Goal: Transaction & Acquisition: Purchase product/service

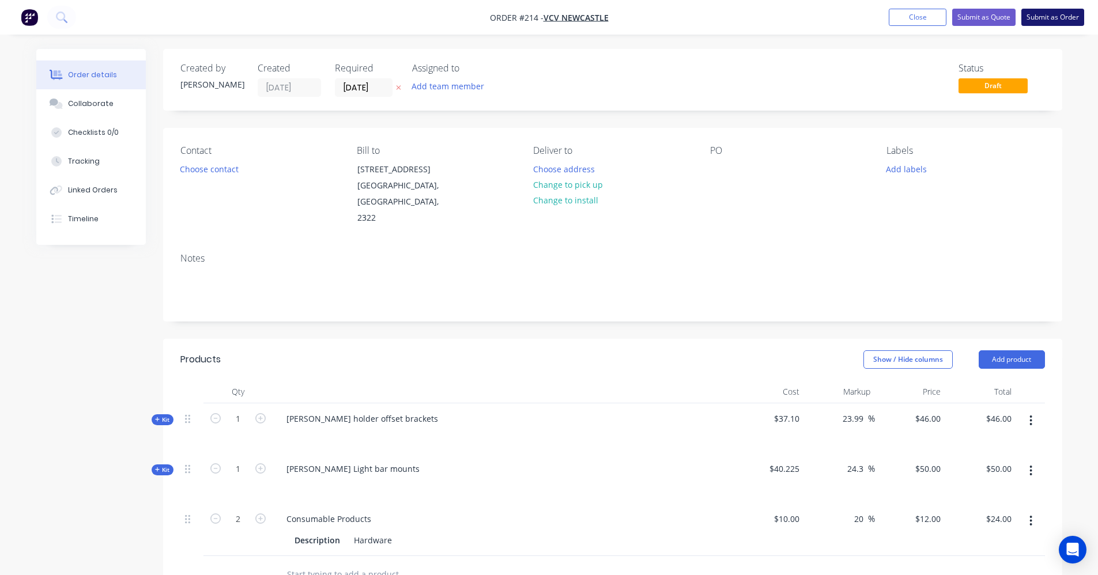
click at [1050, 15] on button "Submit as Order" at bounding box center [1053, 17] width 63 height 17
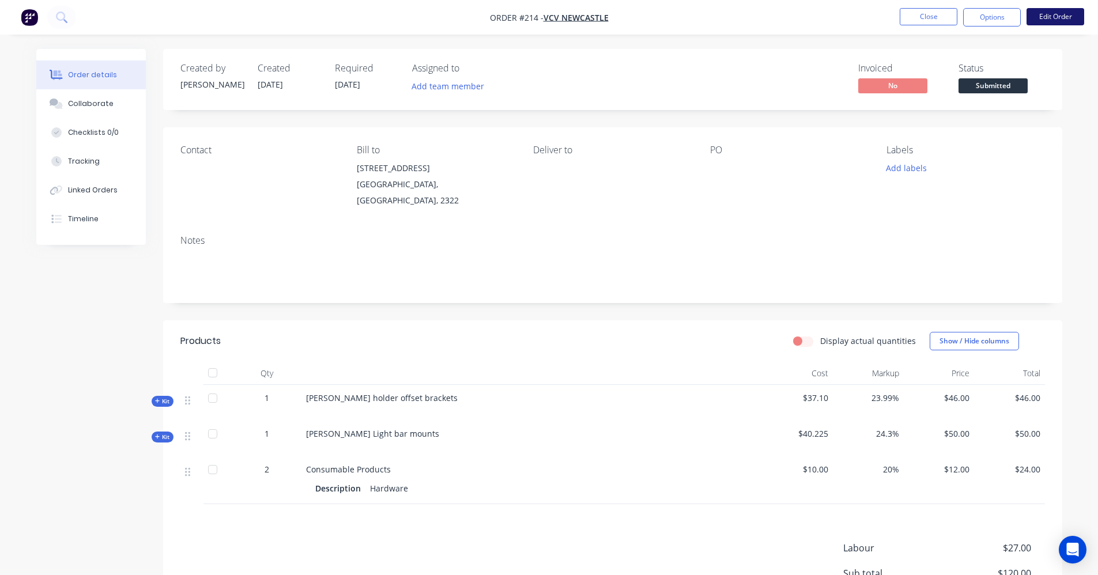
click at [1043, 21] on button "Edit Order" at bounding box center [1056, 16] width 58 height 17
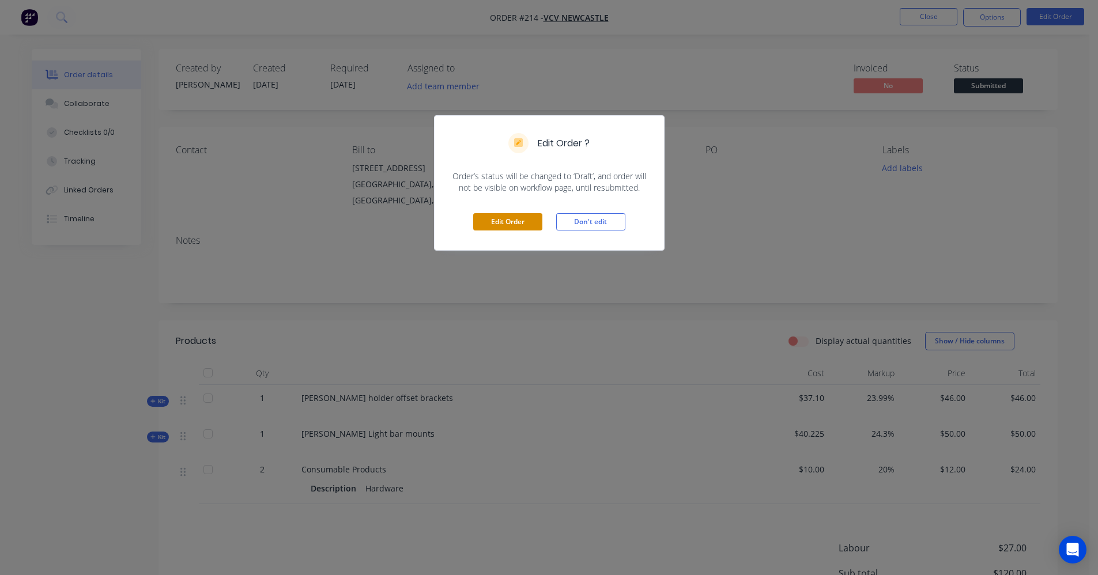
click at [494, 224] on button "Edit Order" at bounding box center [507, 221] width 69 height 17
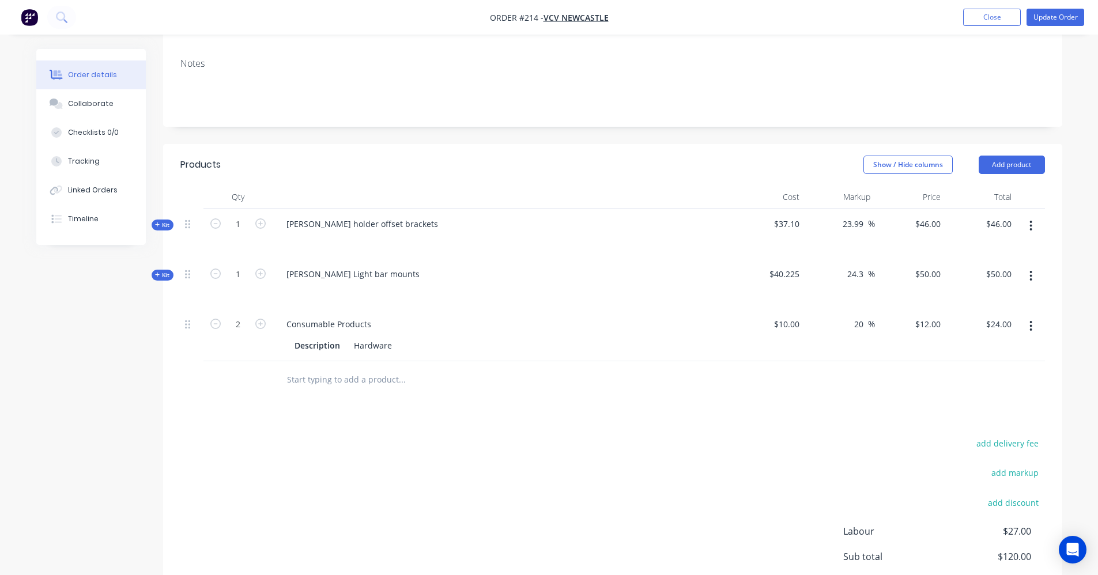
scroll to position [231, 0]
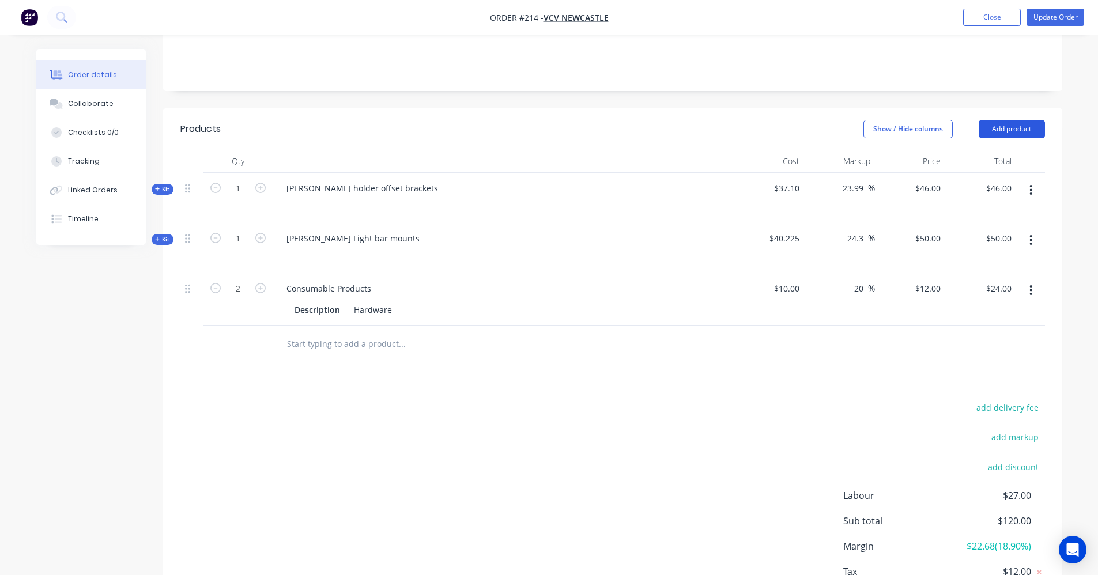
click at [1012, 120] on button "Add product" at bounding box center [1012, 129] width 66 height 18
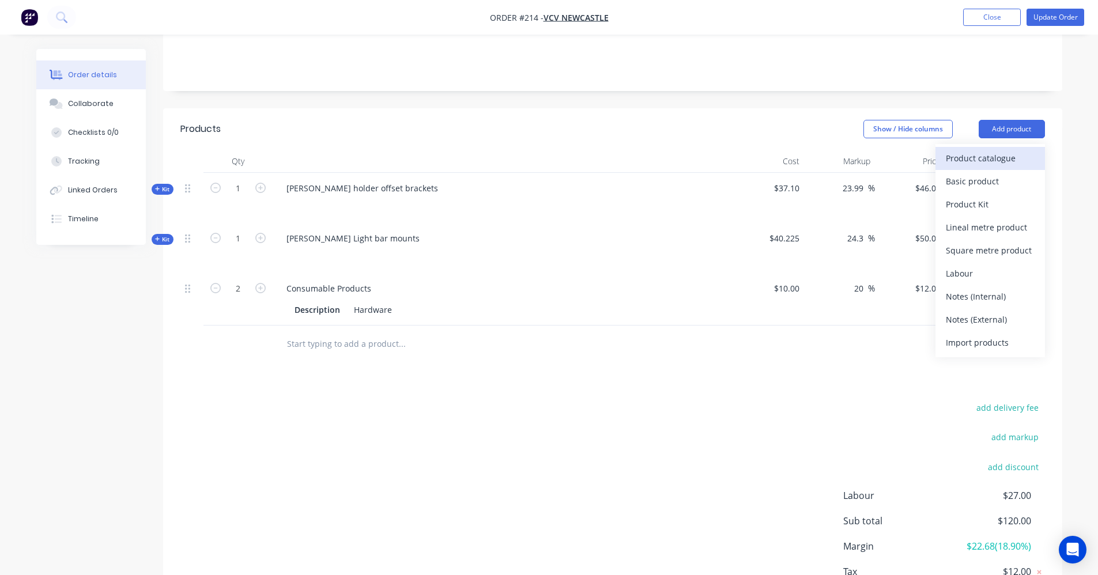
click at [986, 150] on div "Product catalogue" at bounding box center [990, 158] width 89 height 17
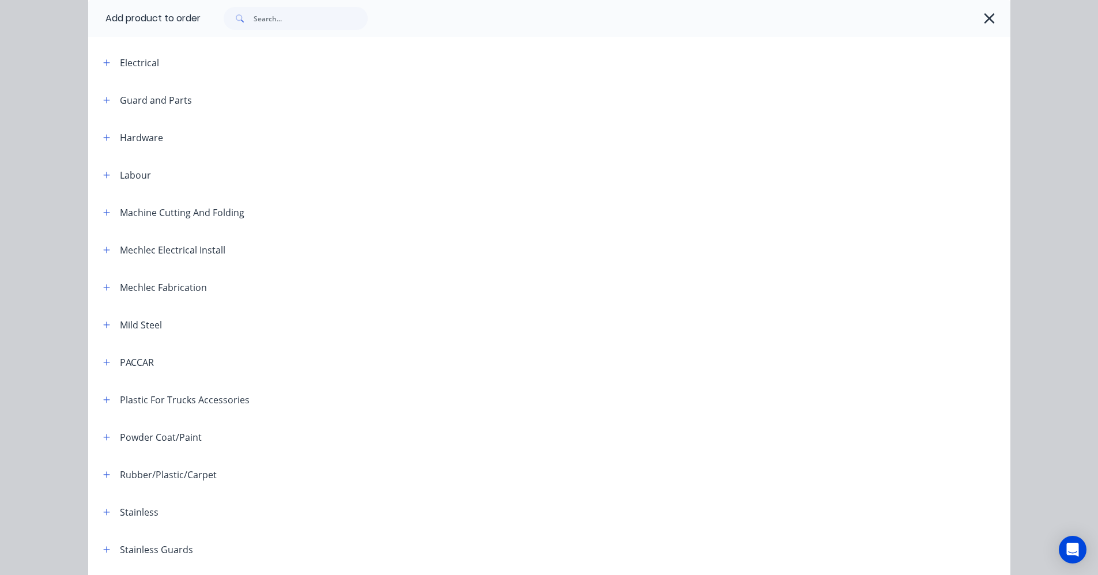
scroll to position [346, 0]
click at [106, 288] on button "button" at bounding box center [107, 286] width 14 height 14
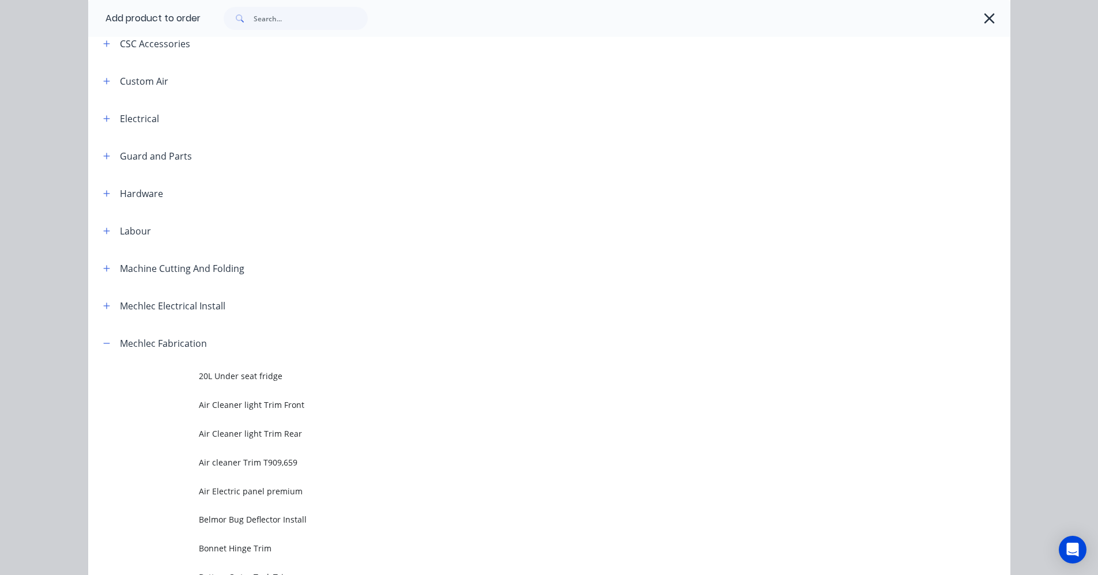
scroll to position [288, 0]
click at [105, 343] on icon "button" at bounding box center [106, 344] width 7 height 8
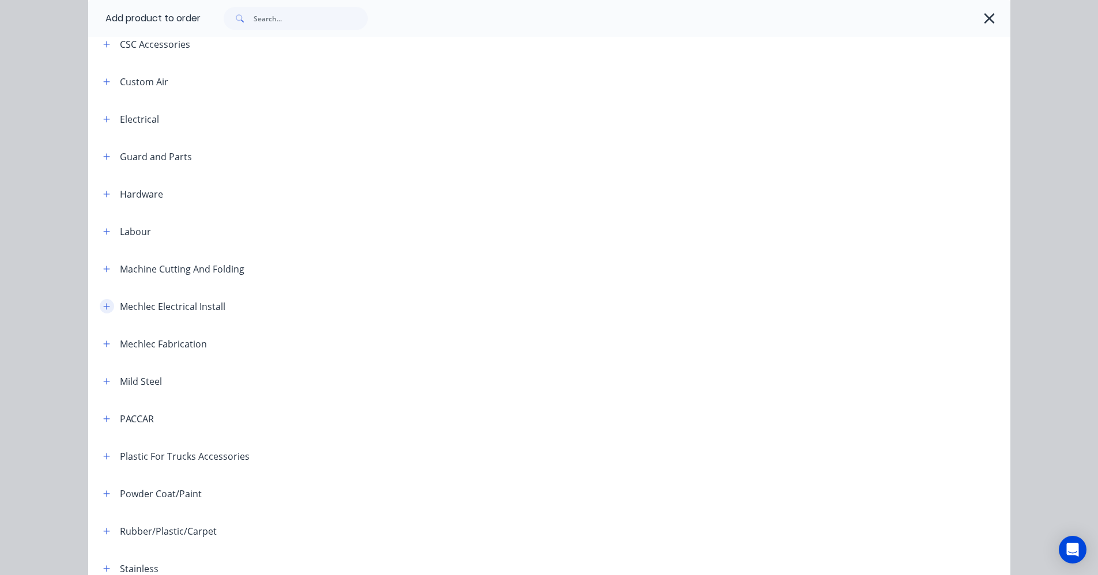
click at [103, 306] on icon "button" at bounding box center [106, 307] width 7 height 8
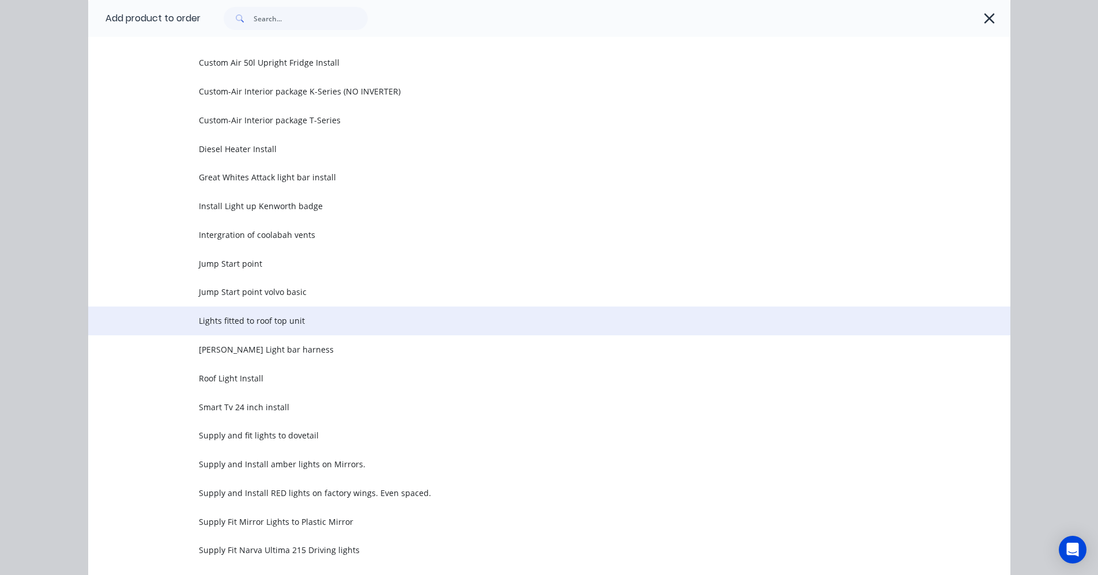
scroll to position [865, 0]
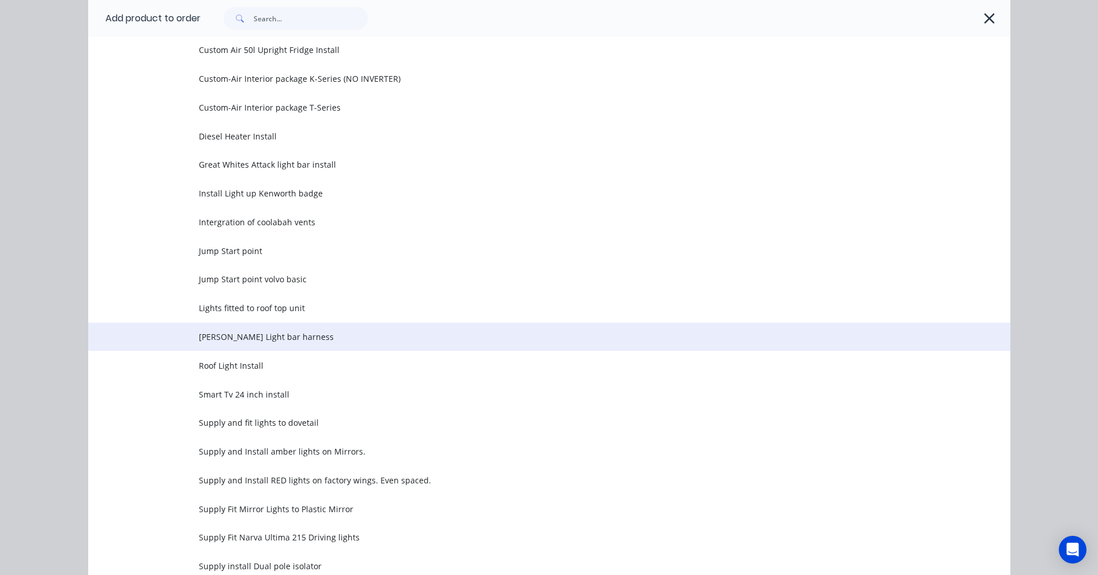
click at [263, 345] on td "[PERSON_NAME] Light bar harness" at bounding box center [605, 337] width 812 height 29
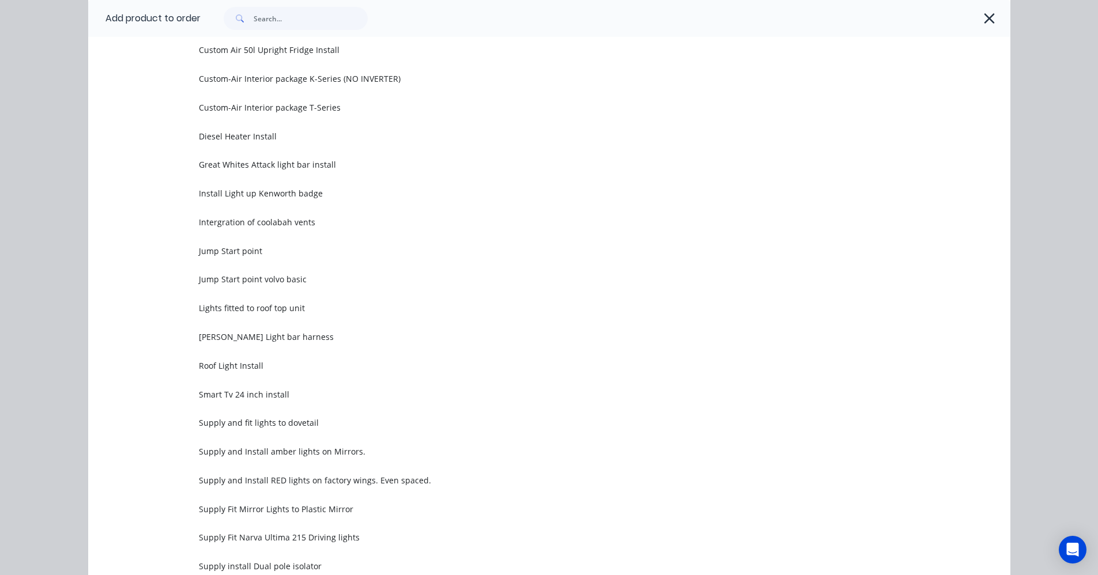
scroll to position [0, 0]
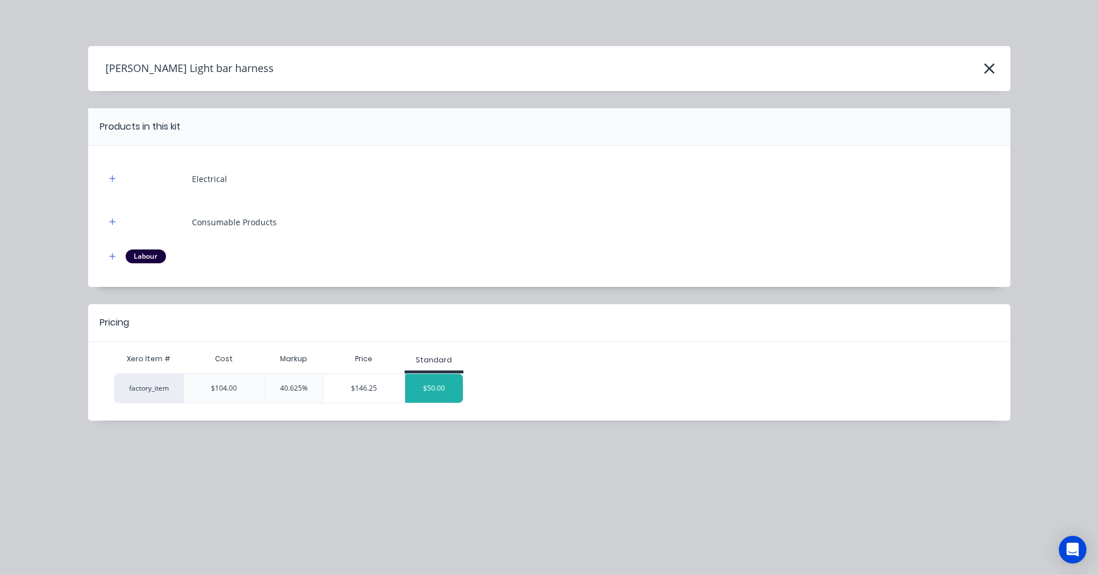
click at [432, 394] on div "$50.00" at bounding box center [434, 388] width 58 height 29
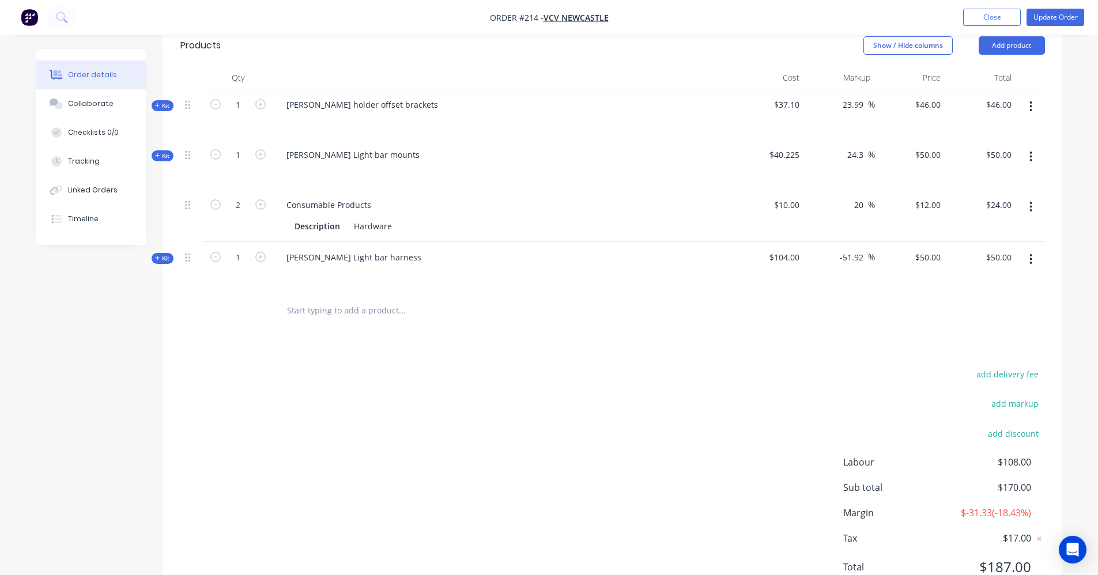
scroll to position [231, 0]
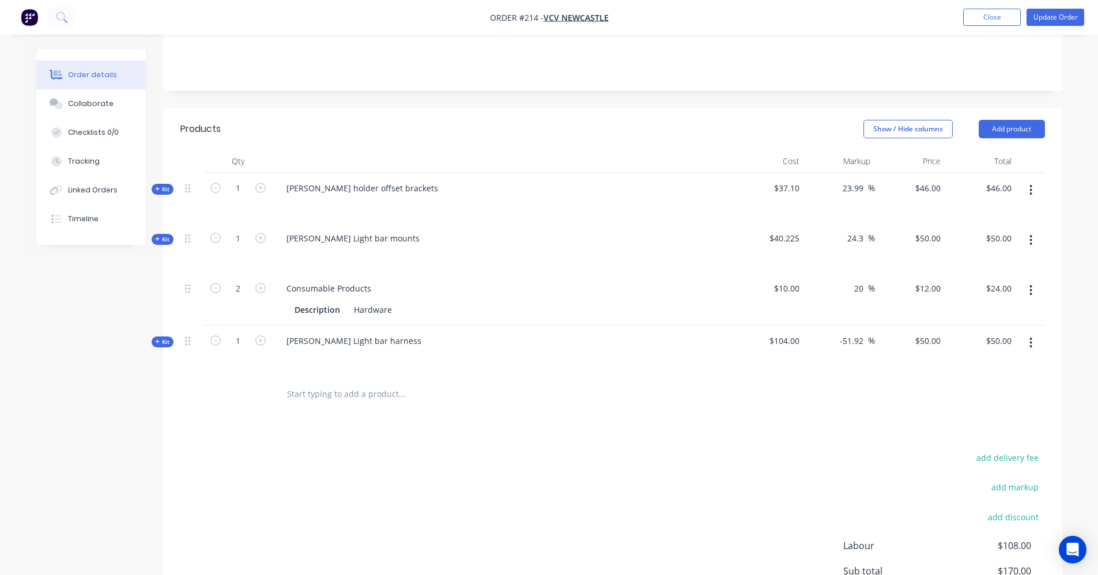
click at [159, 339] on icon at bounding box center [157, 342] width 5 height 6
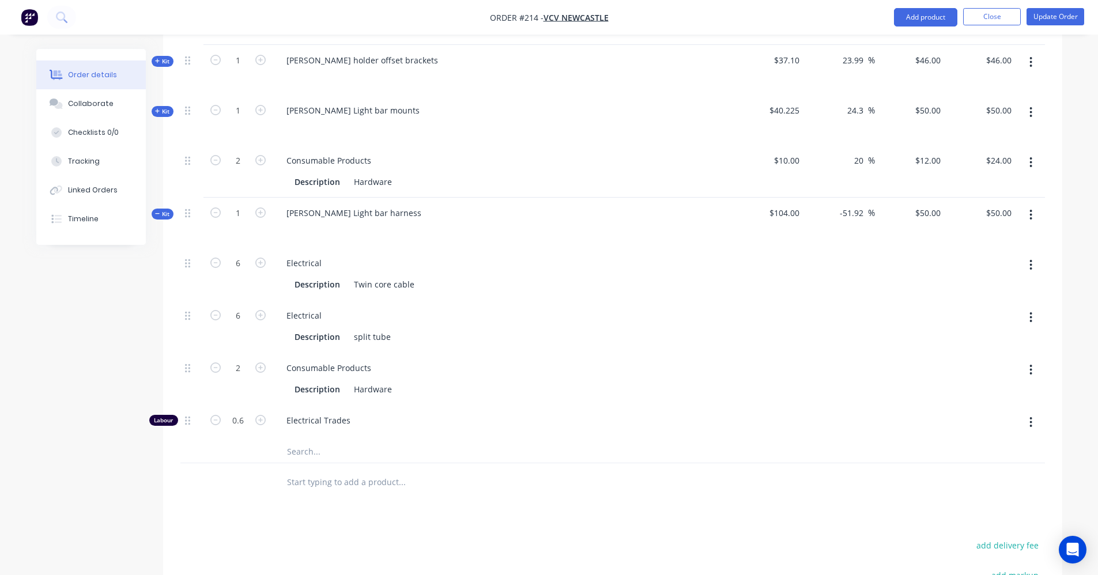
scroll to position [346, 0]
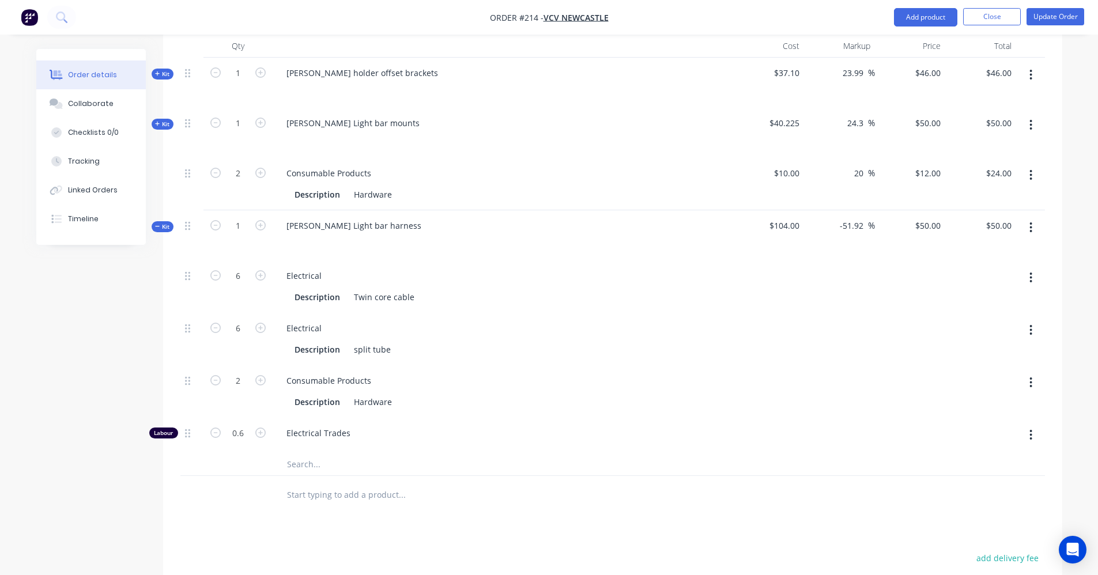
click at [1030, 221] on icon "button" at bounding box center [1031, 227] width 3 height 13
click at [992, 342] on div "Delete" at bounding box center [990, 350] width 89 height 17
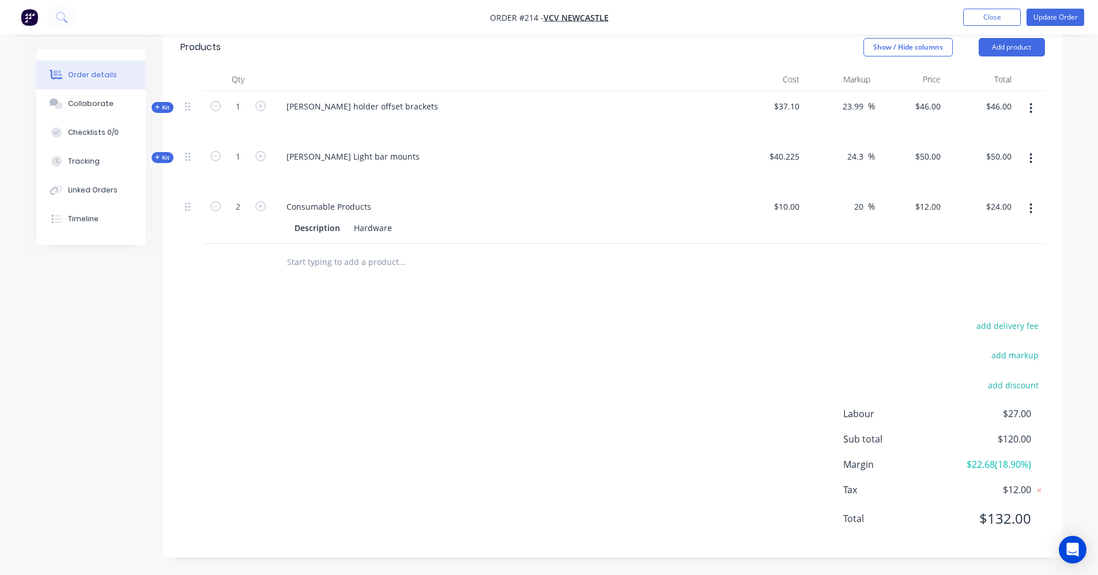
scroll to position [296, 0]
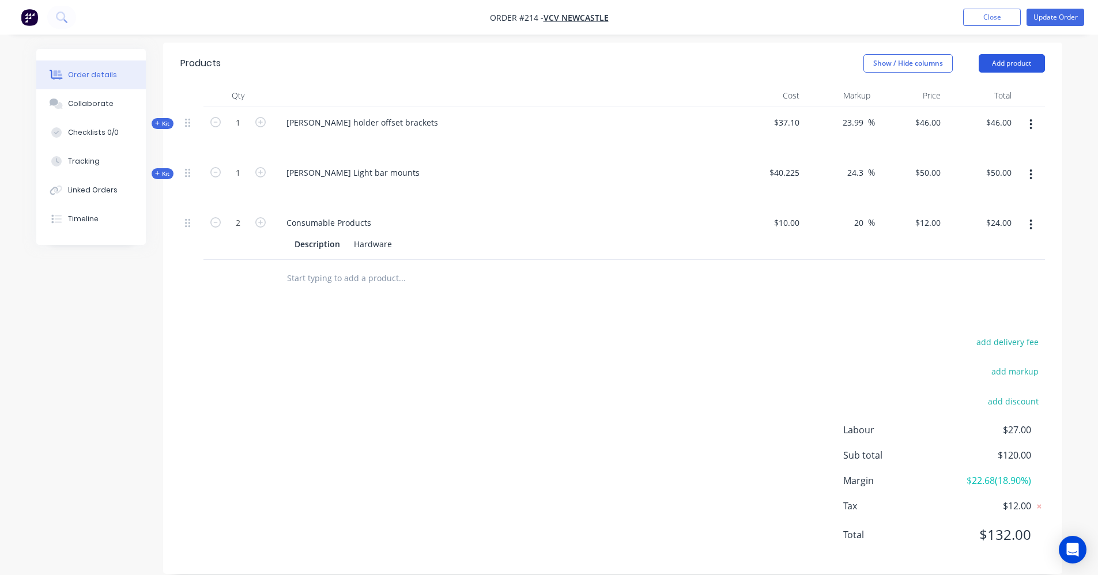
click at [1037, 54] on button "Add product" at bounding box center [1012, 63] width 66 height 18
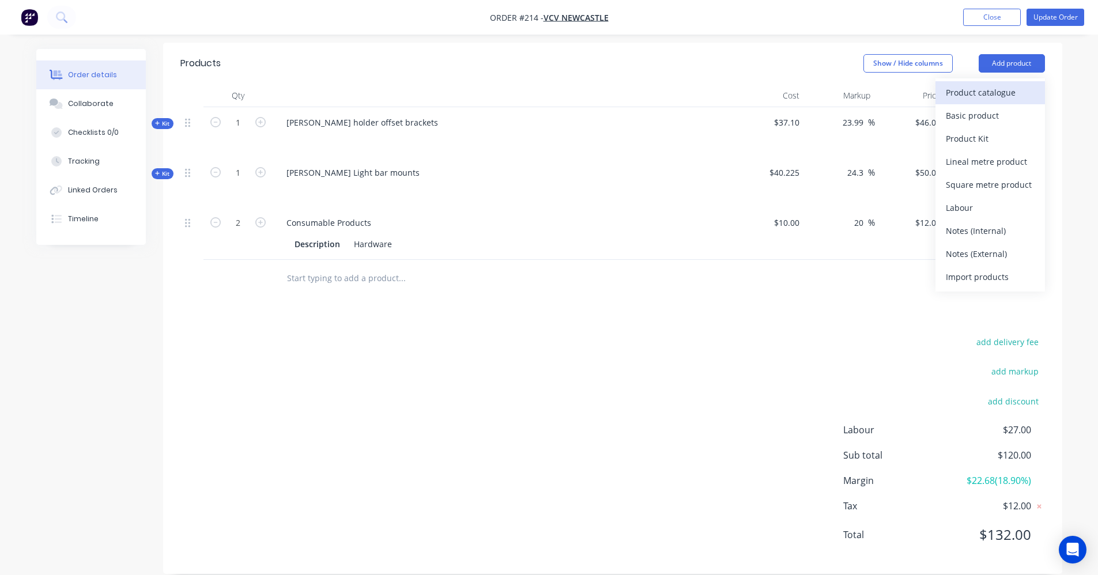
click at [991, 84] on div "Product catalogue" at bounding box center [990, 92] width 89 height 17
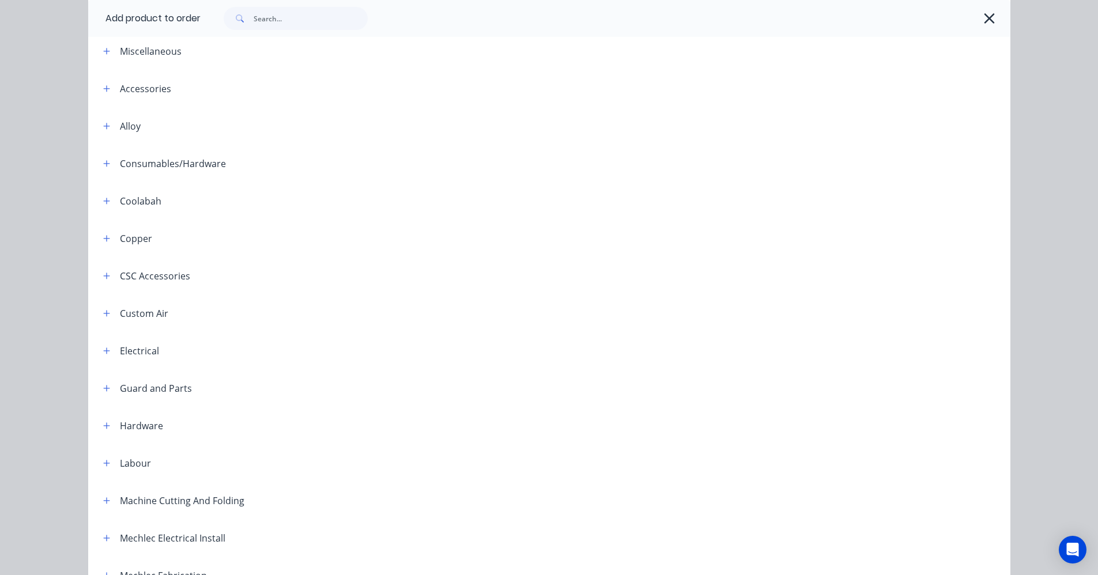
scroll to position [346, 0]
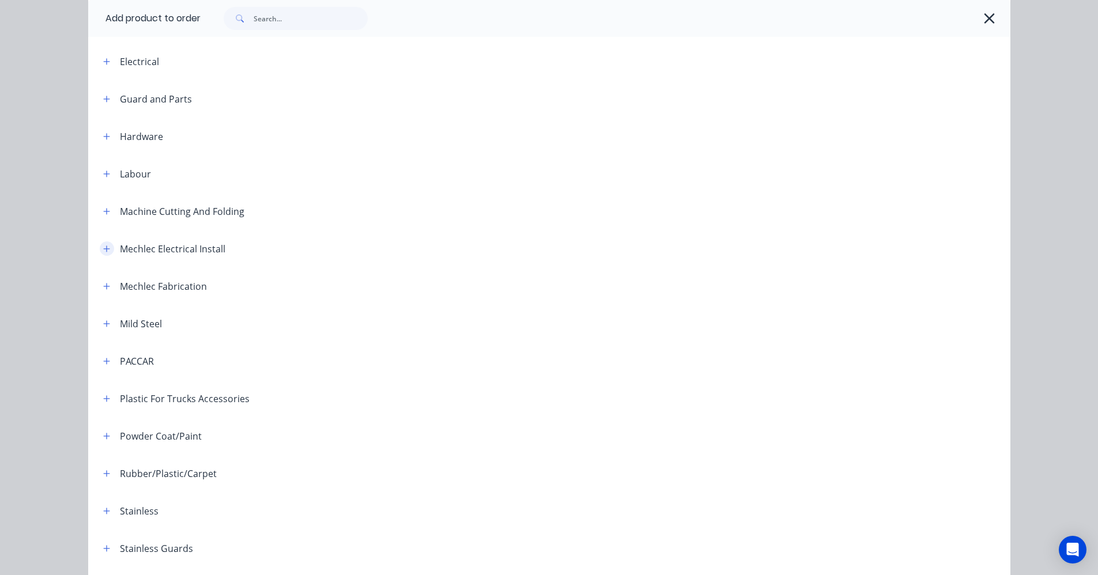
click at [108, 250] on button "button" at bounding box center [107, 249] width 14 height 14
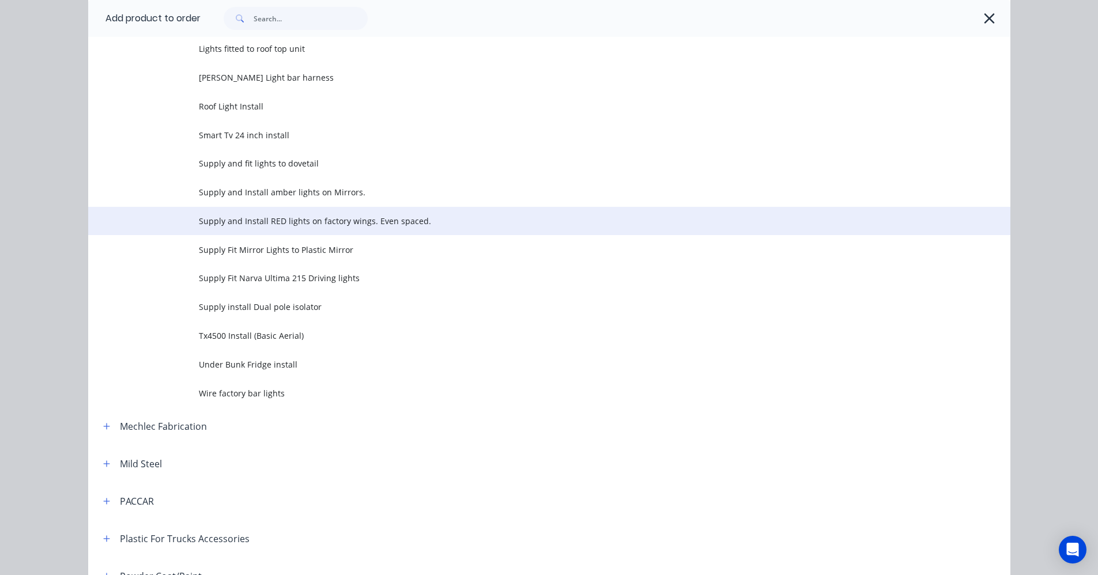
scroll to position [1095, 0]
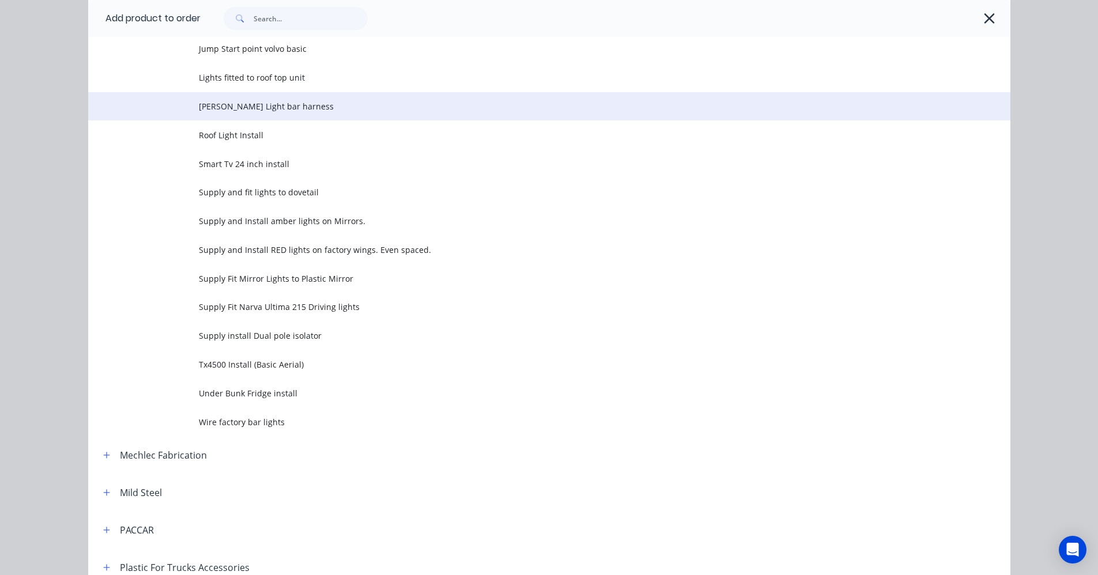
click at [242, 116] on td "[PERSON_NAME] Light bar harness" at bounding box center [605, 106] width 812 height 29
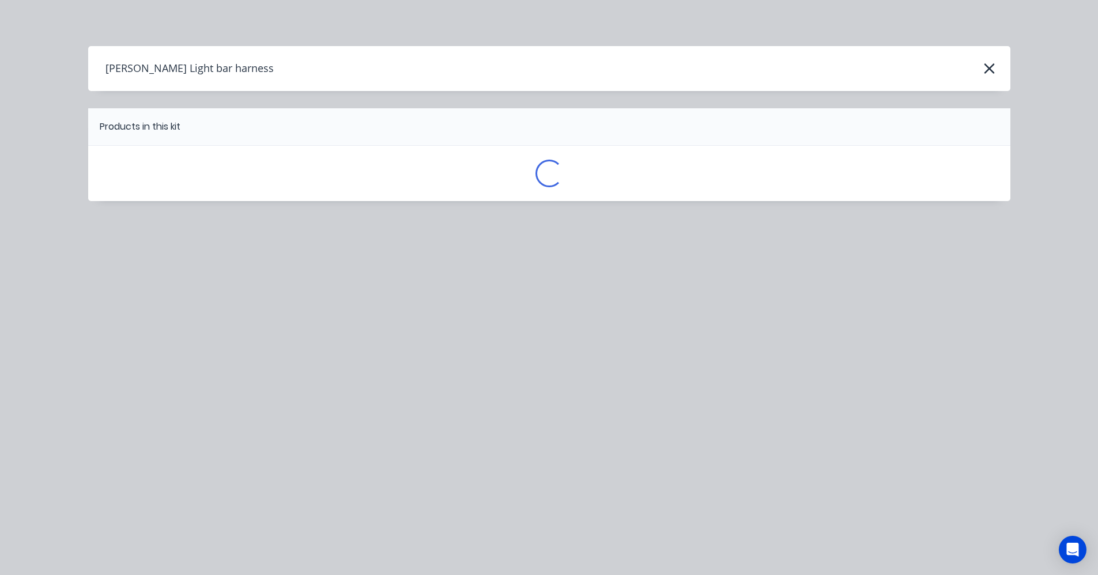
scroll to position [0, 0]
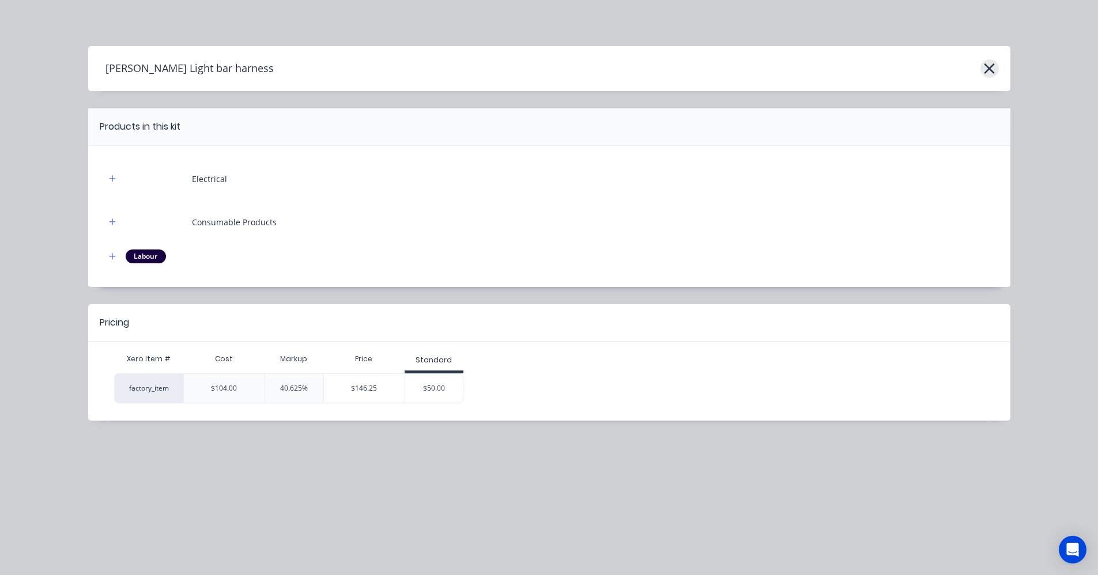
click at [989, 67] on icon "button" at bounding box center [990, 69] width 12 height 16
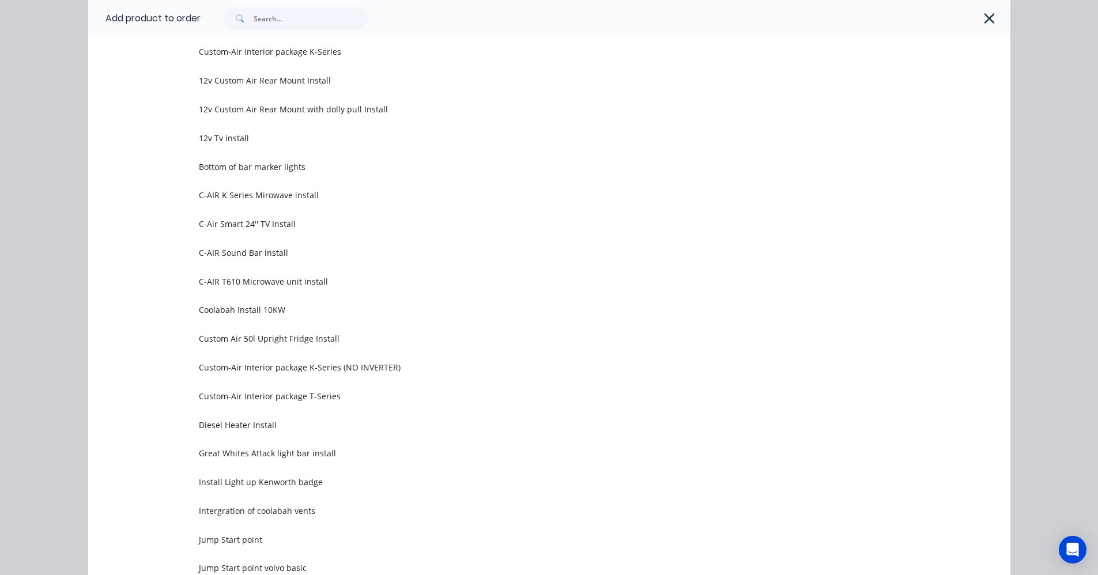
click at [984, 25] on icon "button" at bounding box center [990, 18] width 12 height 16
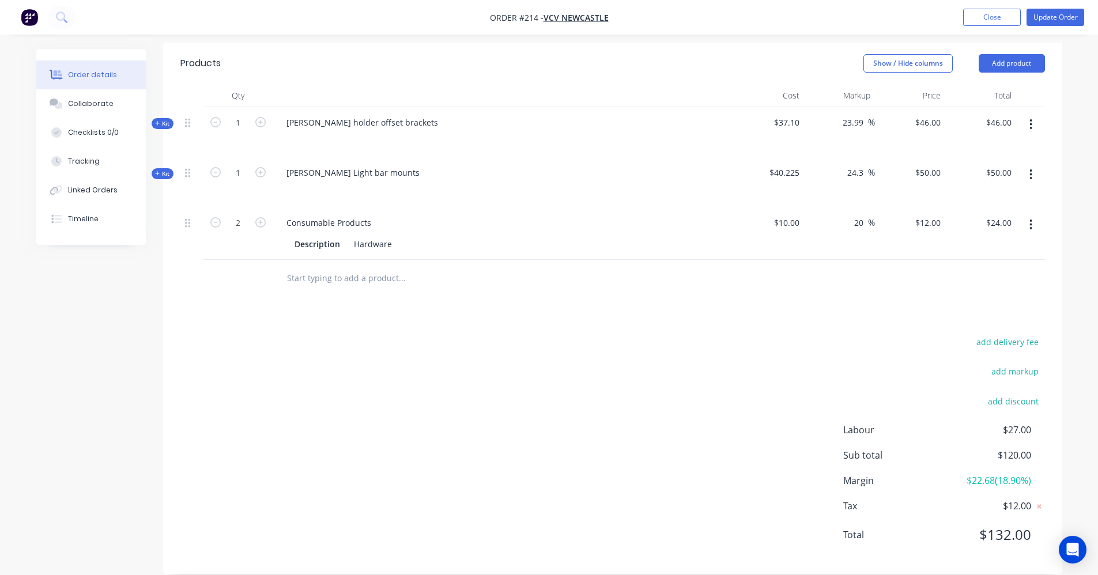
click at [961, 19] on ul "Add product Close Update Order" at bounding box center [1024, 17] width 149 height 17
click at [976, 17] on button "Close" at bounding box center [992, 17] width 58 height 17
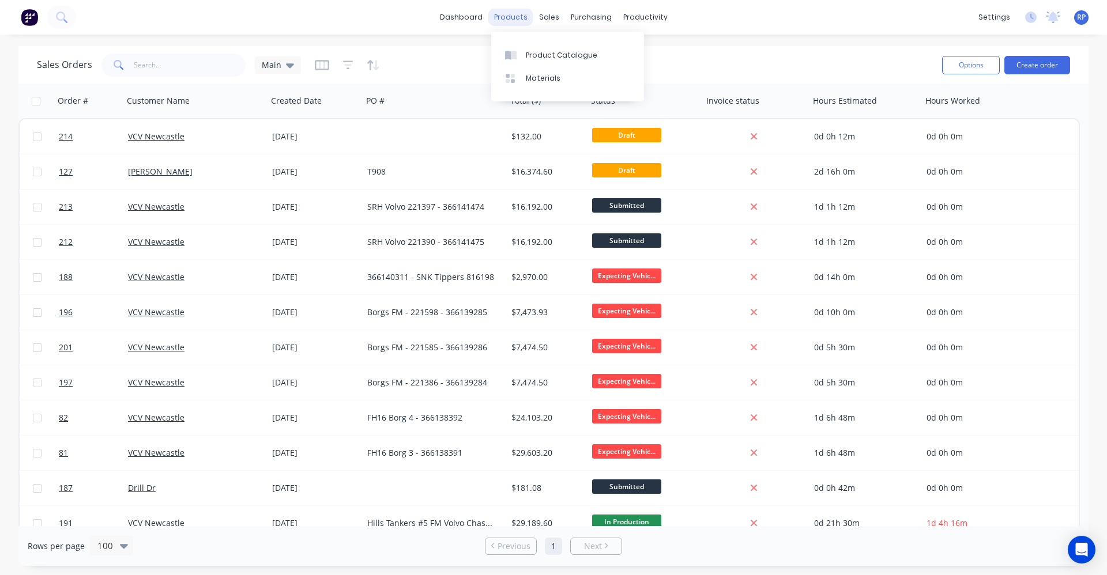
click at [522, 20] on div "products" at bounding box center [510, 17] width 45 height 17
click at [538, 44] on link "Product Catalogue" at bounding box center [567, 54] width 153 height 23
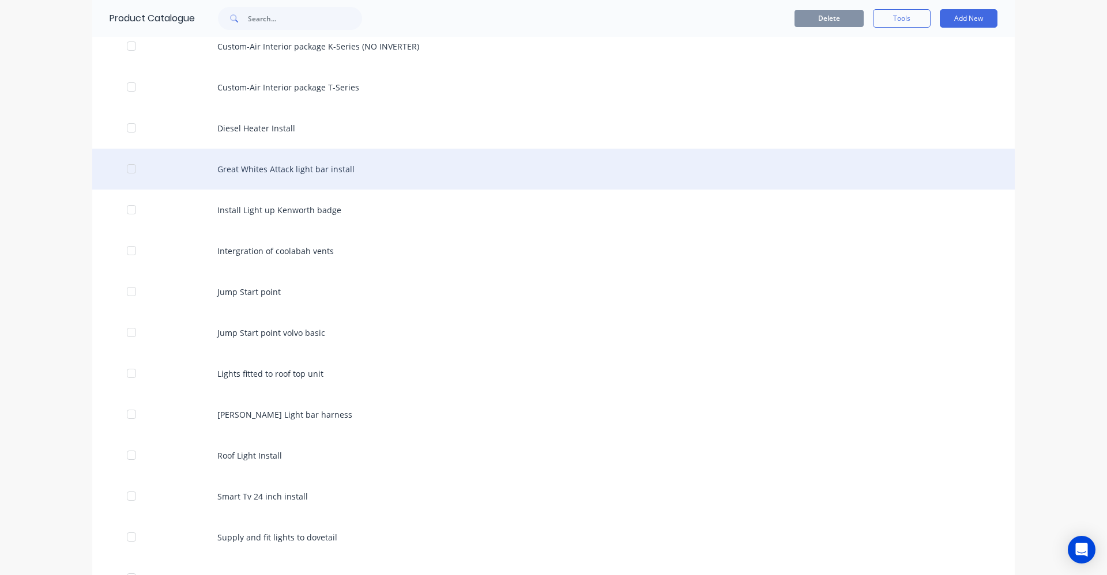
scroll to position [1153, 0]
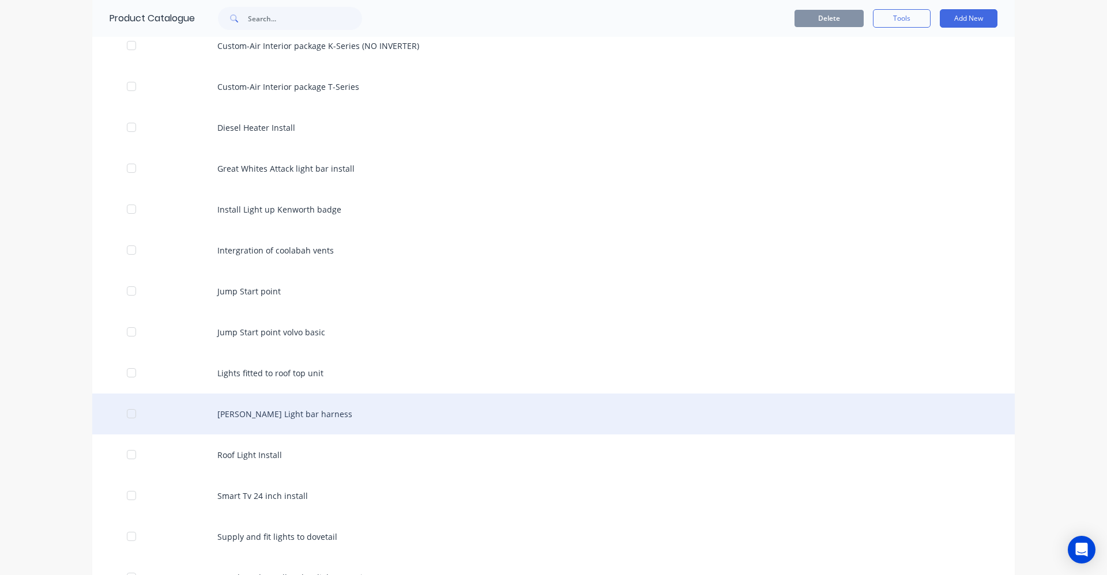
click at [273, 424] on div "[PERSON_NAME] Light bar harness" at bounding box center [553, 414] width 922 height 41
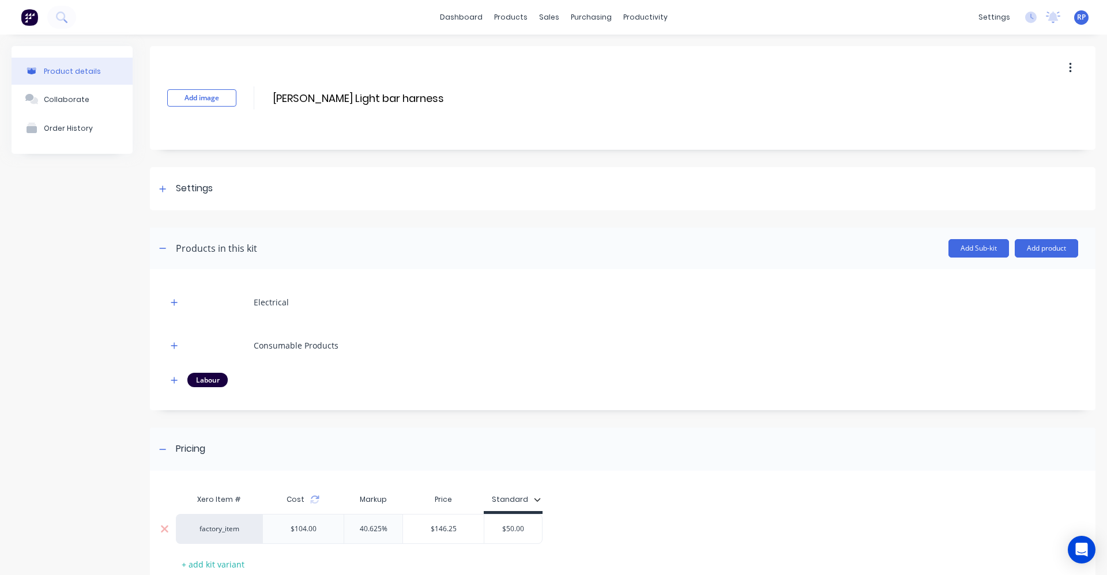
click at [538, 528] on input "$50.00" at bounding box center [513, 529] width 58 height 10
type input "$150"
click at [624, 518] on div "factory_item $104.00 40.625% $146.25 $150.00 $150" at bounding box center [618, 529] width 884 height 30
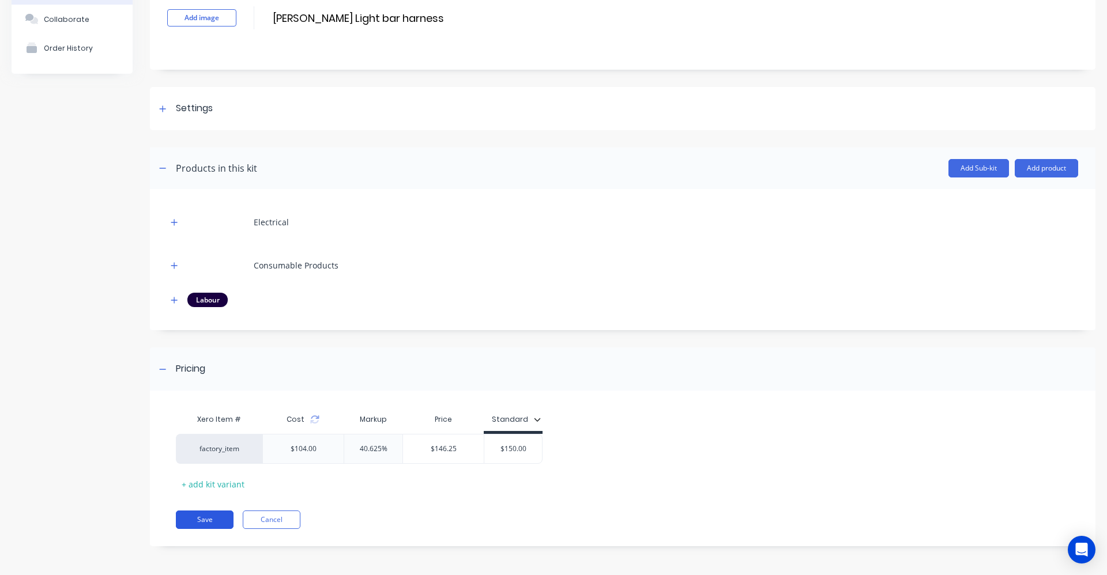
click at [184, 519] on button "Save" at bounding box center [205, 520] width 58 height 18
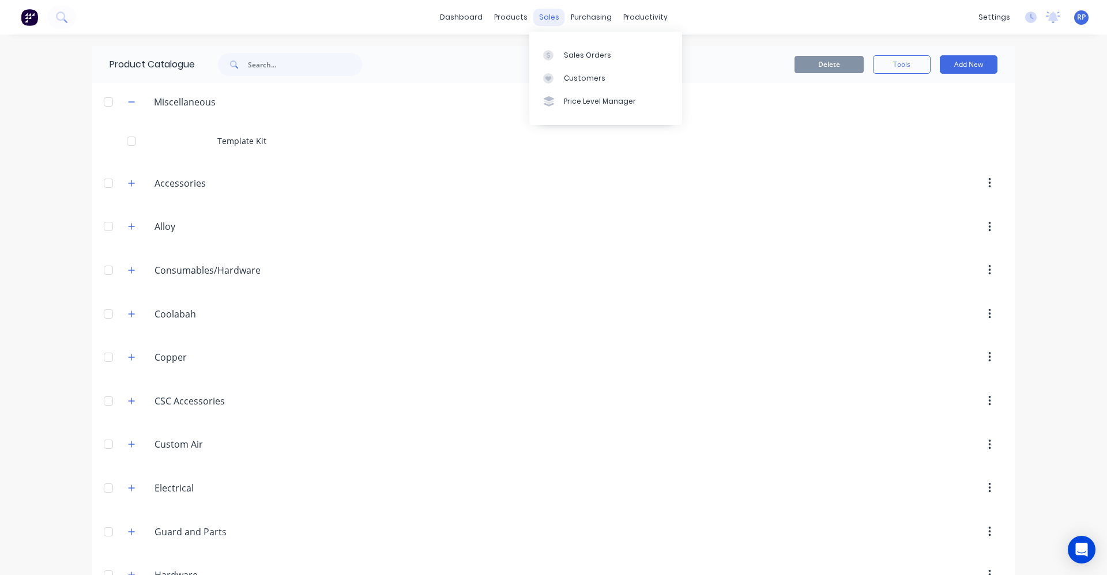
click at [540, 24] on div "sales" at bounding box center [549, 17] width 32 height 17
click at [582, 54] on div "Sales Orders" at bounding box center [587, 55] width 47 height 10
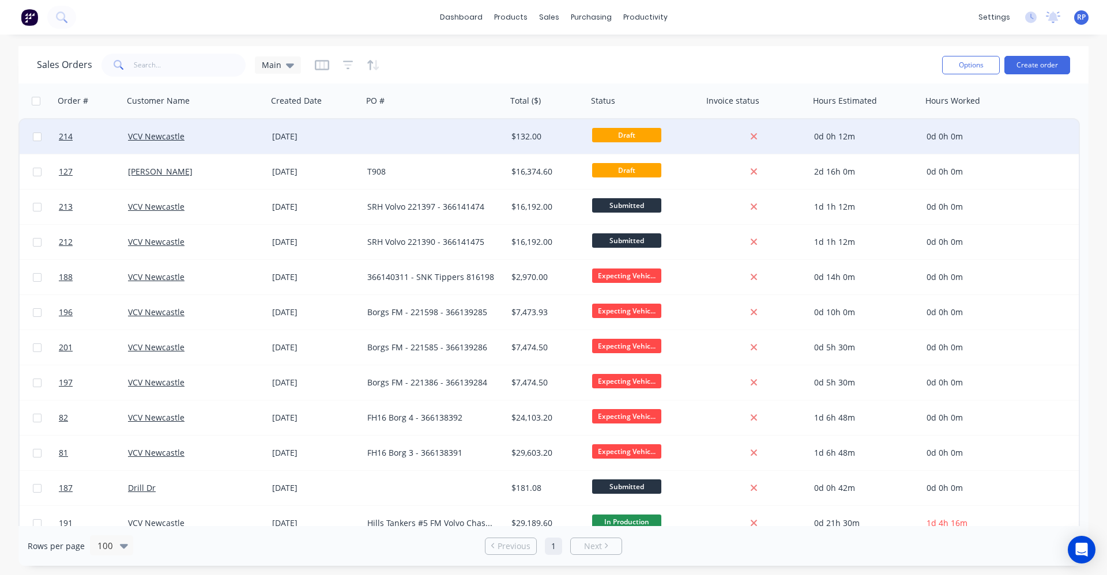
click at [428, 140] on div at bounding box center [435, 136] width 144 height 35
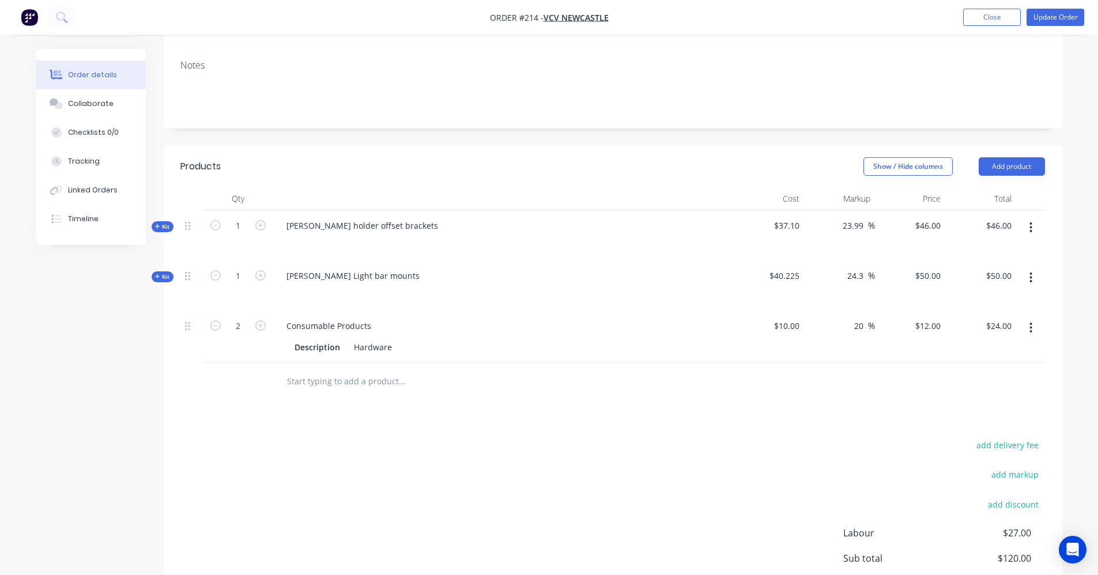
scroll to position [296, 0]
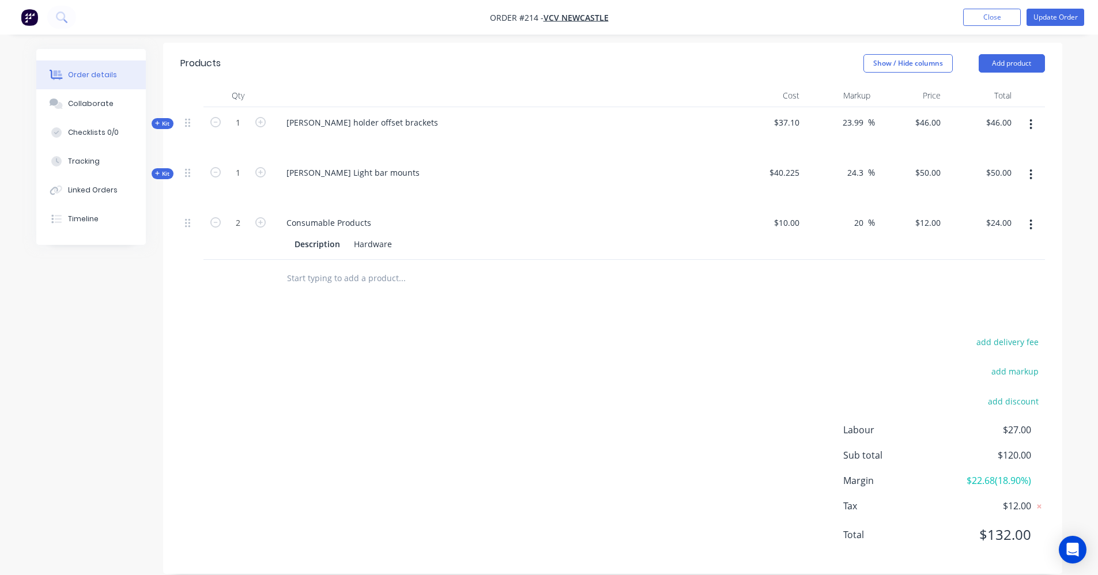
click at [344, 267] on input "text" at bounding box center [402, 278] width 231 height 23
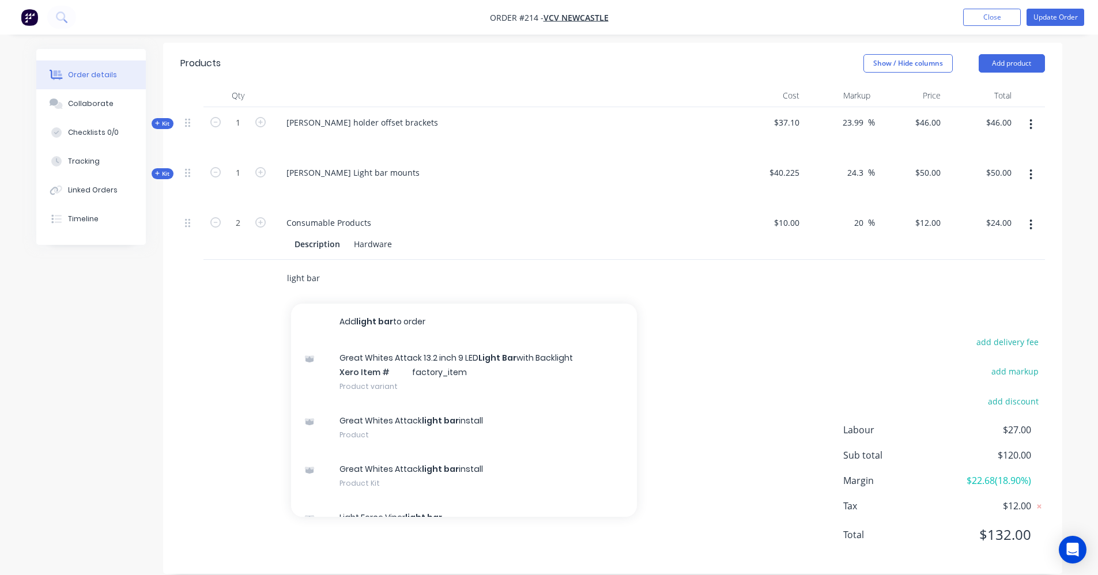
click at [287, 267] on input "light bar" at bounding box center [402, 278] width 231 height 23
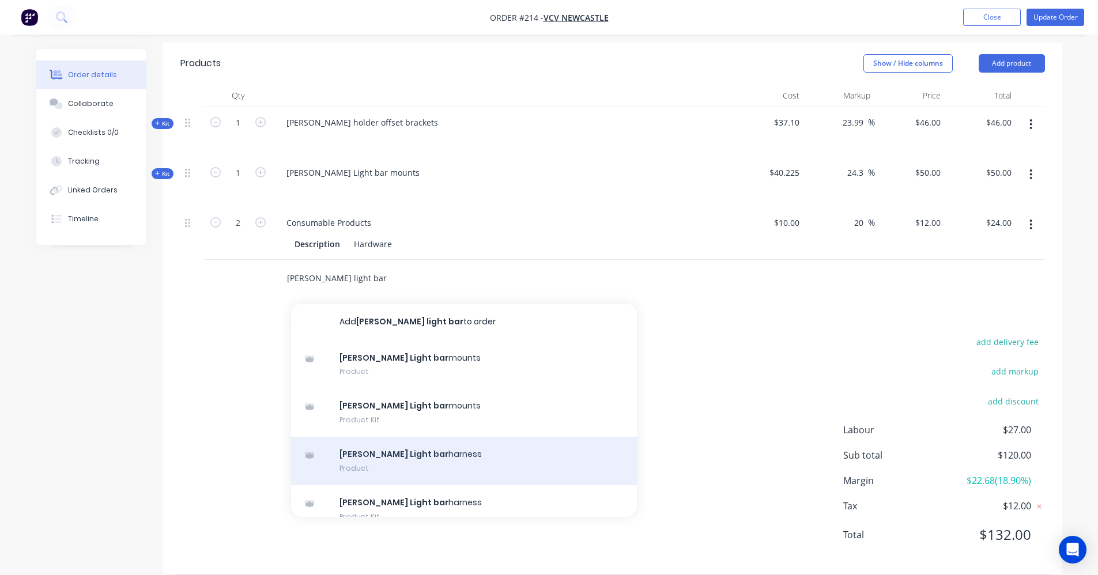
scroll to position [17, 0]
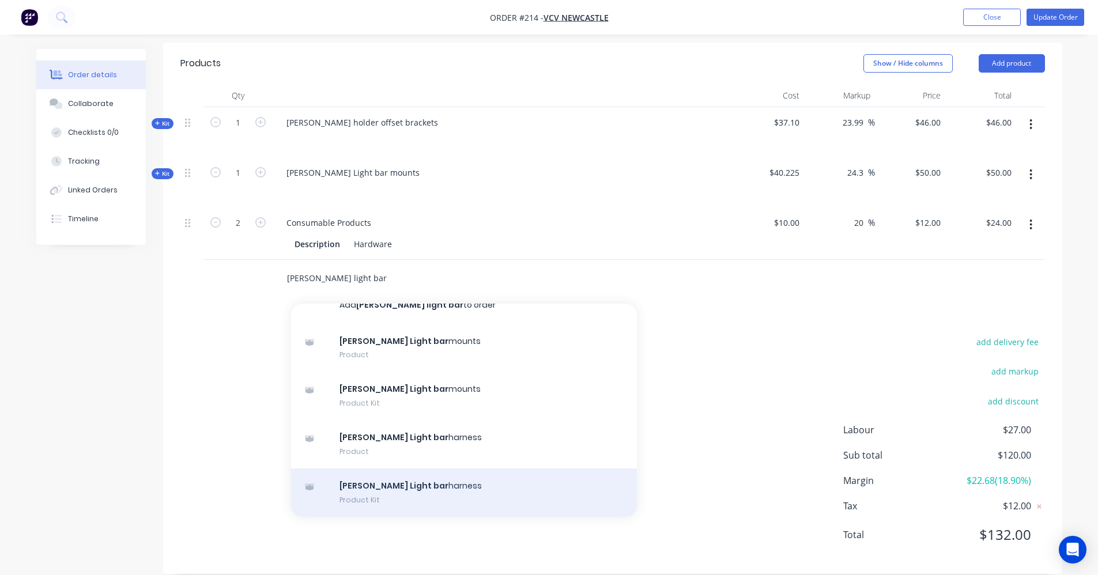
type input "mack light bar"
click at [415, 469] on div "Mack Light bar harness Product Kit" at bounding box center [464, 493] width 346 height 48
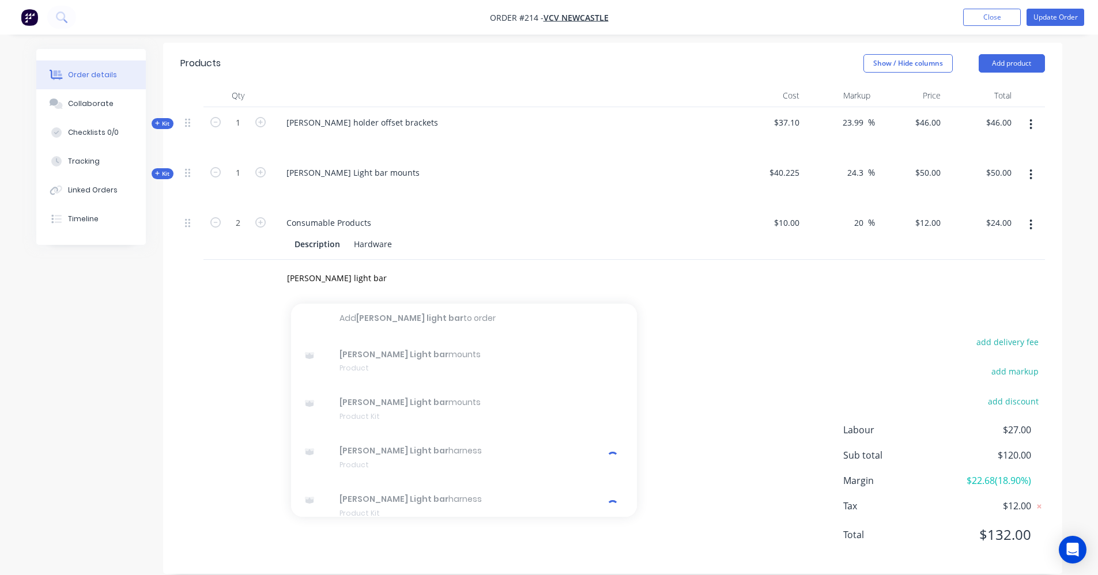
scroll to position [0, 0]
click at [657, 271] on div "mack light bar Add mack light bar to order Mack Light bar mounts Product Mack L…" at bounding box center [480, 278] width 406 height 23
click at [702, 273] on div "mack light bar Add mack light bar to order Mack Light bar mounts Product Mack L…" at bounding box center [612, 278] width 865 height 37
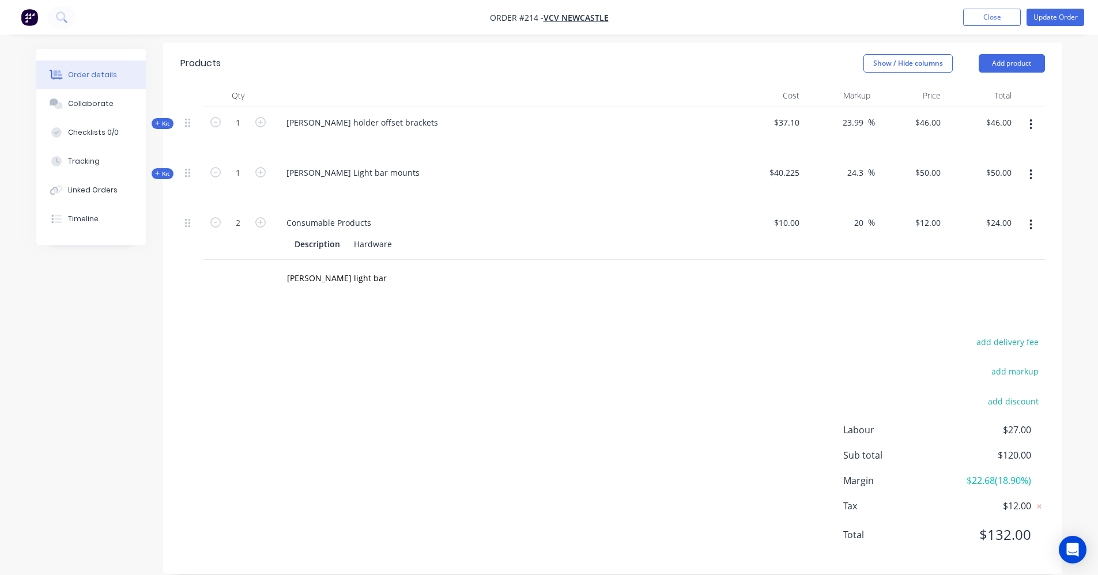
click at [1021, 58] on header "Products Show / Hide columns Add product" at bounding box center [612, 64] width 899 height 42
click at [1024, 54] on button "Add product" at bounding box center [1012, 63] width 66 height 18
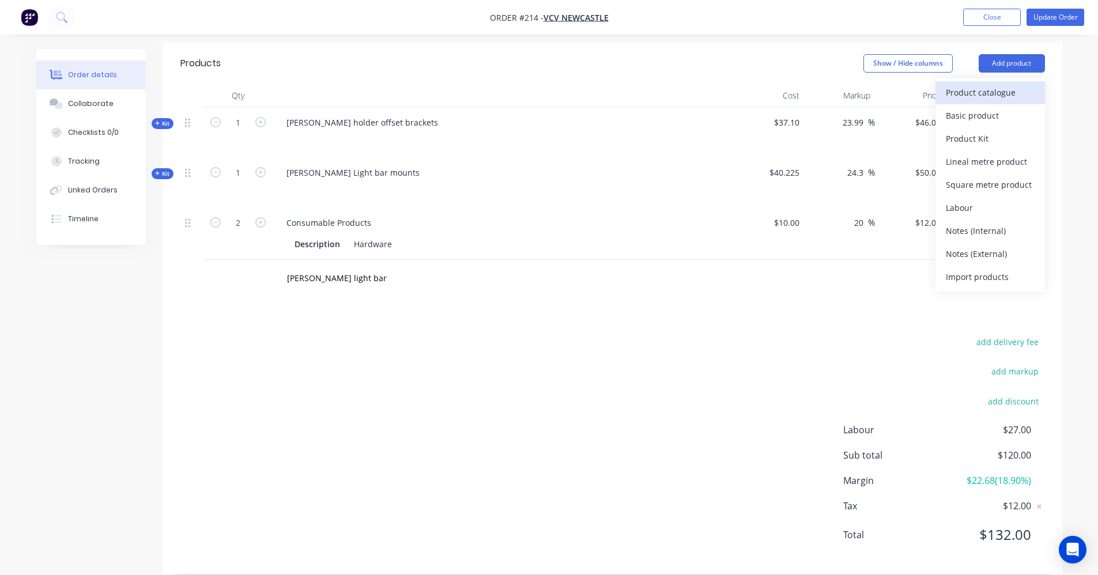
click at [1011, 84] on div "Product catalogue" at bounding box center [990, 92] width 89 height 17
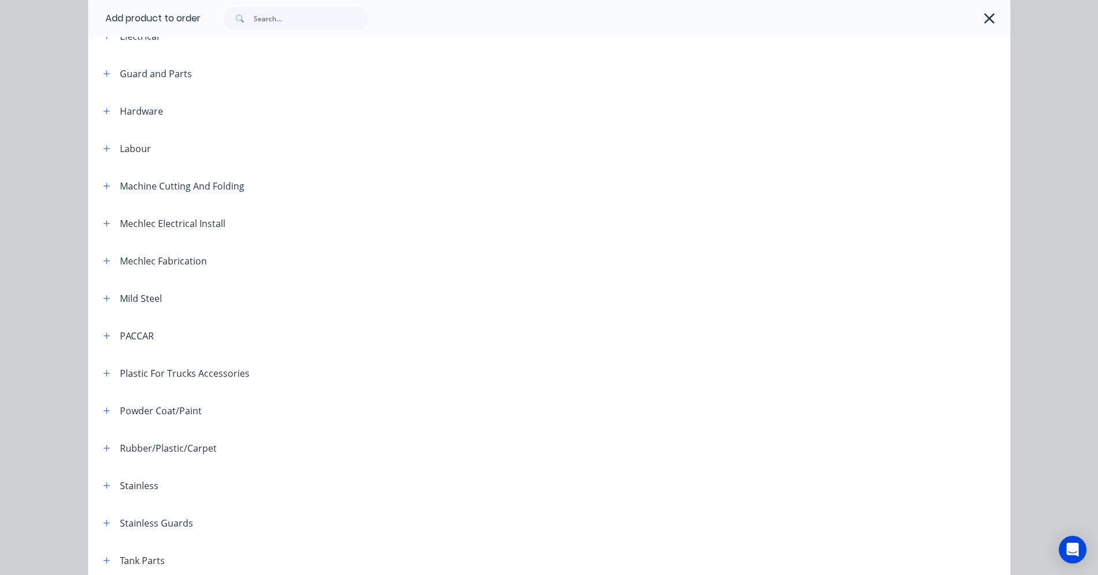
scroll to position [461, 0]
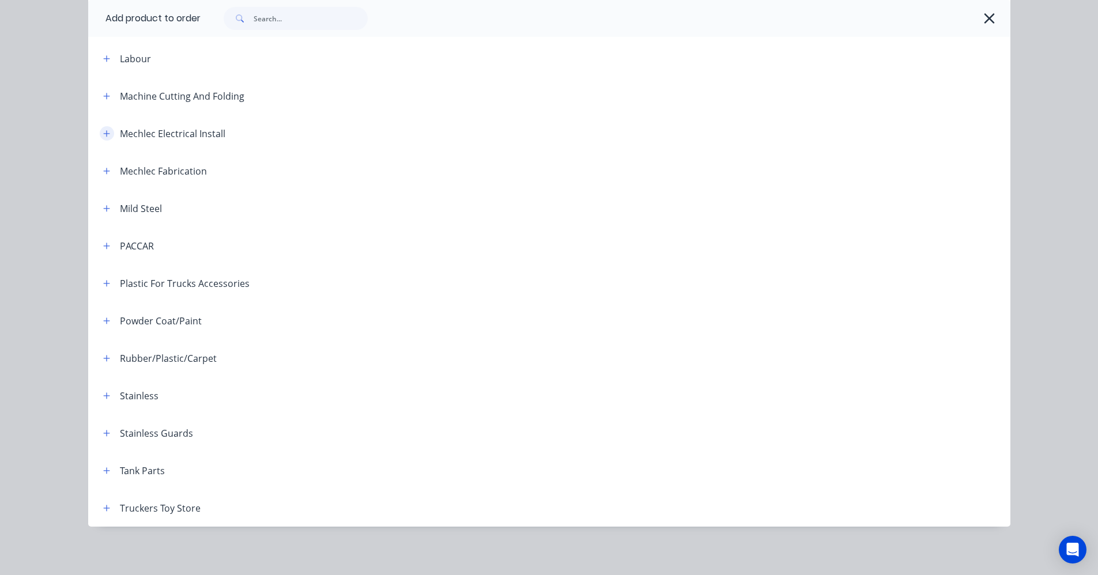
click at [103, 133] on icon "button" at bounding box center [106, 133] width 6 height 6
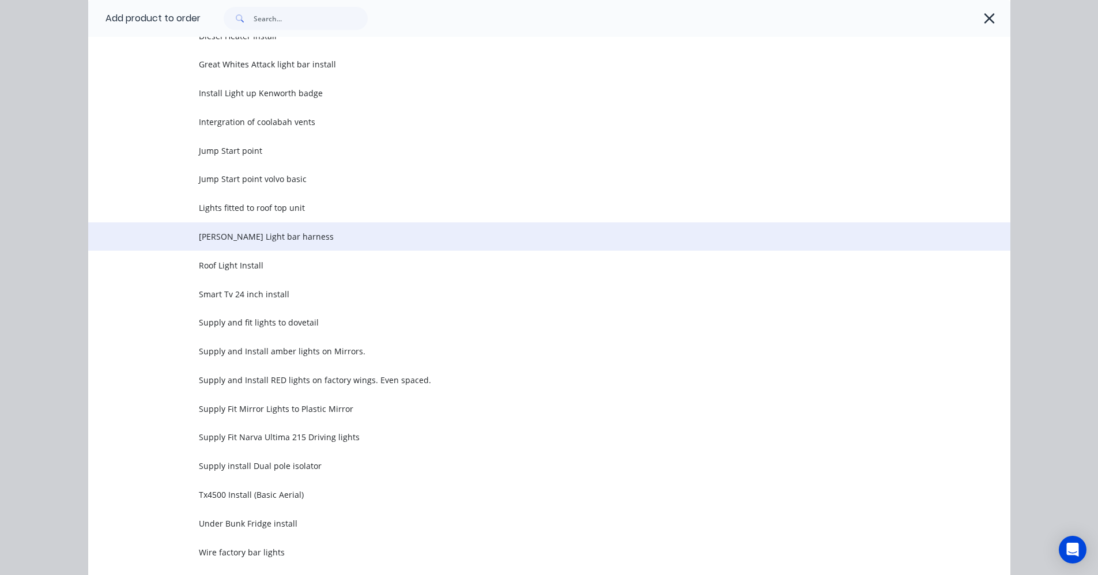
scroll to position [1038, 0]
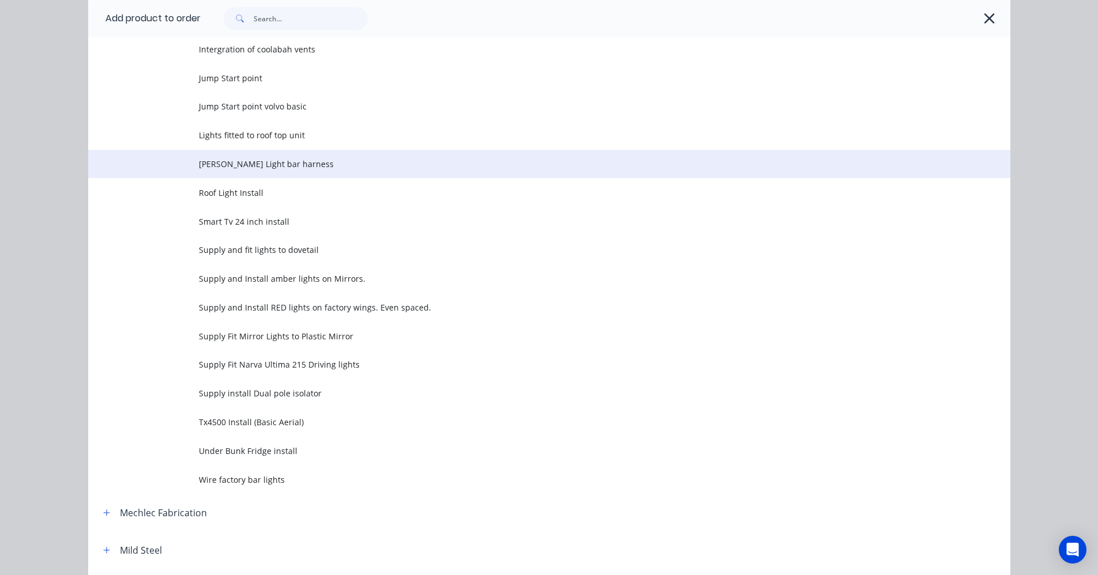
click at [210, 165] on span "[PERSON_NAME] Light bar harness" at bounding box center [523, 164] width 649 height 12
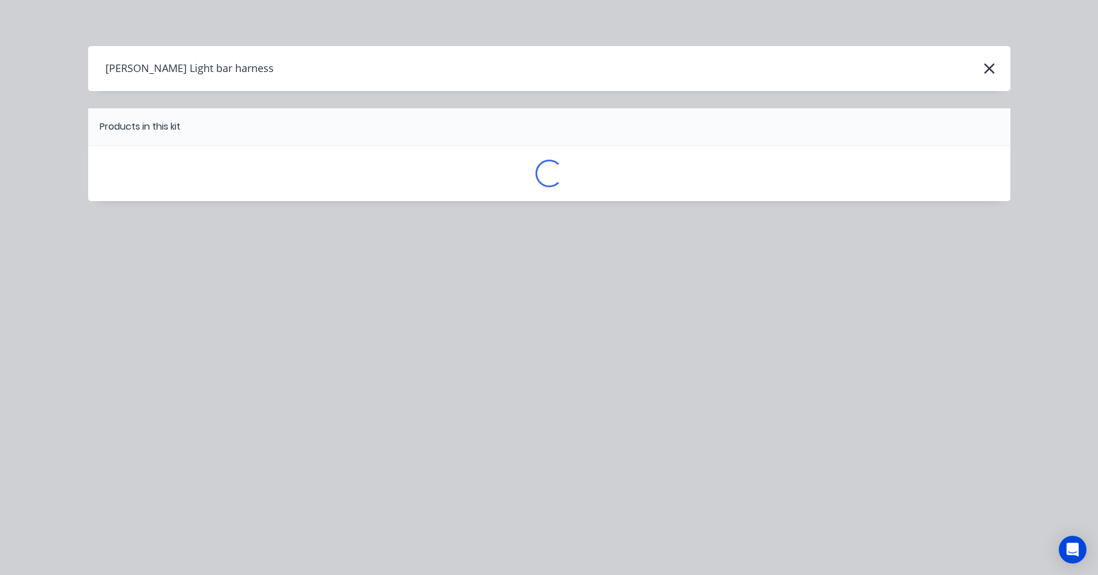
scroll to position [0, 0]
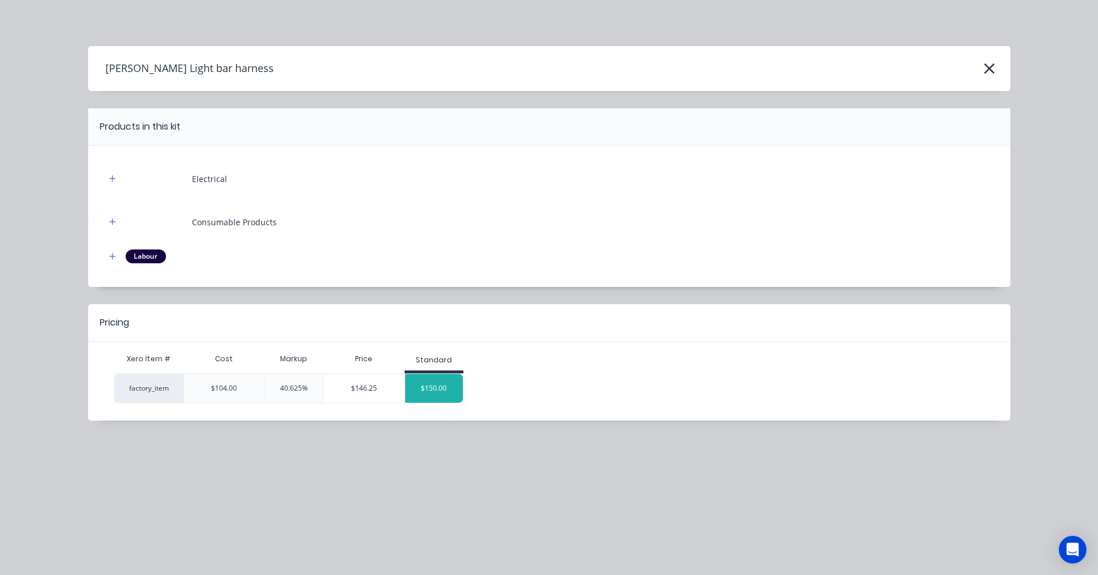
click at [443, 382] on div "$150.00" at bounding box center [434, 388] width 58 height 29
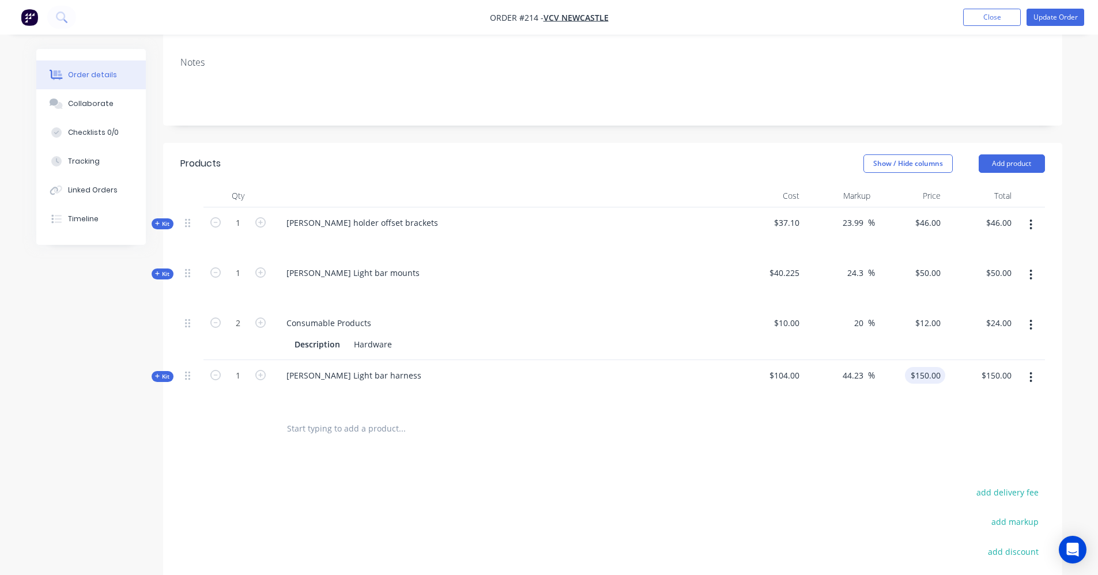
scroll to position [116, 0]
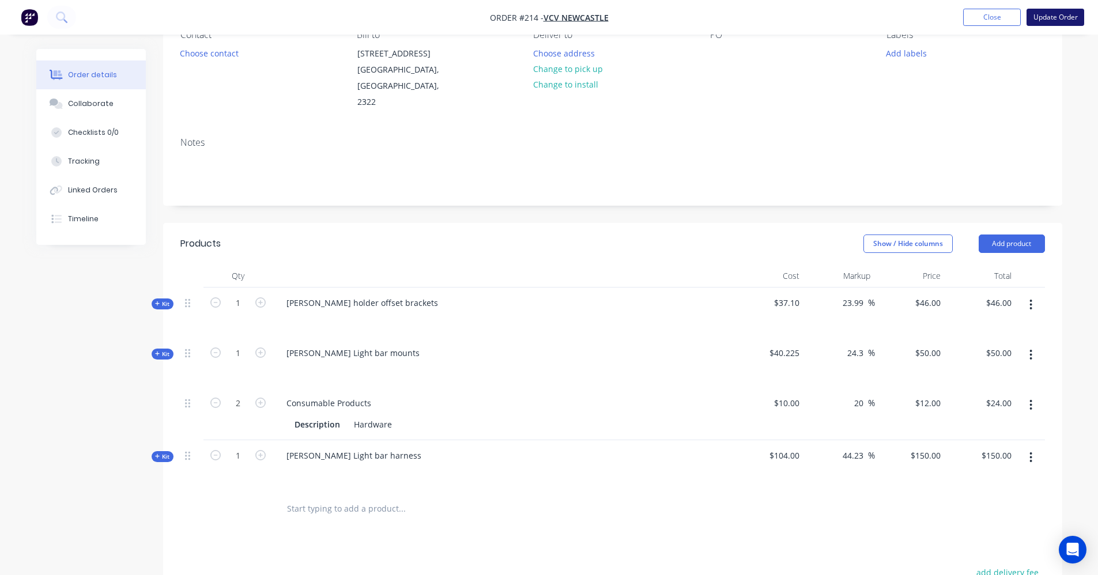
click at [1042, 18] on button "Update Order" at bounding box center [1056, 17] width 58 height 17
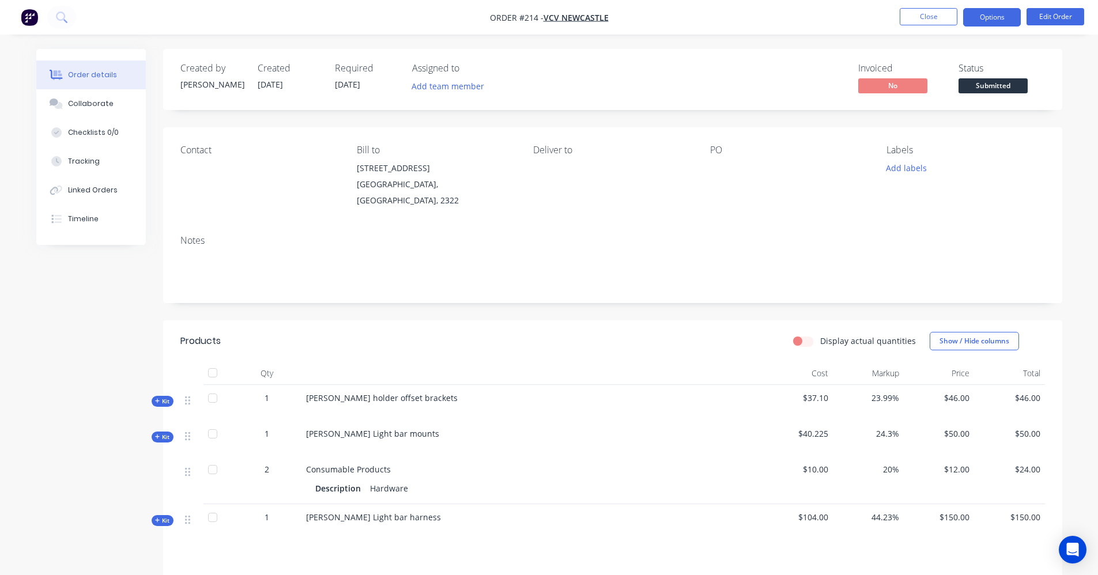
click at [1000, 12] on button "Options" at bounding box center [992, 17] width 58 height 18
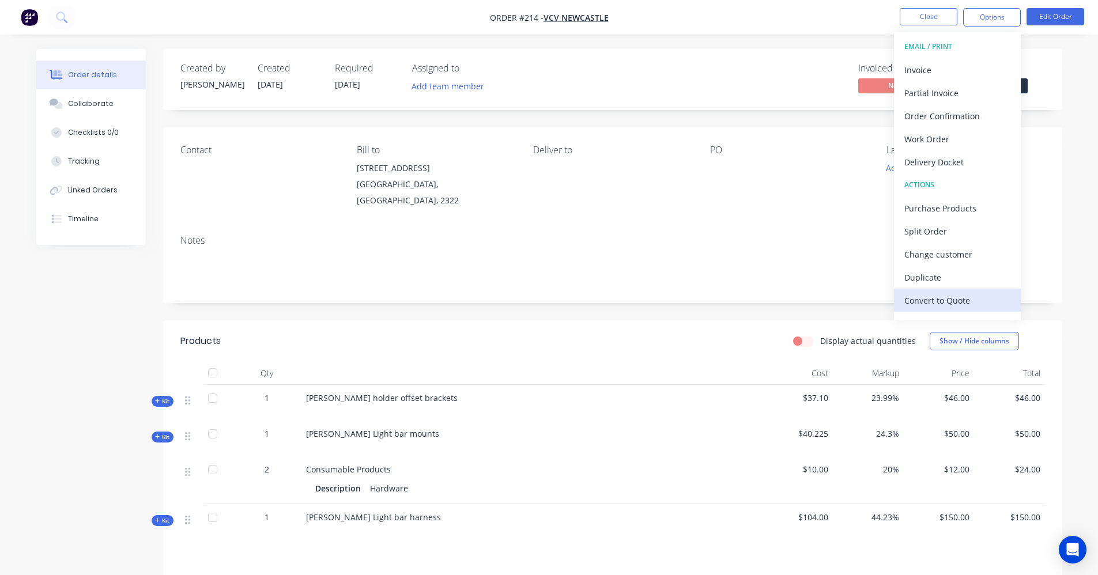
click at [961, 297] on div "Convert to Quote" at bounding box center [958, 300] width 106 height 17
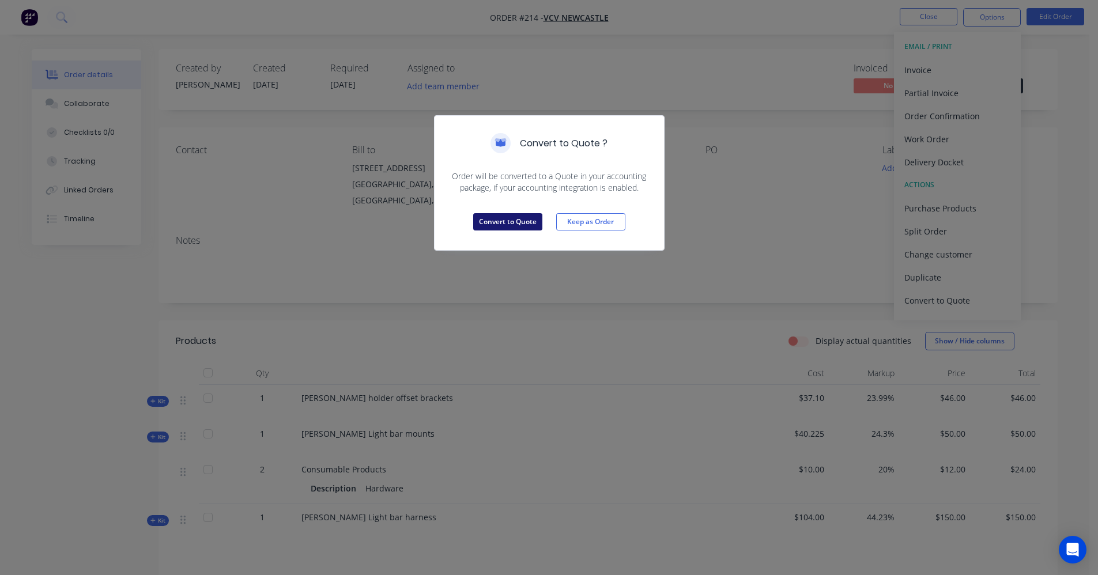
click at [499, 224] on button "Convert to Quote" at bounding box center [507, 221] width 69 height 17
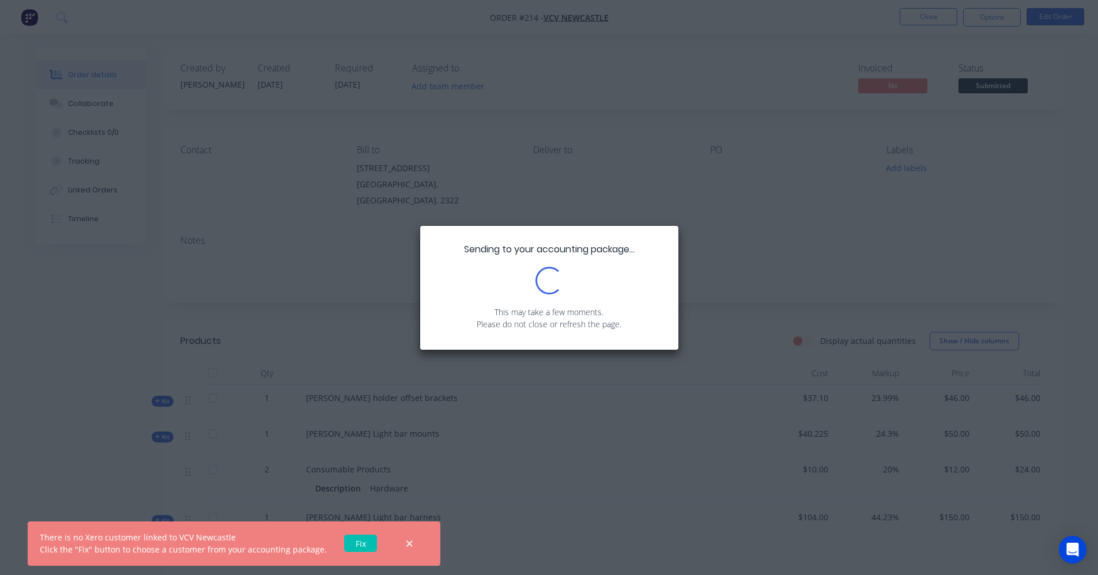
click at [359, 547] on link "Fix" at bounding box center [360, 543] width 33 height 17
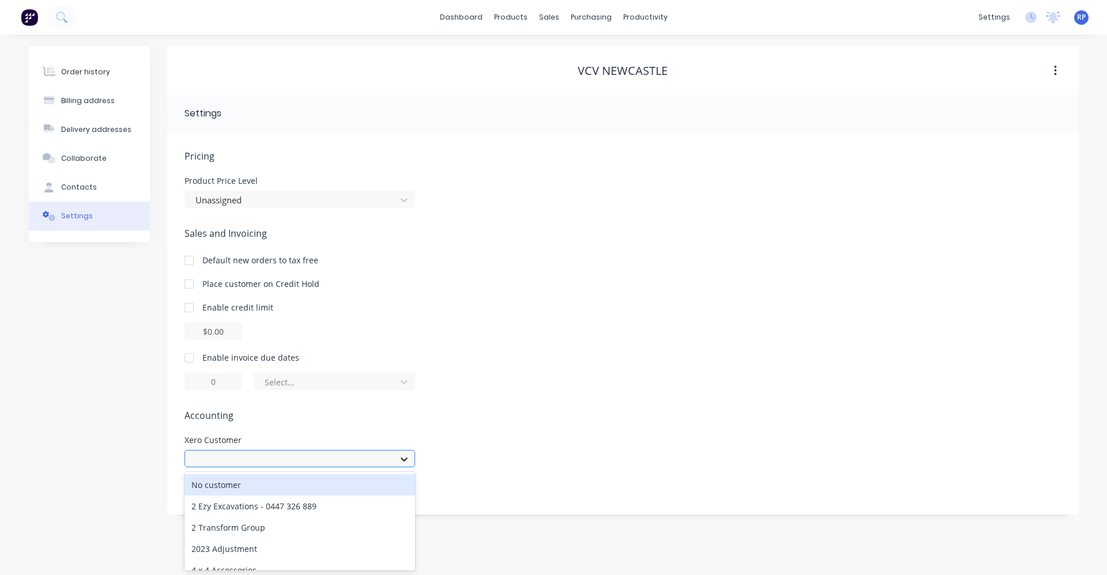
click at [405, 461] on icon at bounding box center [404, 460] width 12 height 12
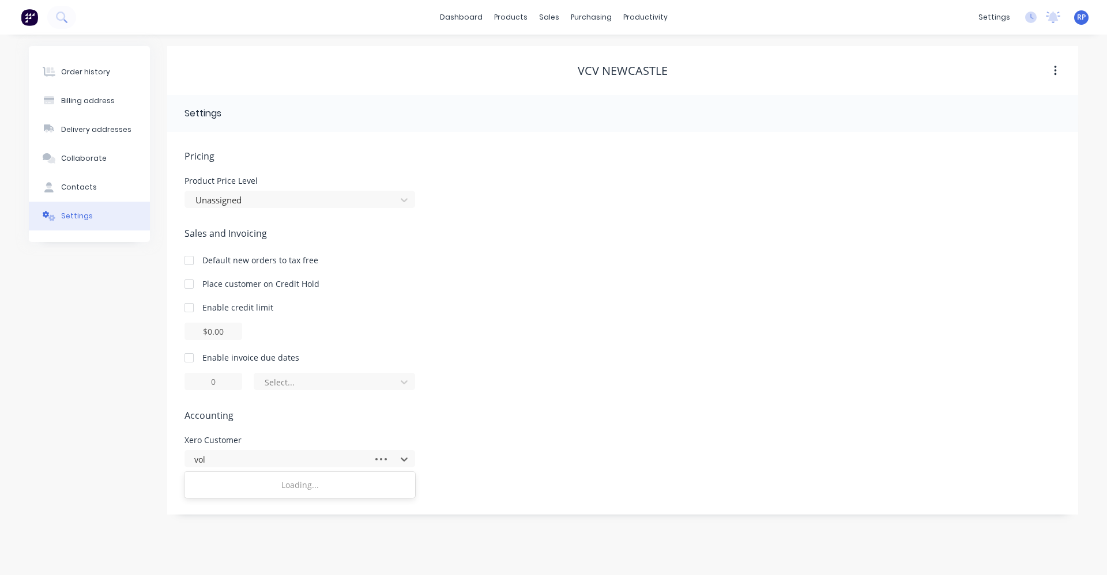
type input "volv"
click at [293, 522] on div "Volvo Group Australia Pty Ltd" at bounding box center [299, 527] width 231 height 21
click at [77, 66] on button "Order history" at bounding box center [89, 72] width 121 height 29
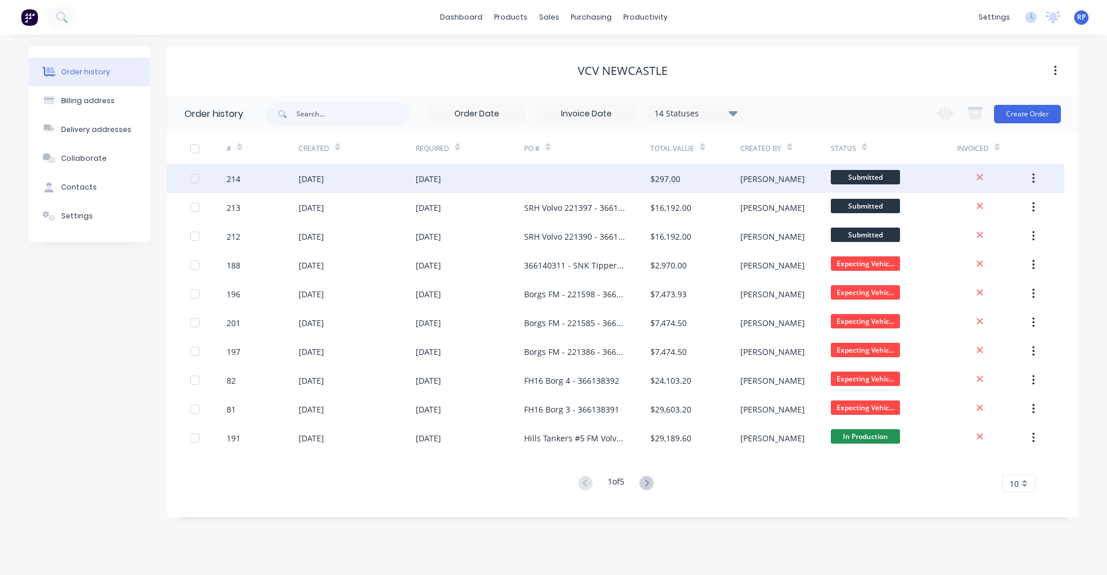
click at [551, 182] on div at bounding box center [587, 178] width 126 height 29
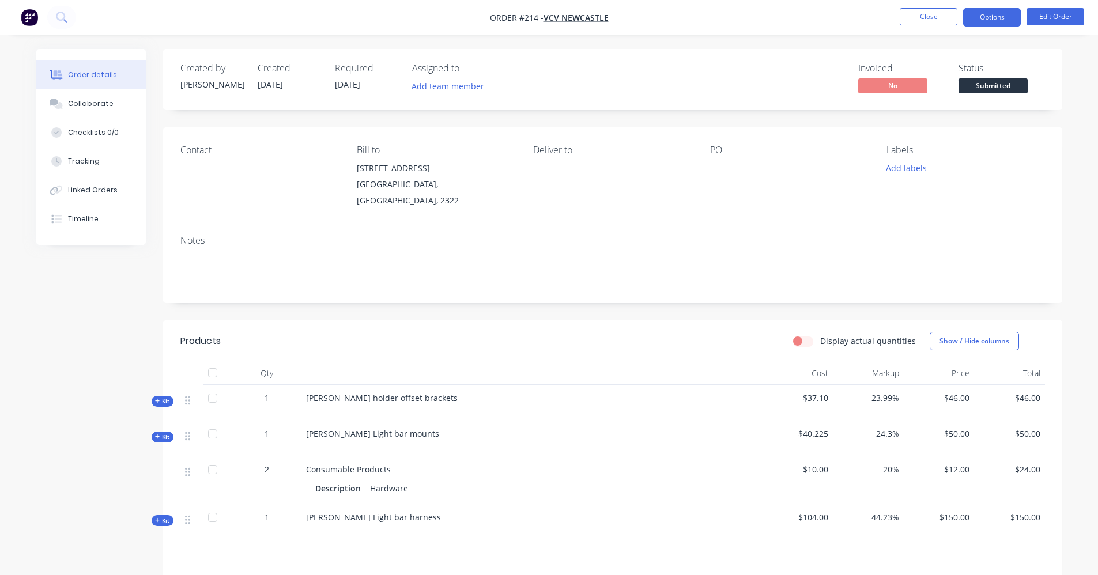
click at [976, 17] on button "Options" at bounding box center [992, 17] width 58 height 18
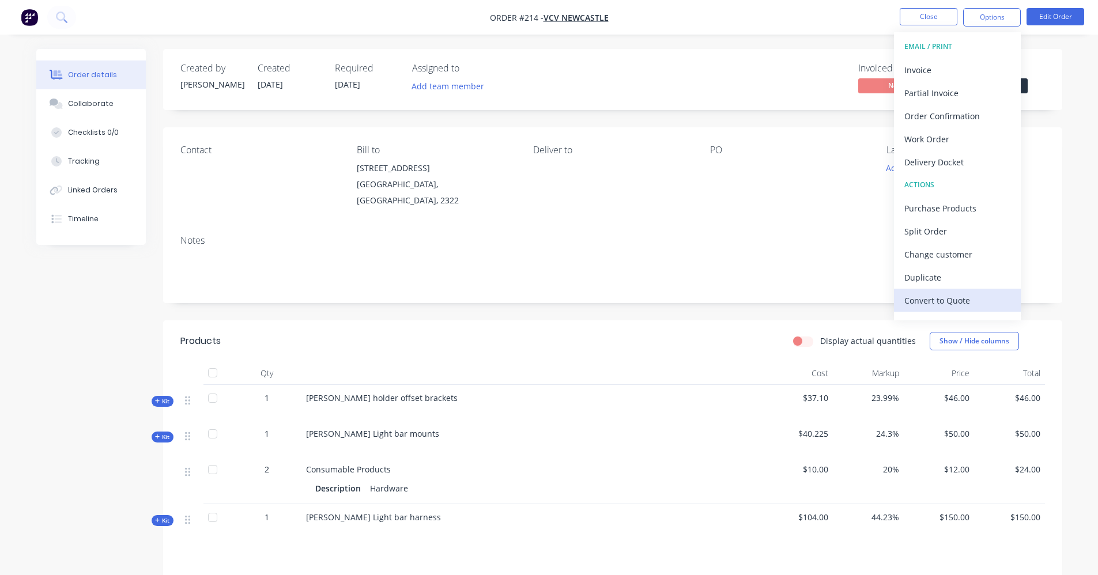
click at [949, 299] on div "Convert to Quote" at bounding box center [958, 300] width 106 height 17
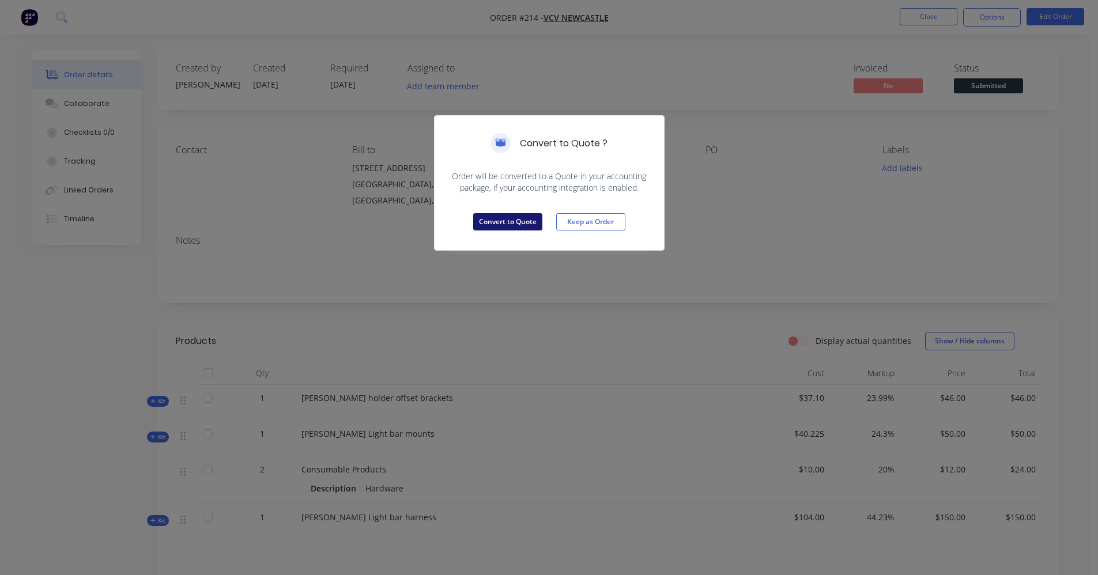
click at [528, 220] on button "Convert to Quote" at bounding box center [507, 221] width 69 height 17
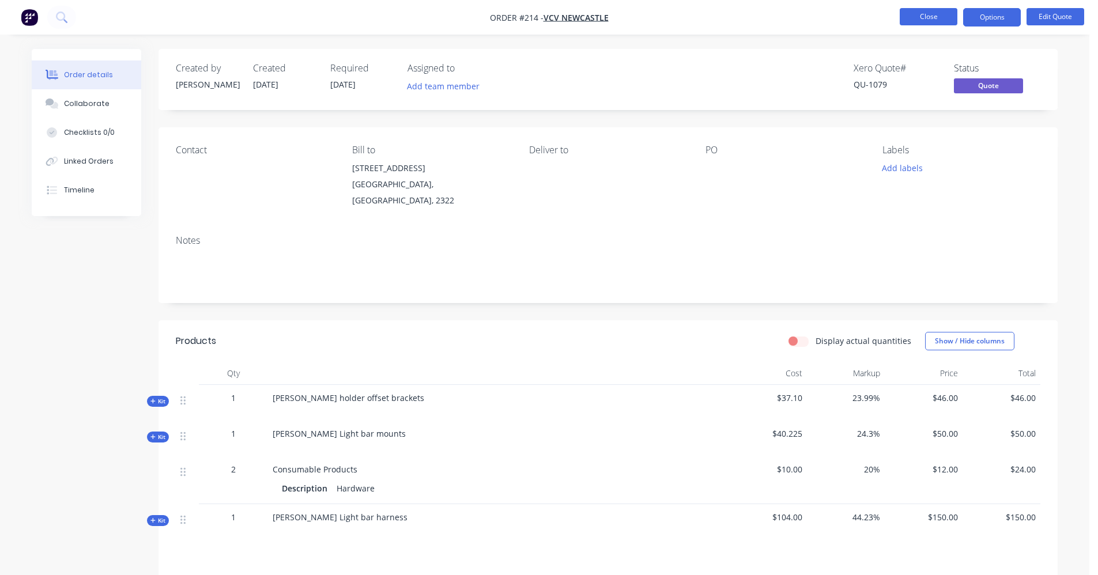
click at [943, 20] on button "Close" at bounding box center [929, 16] width 58 height 17
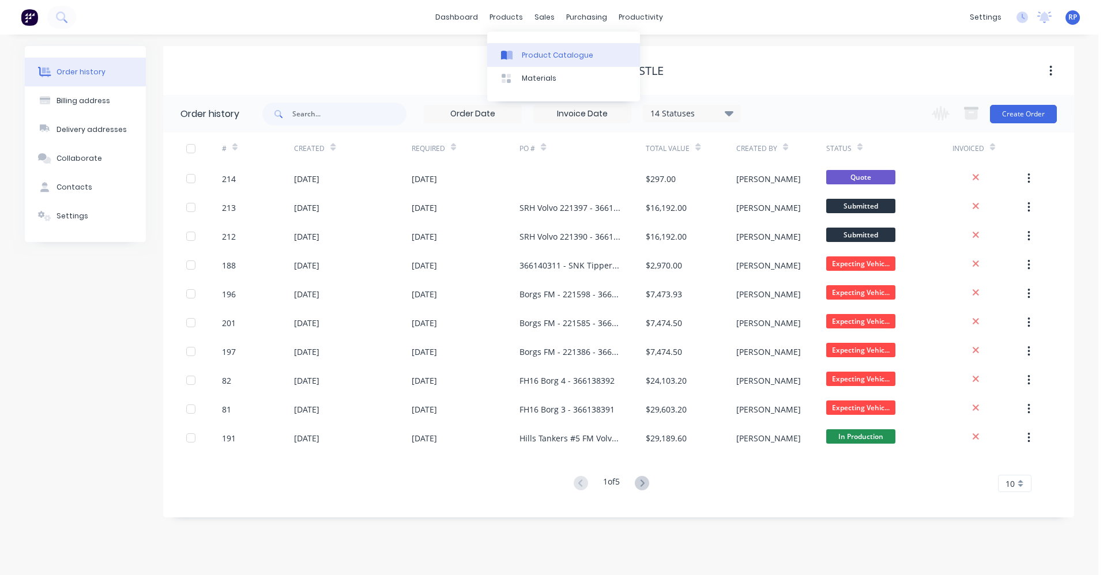
click at [529, 51] on div "Product Catalogue" at bounding box center [557, 55] width 71 height 10
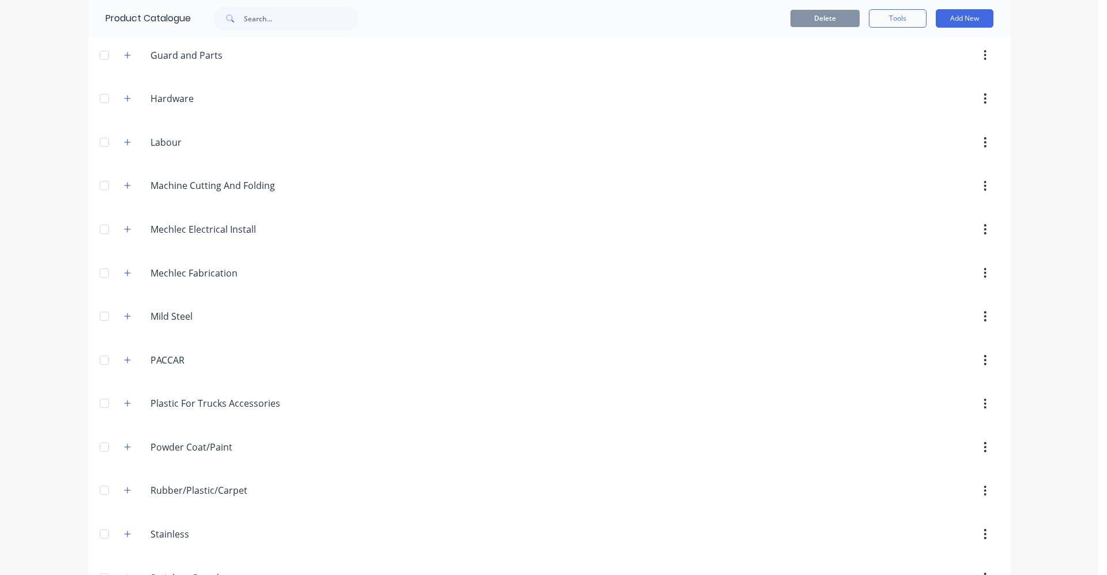
scroll to position [559, 0]
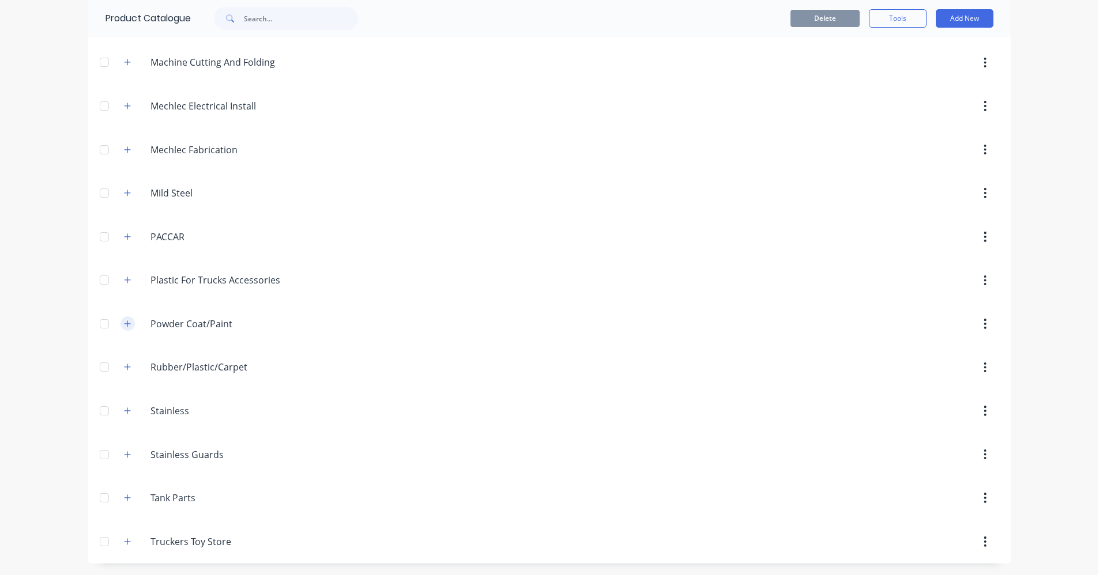
click at [127, 327] on button "button" at bounding box center [128, 324] width 14 height 14
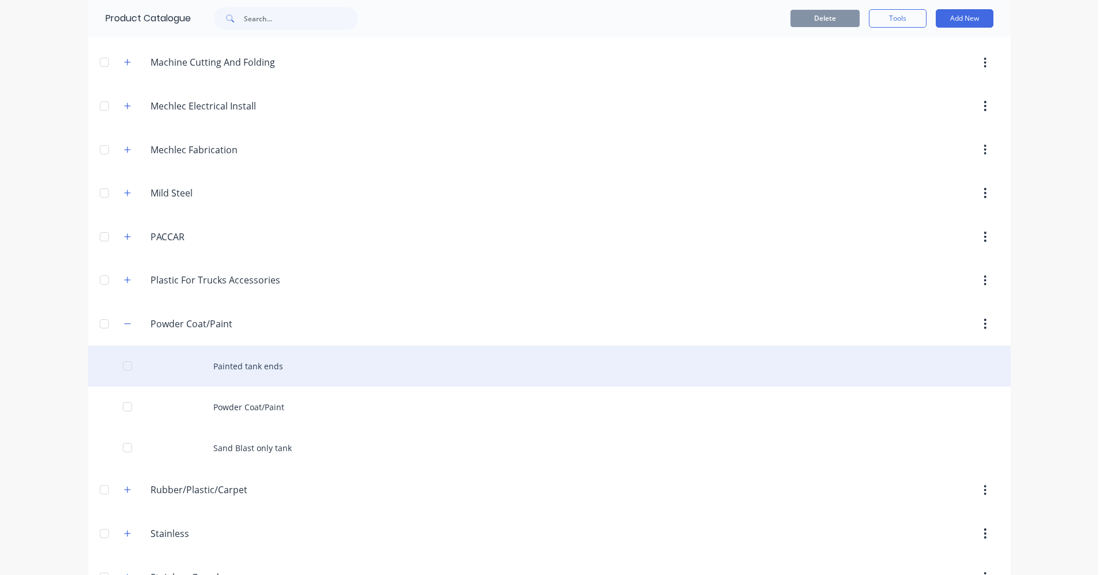
click at [272, 372] on div "Painted tank ends" at bounding box center [549, 366] width 922 height 41
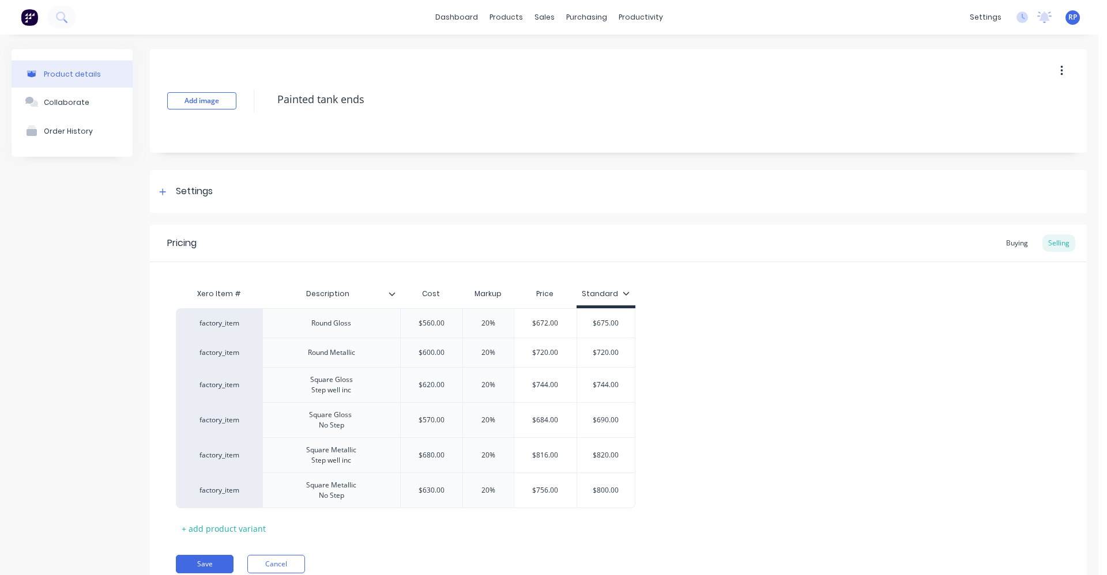
type textarea "x"
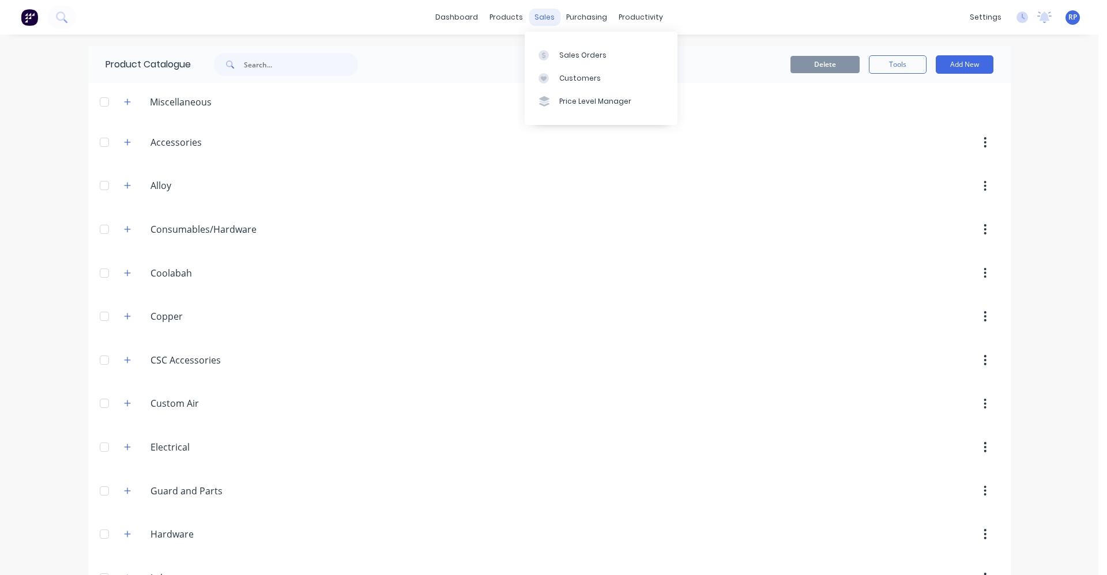
click at [543, 20] on div "sales" at bounding box center [545, 17] width 32 height 17
click at [563, 58] on div "Sales Orders" at bounding box center [582, 55] width 47 height 10
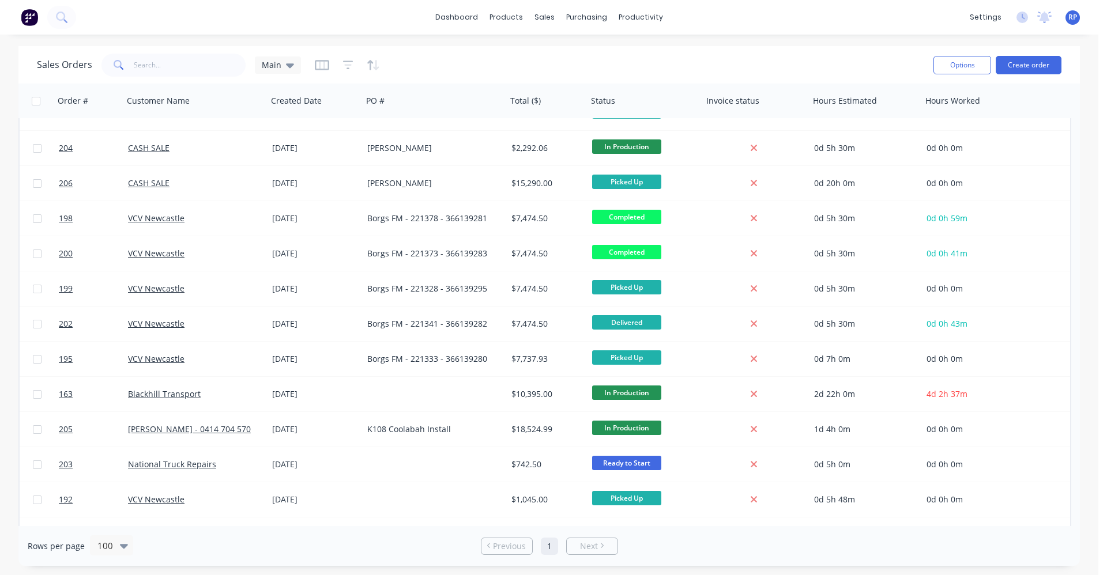
scroll to position [865, 0]
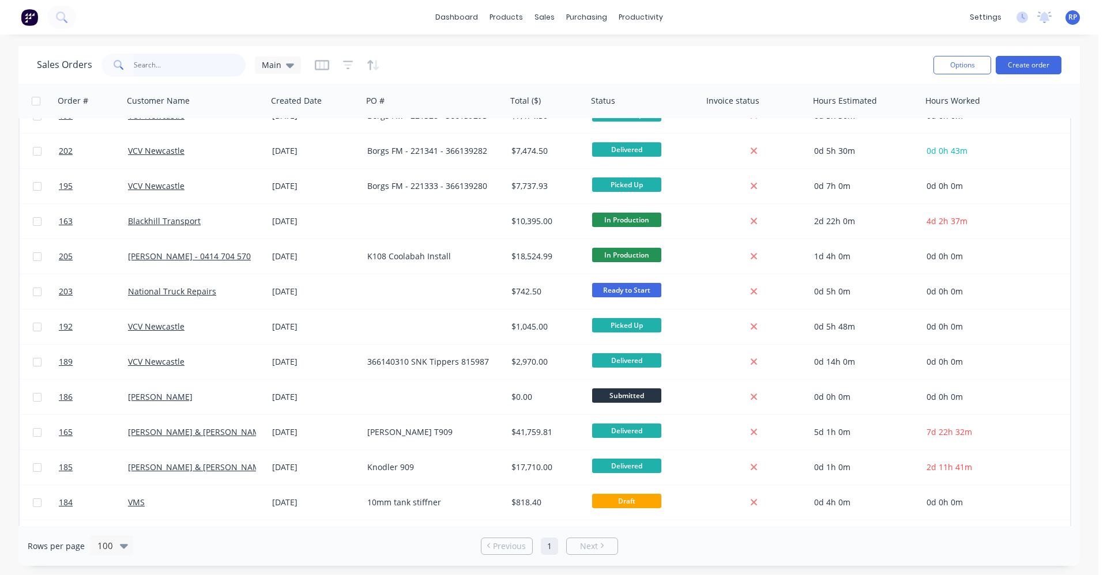
click at [177, 66] on input "text" at bounding box center [190, 65] width 112 height 23
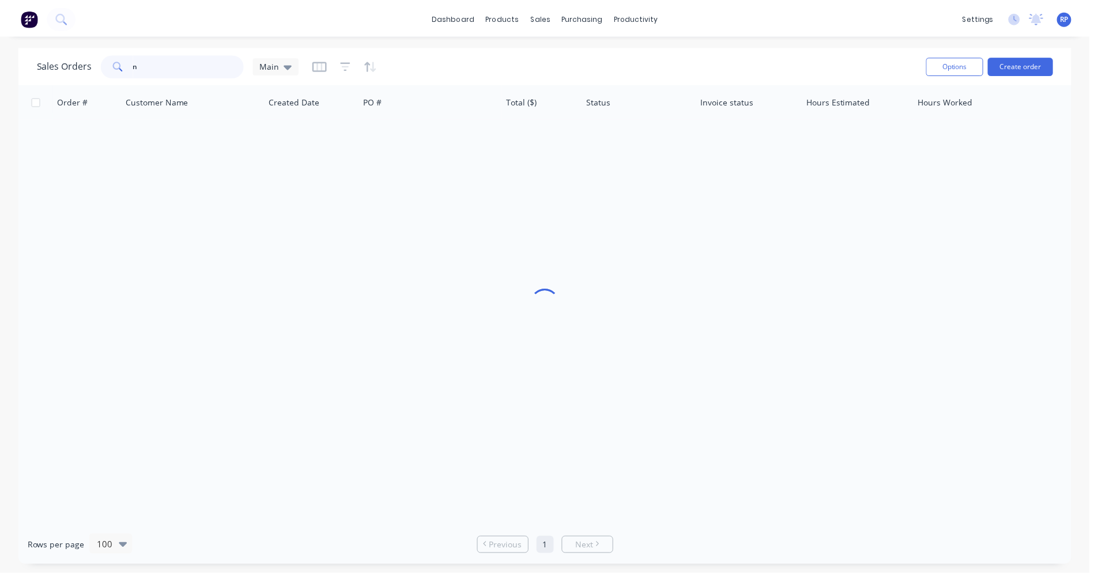
scroll to position [0, 0]
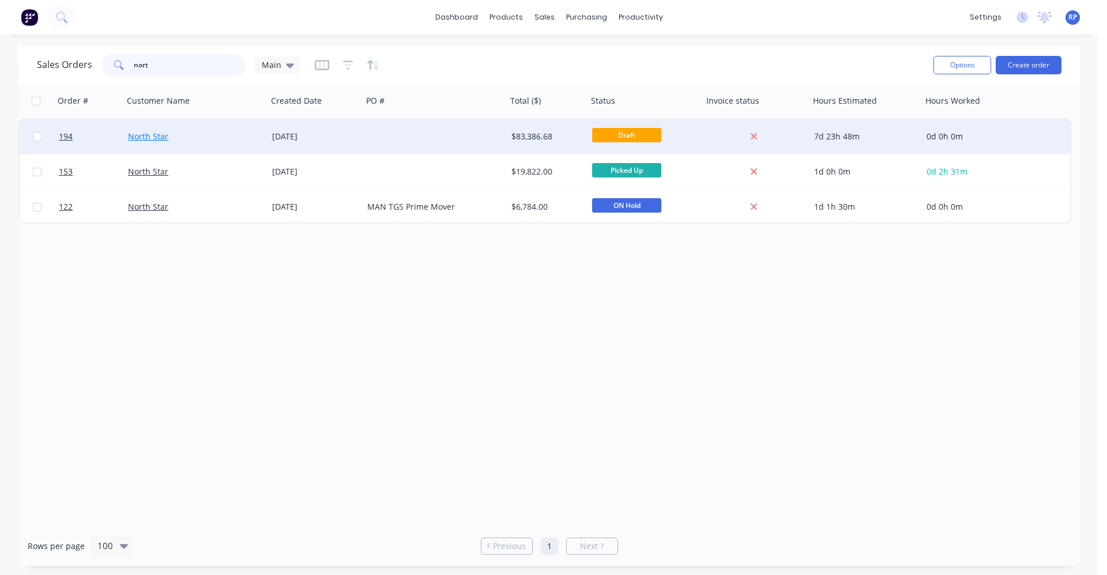
type input "nort"
click at [149, 139] on link "North Star" at bounding box center [148, 136] width 40 height 11
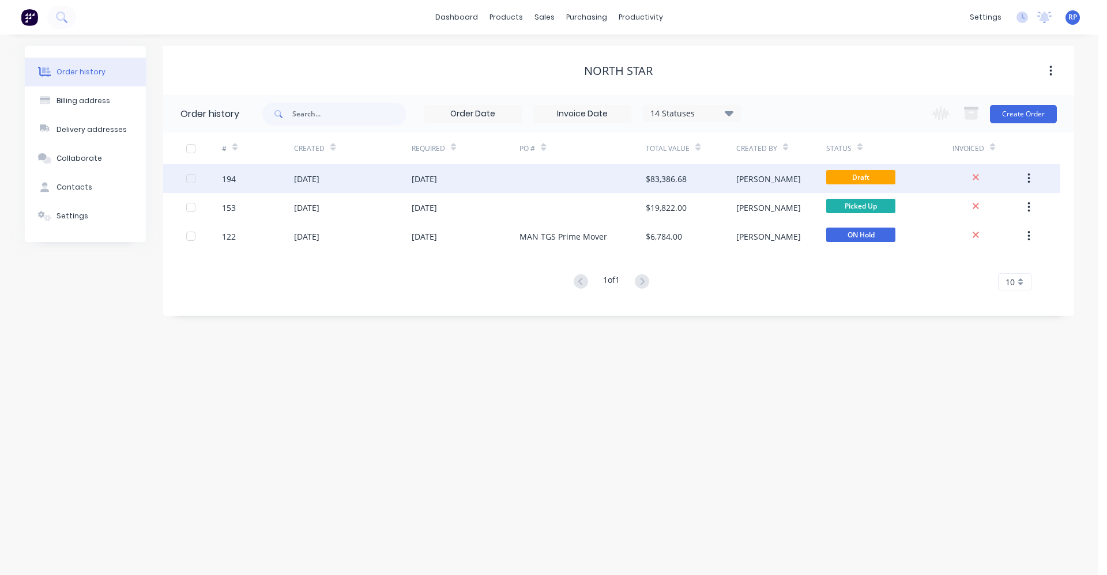
click at [383, 180] on div "[DATE]" at bounding box center [352, 178] width 117 height 29
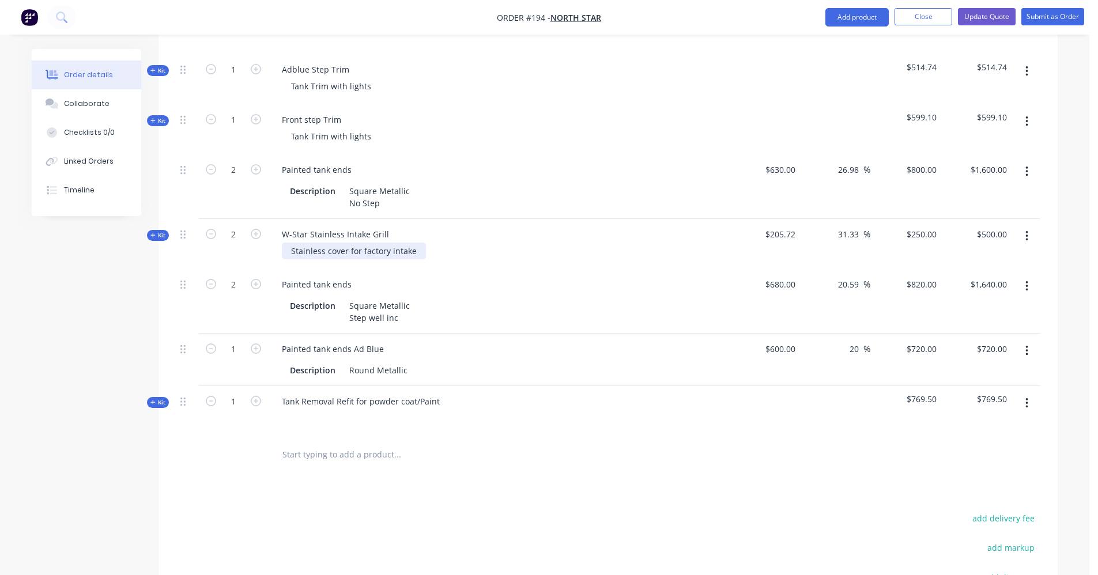
scroll to position [1326, 0]
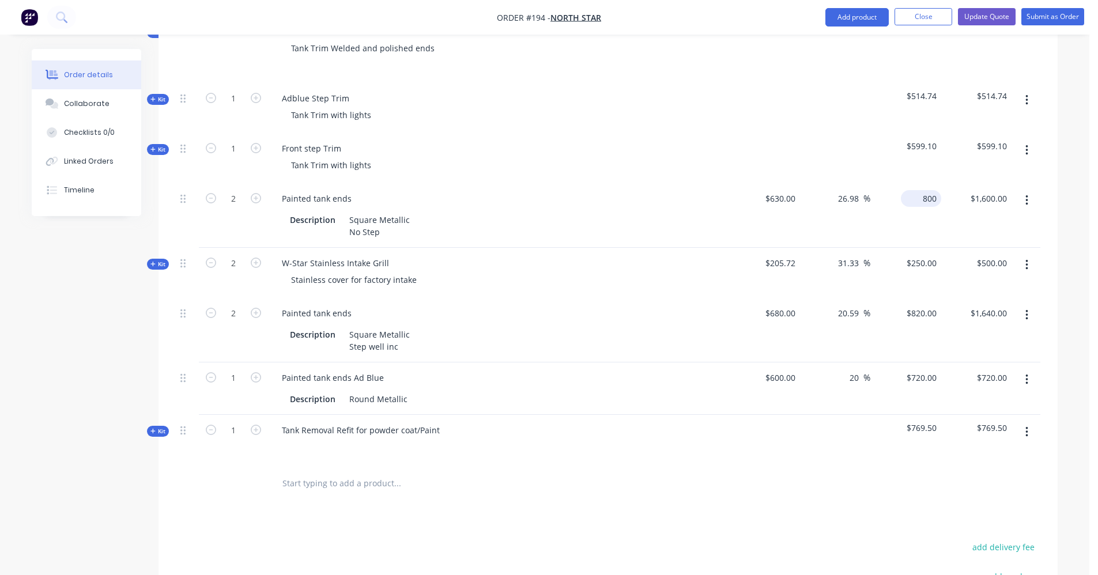
click at [930, 190] on input "800" at bounding box center [924, 198] width 36 height 17
type input "770"
type input "22.22"
type input "$770.00"
type input "$1,540.00"
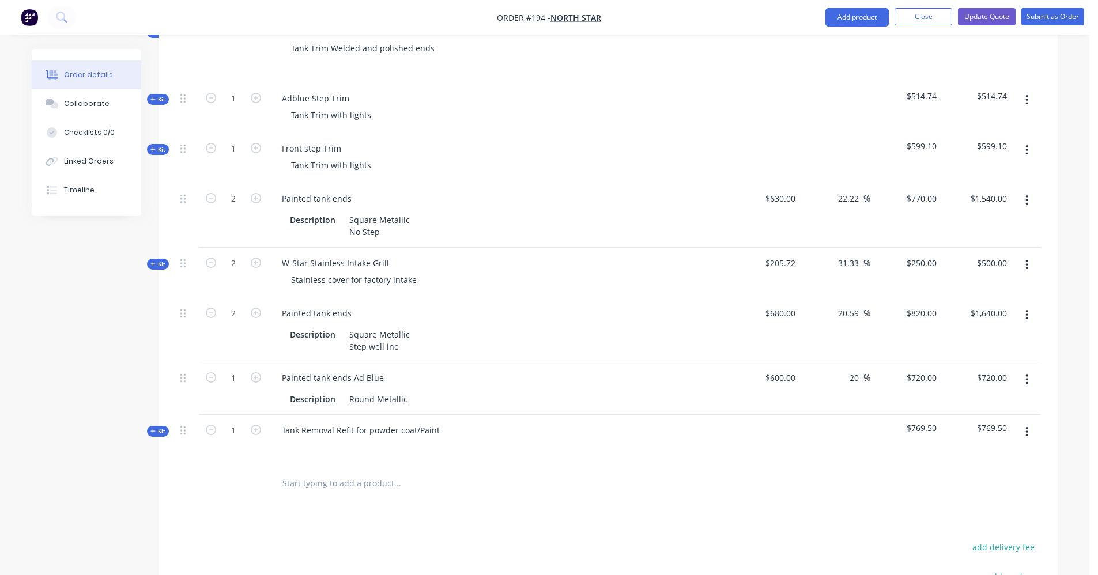
click at [848, 138] on div at bounding box center [835, 158] width 71 height 50
click at [375, 472] on input "text" at bounding box center [397, 483] width 231 height 23
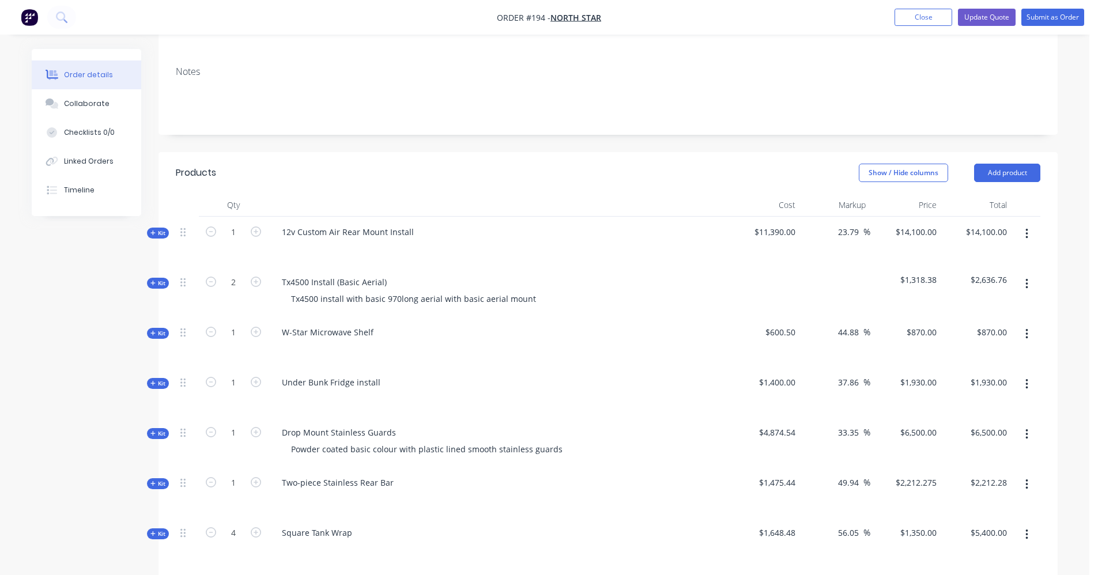
scroll to position [115, 0]
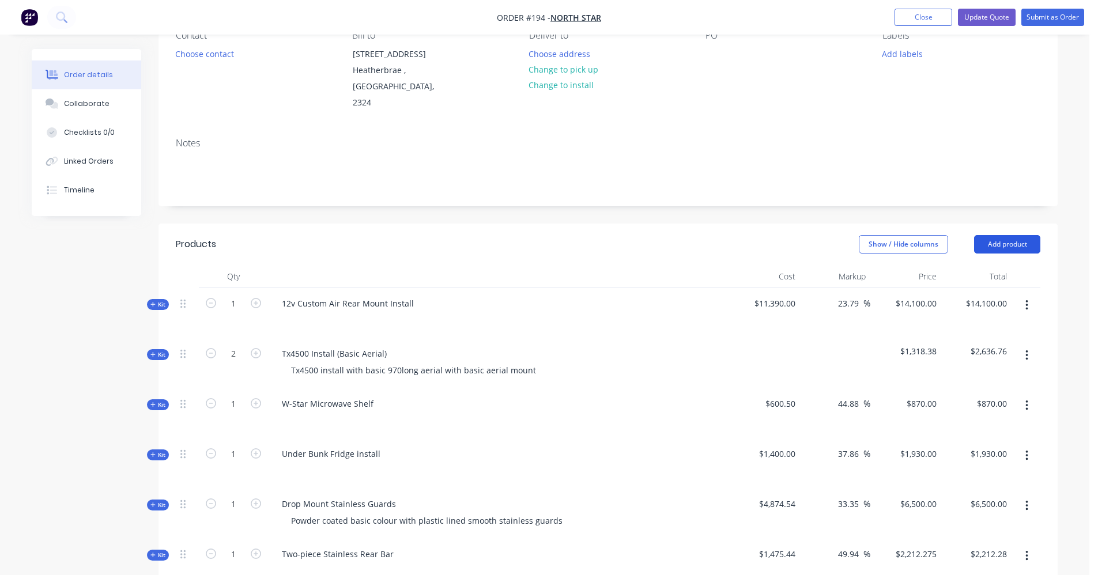
click at [1000, 235] on button "Add product" at bounding box center [1007, 244] width 66 height 18
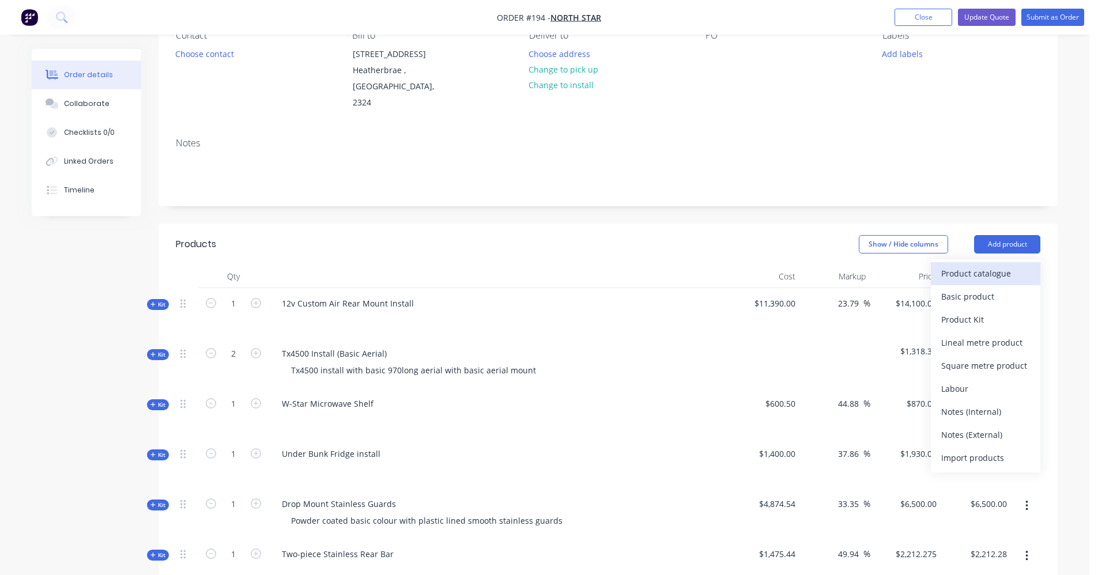
click at [951, 267] on button "Product catalogue" at bounding box center [986, 273] width 110 height 23
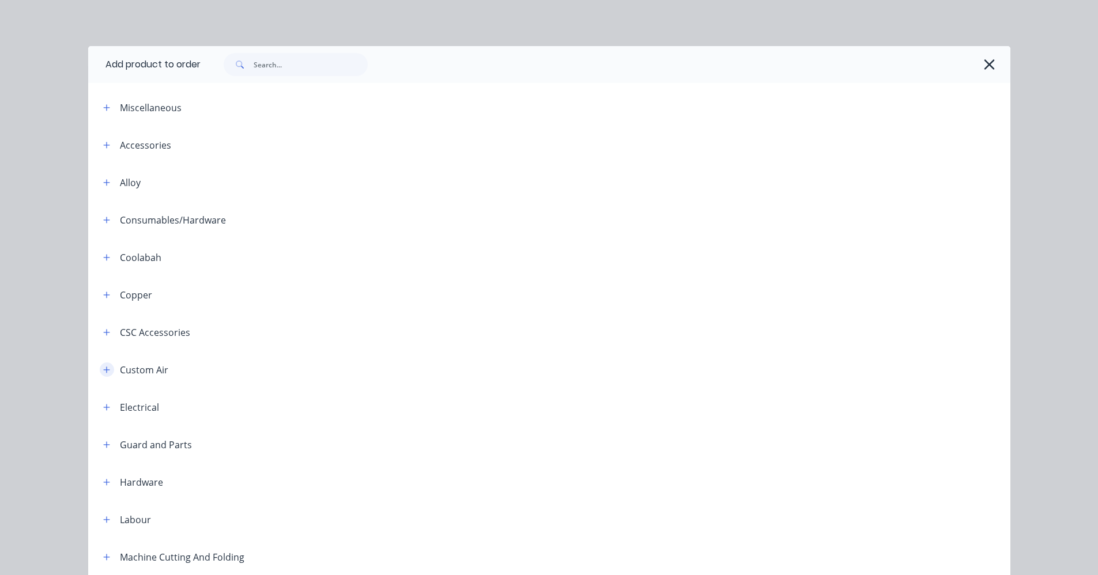
click at [106, 371] on icon "button" at bounding box center [106, 370] width 7 height 8
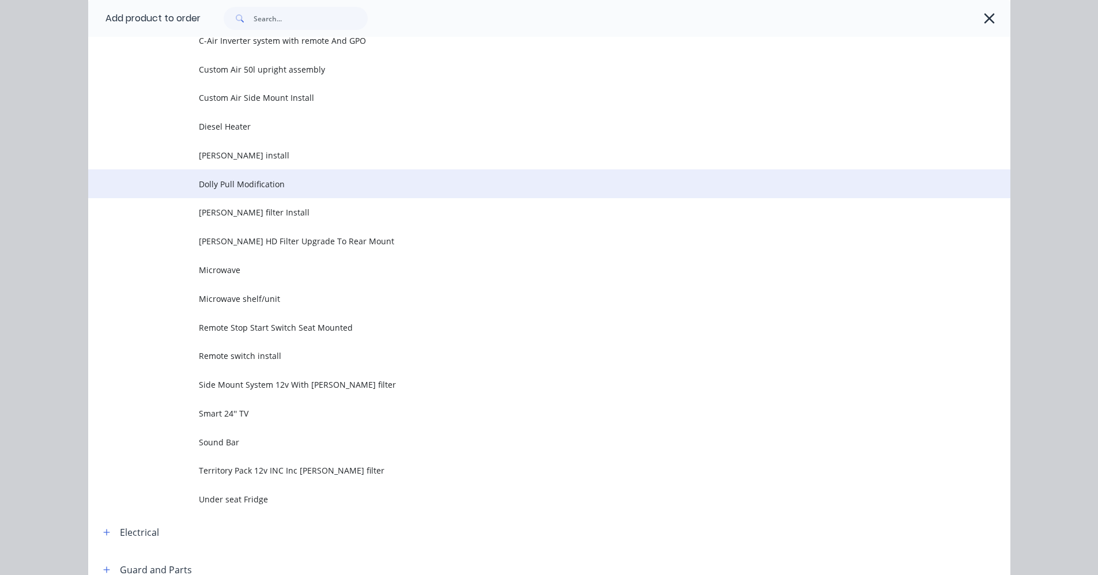
scroll to position [461, 0]
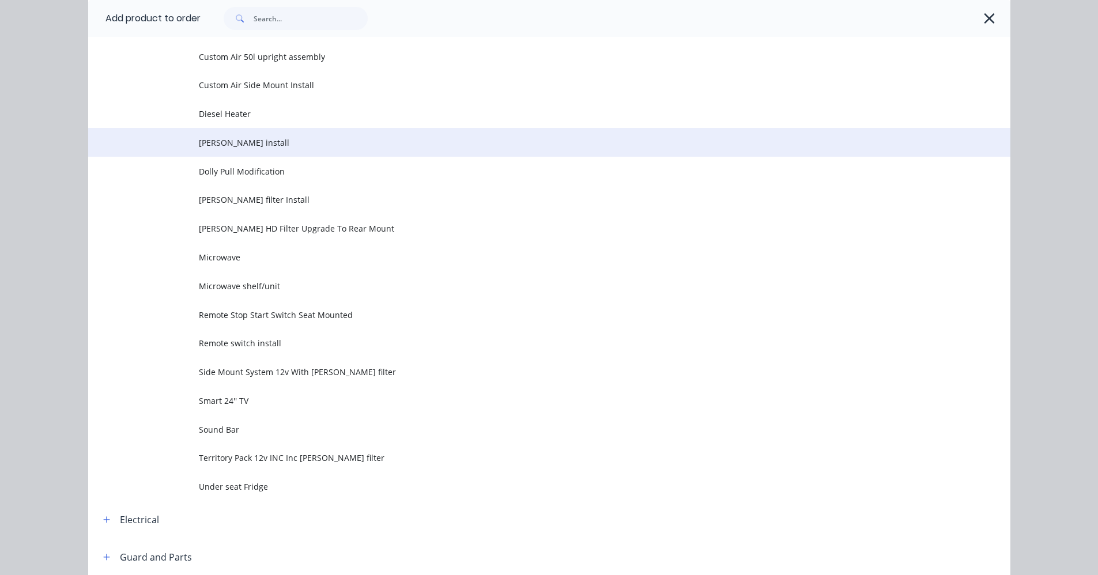
click at [247, 144] on span "[PERSON_NAME] install" at bounding box center [523, 143] width 649 height 12
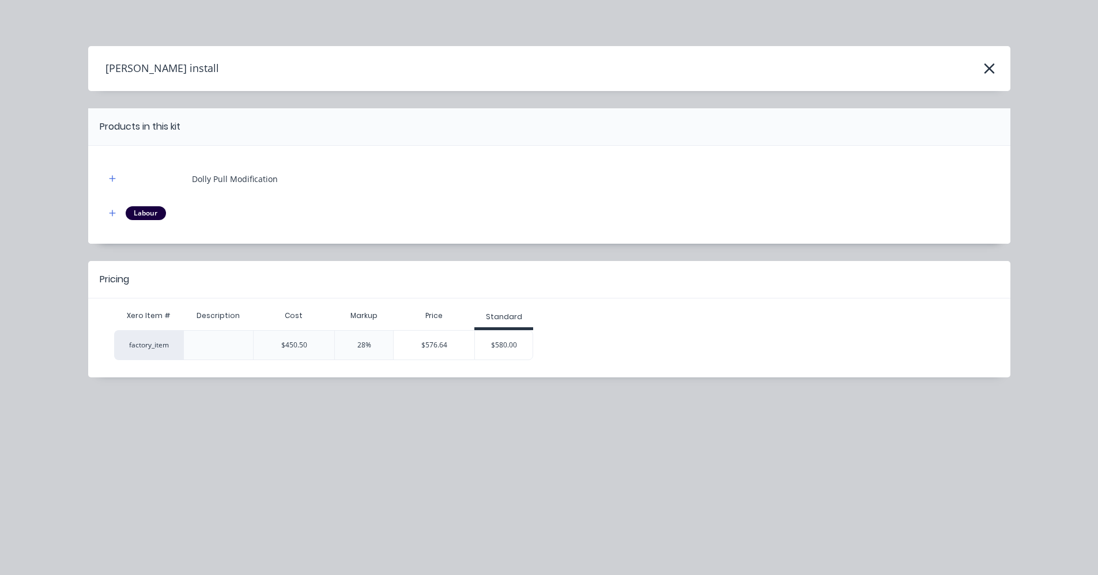
scroll to position [0, 0]
click at [992, 74] on icon "button" at bounding box center [990, 69] width 12 height 16
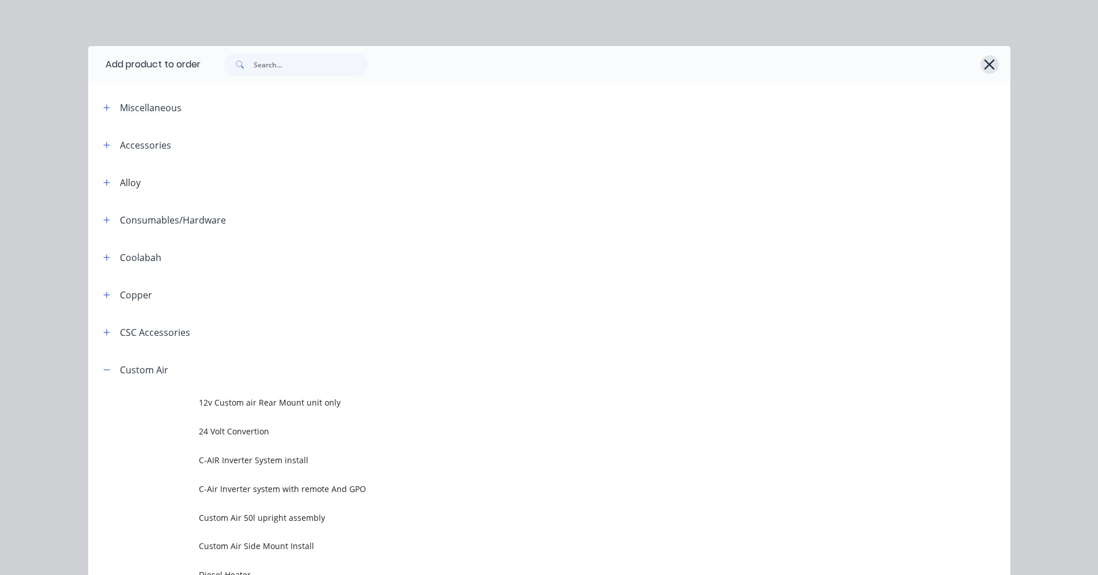
click at [986, 62] on icon "button" at bounding box center [990, 65] width 12 height 16
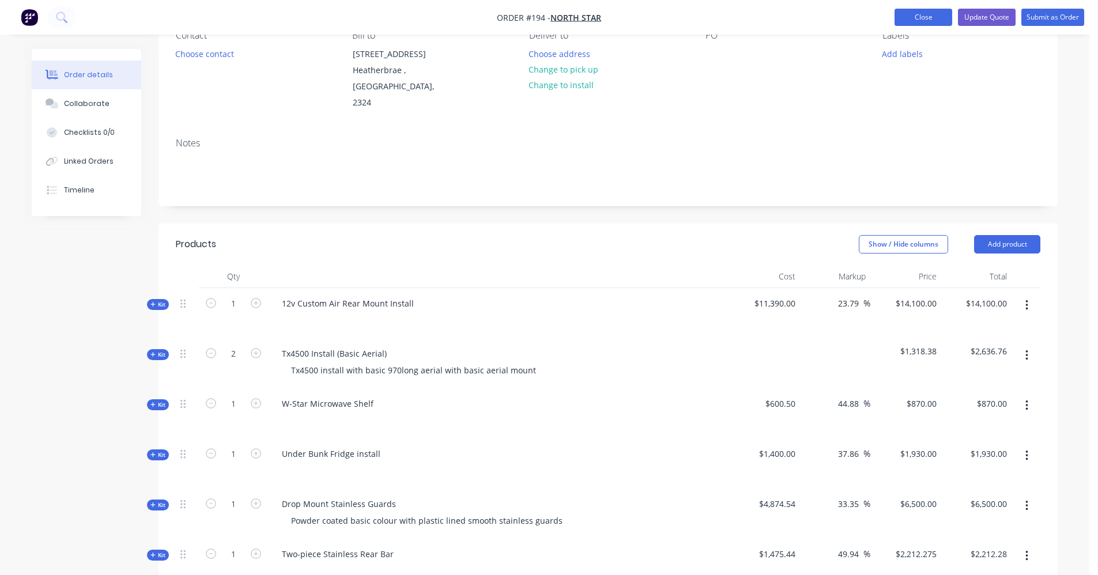
click at [948, 10] on button "Close" at bounding box center [924, 17] width 58 height 17
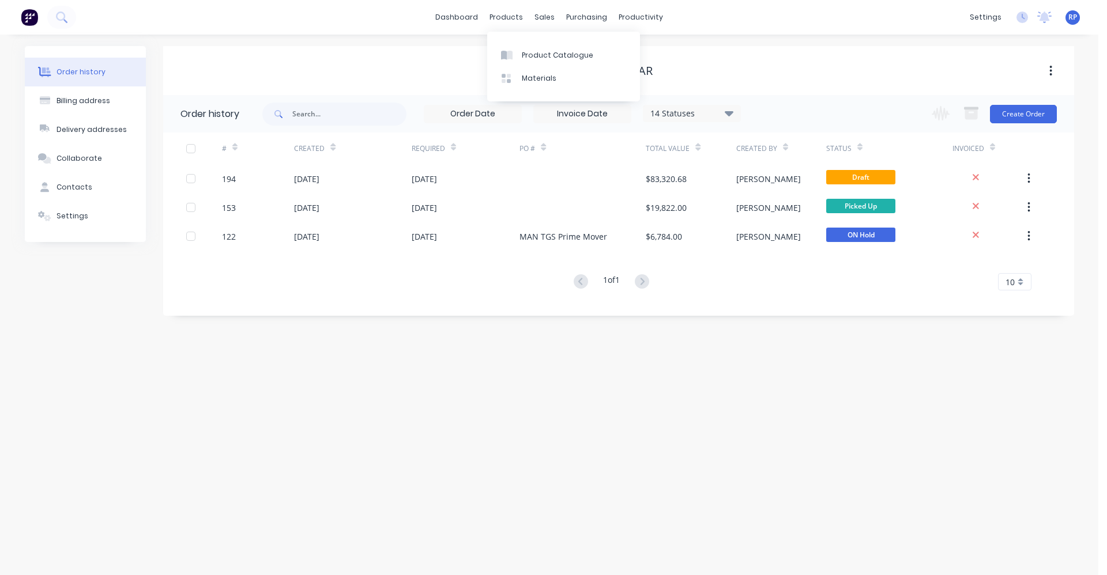
drag, startPoint x: 466, startPoint y: 62, endPoint x: 488, endPoint y: 56, distance: 22.7
click at [467, 61] on div "North Star" at bounding box center [618, 71] width 911 height 21
click at [1046, 115] on button "Create Order" at bounding box center [1023, 114] width 67 height 18
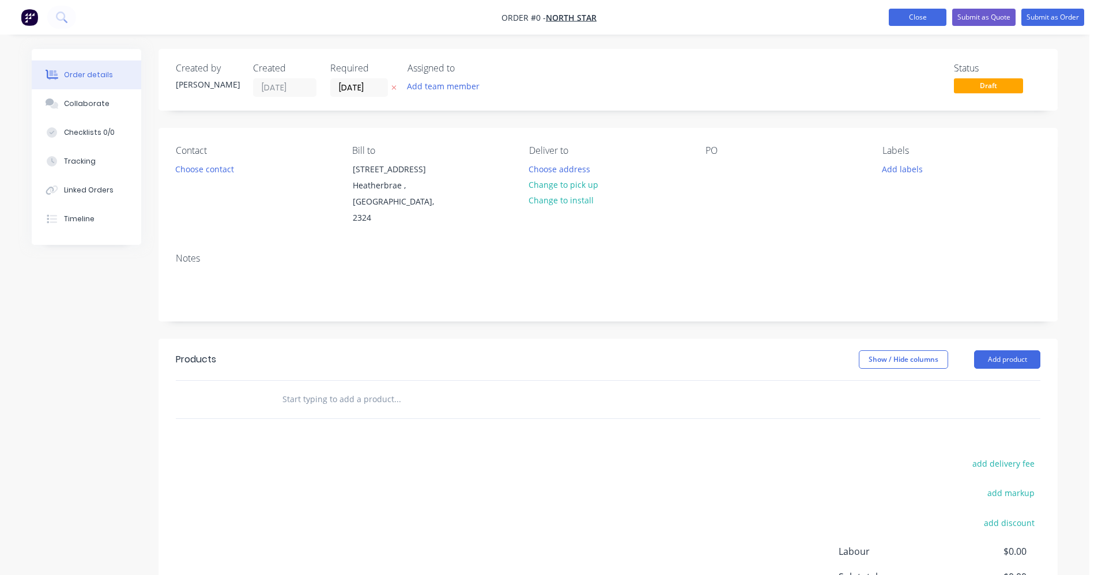
click at [917, 13] on button "Close" at bounding box center [918, 17] width 58 height 17
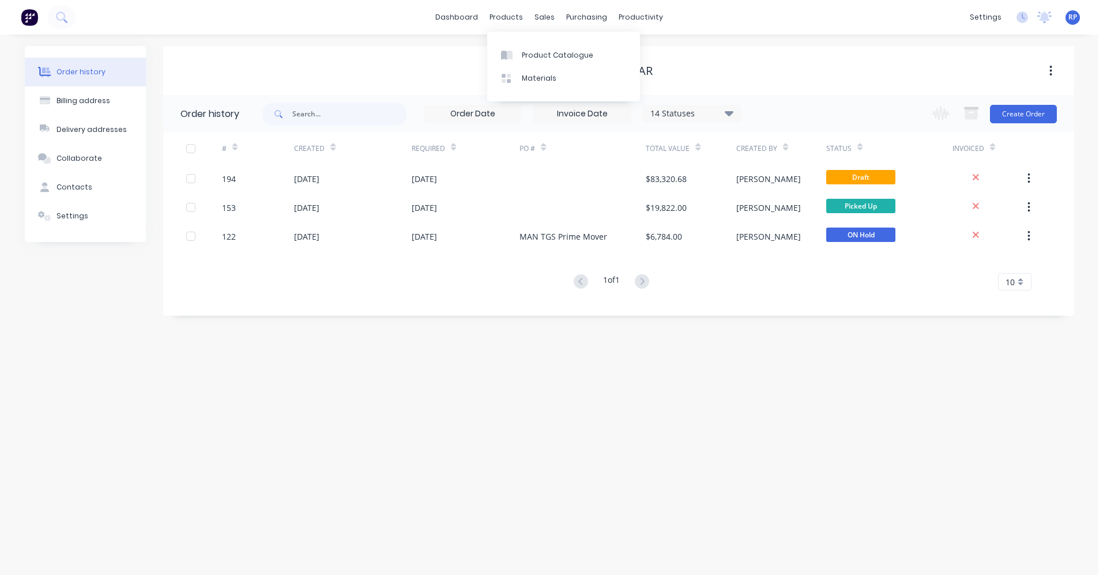
click at [458, 52] on div "North Star" at bounding box center [618, 70] width 911 height 49
click at [522, 55] on div "Product Catalogue" at bounding box center [557, 55] width 71 height 10
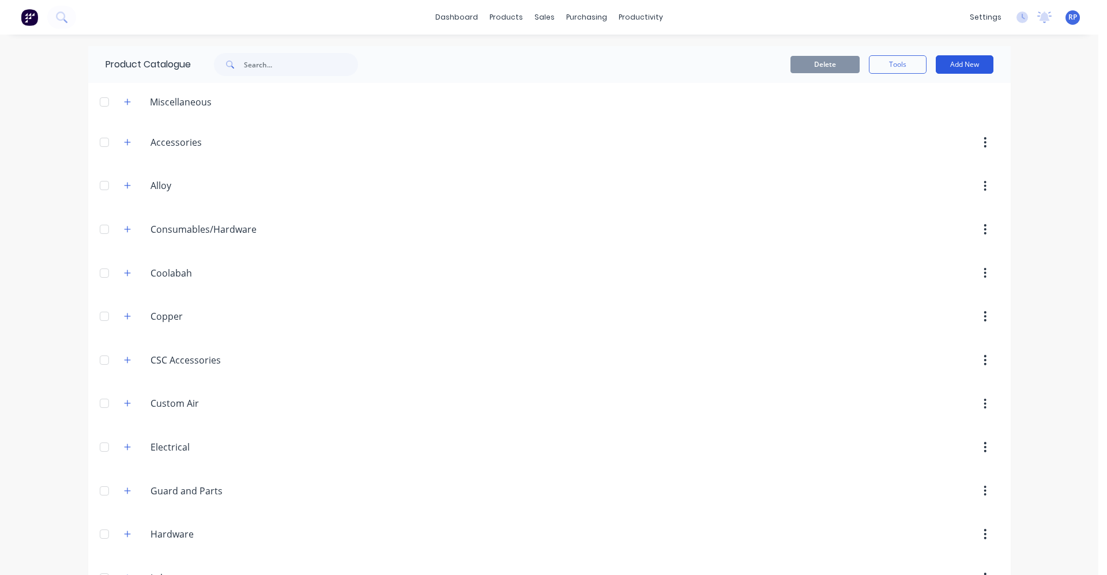
click at [953, 65] on button "Add New" at bounding box center [965, 64] width 58 height 18
click at [933, 123] on div "Product" at bounding box center [938, 117] width 89 height 17
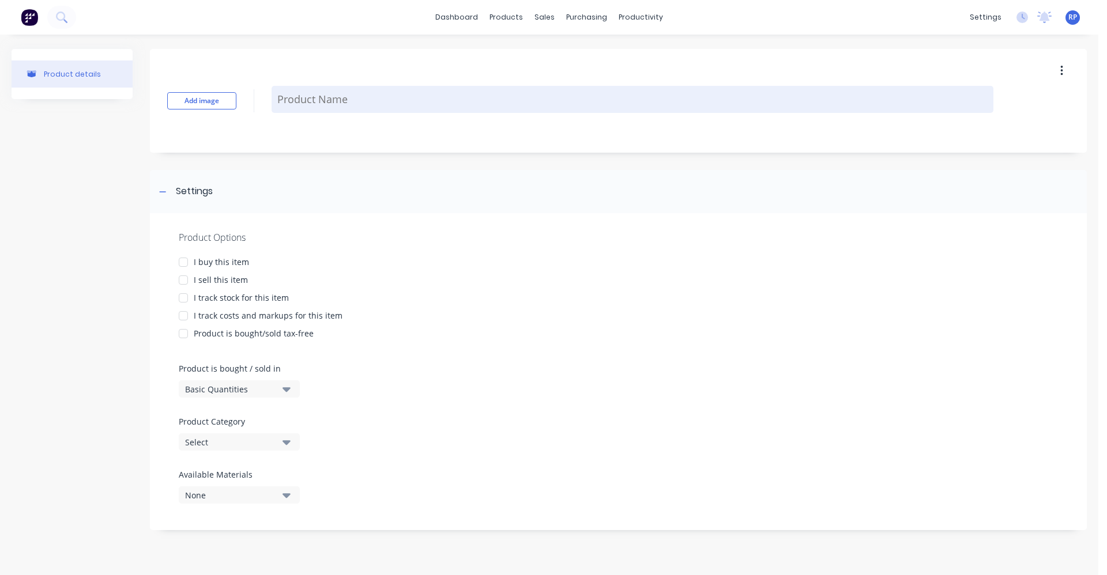
click at [321, 104] on textarea at bounding box center [633, 99] width 722 height 27
type textarea "x"
type textarea "W"
type textarea "x"
type textarea "W-"
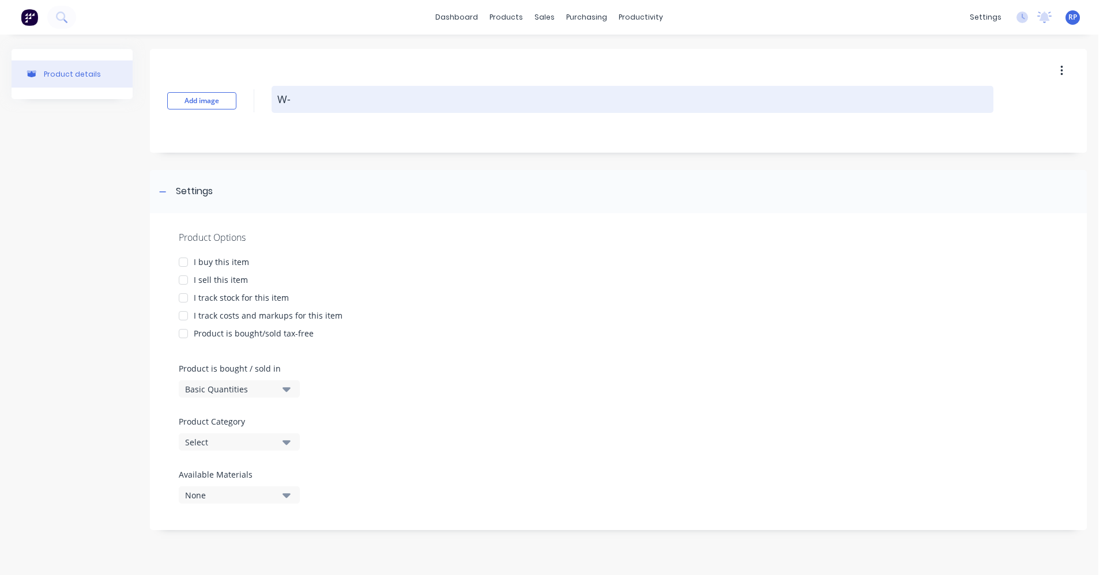
type textarea "x"
type textarea "W-s"
type textarea "x"
type textarea "W-st"
type textarea "x"
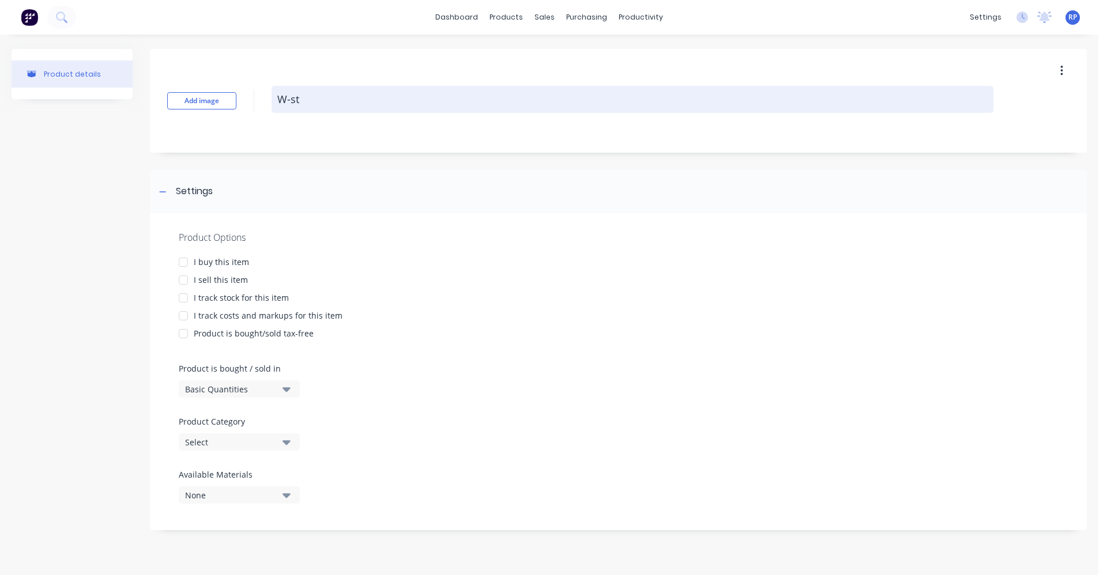
type textarea "W-sta"
type textarea "x"
type textarea "W-star"
type textarea "x"
type textarea "W-star"
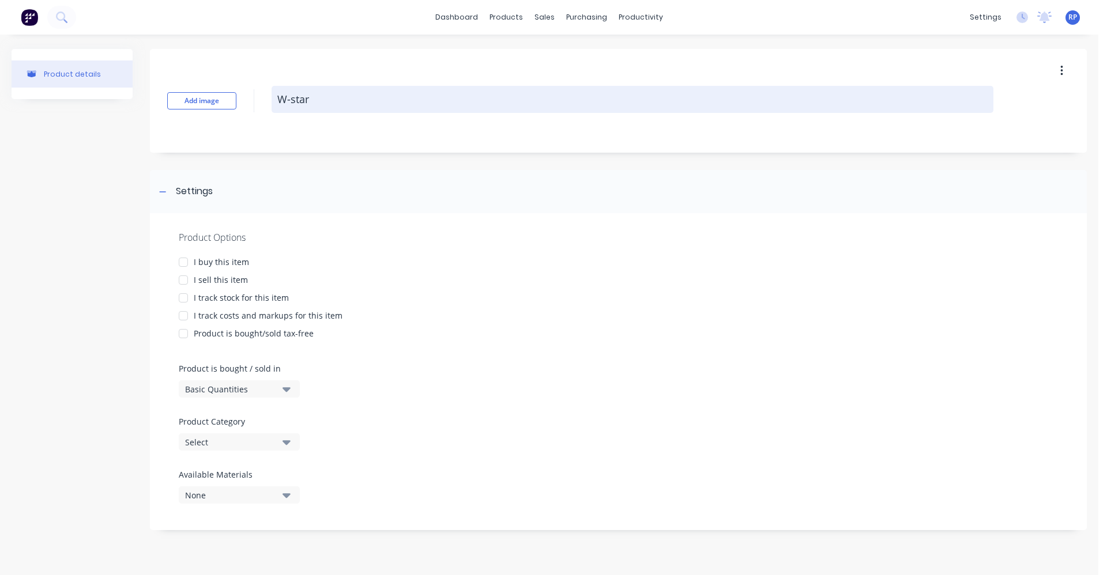
type textarea "x"
type textarea "W-star R"
type textarea "x"
type textarea "W-star Re"
type textarea "x"
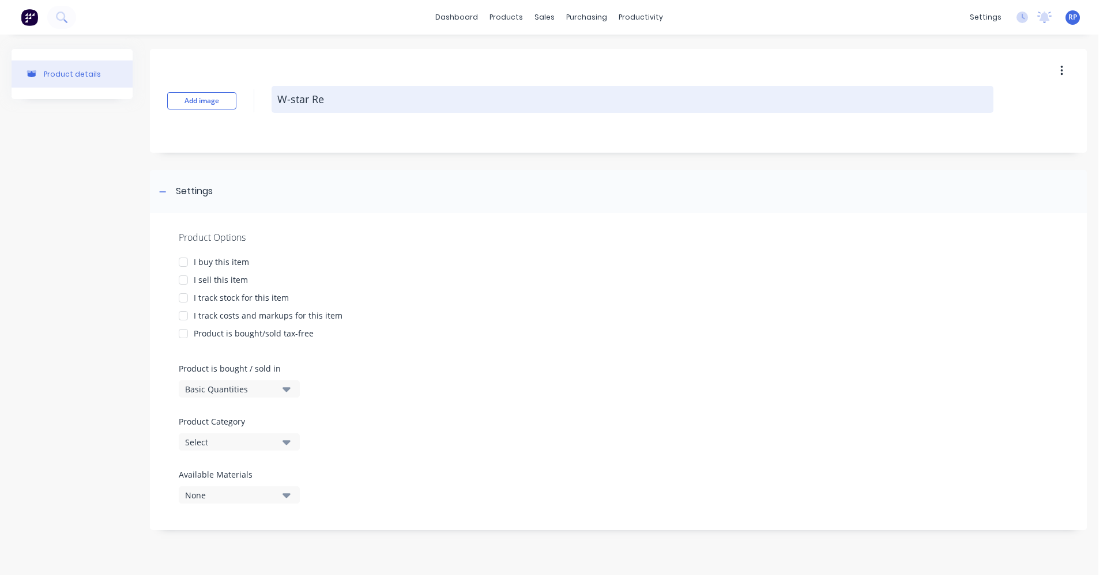
type textarea "W-star Rea"
type textarea "x"
type textarea "W-star Rear"
type textarea "x"
type textarea "W-star Rear"
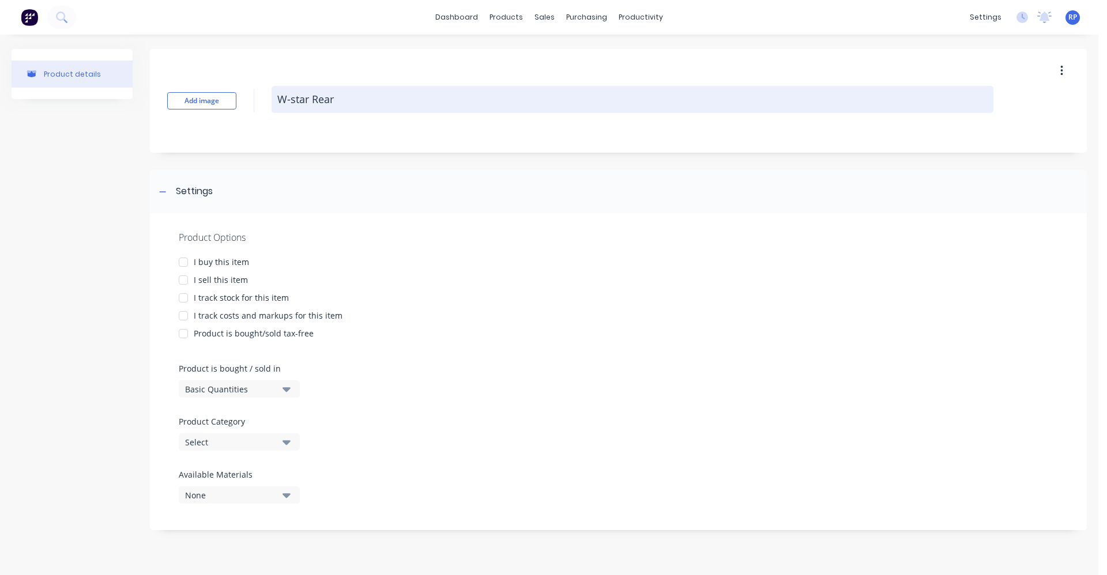
type textarea "x"
type textarea "W-star Rear c"
type textarea "x"
type textarea "W-star Rear cr"
type textarea "x"
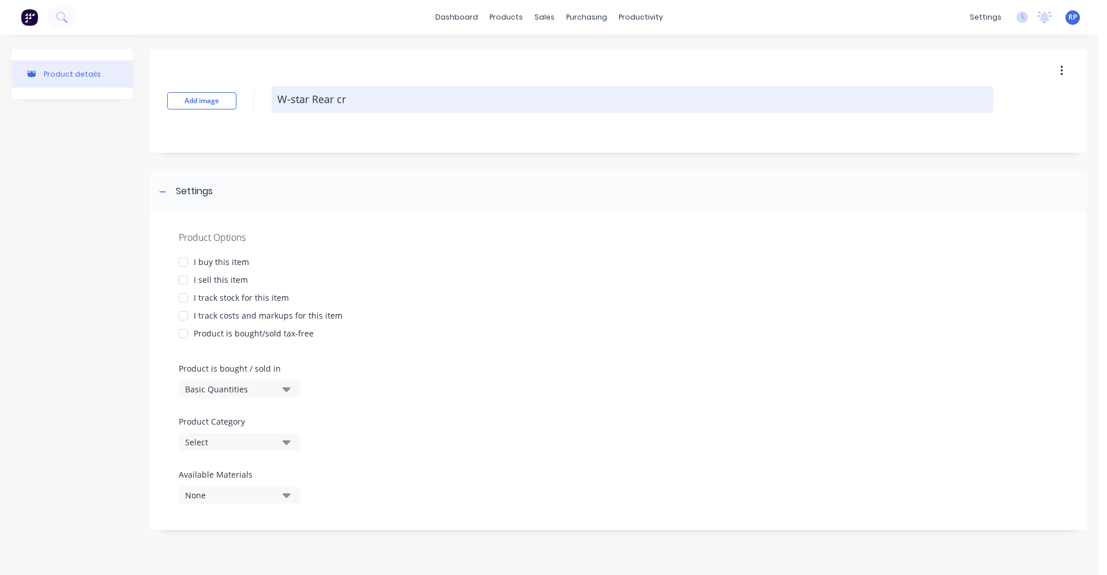
type textarea "W-star Rear cro"
type textarea "x"
type textarea "W-star Rear cros"
type textarea "x"
type textarea "W-star Rear cross"
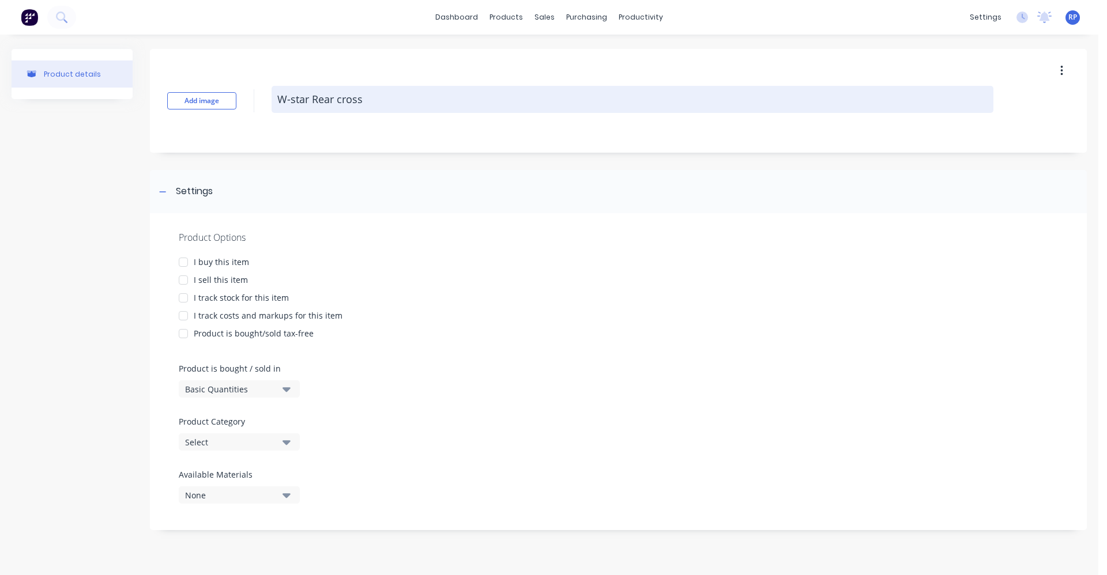
type textarea "x"
type textarea "W-star Rear cross"
type textarea "x"
type textarea "W-star Rear cross m"
type textarea "x"
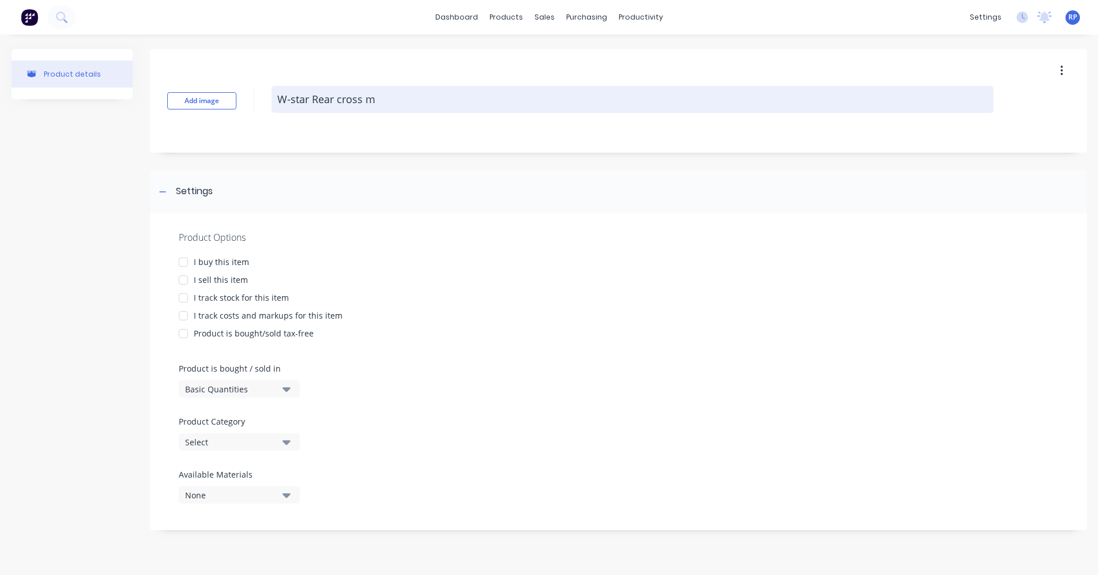
type textarea "W-star Rear cross me"
type textarea "x"
type textarea "W-star Rear cross mem"
type textarea "x"
type textarea "W-star Rear cross memb"
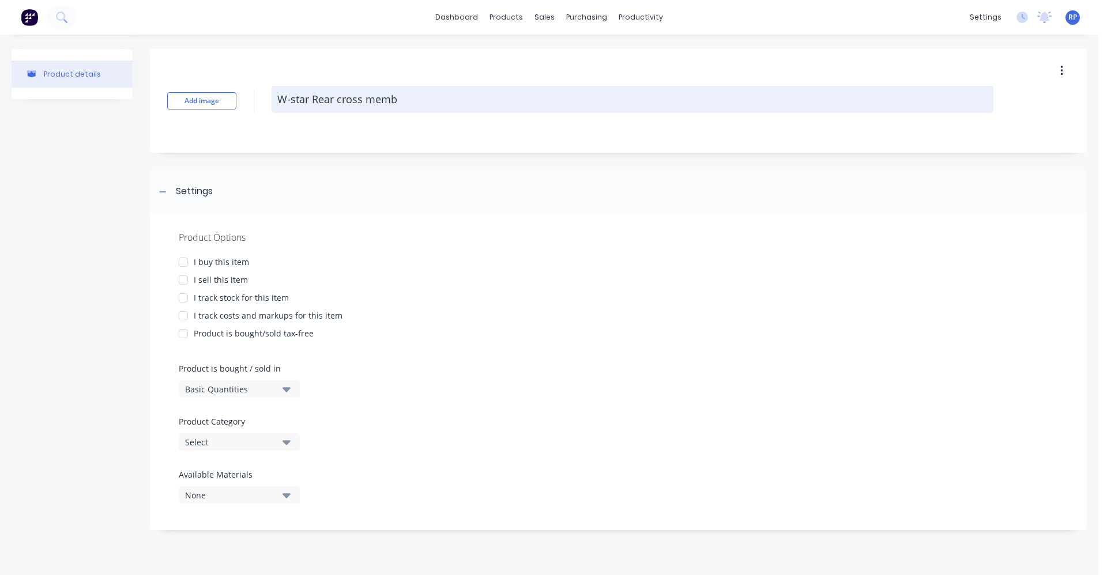
type textarea "x"
type textarea "W-star Rear cross membe"
type textarea "x"
type textarea "W-star Rear cross member"
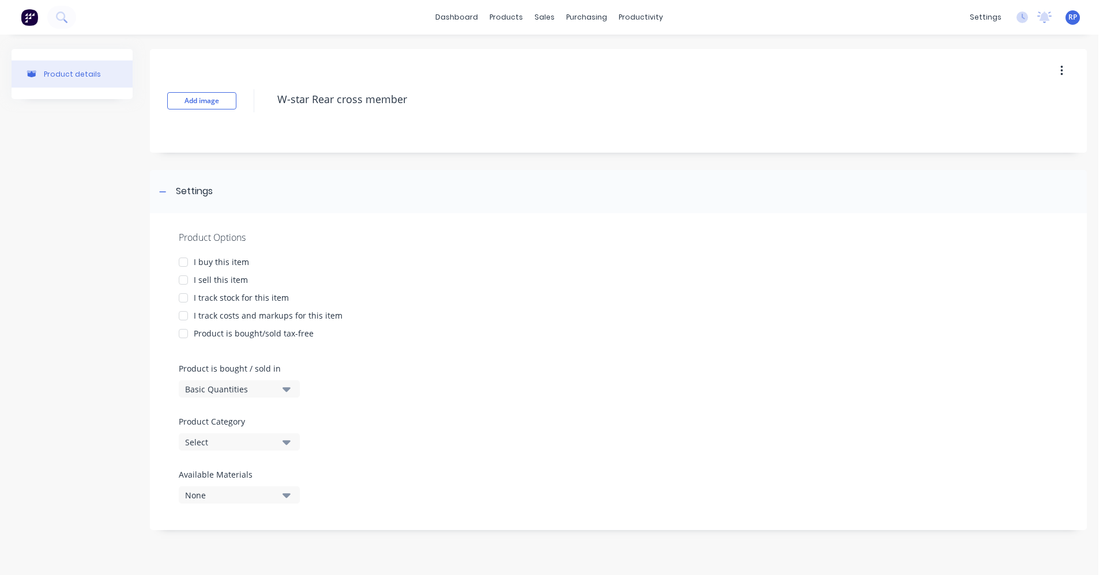
click at [179, 266] on div at bounding box center [183, 262] width 23 height 23
click at [181, 280] on div at bounding box center [183, 280] width 23 height 23
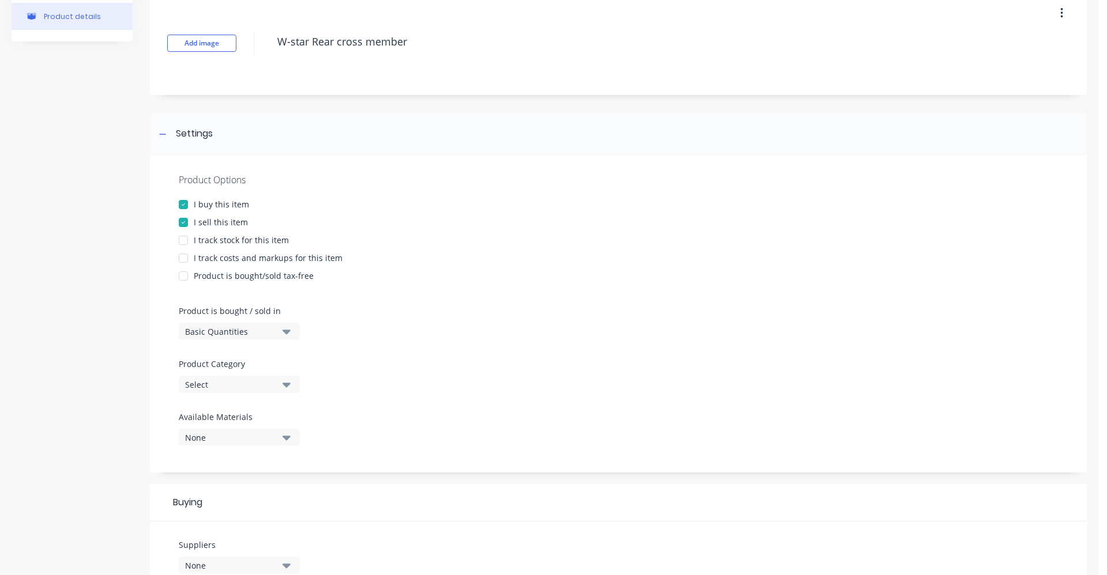
click at [188, 254] on div at bounding box center [183, 258] width 23 height 23
type textarea "x"
type textarea "W-star Rear cross member"
type textarea "x"
type textarea "W-star Rear cross member"
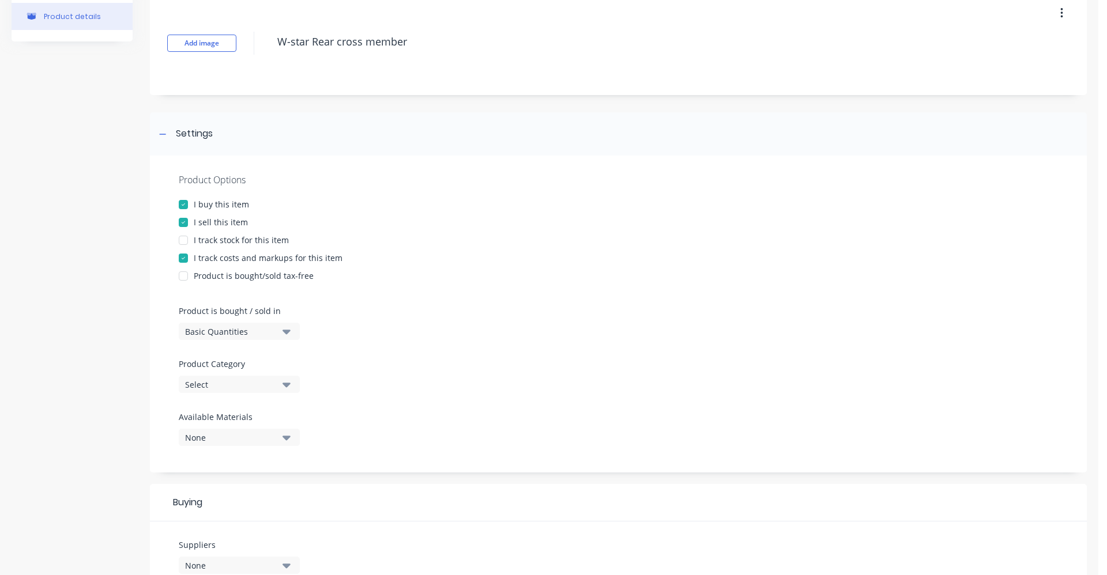
click at [293, 333] on button "Basic Quantities" at bounding box center [239, 331] width 121 height 17
click at [291, 386] on button "Select" at bounding box center [239, 384] width 121 height 17
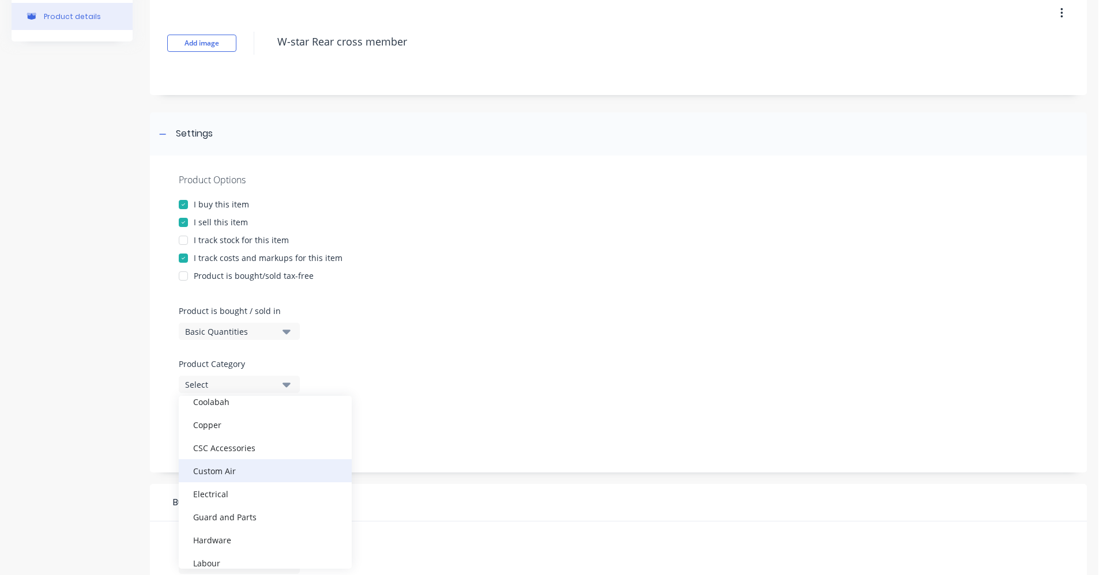
click at [239, 474] on div "Custom Air" at bounding box center [265, 471] width 173 height 23
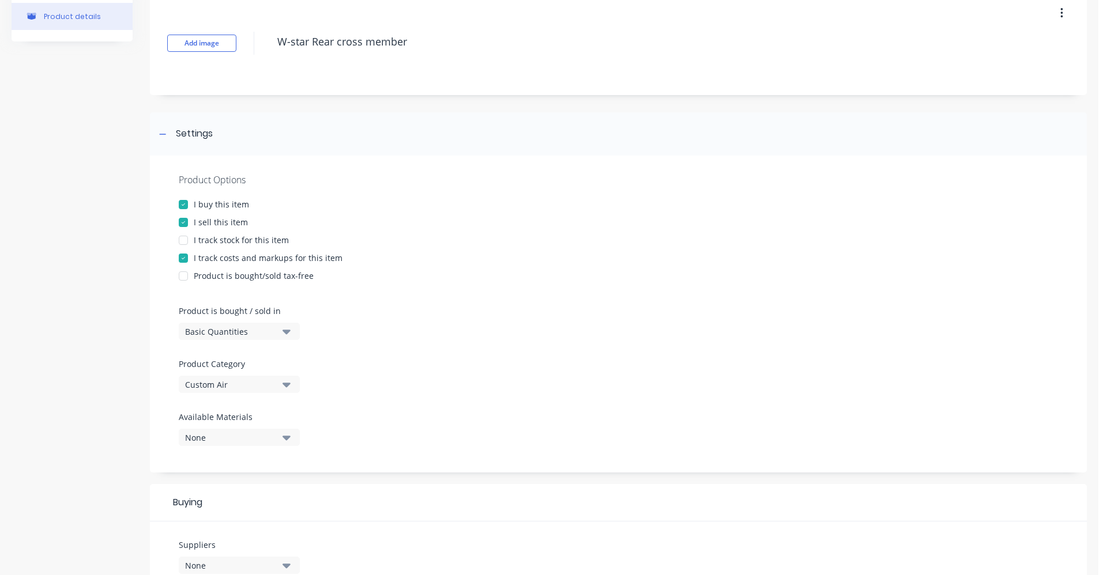
click at [380, 367] on div "Product Options I buy this item I sell this item I track stock for this item I …" at bounding box center [618, 314] width 937 height 317
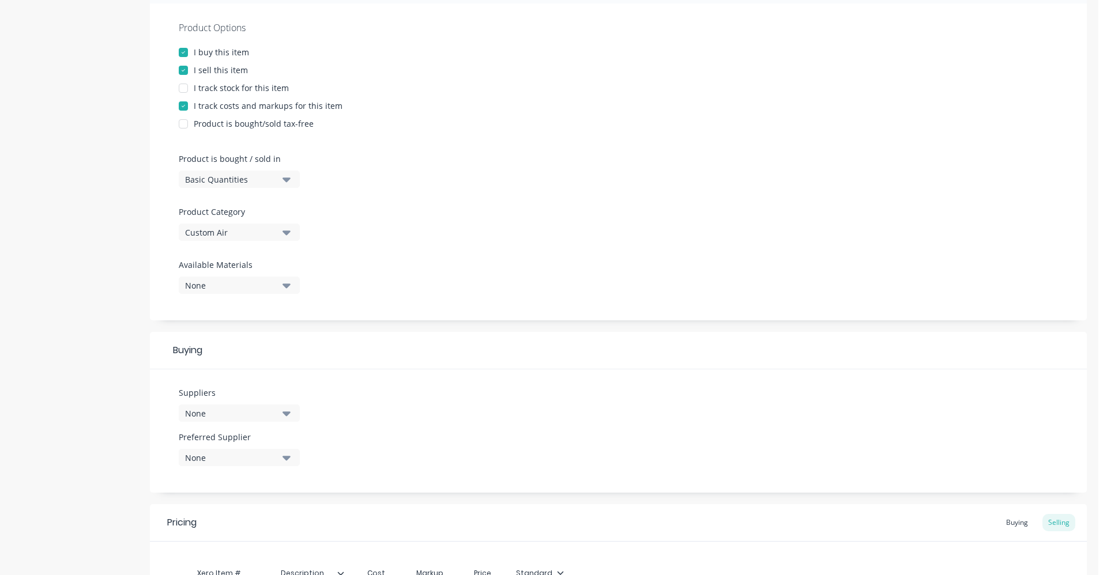
scroll to position [231, 0]
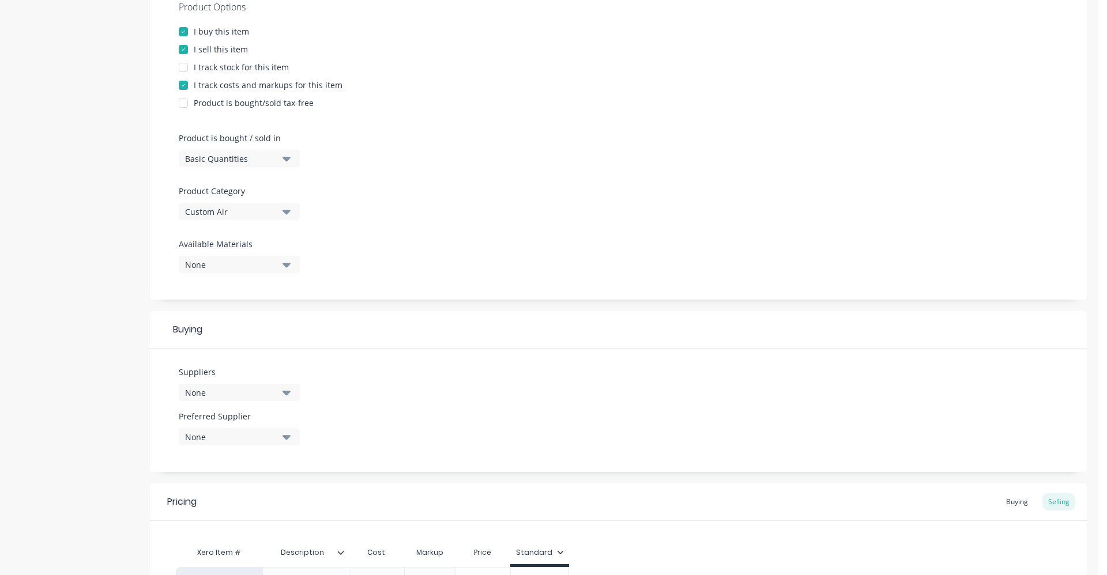
click at [287, 394] on icon "button" at bounding box center [287, 393] width 8 height 5
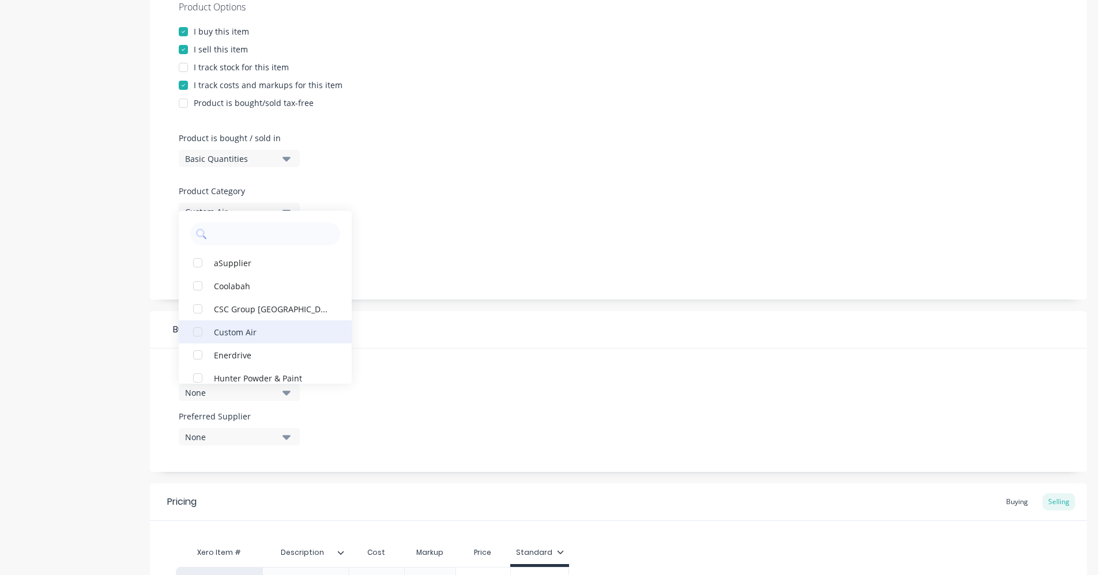
click at [249, 338] on div "Custom Air" at bounding box center [271, 332] width 115 height 12
click at [543, 378] on div "Suppliers 1 suppliers selected Custom Air aSupplier Coolabah CSC Group [GEOGRAP…" at bounding box center [618, 410] width 937 height 123
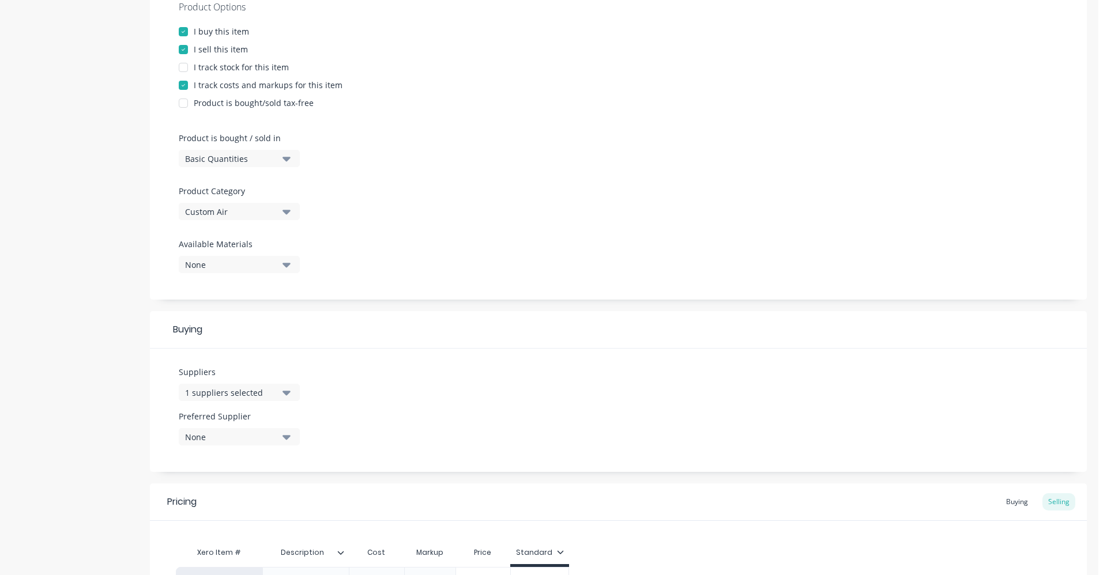
click at [284, 438] on icon "button" at bounding box center [287, 437] width 8 height 13
click at [291, 496] on button "Custom Air" at bounding box center [265, 500] width 173 height 23
click at [454, 409] on div "Suppliers 1 suppliers selected Preferred Supplier Custom Air Custom Air" at bounding box center [618, 410] width 937 height 123
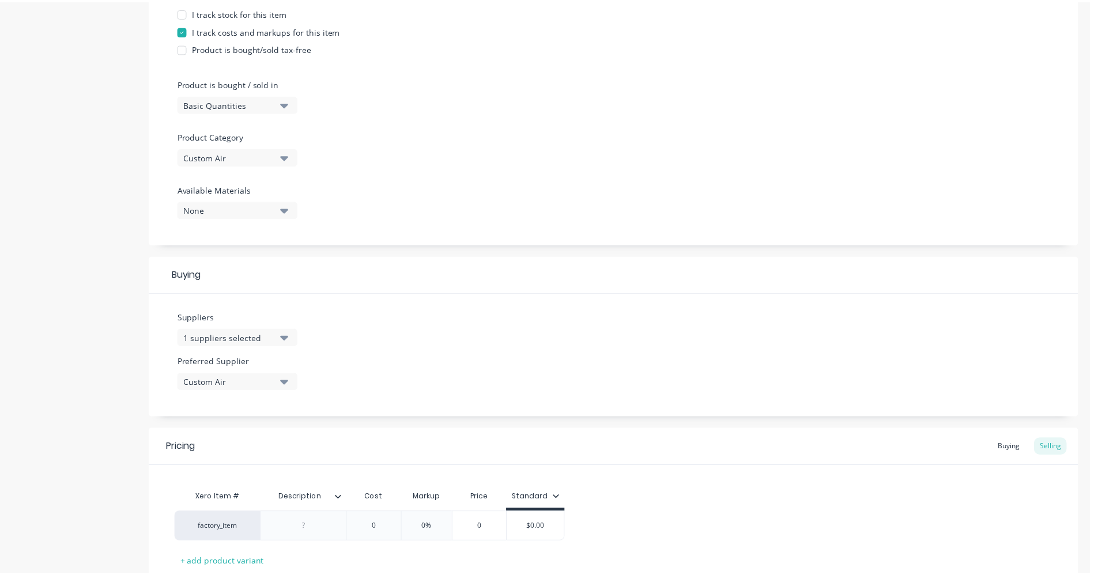
scroll to position [367, 0]
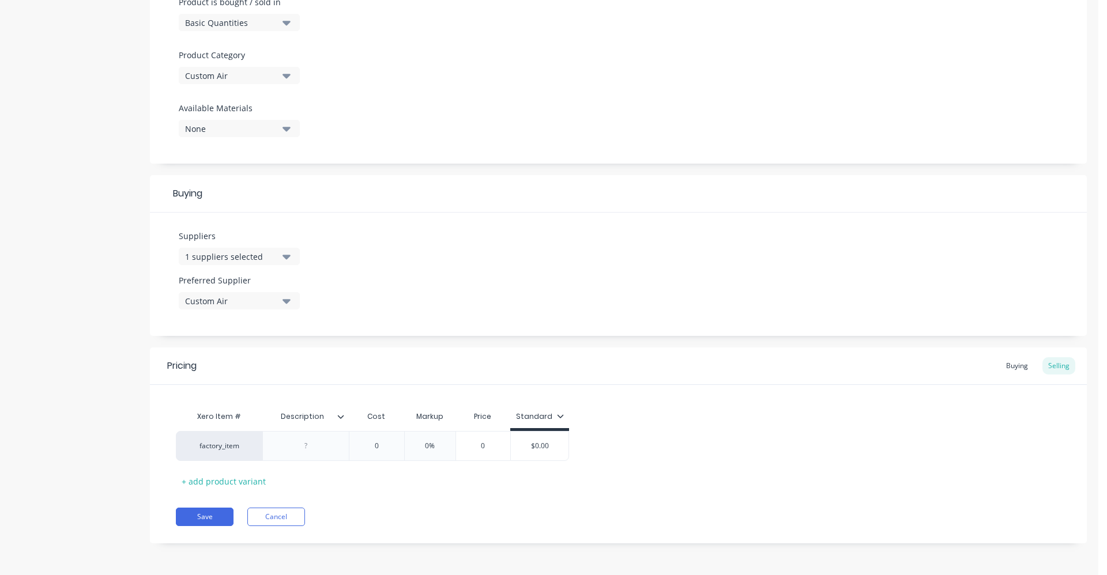
click at [342, 419] on icon at bounding box center [340, 416] width 7 height 7
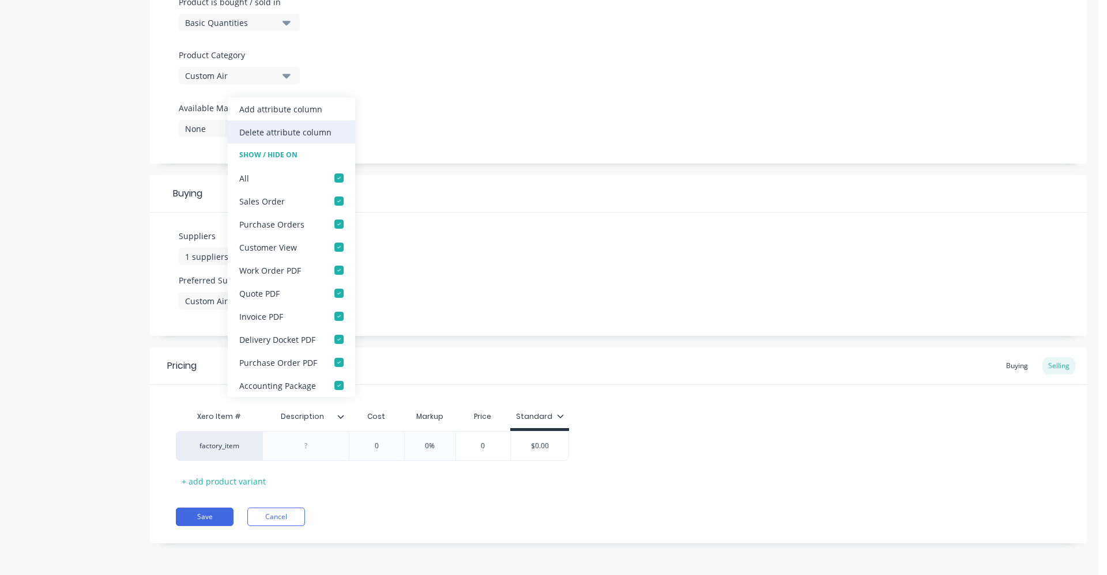
click at [310, 135] on div "Delete attribute column" at bounding box center [285, 132] width 92 height 12
type textarea "x"
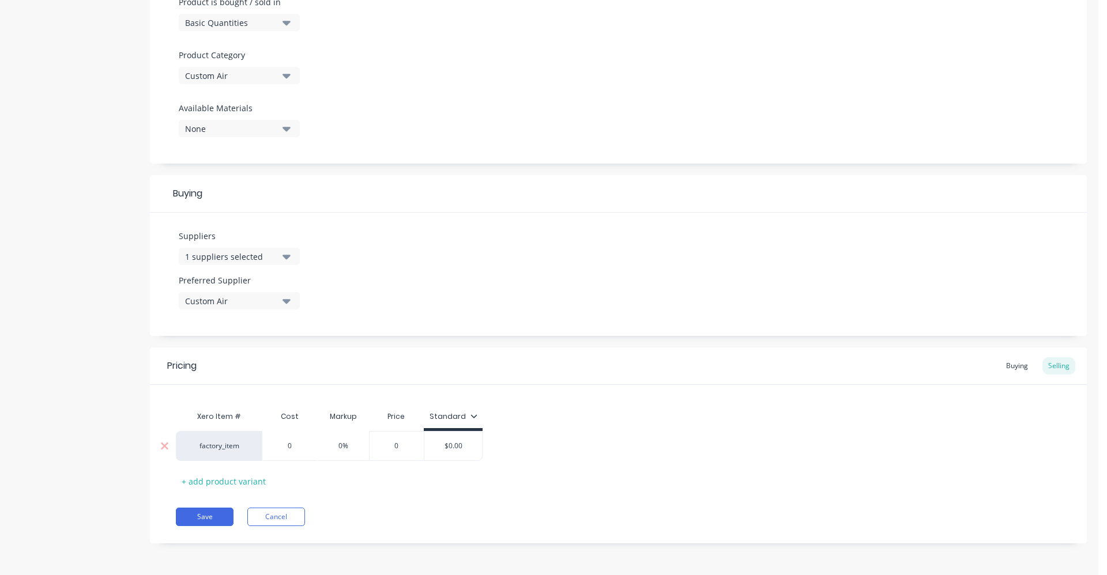
type input "0"
click at [295, 446] on input "0" at bounding box center [290, 446] width 58 height 10
click at [300, 442] on input "0" at bounding box center [290, 446] width 58 height 10
type textarea "x"
type input "04"
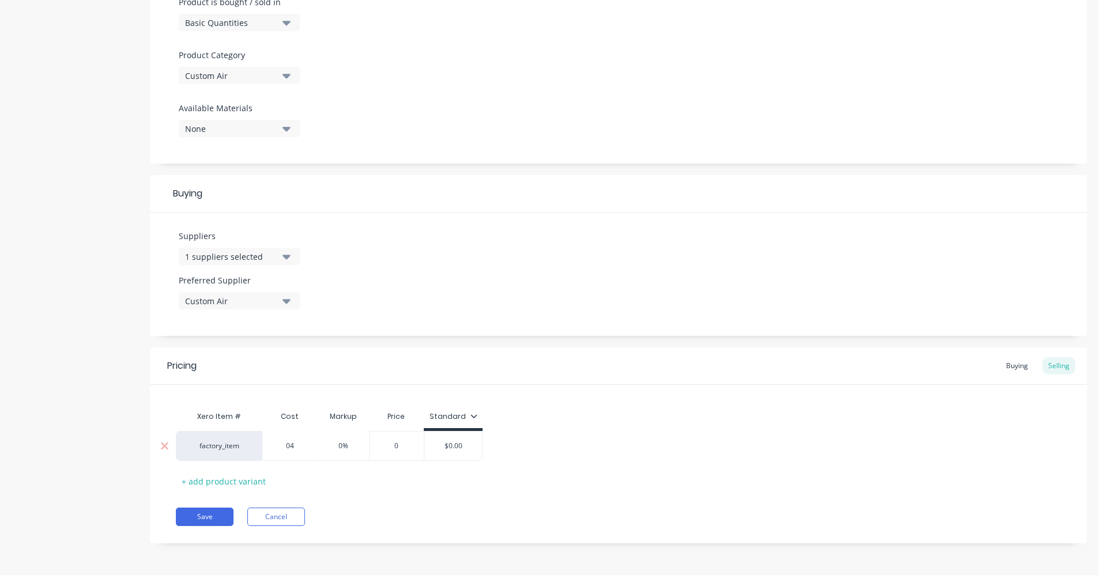
type textarea "x"
type input "044"
type textarea "x"
drag, startPoint x: 290, startPoint y: 448, endPoint x: 294, endPoint y: 475, distance: 27.4
click at [290, 450] on input "0440" at bounding box center [294, 446] width 62 height 10
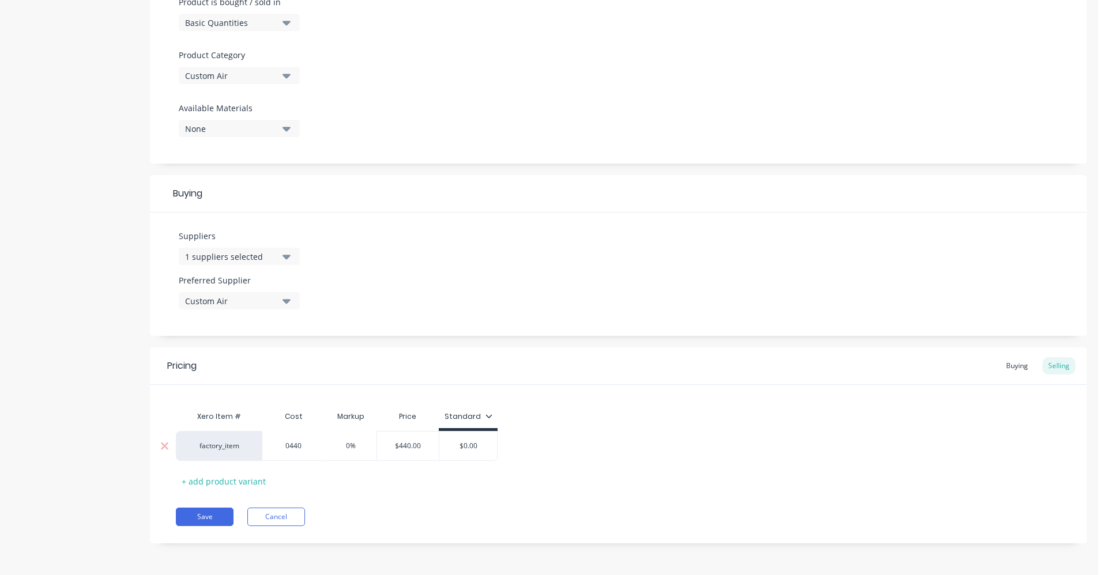
click at [291, 446] on input "0440" at bounding box center [294, 446] width 62 height 10
type input "440"
type input "$440.00"
click at [419, 447] on input "$440.00" at bounding box center [408, 446] width 62 height 10
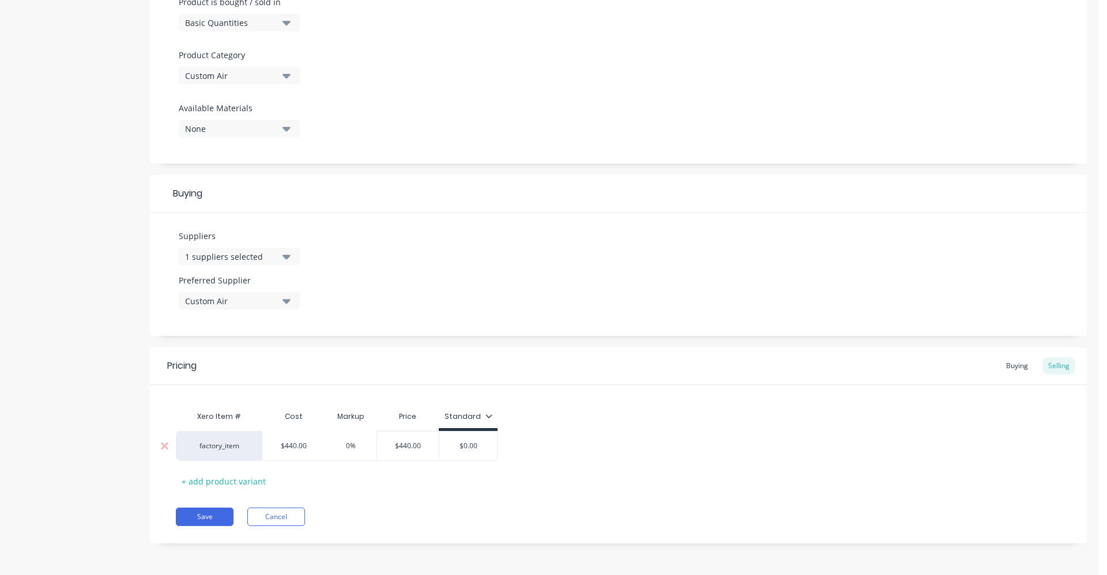
type textarea "x"
type input "$5"
type textarea "x"
type input "$54"
type textarea "x"
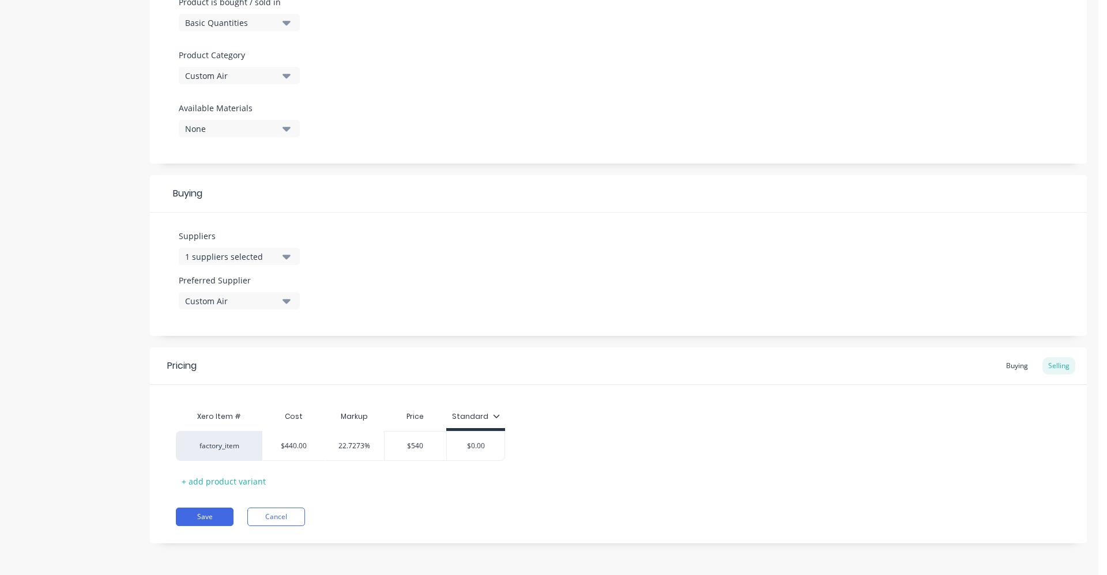
type input "$540"
click at [627, 449] on div "factory_item $440.00 440 22.7273% $540.00 $540 $0.00" at bounding box center [618, 446] width 885 height 30
type input "$0.00"
click at [503, 446] on input "$0.00" at bounding box center [476, 446] width 58 height 10
type textarea "x"
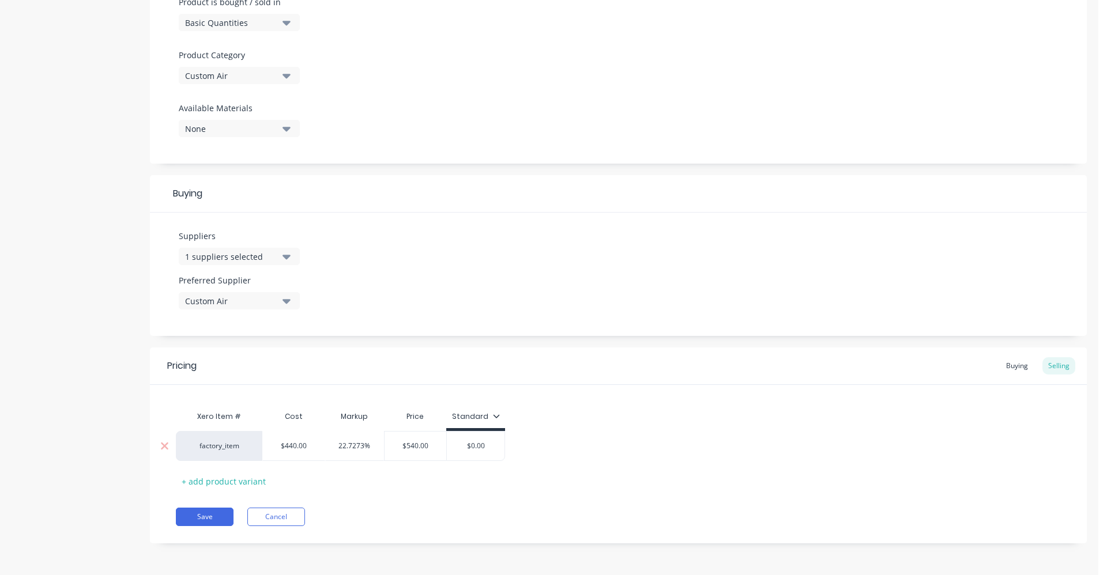
type input "$0.0"
type textarea "x"
type input "$0."
type textarea "x"
type input "$0"
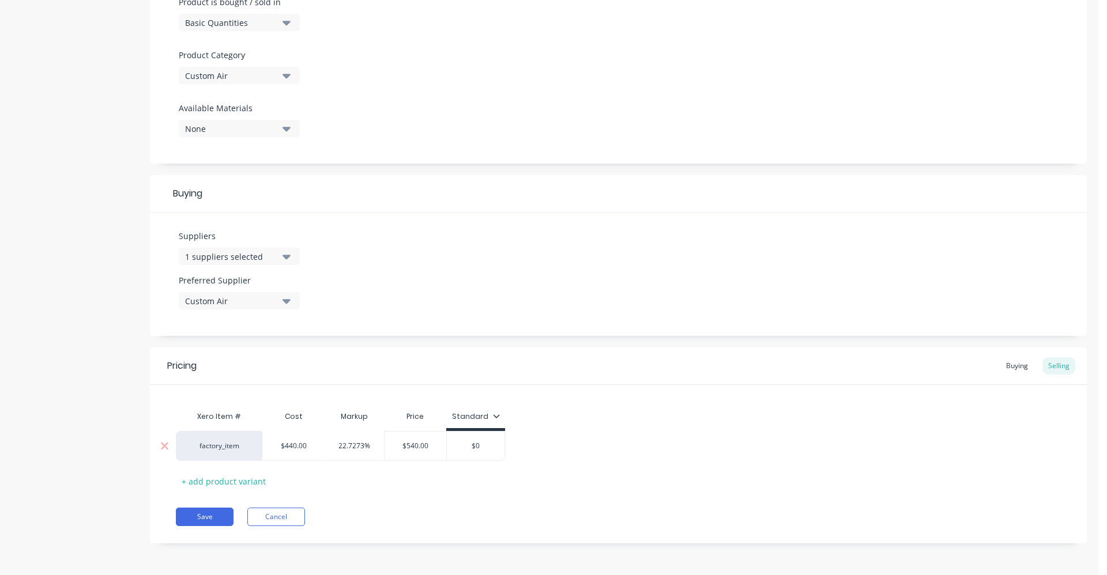
type textarea "x"
type input "$"
type textarea "x"
type input "5"
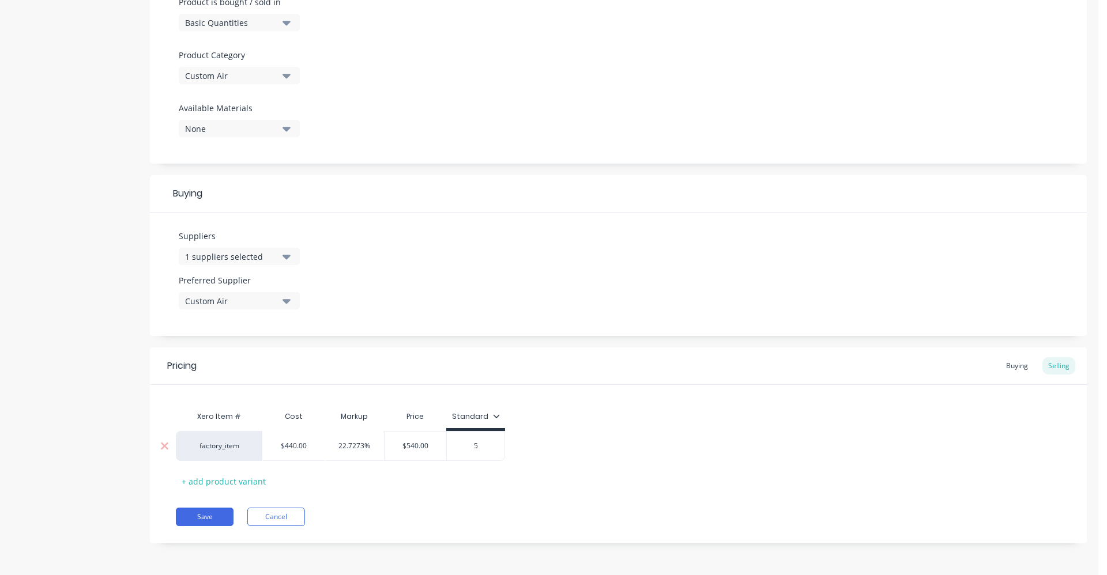
type textarea "x"
type input "54"
type textarea "x"
type input "540"
drag, startPoint x: 589, startPoint y: 483, endPoint x: 581, endPoint y: 479, distance: 9.0
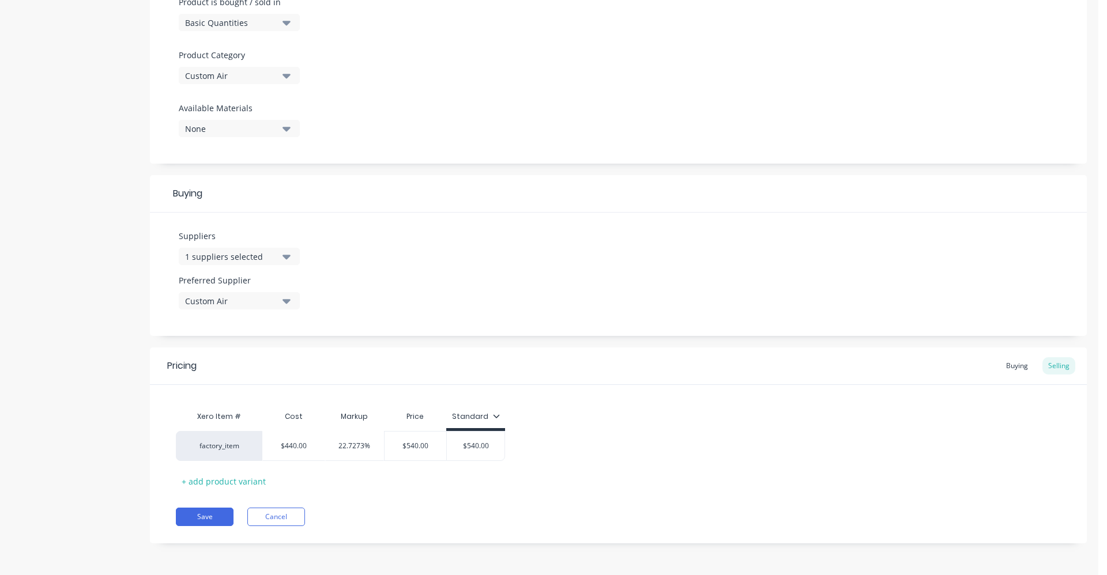
click at [586, 481] on div "Xero Item # Cost Markup Price Standard factory_item $440.00 440 22.7273% $540.0…" at bounding box center [618, 447] width 885 height 85
click at [218, 520] on button "Save" at bounding box center [205, 517] width 58 height 18
type textarea "x"
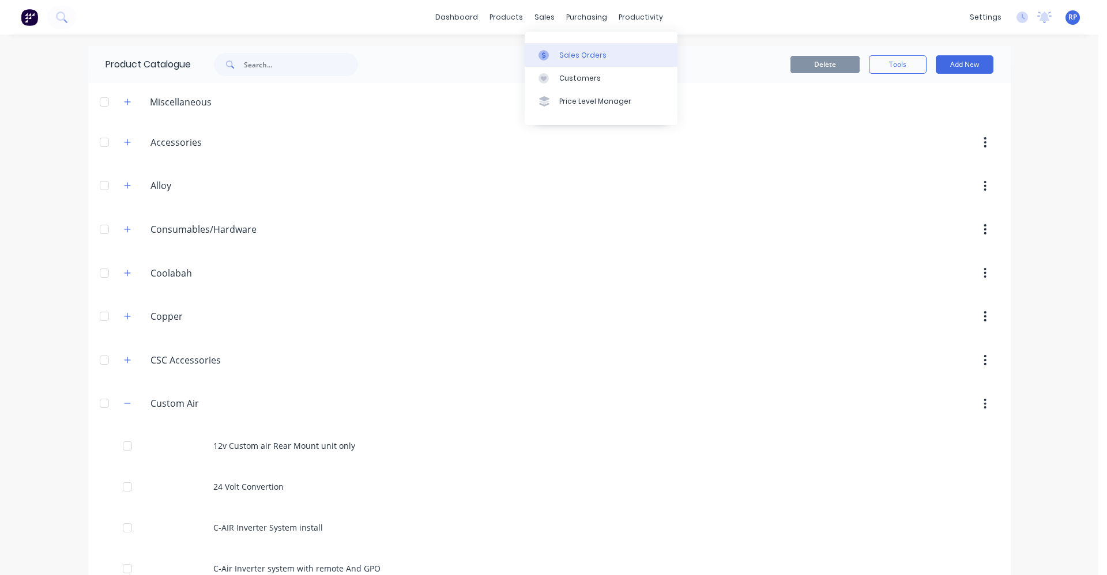
click at [575, 55] on div "Sales Orders" at bounding box center [582, 55] width 47 height 10
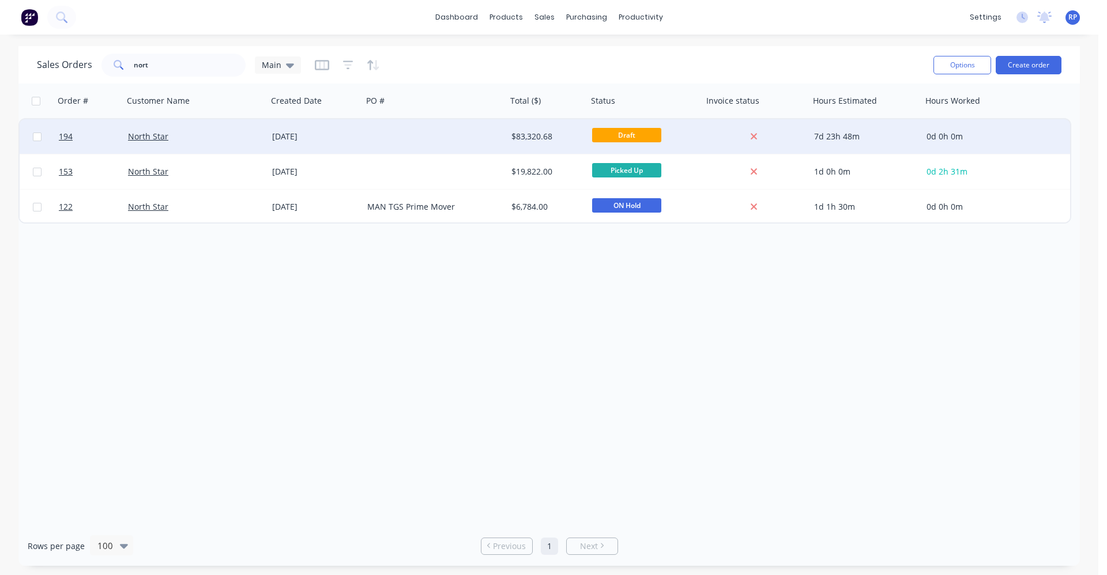
click at [412, 142] on div at bounding box center [435, 136] width 144 height 35
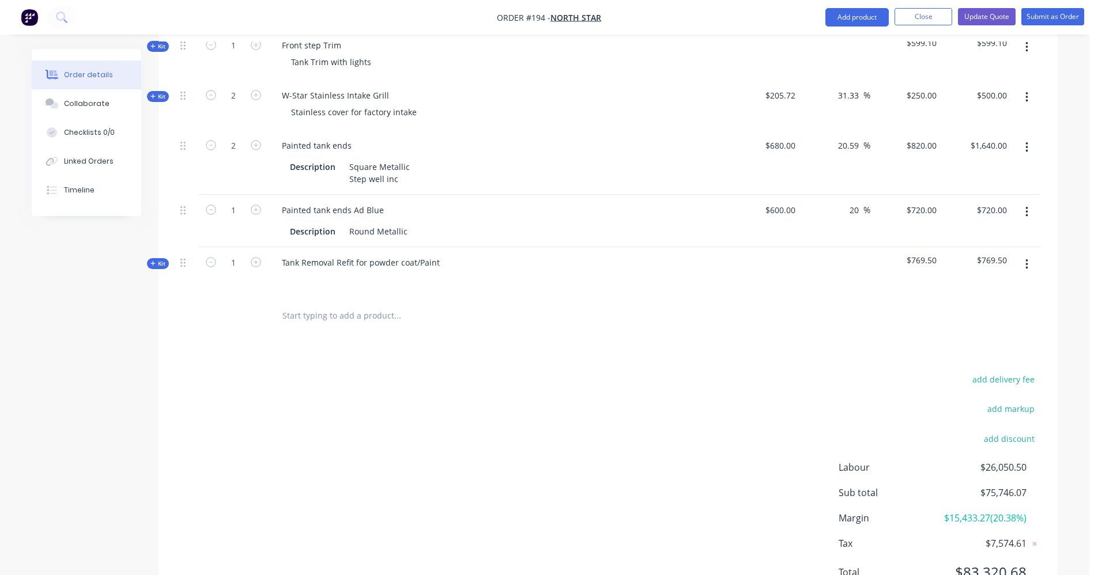
scroll to position [1545, 0]
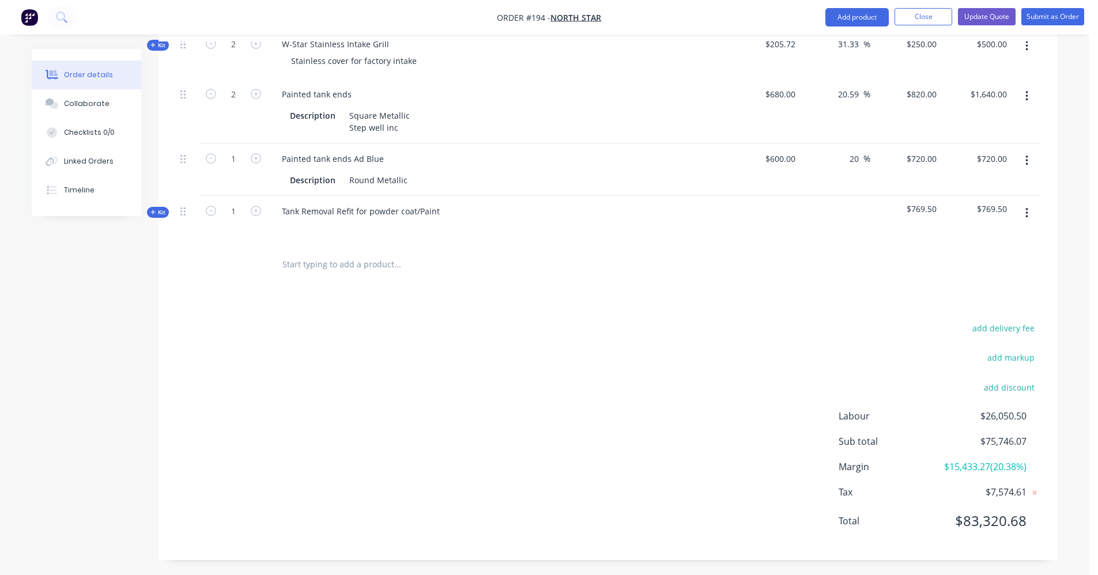
click at [351, 253] on input "text" at bounding box center [397, 264] width 231 height 23
drag, startPoint x: 355, startPoint y: 244, endPoint x: 340, endPoint y: 253, distance: 17.6
click at [340, 253] on input "text" at bounding box center [397, 264] width 231 height 23
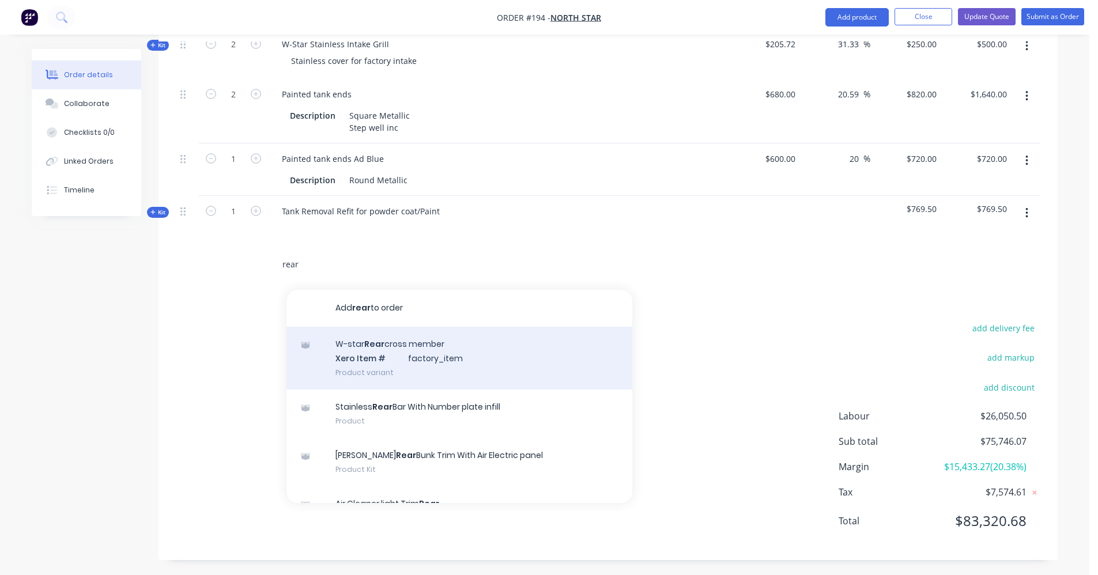
type input "rear"
click at [402, 350] on div "W-star Rear cross member Xero Item # factory_item Product variant" at bounding box center [460, 358] width 346 height 63
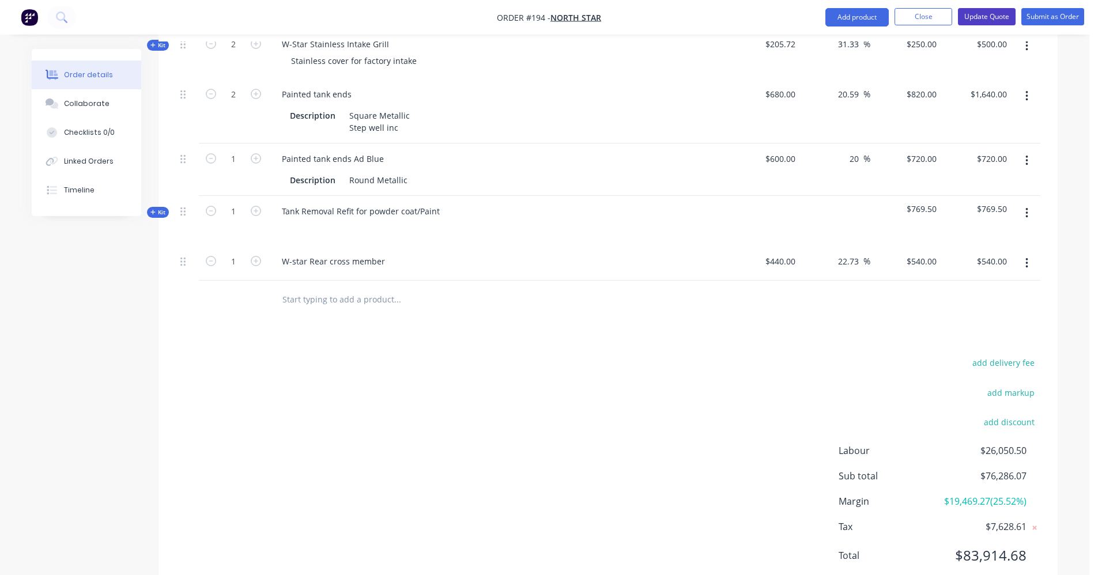
click at [998, 16] on button "Update Quote" at bounding box center [987, 16] width 58 height 17
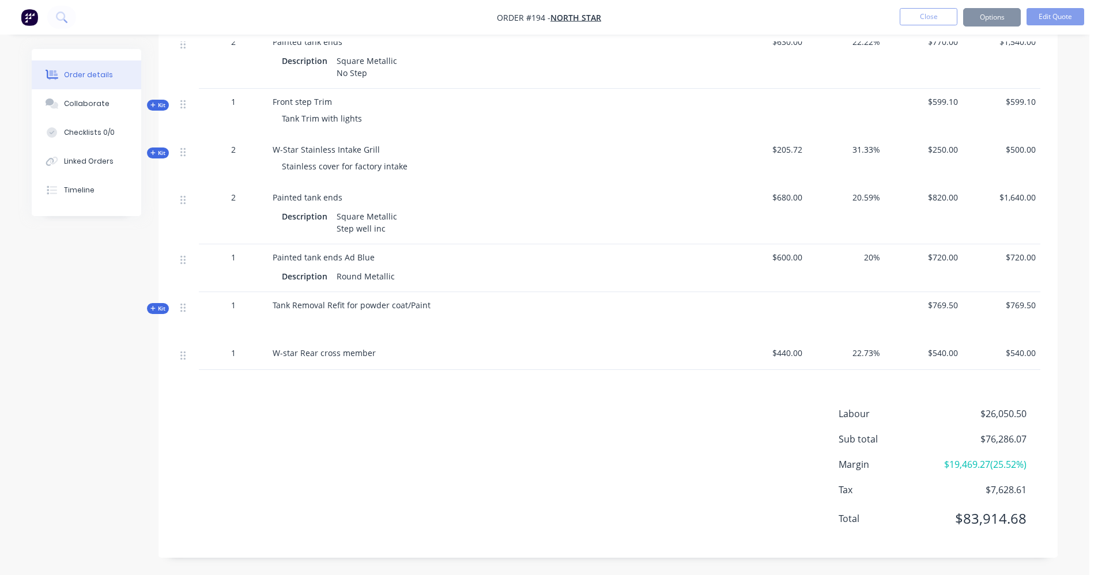
scroll to position [0, 0]
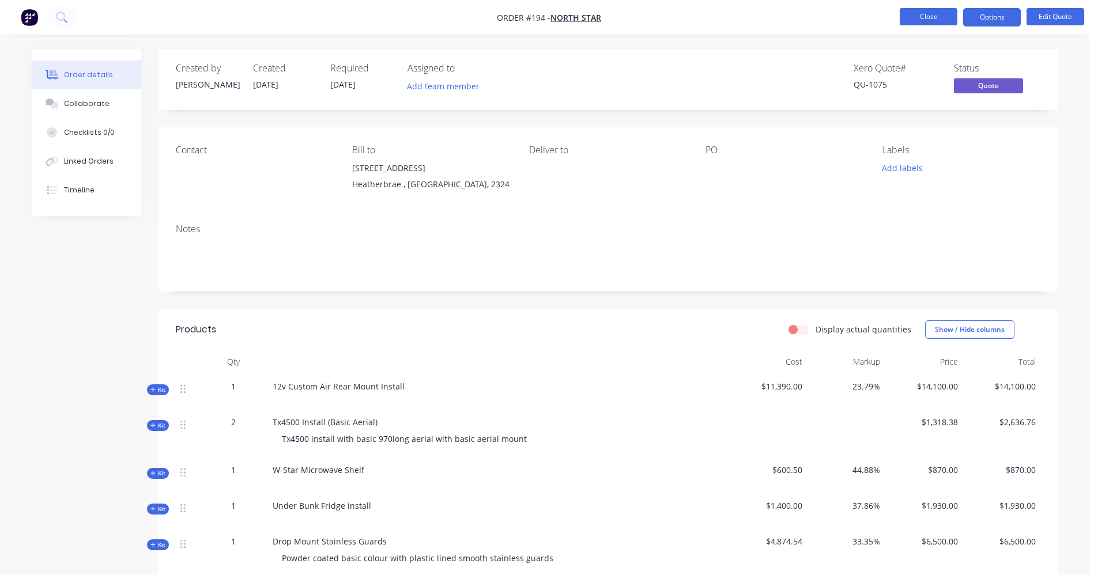
click at [929, 16] on button "Close" at bounding box center [929, 16] width 58 height 17
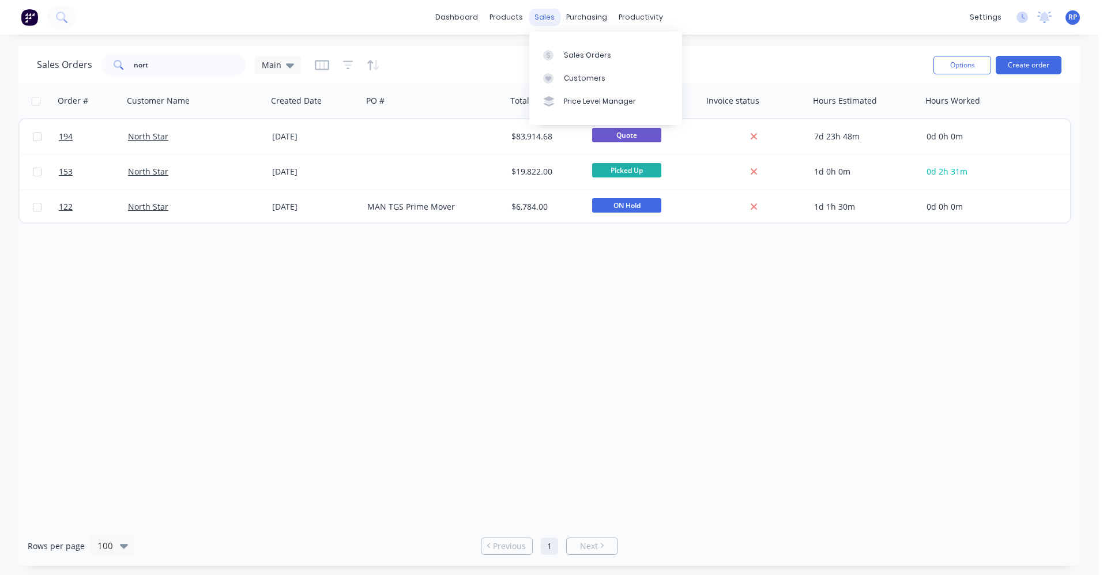
click at [551, 17] on div "sales" at bounding box center [545, 17] width 32 height 17
click at [575, 59] on div "Sales Orders" at bounding box center [587, 55] width 47 height 10
click at [135, 66] on input "nort" at bounding box center [190, 65] width 112 height 23
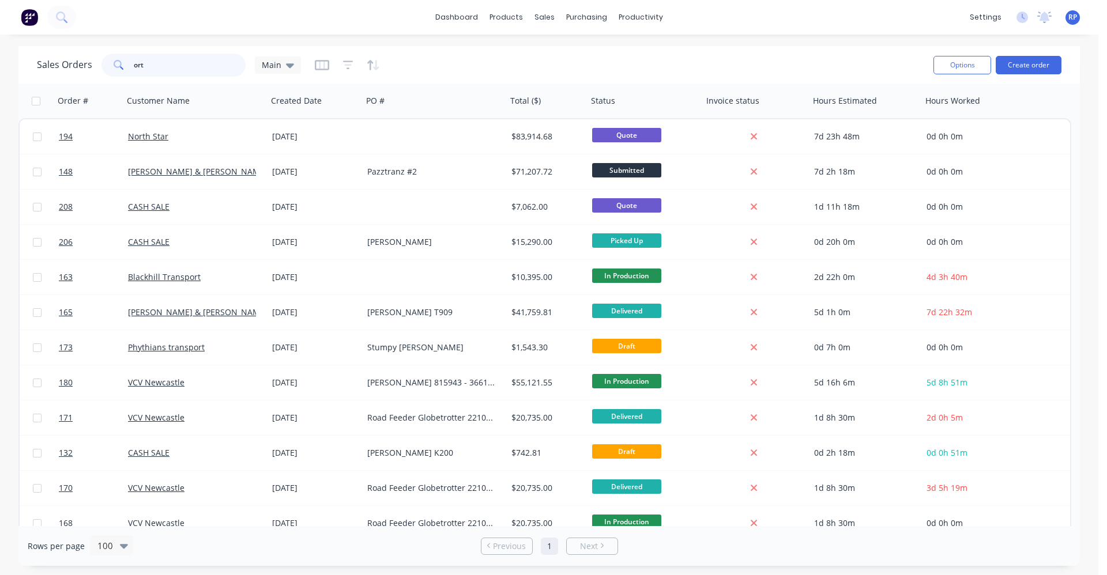
click at [158, 71] on input "ort" at bounding box center [190, 65] width 112 height 23
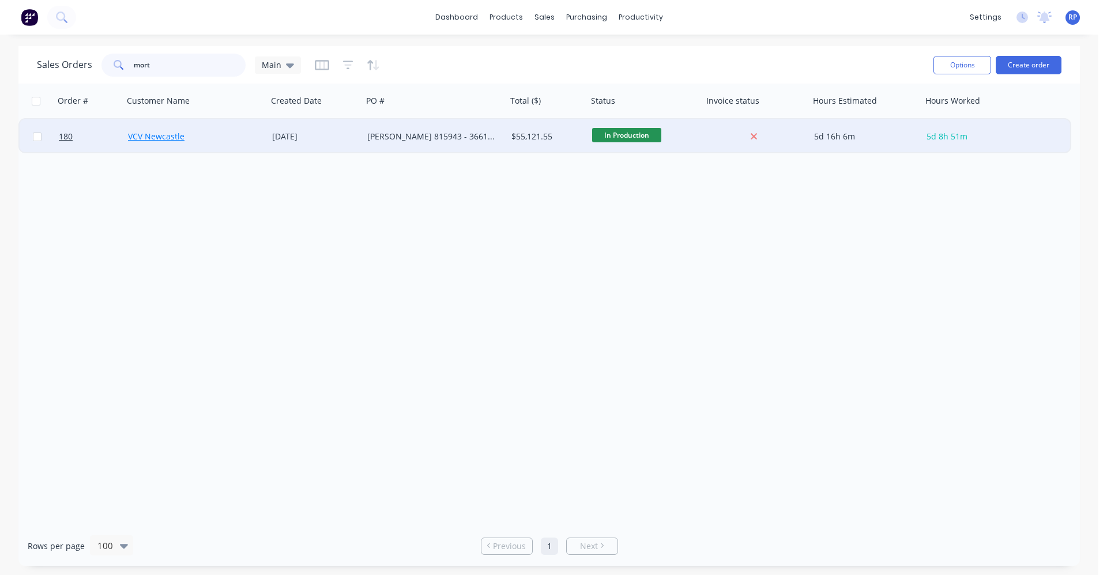
type input "mort"
click at [170, 134] on link "VCV Newcastle" at bounding box center [156, 136] width 57 height 11
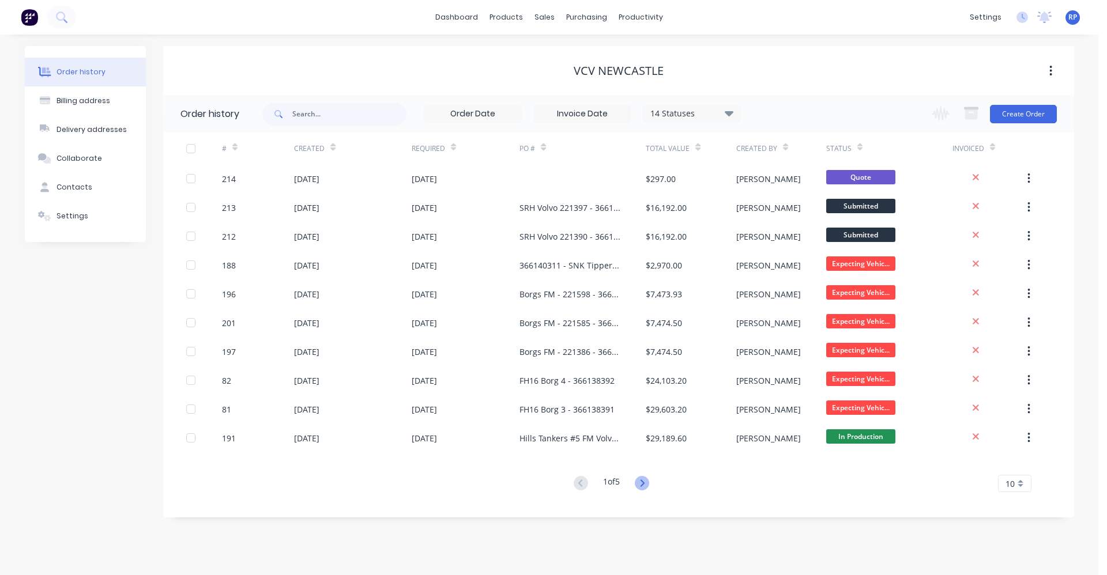
click at [639, 483] on icon at bounding box center [642, 483] width 14 height 14
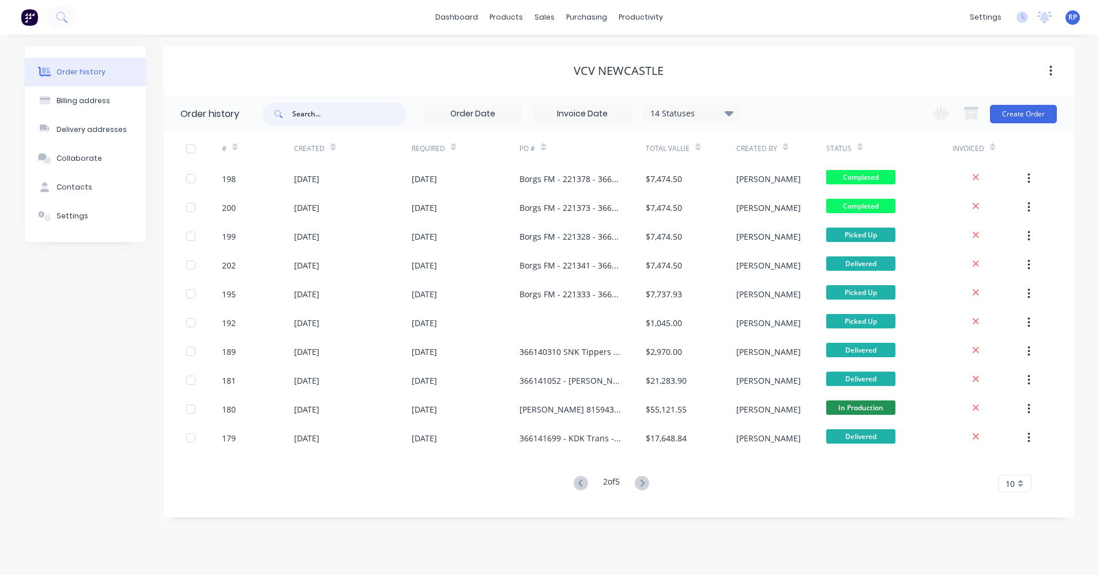
click at [333, 116] on input "text" at bounding box center [349, 114] width 114 height 23
type input "morts"
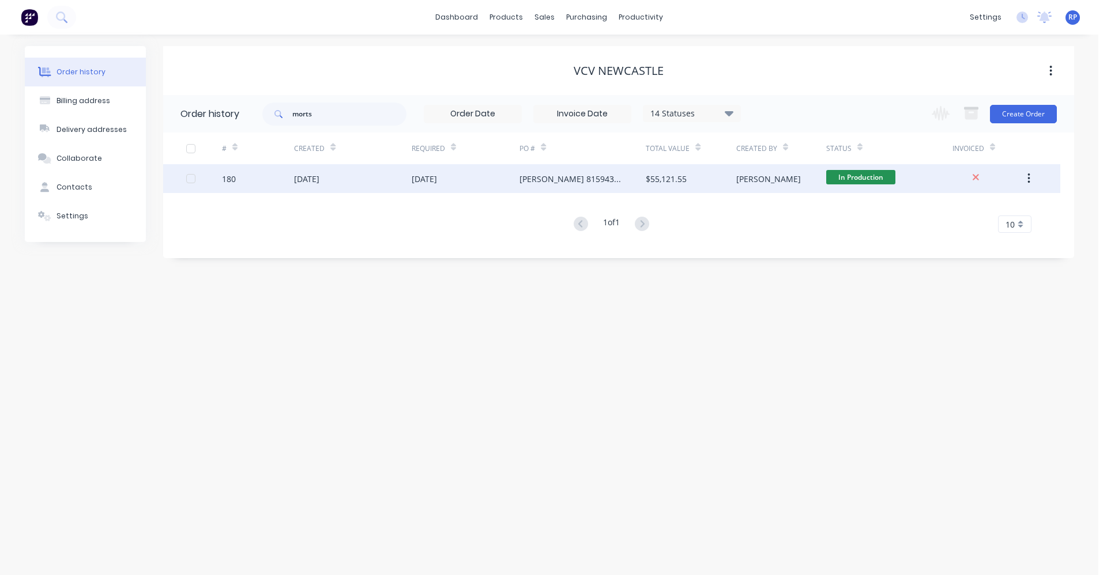
click at [556, 186] on div "[PERSON_NAME] 815943 - 366141255" at bounding box center [582, 178] width 126 height 29
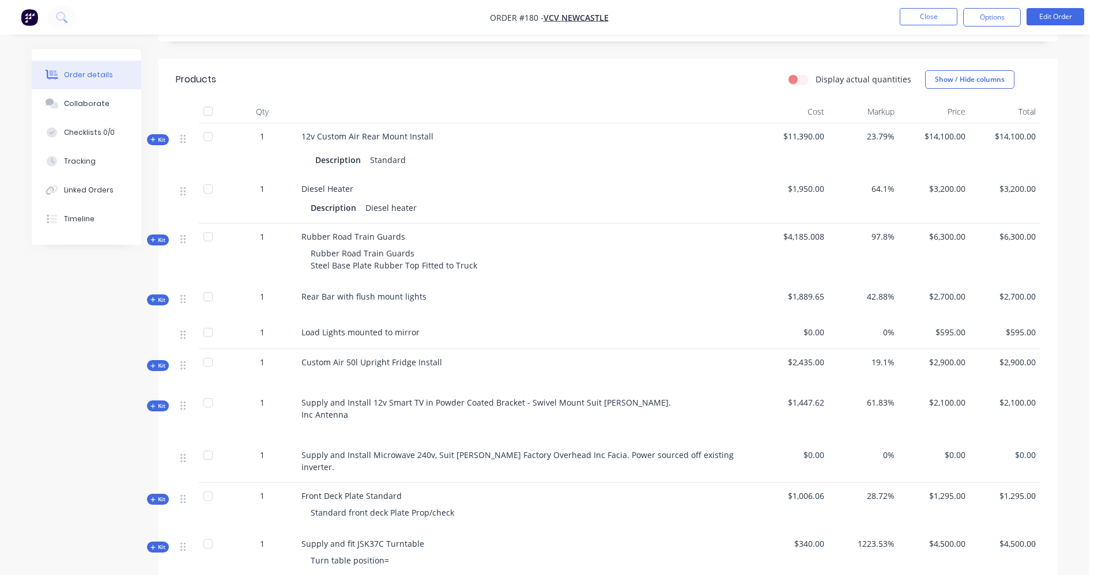
scroll to position [231, 0]
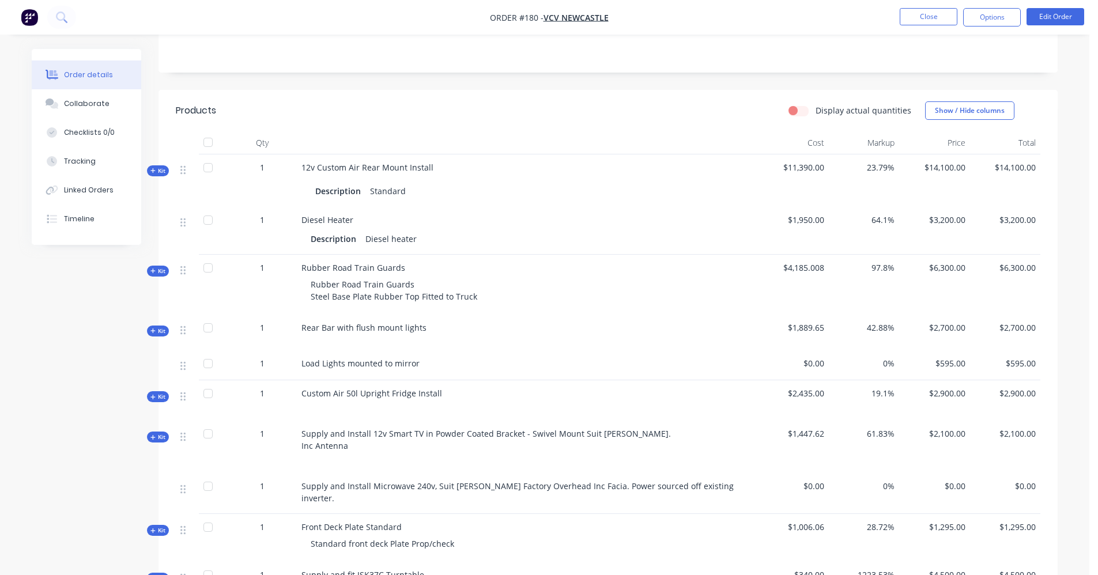
click at [156, 167] on span "Kit" at bounding box center [157, 171] width 15 height 9
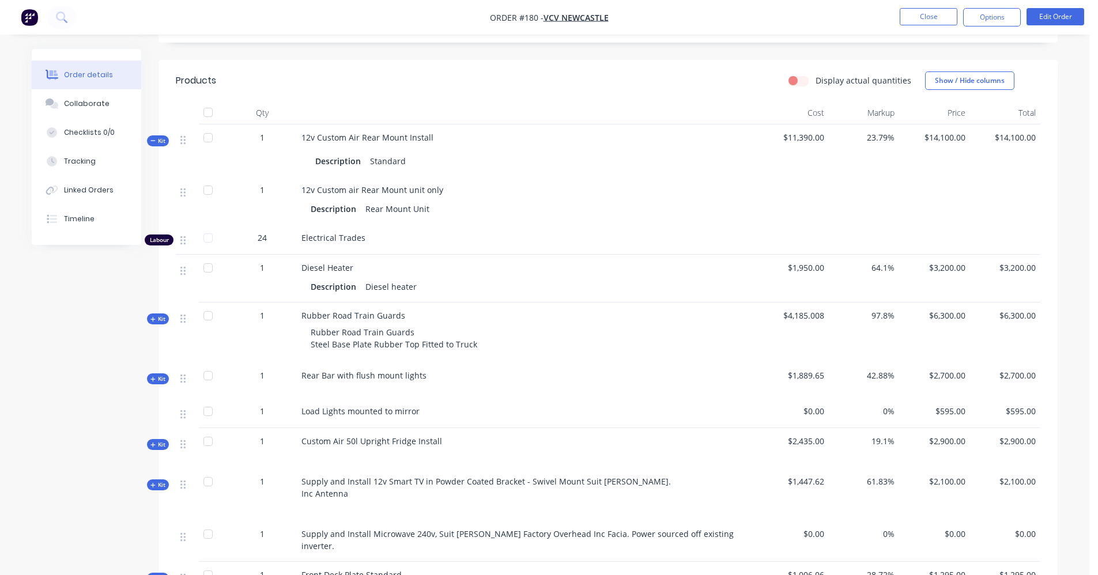
scroll to position [288, 0]
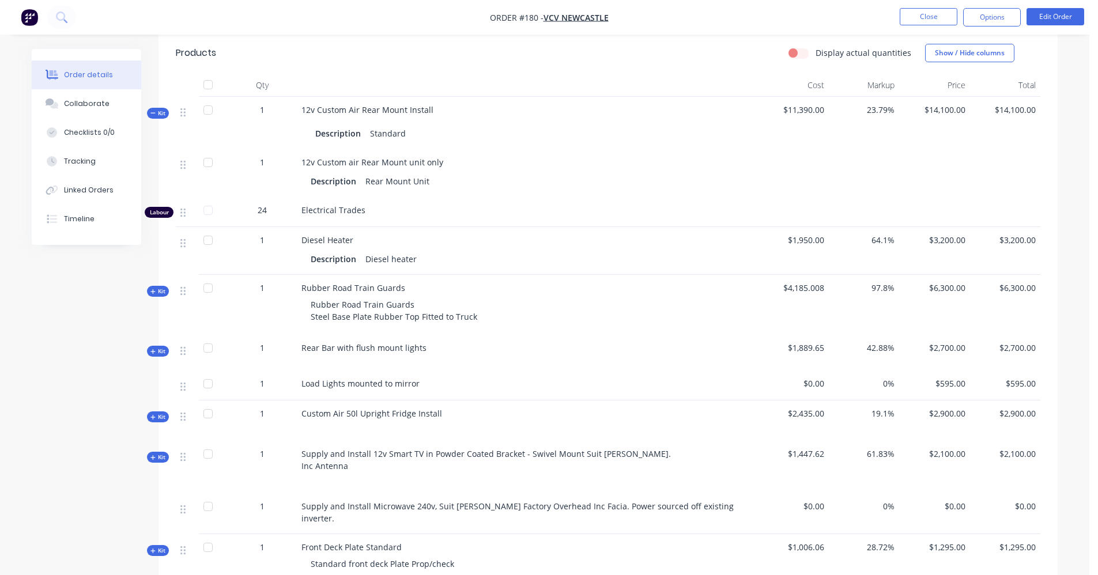
click at [396, 125] on div "Standard" at bounding box center [388, 133] width 45 height 17
click at [404, 125] on div "Standard" at bounding box center [388, 133] width 45 height 17
drag, startPoint x: 401, startPoint y: 123, endPoint x: 421, endPoint y: 122, distance: 19.6
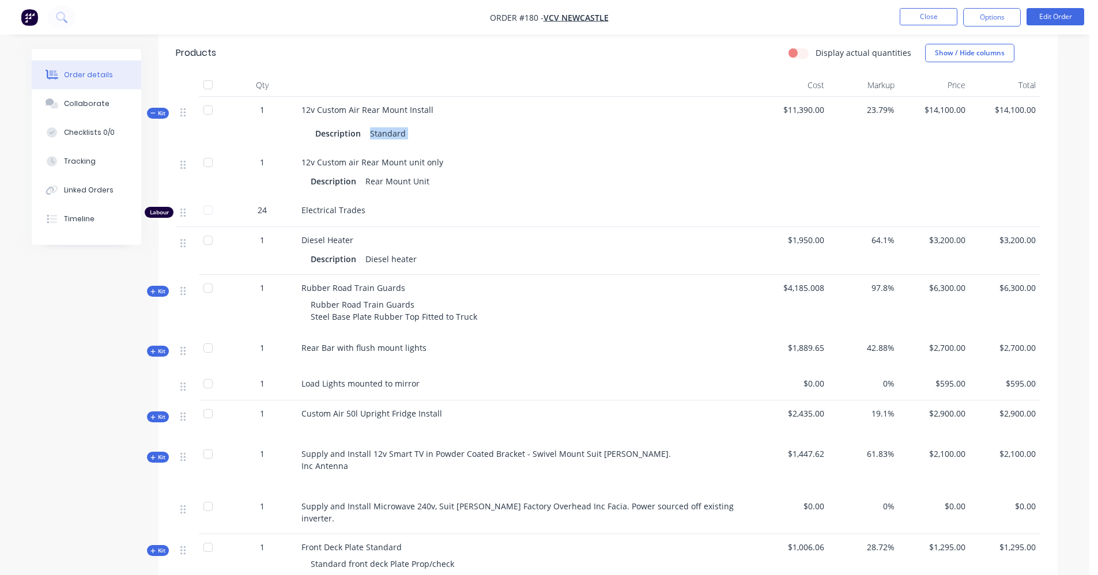
click at [421, 125] on div "Description Standard" at bounding box center [527, 133] width 424 height 17
click at [409, 125] on div "Standard" at bounding box center [388, 133] width 45 height 17
click at [401, 125] on div "Standard" at bounding box center [388, 133] width 45 height 17
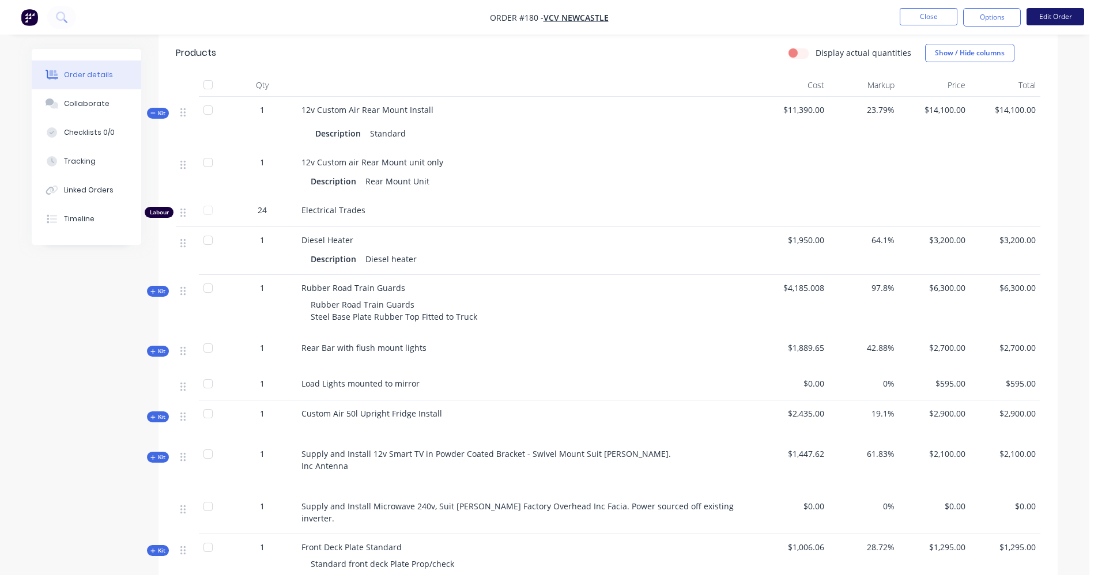
click at [1063, 20] on button "Edit Order" at bounding box center [1056, 16] width 58 height 17
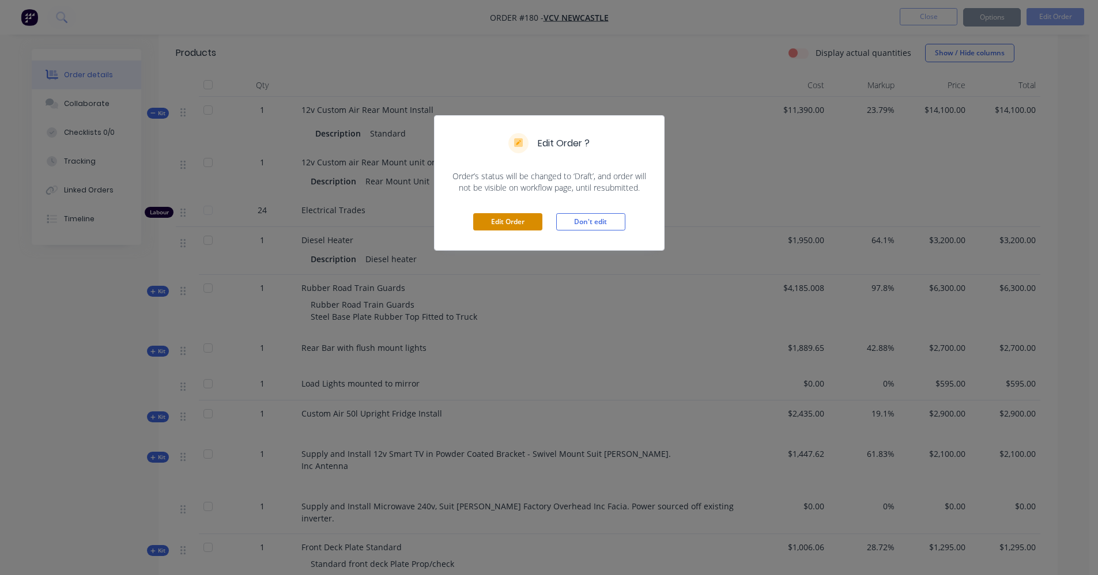
click at [490, 221] on button "Edit Order" at bounding box center [507, 221] width 69 height 17
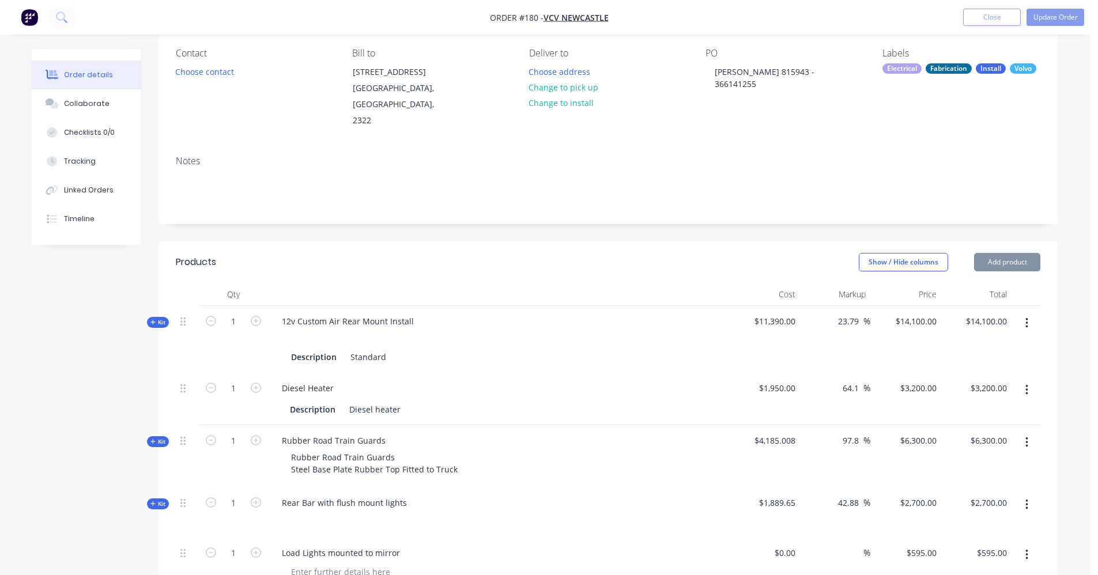
scroll to position [115, 0]
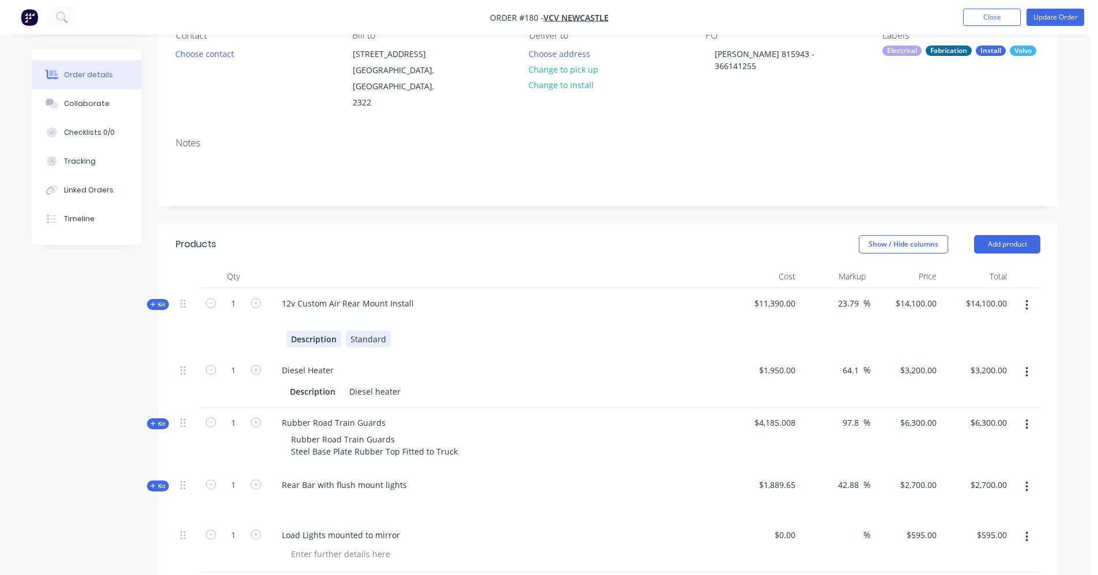
drag, startPoint x: 388, startPoint y: 323, endPoint x: 330, endPoint y: 326, distance: 58.3
click at [330, 331] on div "Description Standard" at bounding box center [499, 339] width 424 height 17
paste div
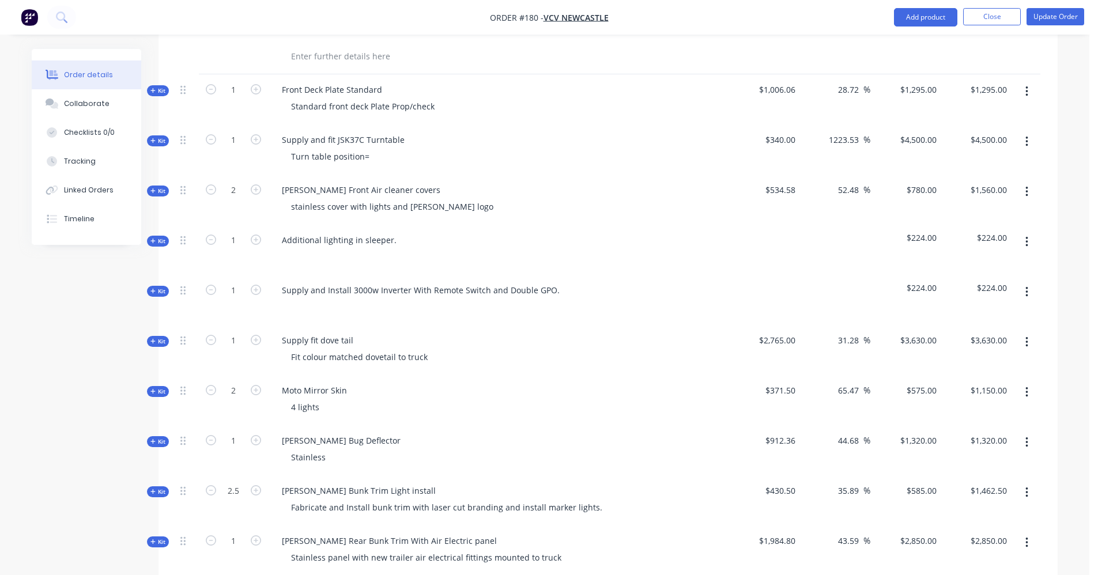
scroll to position [922, 0]
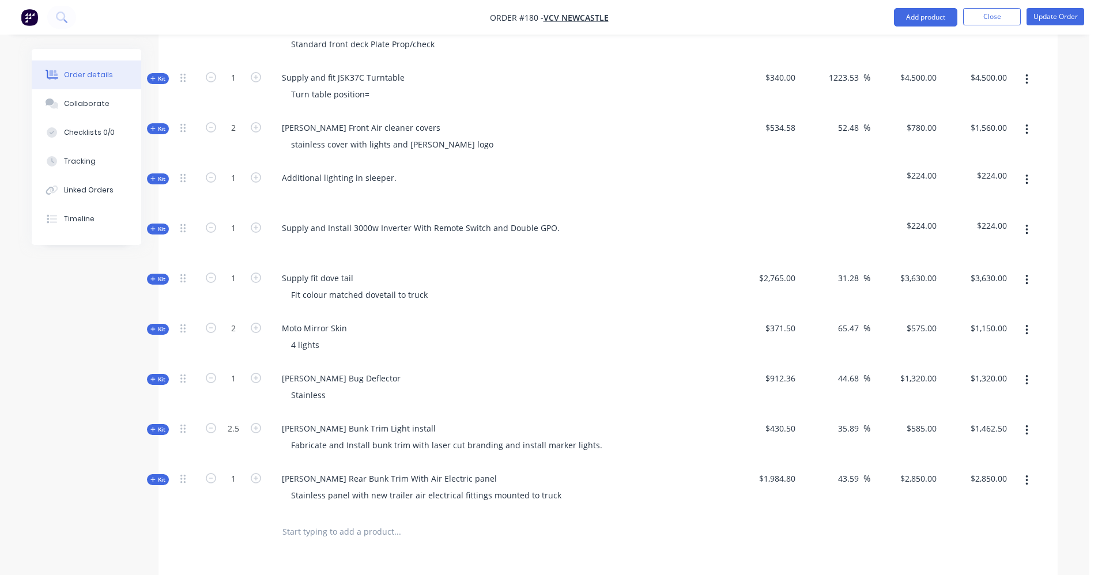
click at [336, 521] on input "text" at bounding box center [397, 532] width 231 height 23
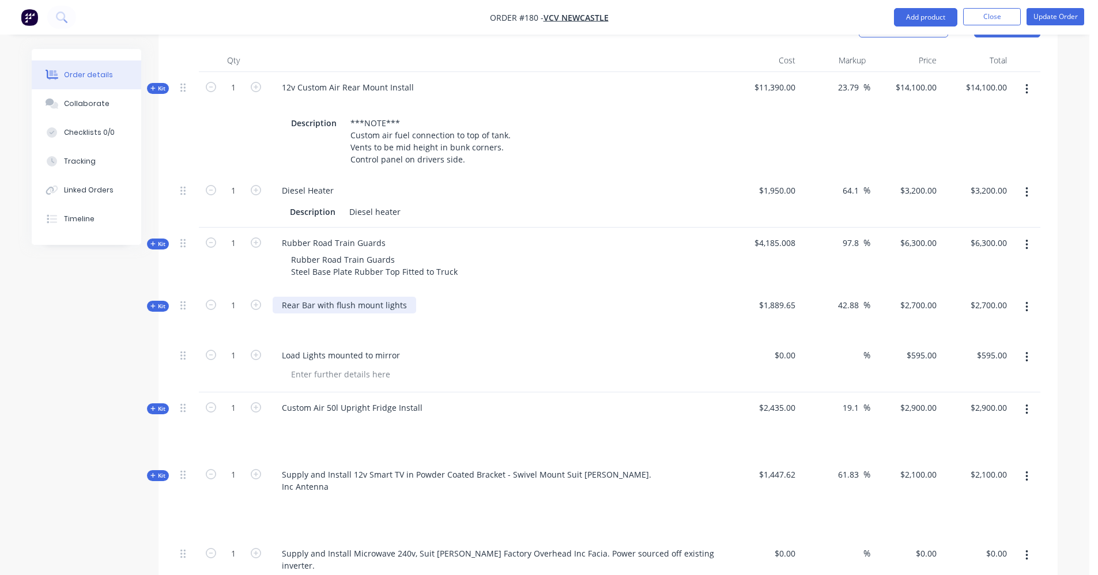
scroll to position [346, 0]
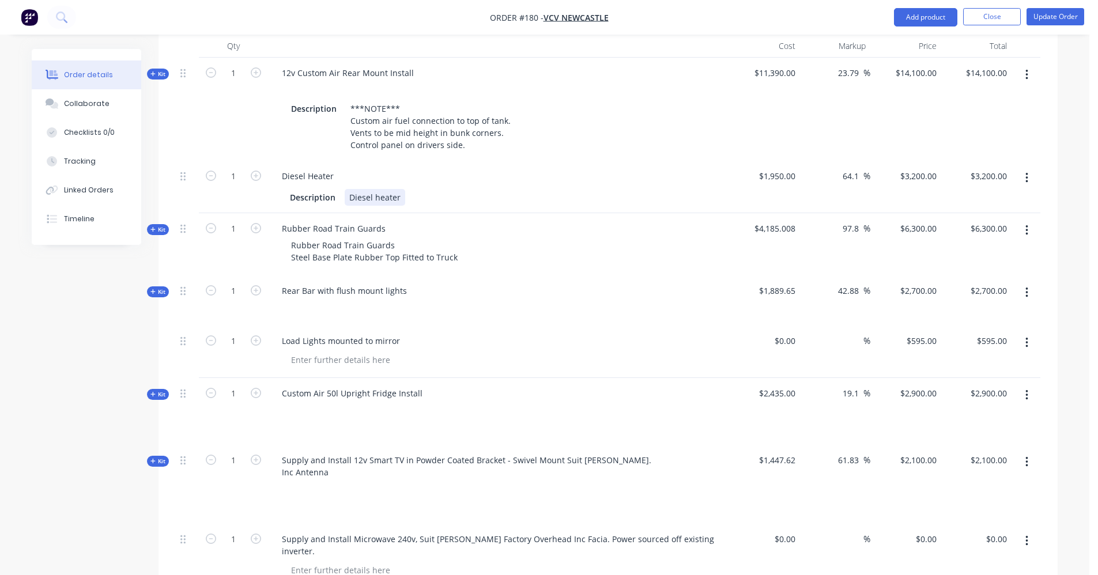
click at [362, 189] on div "Diesel heater" at bounding box center [375, 197] width 61 height 17
paste div
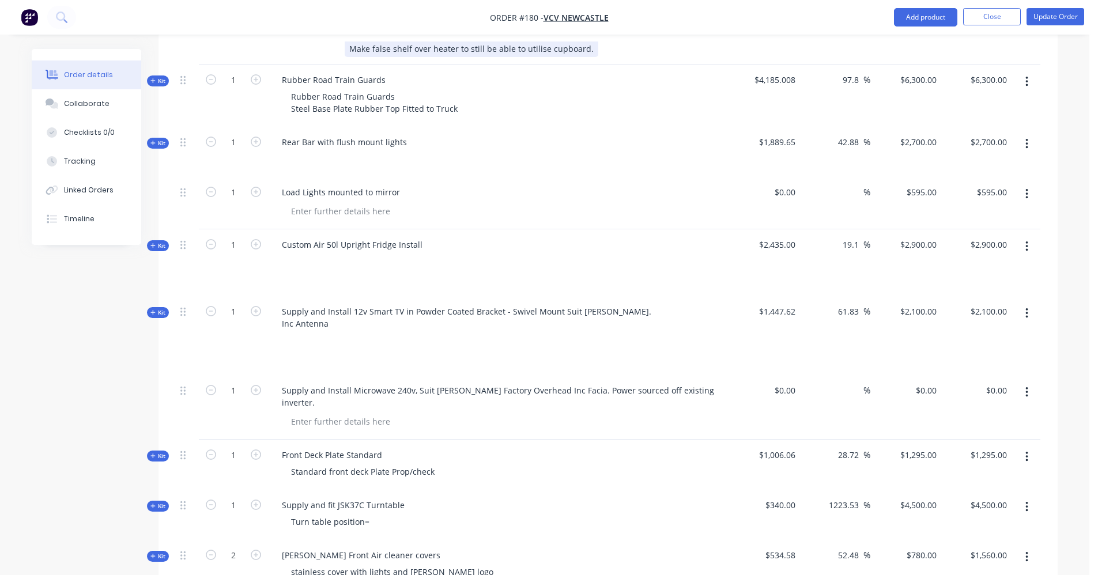
scroll to position [577, 0]
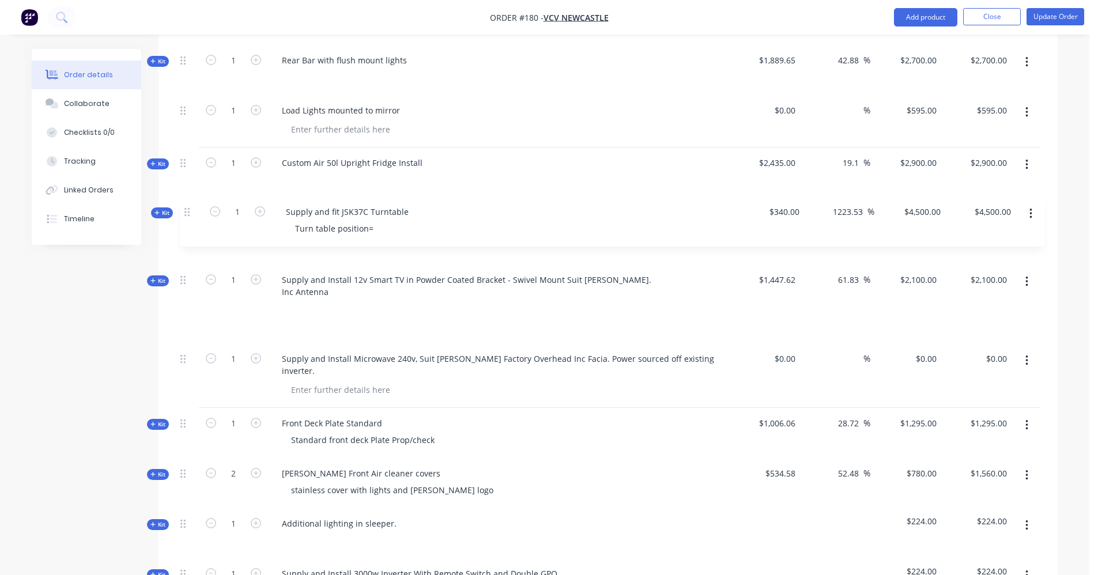
drag, startPoint x: 183, startPoint y: 423, endPoint x: 187, endPoint y: 212, distance: 211.0
click at [187, 212] on div "Kit 1 12v Custom Air Rear Mount Install Description ***NOTE*** Custom air fuel …" at bounding box center [608, 343] width 865 height 1033
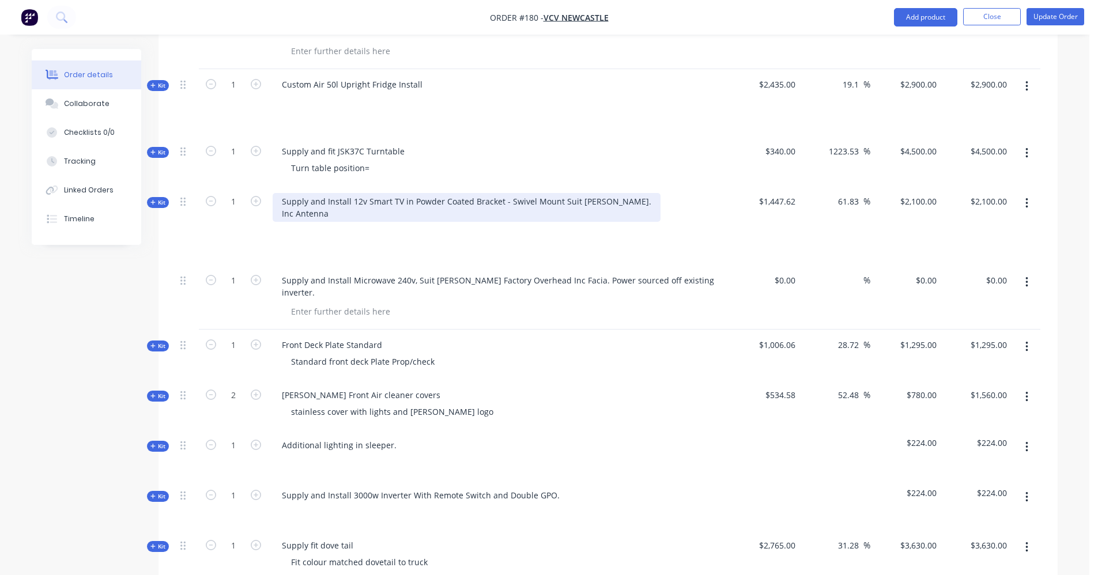
scroll to position [634, 0]
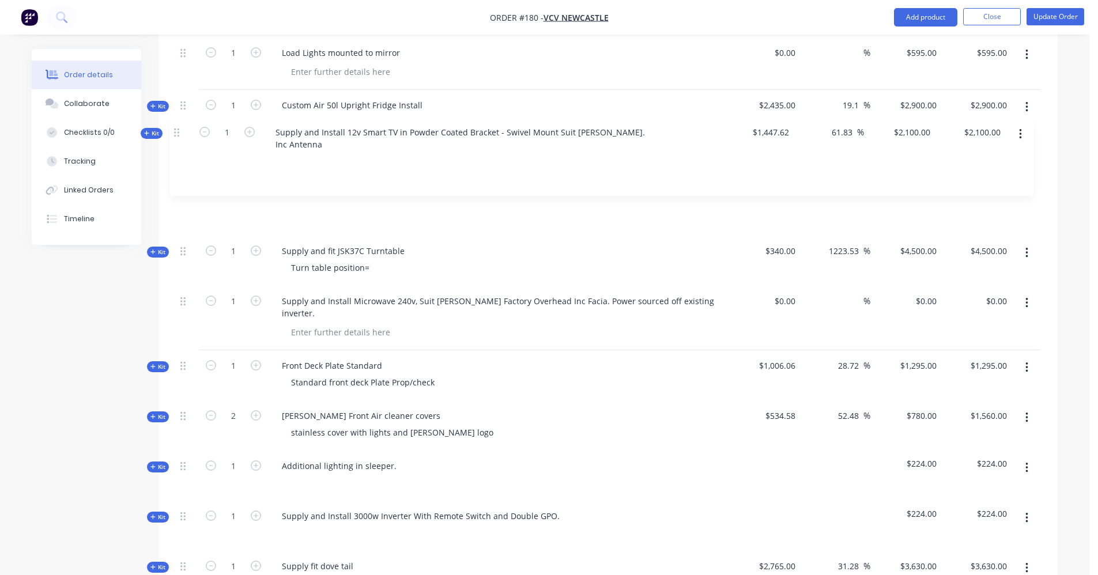
drag, startPoint x: 182, startPoint y: 209, endPoint x: 175, endPoint y: 129, distance: 79.9
click at [175, 129] on div "Qty Cost Markup Price Total Kit 1 12v Custom Air Rear Mount Install Description…" at bounding box center [608, 292] width 899 height 1093
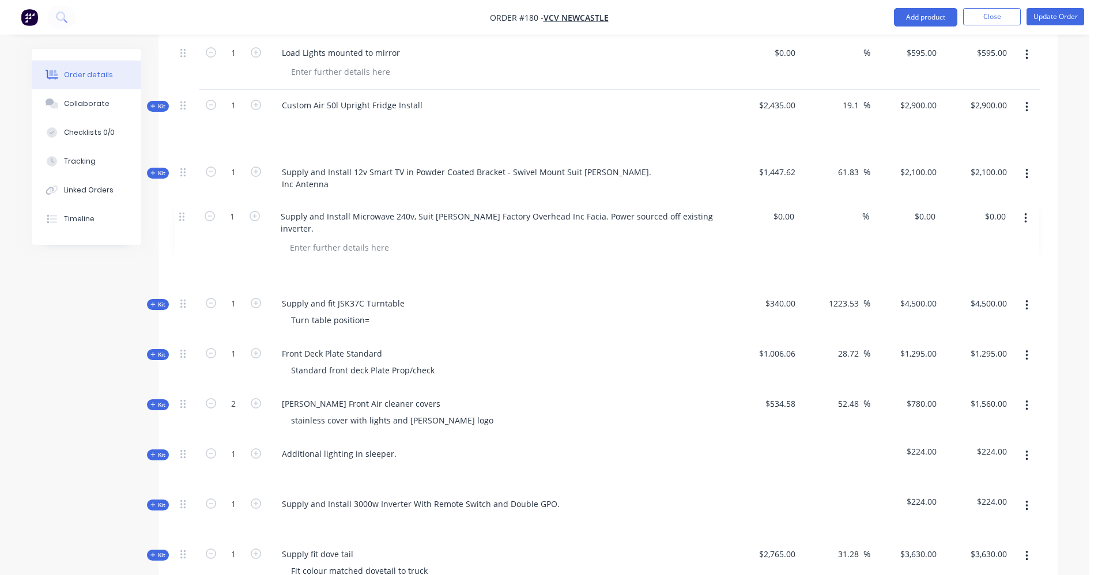
drag, startPoint x: 186, startPoint y: 288, endPoint x: 184, endPoint y: 216, distance: 72.1
click at [184, 216] on div "Kit 1 12v Custom Air Rear Mount Install Description ***NOTE*** Custom air fuel …" at bounding box center [608, 279] width 865 height 1021
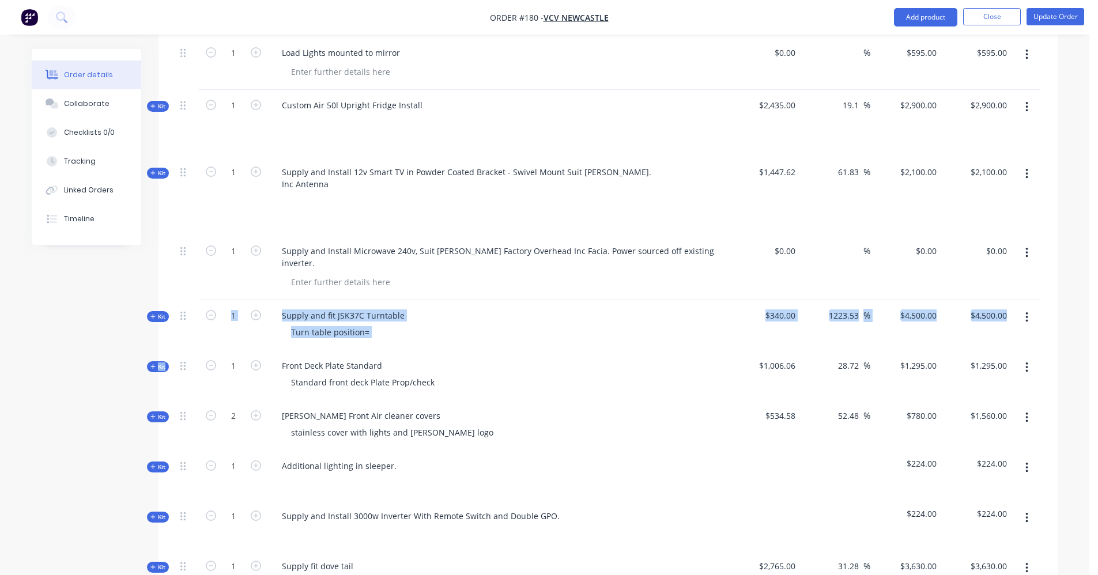
drag, startPoint x: 180, startPoint y: 337, endPoint x: 186, endPoint y: 300, distance: 37.9
click at [186, 300] on div "Kit 1 12v Custom Air Rear Mount Install Description ***NOTE*** Custom air fuel …" at bounding box center [608, 285] width 865 height 1033
drag, startPoint x: 186, startPoint y: 300, endPoint x: 183, endPoint y: 327, distance: 27.2
click at [183, 351] on div at bounding box center [187, 376] width 23 height 50
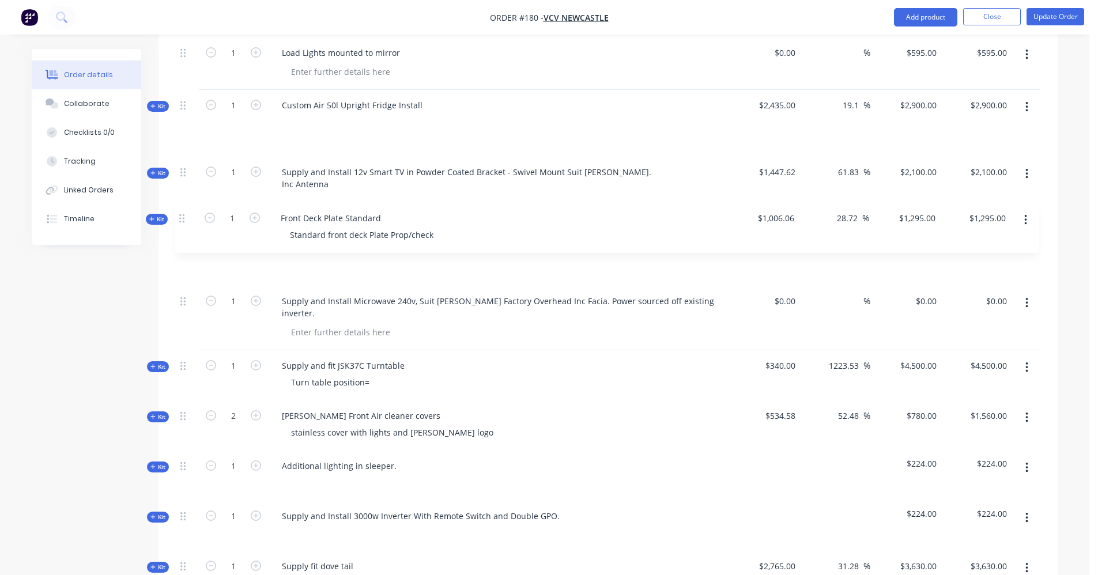
drag, startPoint x: 185, startPoint y: 341, endPoint x: 184, endPoint y: 217, distance: 124.0
click at [184, 217] on div "Kit 1 12v Custom Air Rear Mount Install Description ***NOTE*** Custom air fuel …" at bounding box center [608, 285] width 865 height 1033
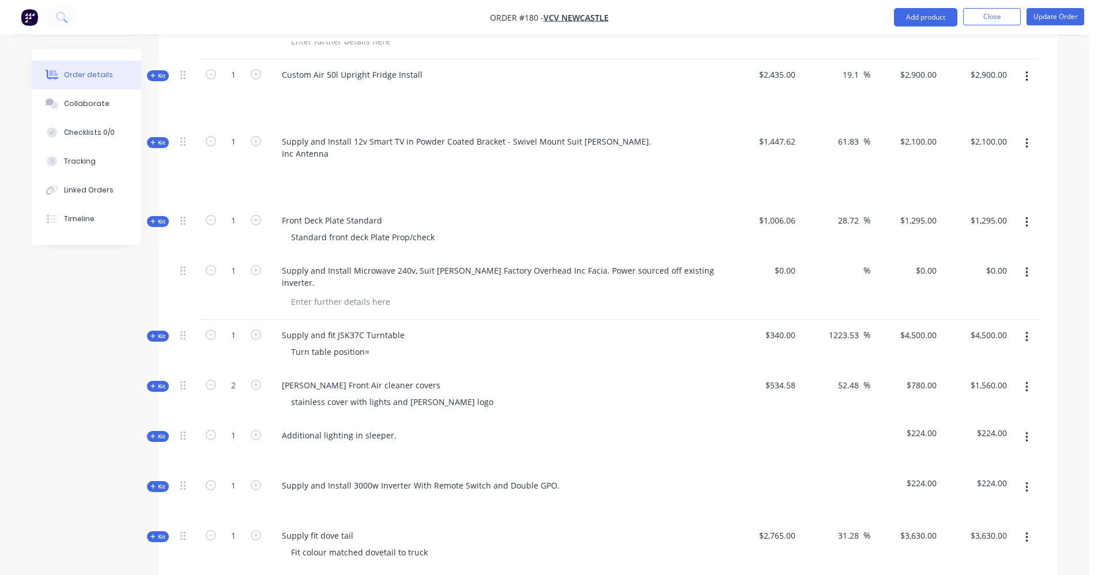
scroll to position [692, 0]
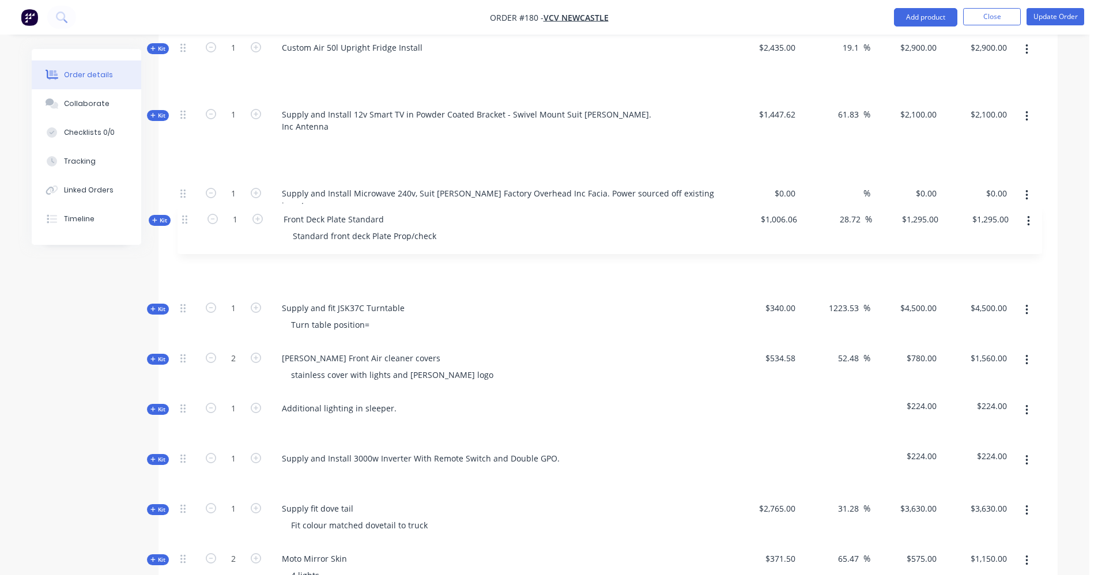
drag, startPoint x: 184, startPoint y: 180, endPoint x: 188, endPoint y: 225, distance: 45.2
click at [188, 225] on div "Kit 1 12v Custom Air Rear Mount Install Description ***NOTE*** Custom air fuel …" at bounding box center [608, 228] width 865 height 1033
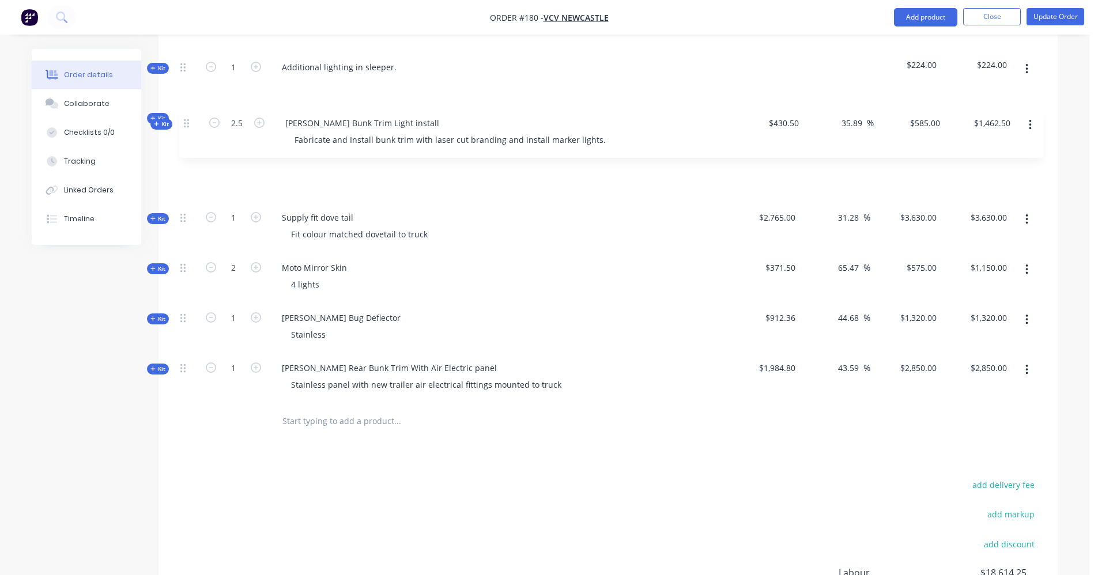
scroll to position [1028, 0]
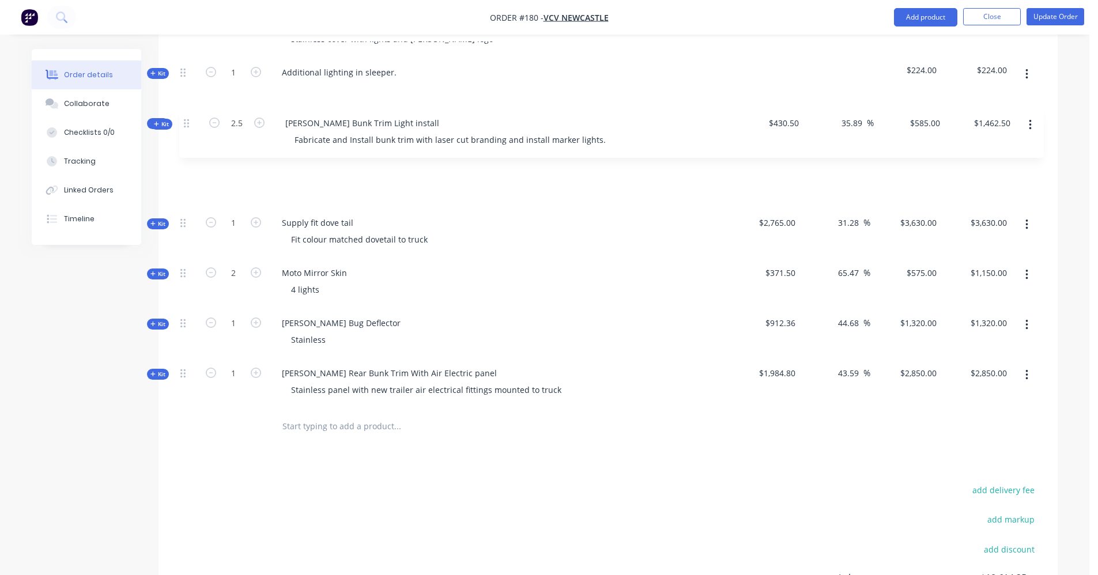
drag, startPoint x: 186, startPoint y: 288, endPoint x: 190, endPoint y: 121, distance: 167.2
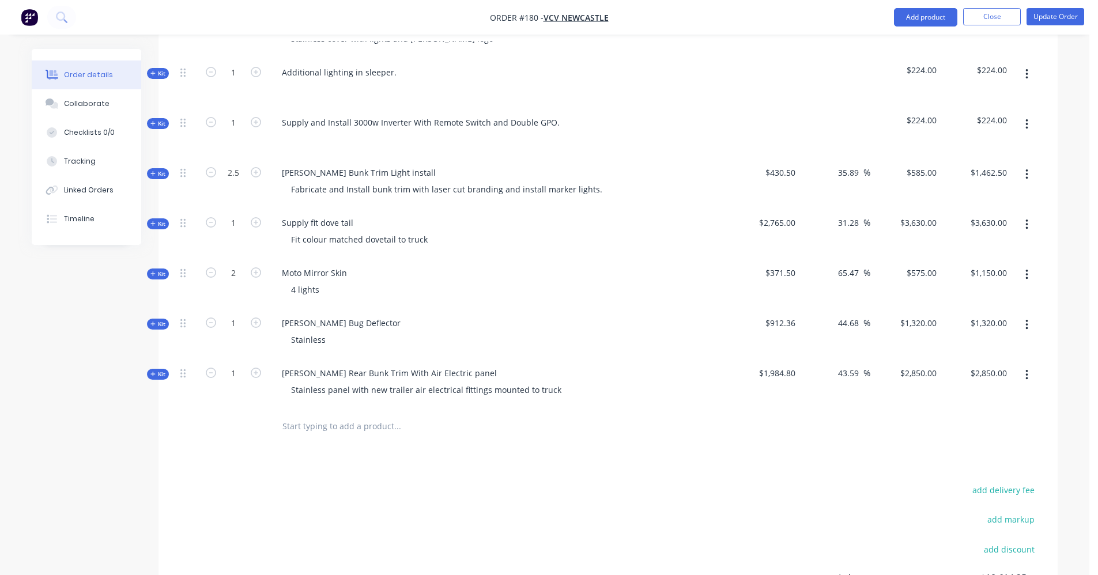
click at [379, 415] on input "text" at bounding box center [397, 426] width 231 height 23
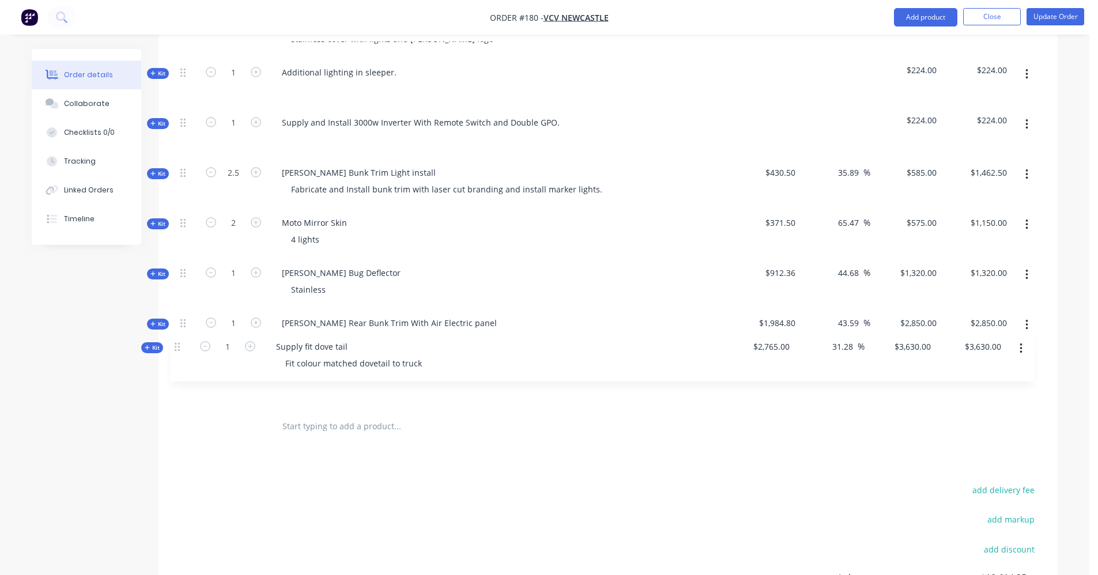
drag, startPoint x: 186, startPoint y: 197, endPoint x: 180, endPoint y: 352, distance: 155.2
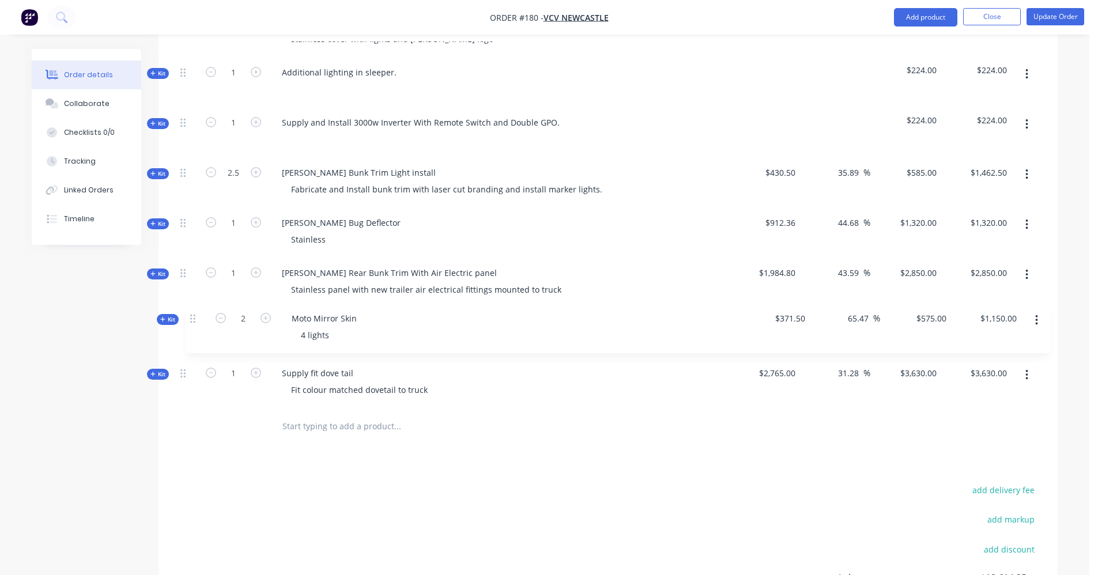
drag, startPoint x: 183, startPoint y: 196, endPoint x: 195, endPoint y: 324, distance: 128.6
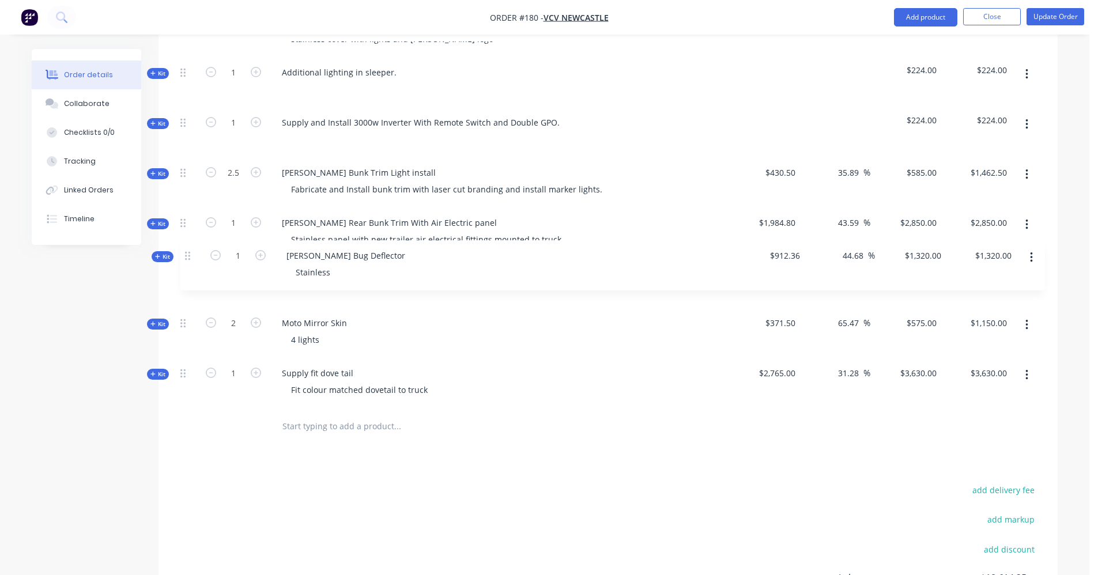
drag, startPoint x: 184, startPoint y: 192, endPoint x: 190, endPoint y: 273, distance: 80.9
paste input "Fab and install panel to magnetic mount star link too. Supply constant power to…"
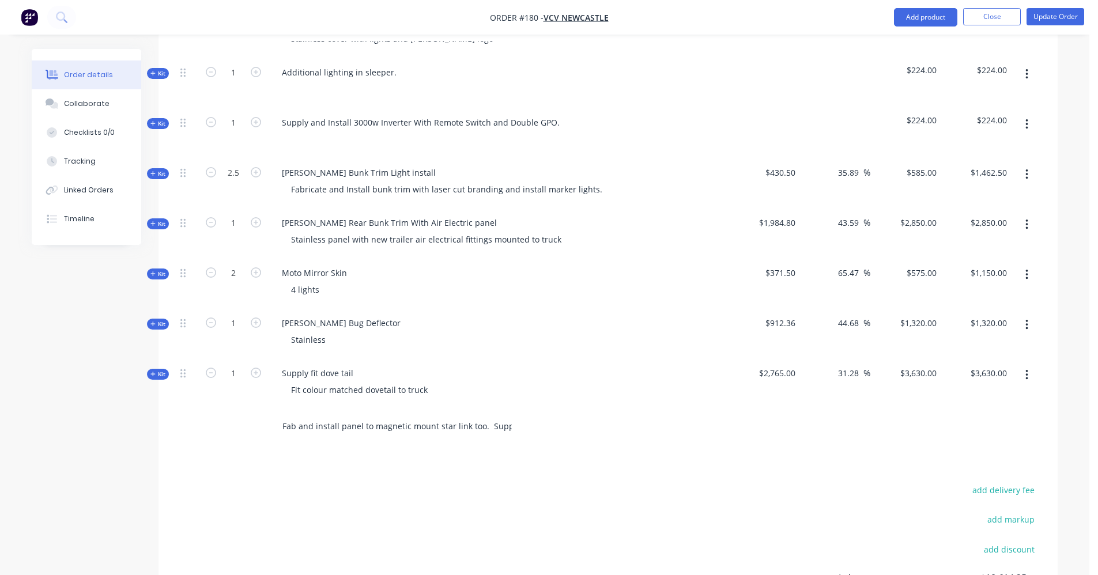
scroll to position [0, 159]
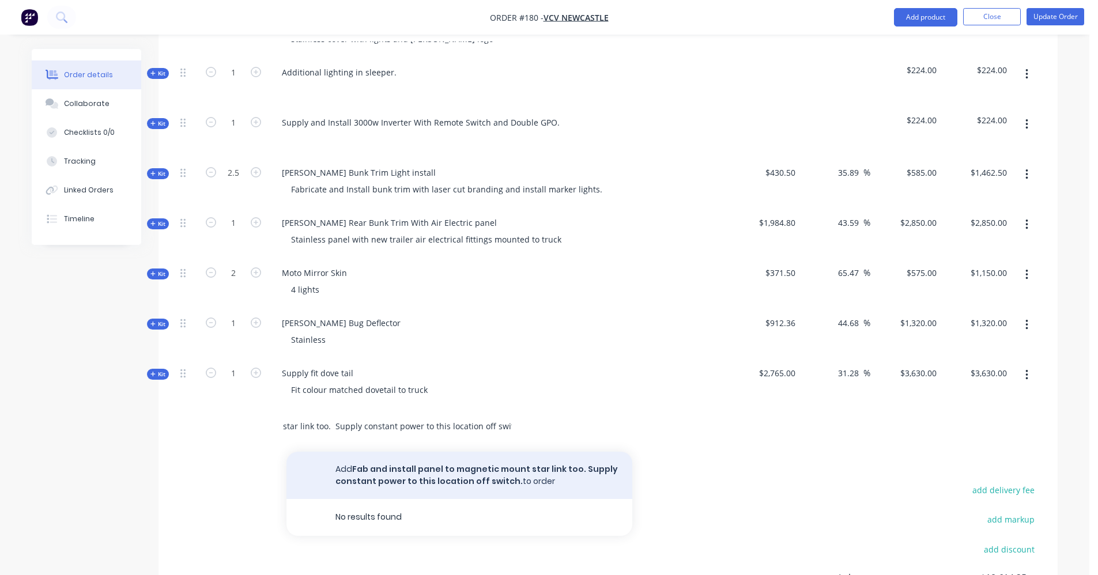
type input "Fab and install panel to magnetic mount star link too. Supply constant power to…"
click at [363, 452] on button "Add Fab and install panel to magnetic mount star link too. Supply constant powe…" at bounding box center [460, 475] width 346 height 47
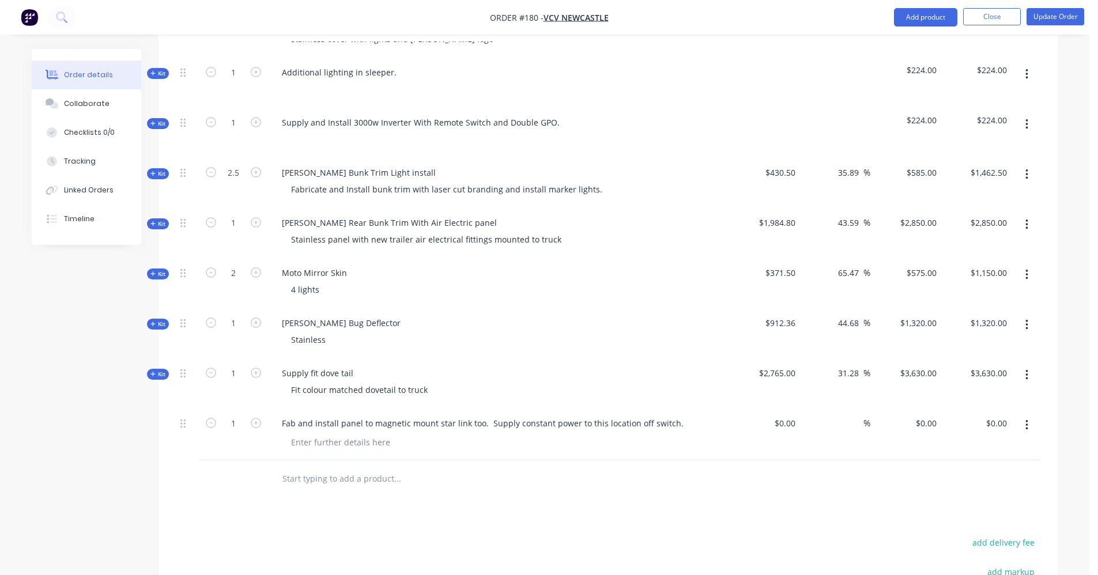
click at [365, 468] on input "text" at bounding box center [397, 479] width 231 height 23
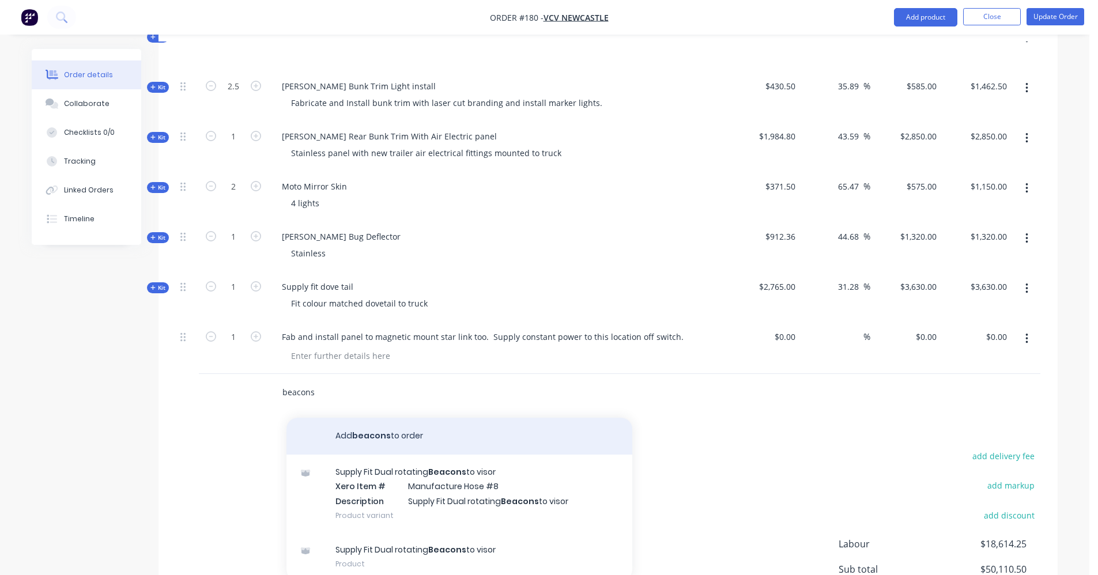
scroll to position [1143, 0]
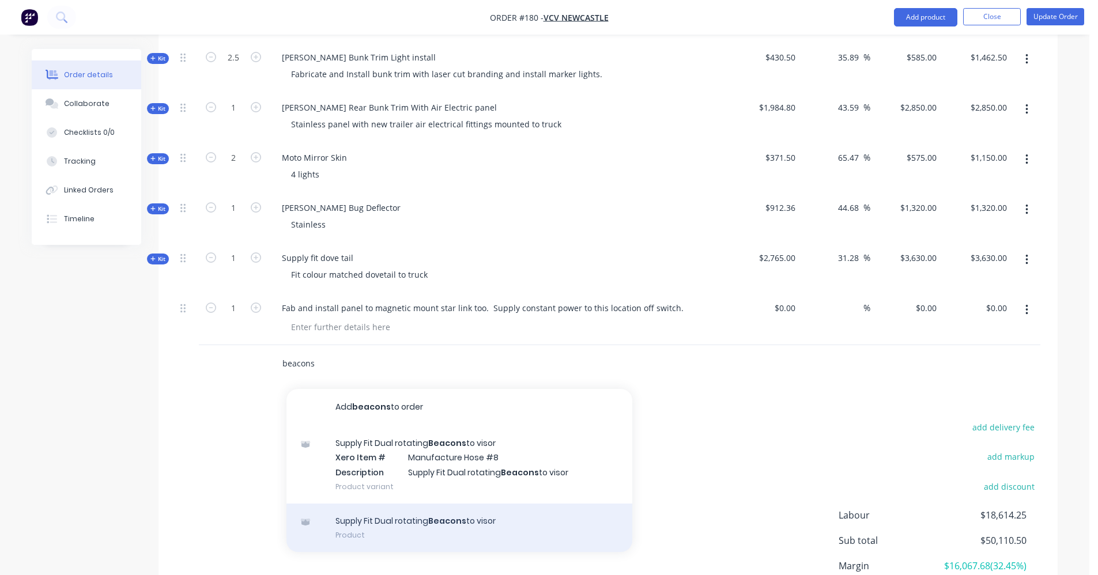
type input "beacons"
click at [423, 504] on div "Supply Fit Dual rotating Beacons to visor Product" at bounding box center [460, 528] width 346 height 48
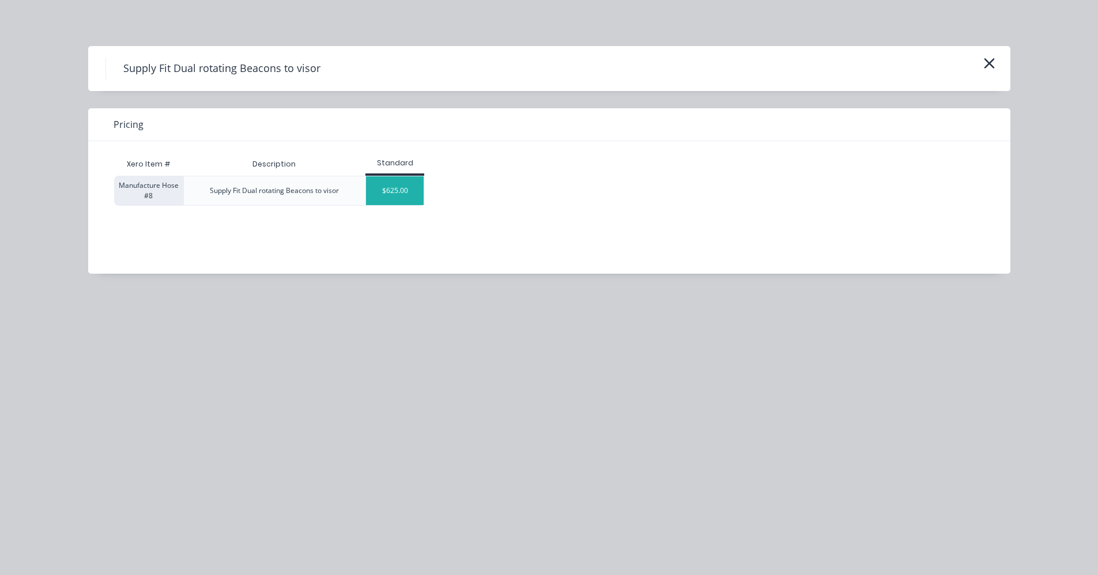
click at [394, 189] on div "$625.00" at bounding box center [395, 190] width 58 height 29
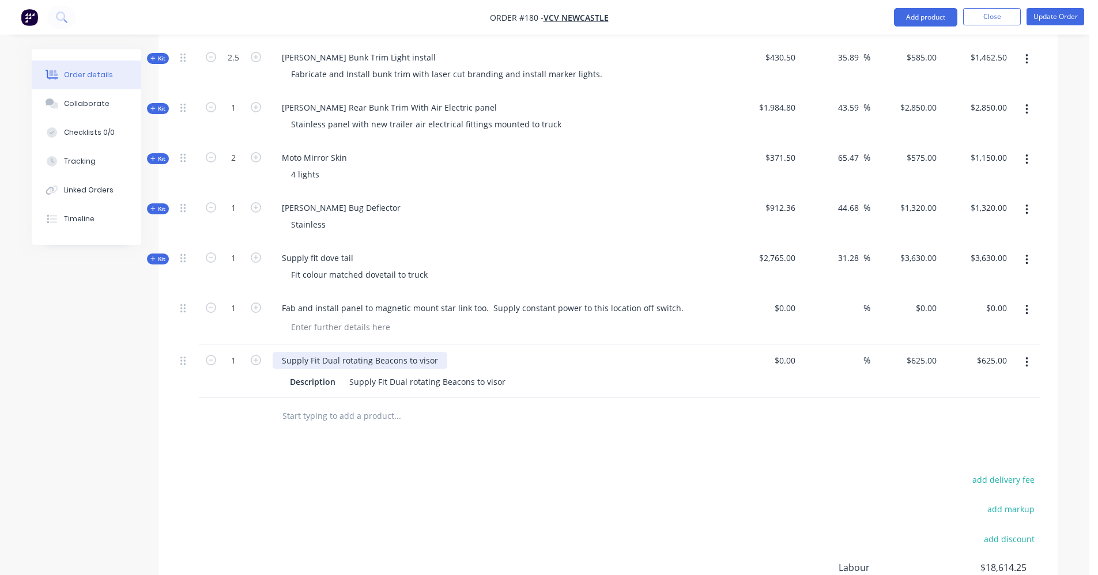
click at [436, 352] on div "Supply Fit Dual rotating Beacons to visor" at bounding box center [360, 360] width 175 height 17
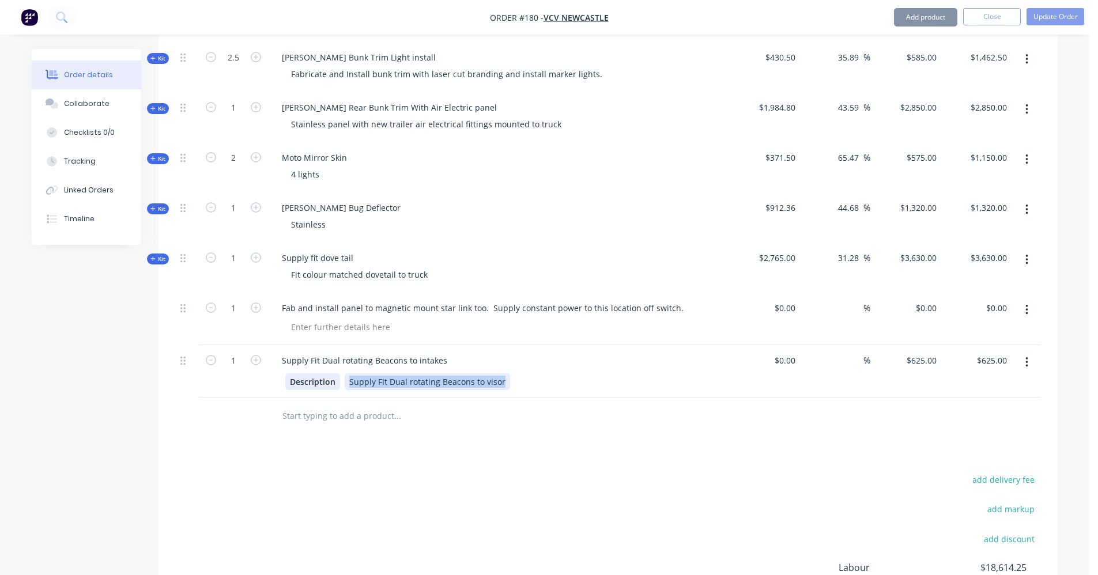
drag, startPoint x: 501, startPoint y: 355, endPoint x: 339, endPoint y: 356, distance: 162.0
click at [339, 374] on div "Description Supply Fit Dual rotating Beacons to visor" at bounding box center [496, 382] width 422 height 17
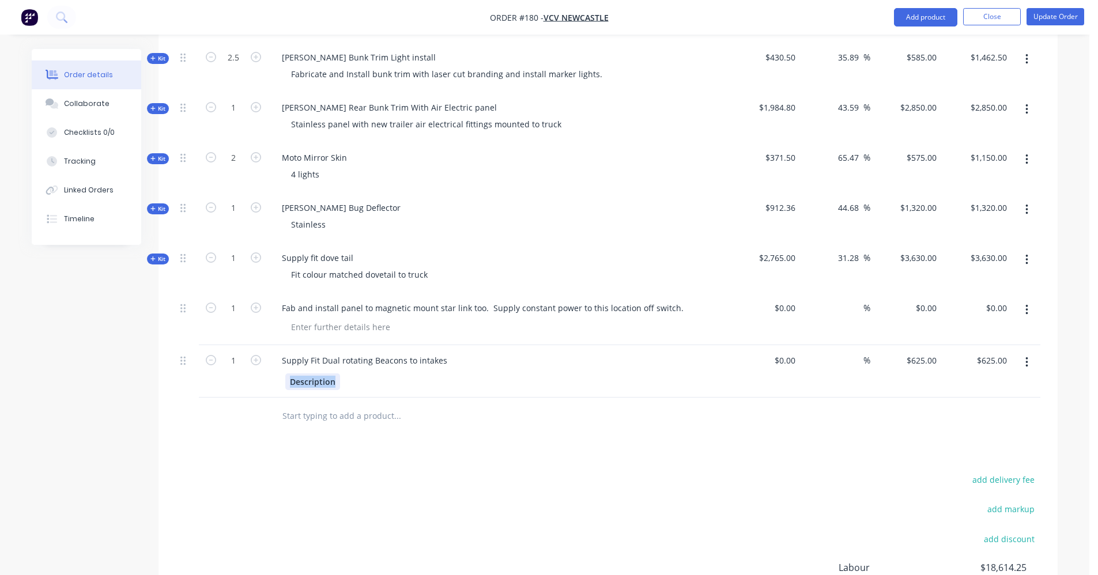
drag, startPoint x: 337, startPoint y: 353, endPoint x: 259, endPoint y: 359, distance: 78.0
click at [259, 359] on div "1 Supply Fit Dual rotating Beacons to intakes Description $0.00 $0.00 % $625.00…" at bounding box center [608, 371] width 865 height 52
drag, startPoint x: 549, startPoint y: 389, endPoint x: 536, endPoint y: 400, distance: 18.0
click at [548, 405] on div at bounding box center [446, 416] width 346 height 23
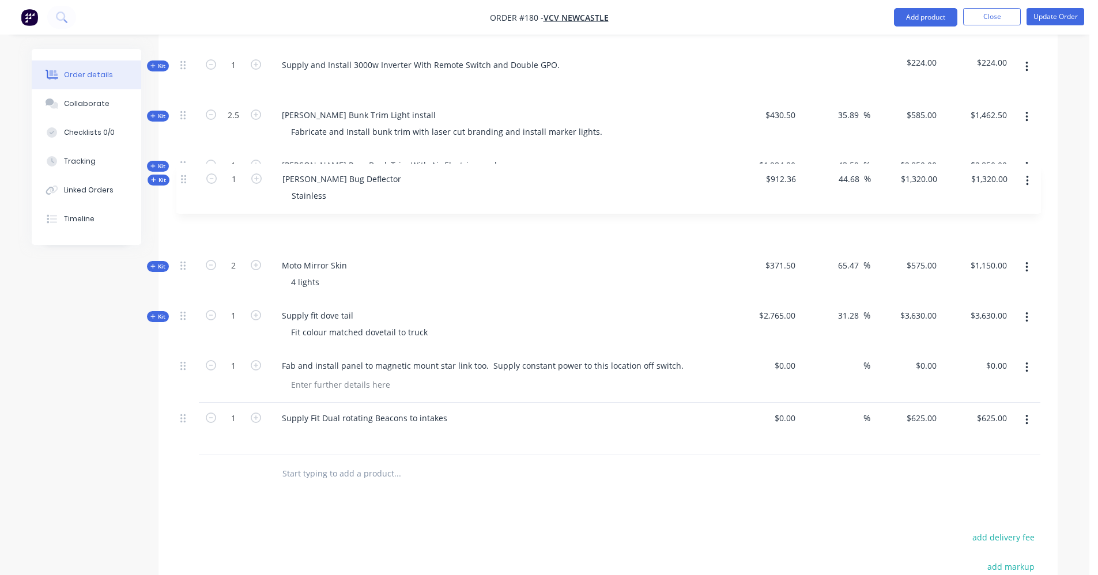
drag, startPoint x: 184, startPoint y: 238, endPoint x: 184, endPoint y: 176, distance: 61.1
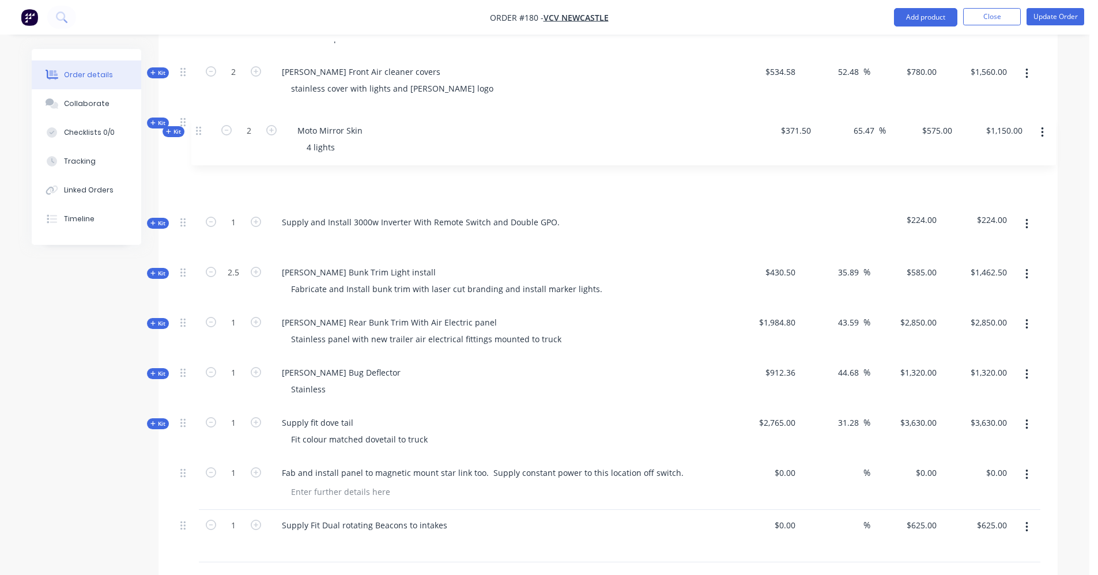
scroll to position [977, 0]
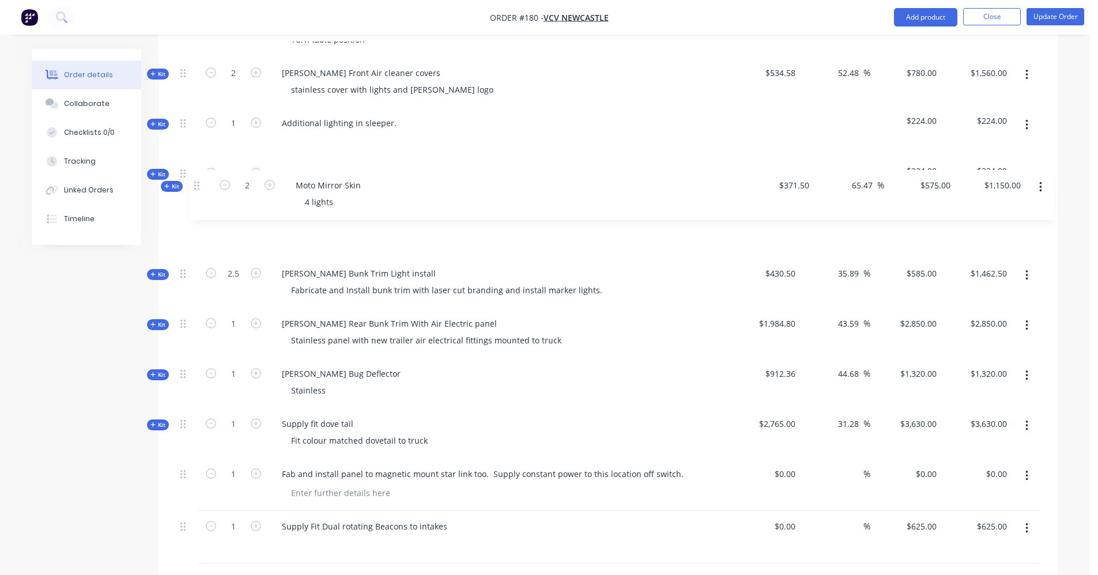
drag, startPoint x: 184, startPoint y: 296, endPoint x: 195, endPoint y: 184, distance: 112.9
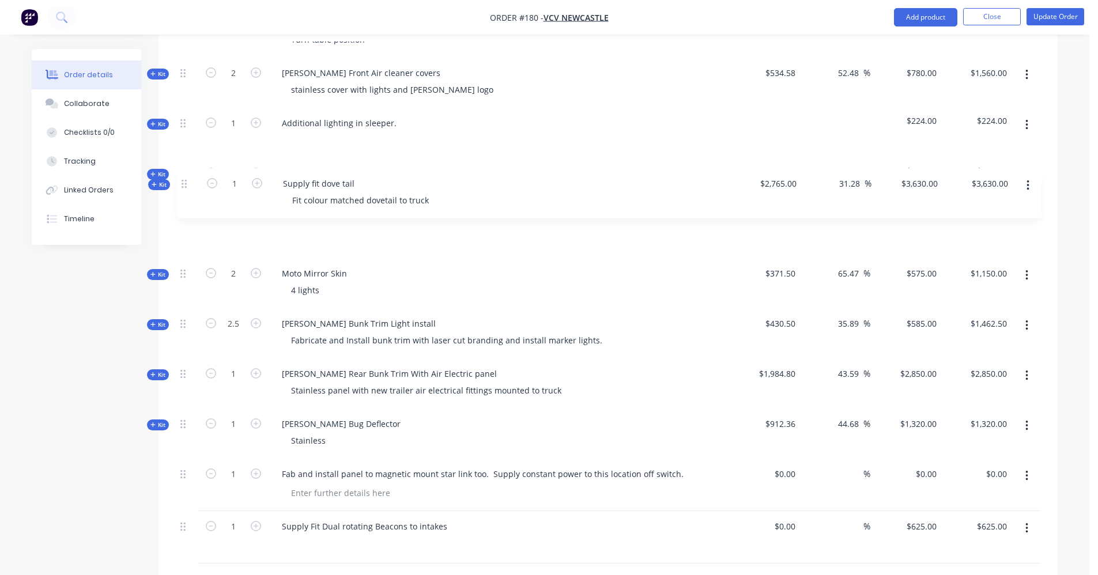
drag, startPoint x: 183, startPoint y: 398, endPoint x: 184, endPoint y: 181, distance: 217.4
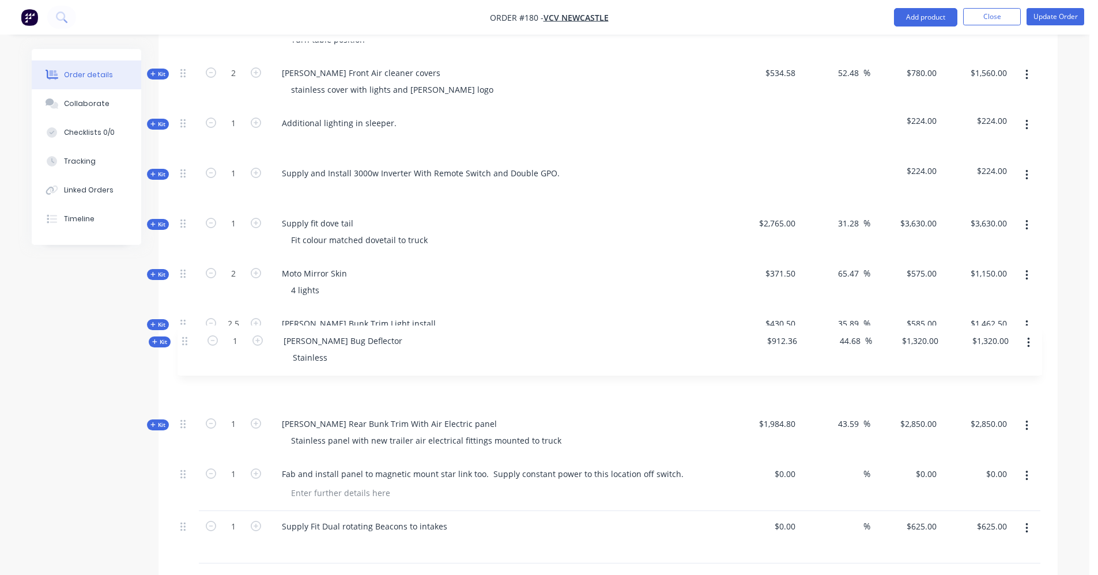
drag, startPoint x: 184, startPoint y: 398, endPoint x: 186, endPoint y: 339, distance: 59.4
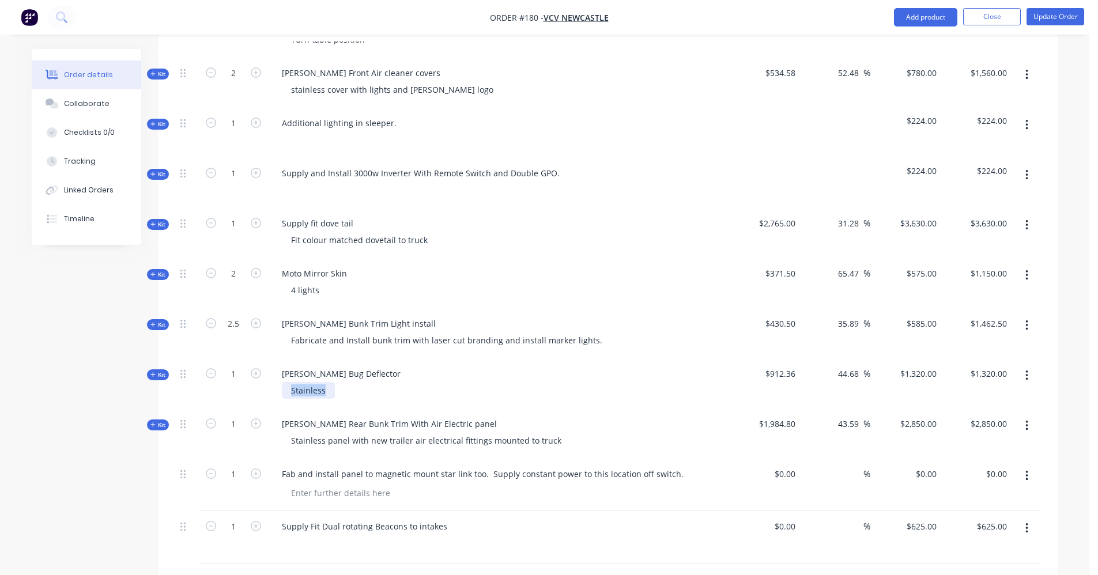
drag, startPoint x: 327, startPoint y: 364, endPoint x: 279, endPoint y: 364, distance: 47.9
click at [279, 382] on div "Stainless" at bounding box center [499, 390] width 452 height 17
click at [304, 382] on div at bounding box center [499, 390] width 452 height 17
click at [356, 366] on div "[PERSON_NAME] Bug Deflector" at bounding box center [341, 374] width 137 height 17
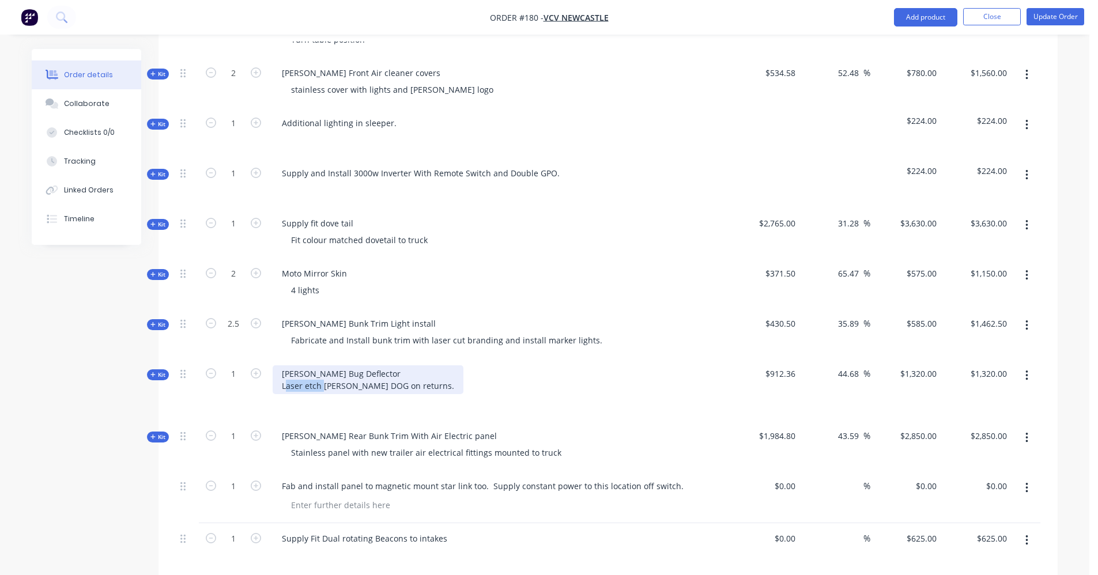
drag, startPoint x: 322, startPoint y: 358, endPoint x: 285, endPoint y: 358, distance: 36.9
click at [285, 366] on div "[PERSON_NAME] Bug Deflector Laser etch [PERSON_NAME] DOG on returns." at bounding box center [368, 380] width 191 height 29
click at [374, 366] on div "[PERSON_NAME] Bug Deflector [PERSON_NAME] DOG on returns." at bounding box center [347, 380] width 149 height 29
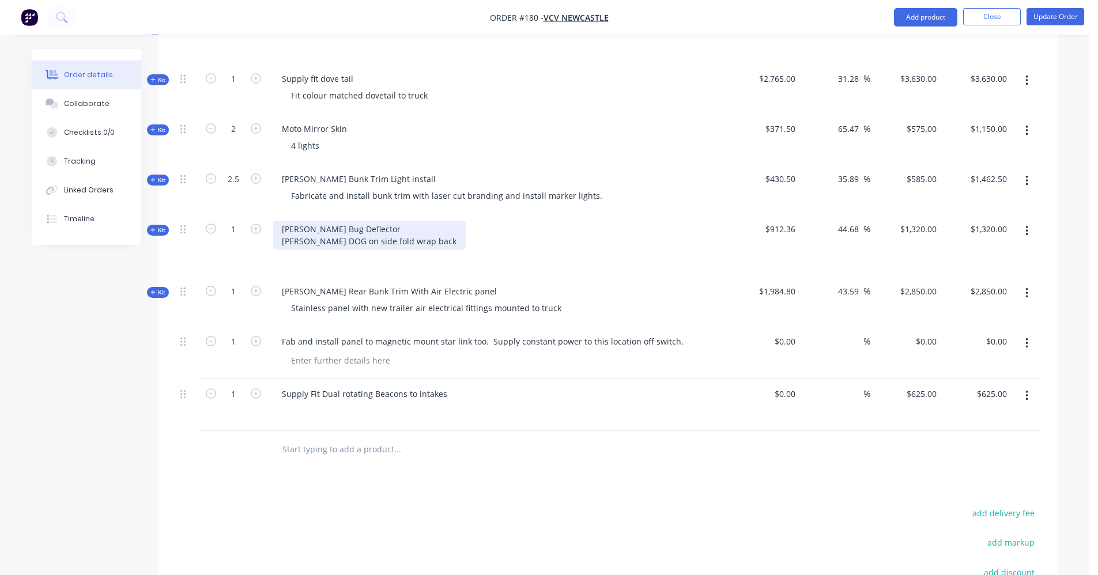
scroll to position [1150, 0]
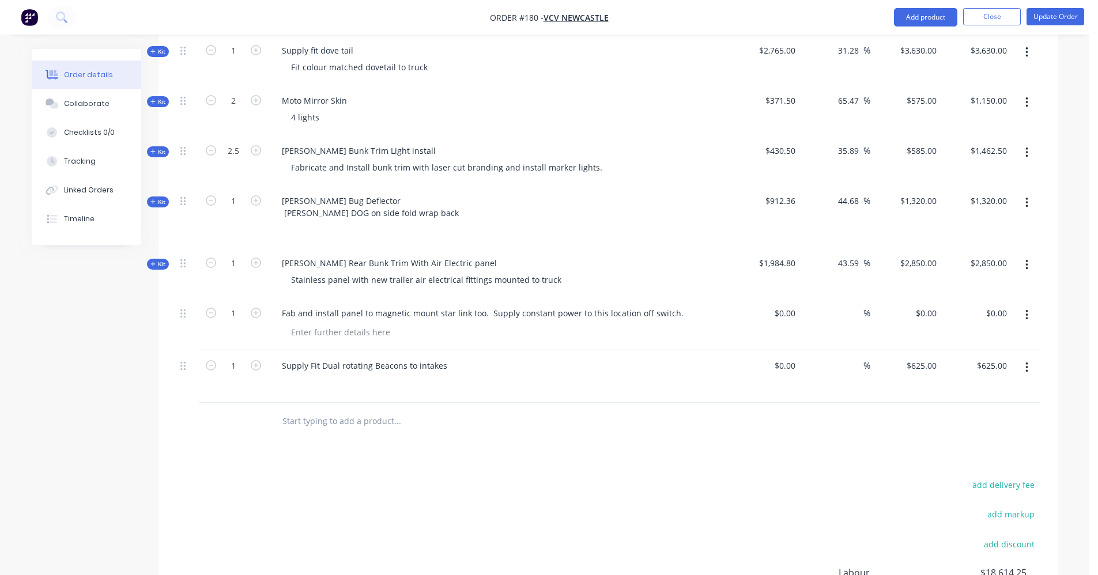
click at [300, 410] on input "text" at bounding box center [397, 421] width 231 height 23
paste input "Fabricate and Install prop cover over top of exhaust. Leave existing factory co…"
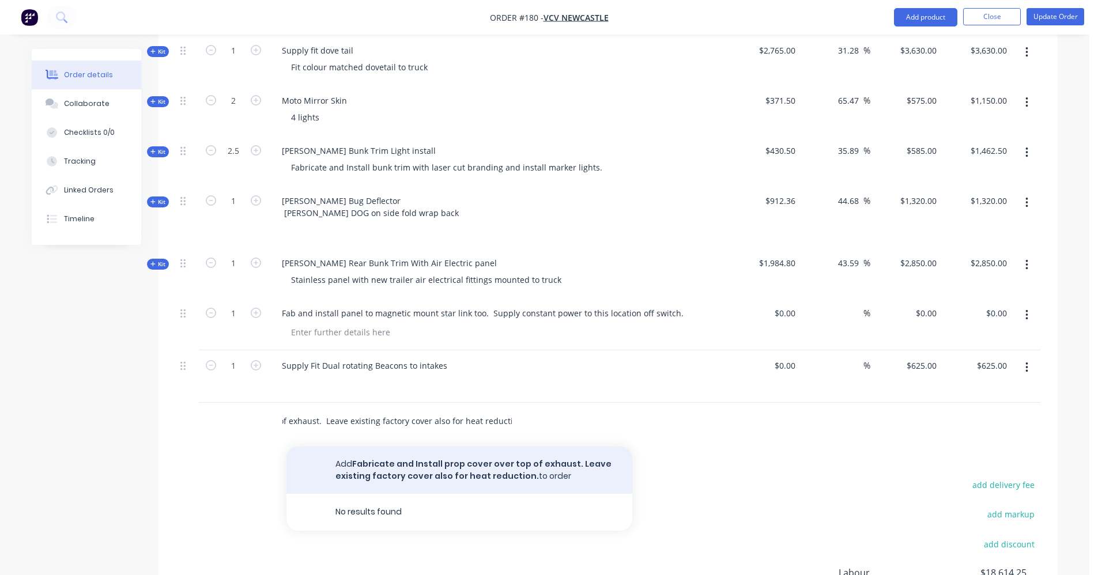
type input "Fabricate and Install prop cover over top of exhaust. Leave existing factory co…"
click at [474, 447] on button "Add Fabricate and Install prop cover over top of exhaust. Leave existing factor…" at bounding box center [460, 470] width 346 height 47
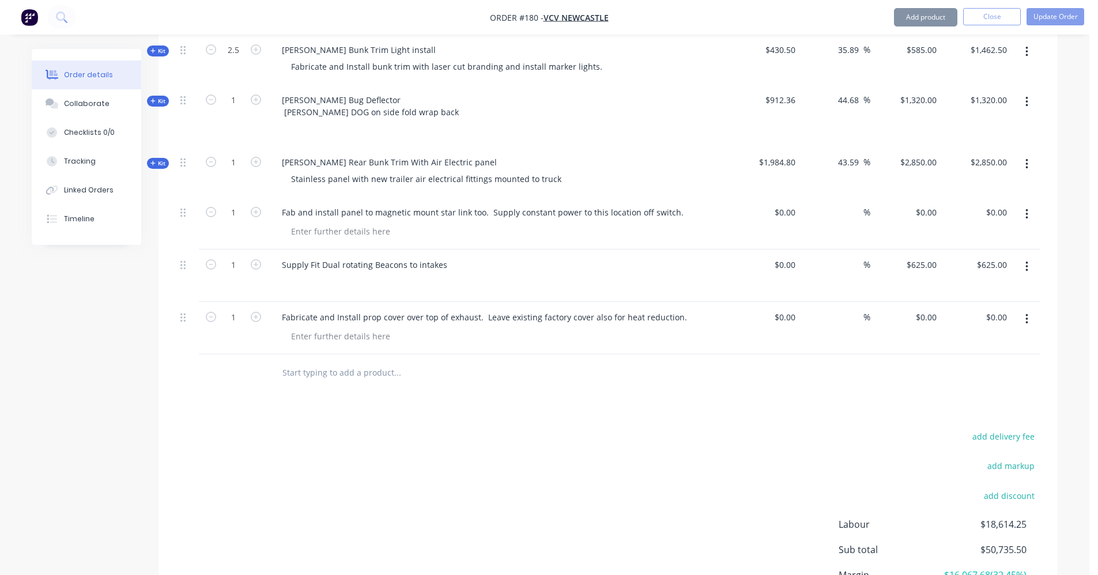
scroll to position [1266, 0]
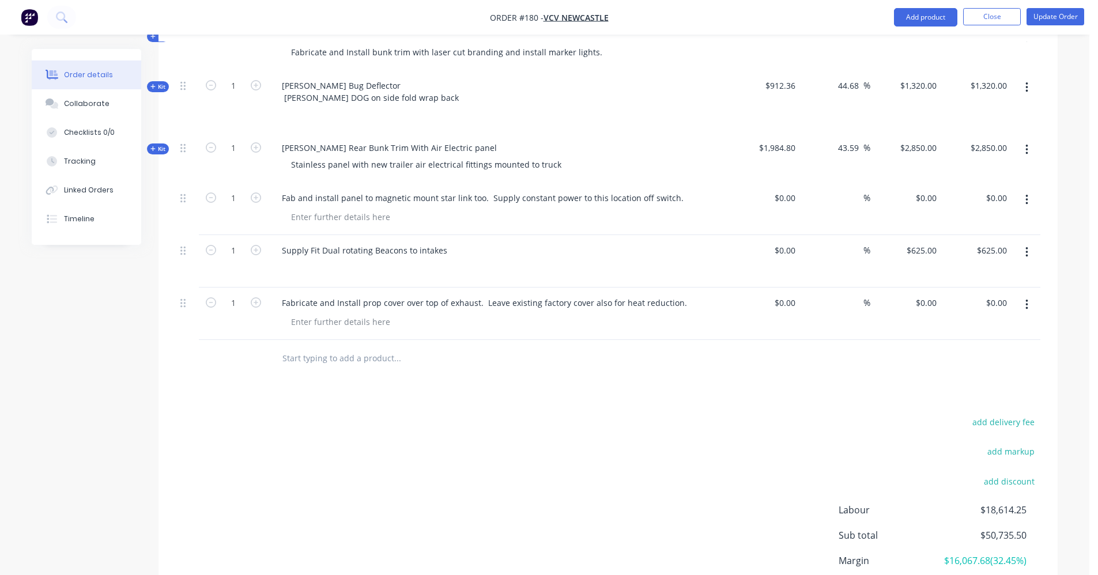
click at [362, 347] on input "text" at bounding box center [397, 358] width 231 height 23
click at [354, 347] on input "text" at bounding box center [397, 358] width 231 height 23
drag, startPoint x: 354, startPoint y: 336, endPoint x: 353, endPoint y: 326, distance: 9.2
click at [353, 347] on input "text" at bounding box center [397, 358] width 231 height 23
type input "m"
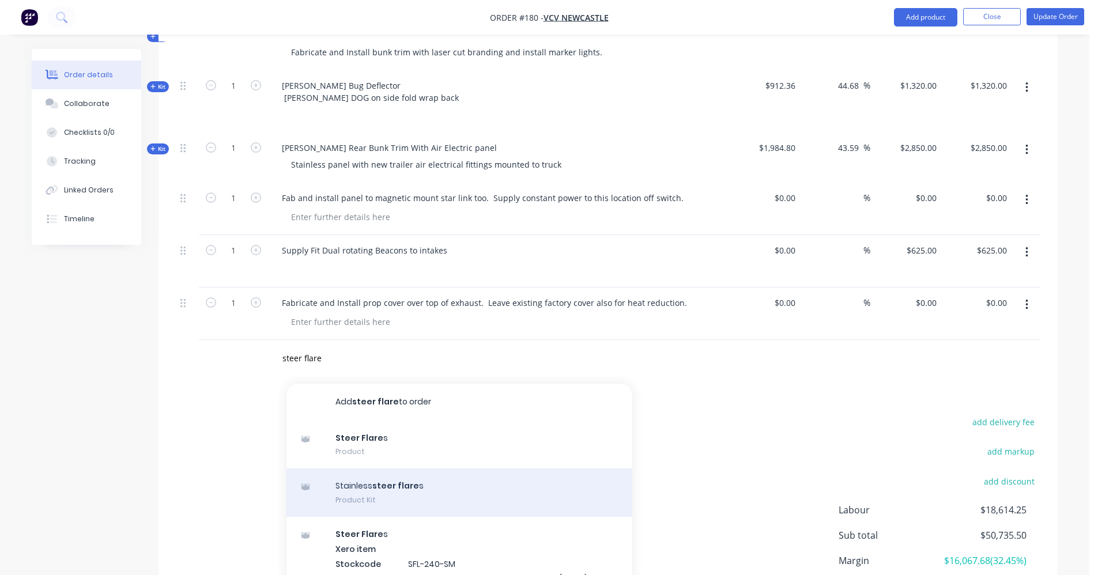
click at [412, 469] on div "Stainless steer flare s Product Kit" at bounding box center [460, 493] width 346 height 48
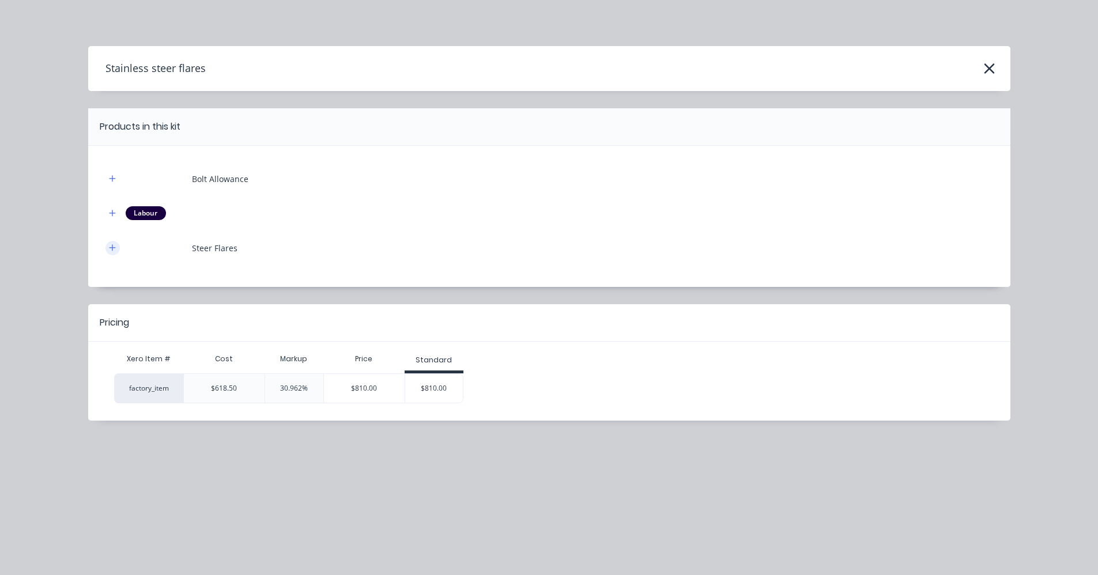
click at [115, 244] on icon "button" at bounding box center [112, 248] width 7 height 8
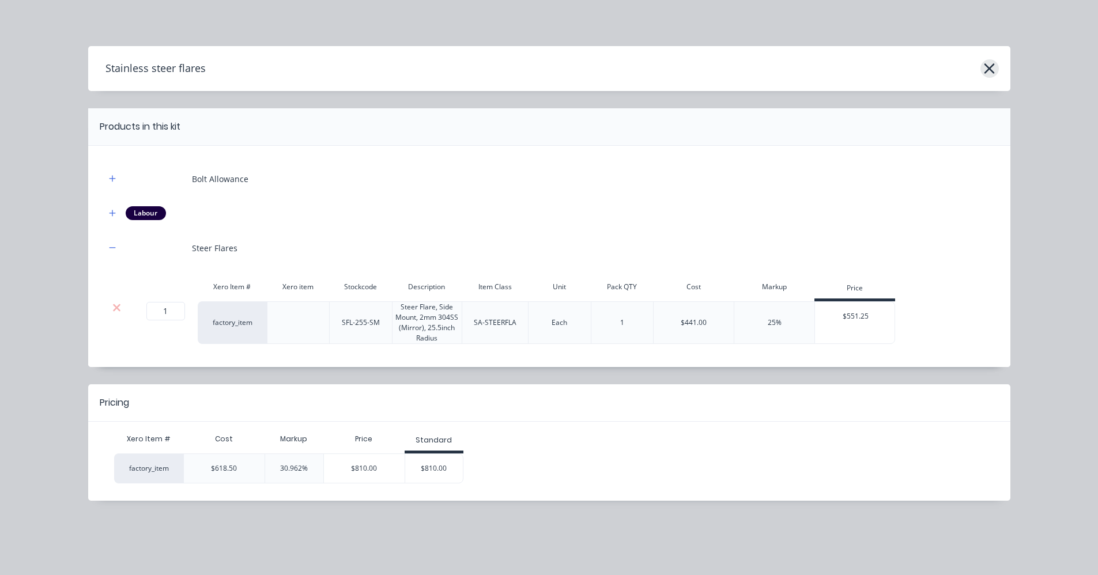
click at [989, 64] on icon "button" at bounding box center [990, 69] width 12 height 16
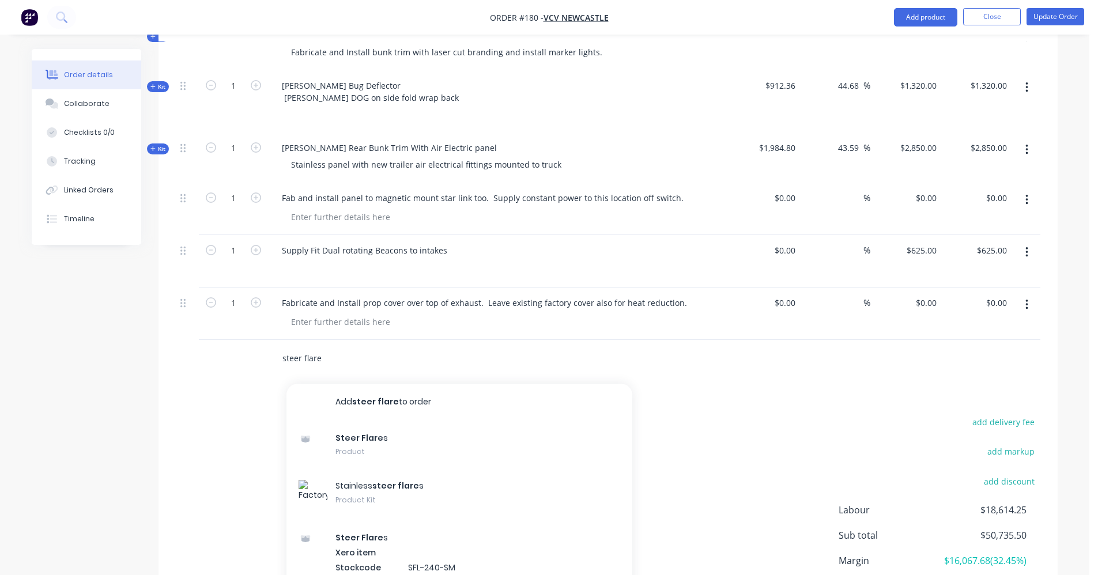
click at [326, 347] on input "steer flare" at bounding box center [397, 358] width 231 height 23
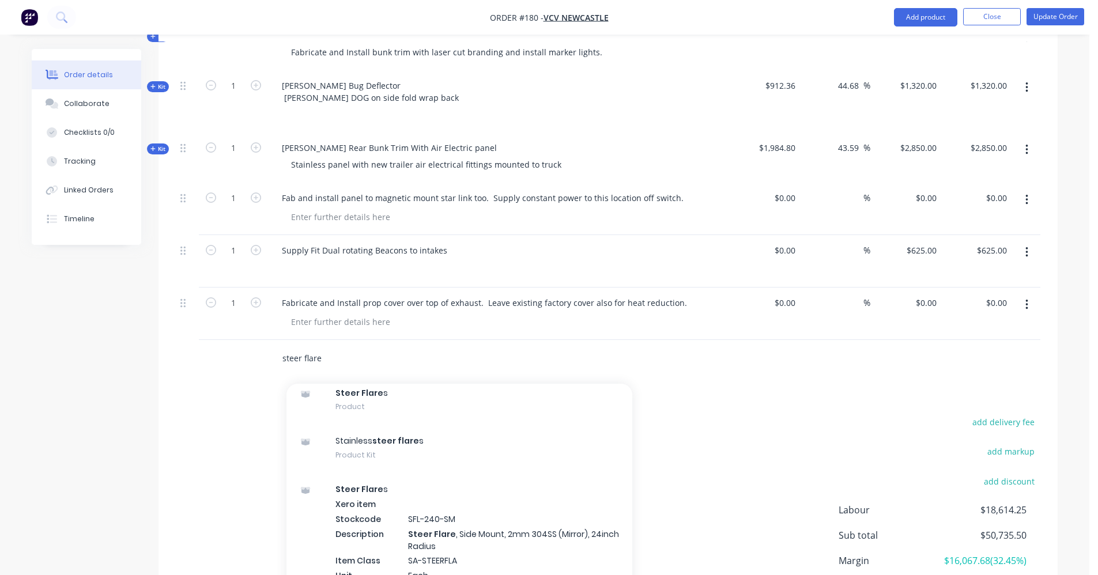
scroll to position [0, 0]
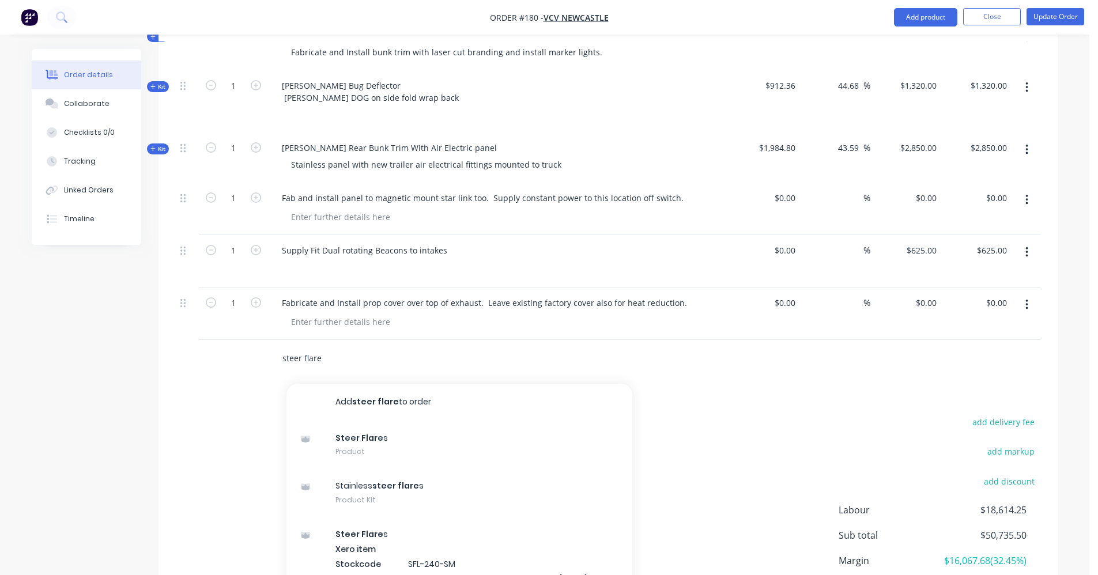
click at [383, 347] on input "steer flare" at bounding box center [397, 358] width 231 height 23
click at [375, 347] on input "steer flare" at bounding box center [397, 358] width 231 height 23
click at [335, 347] on input "steer flare" at bounding box center [397, 358] width 231 height 23
click at [262, 415] on div "add delivery fee add markup add discount Labour $18,614.25 Sub total $50,735.50…" at bounding box center [608, 526] width 865 height 223
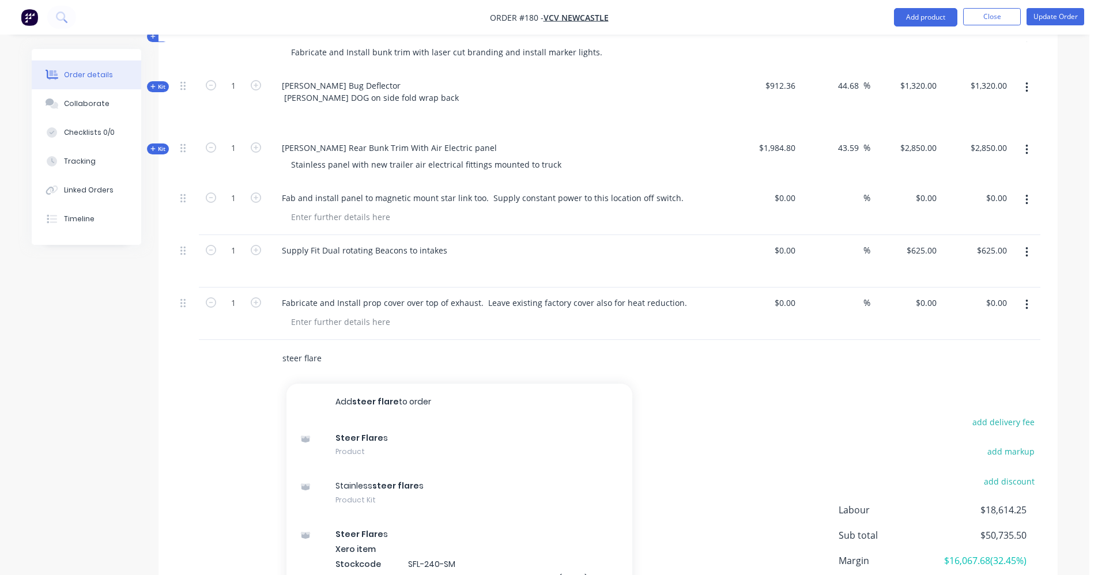
click at [320, 347] on input "steer flare" at bounding box center [397, 358] width 231 height 23
type input "s"
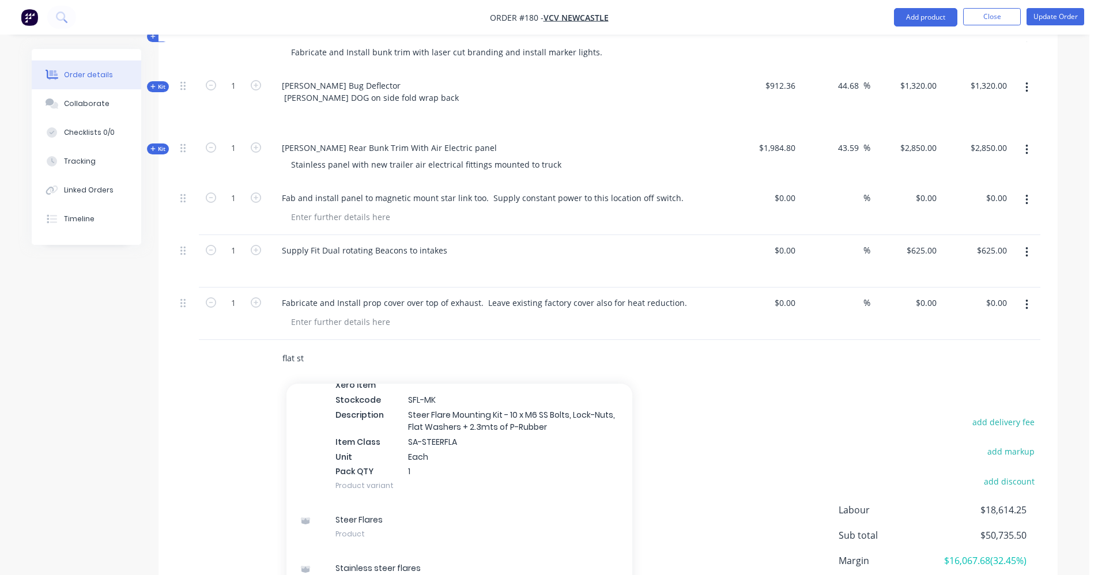
scroll to position [70, 0]
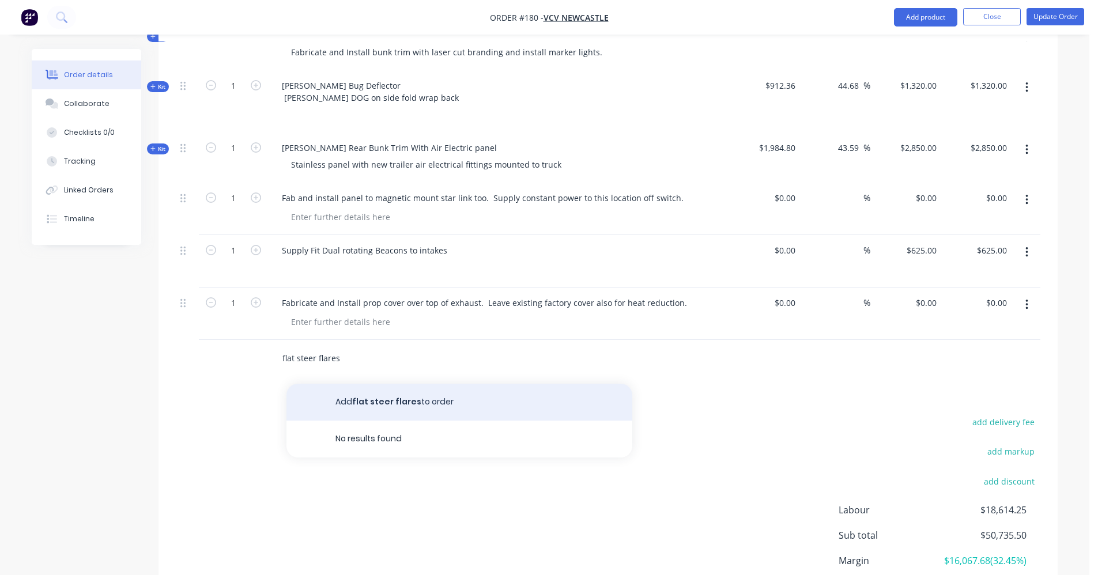
type input "flat steer flares"
click at [419, 384] on button "Add flat steer flares to order" at bounding box center [460, 402] width 346 height 37
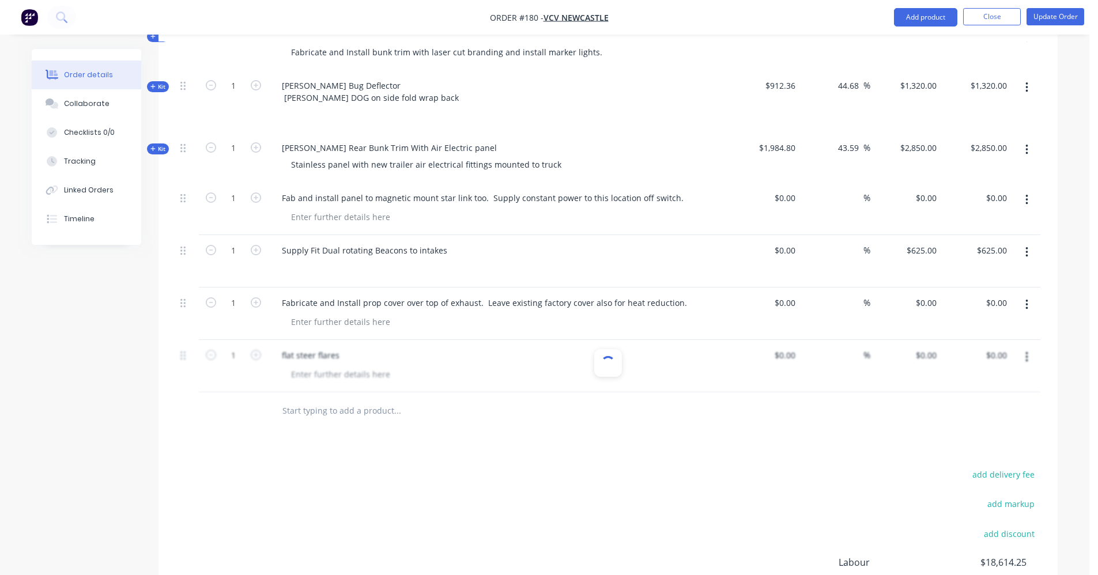
click at [358, 400] on input "text" at bounding box center [397, 411] width 231 height 23
click at [315, 400] on input "text" at bounding box center [397, 411] width 231 height 23
type input "w"
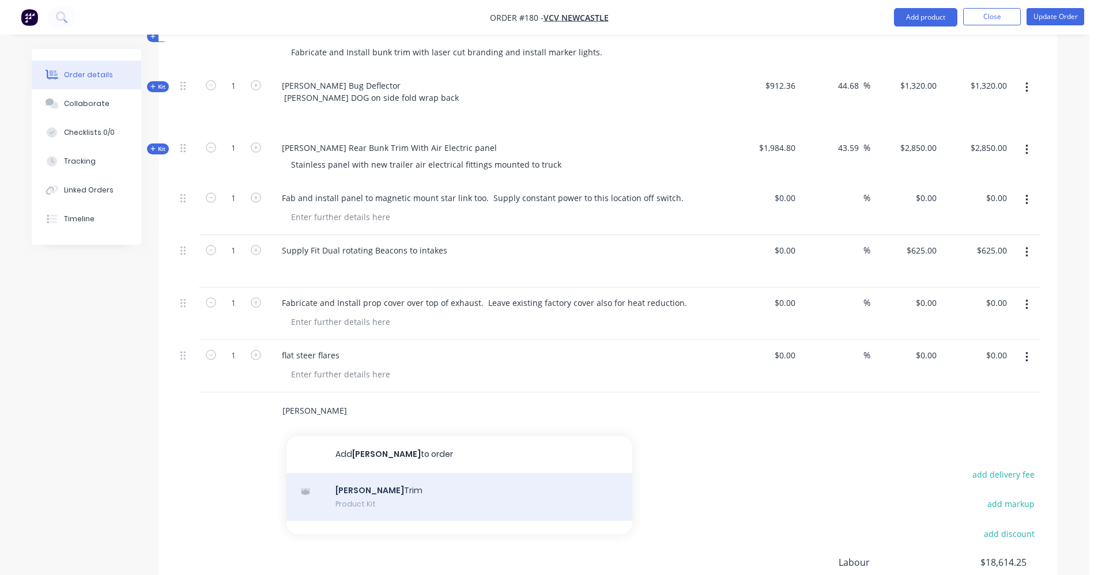
type input "[PERSON_NAME]"
click at [367, 474] on div "[PERSON_NAME] Trim Product Kit" at bounding box center [460, 497] width 346 height 48
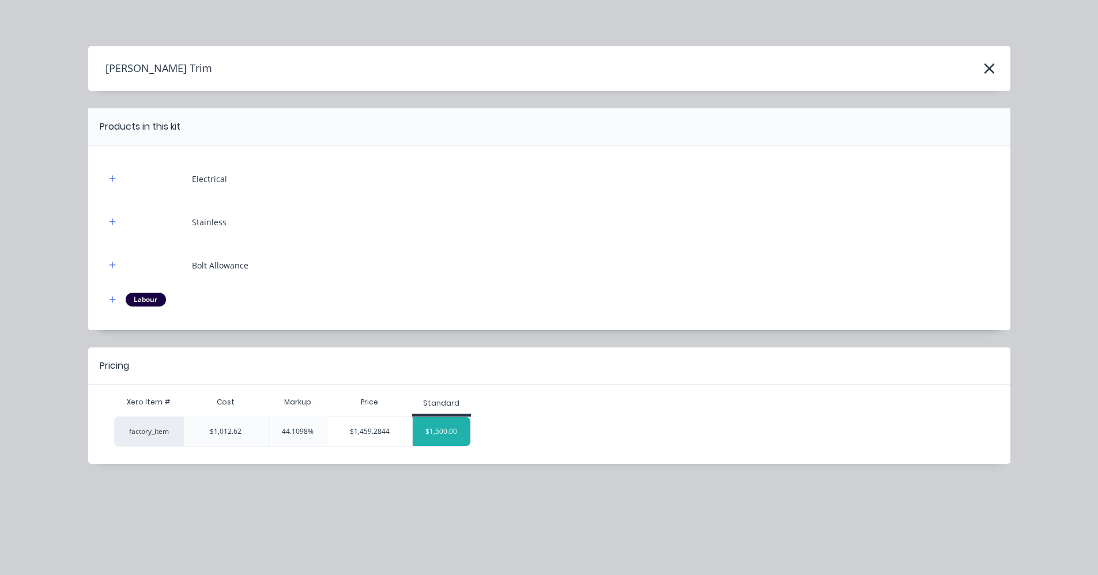
click at [435, 434] on div "$1,500.00" at bounding box center [442, 431] width 58 height 29
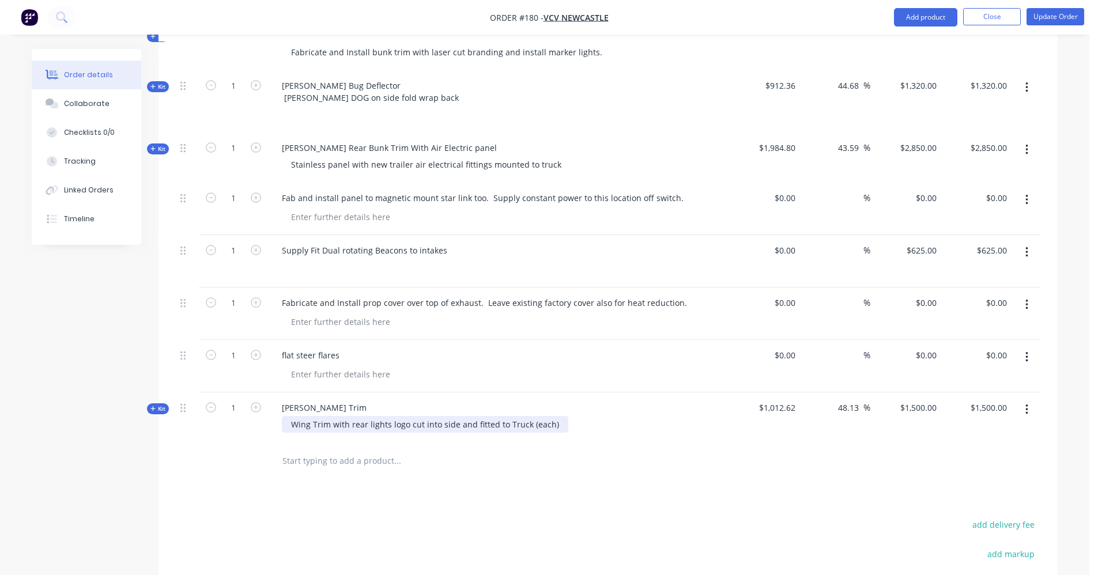
click at [509, 416] on div "Wing Trim with rear lights logo cut into side and fitted to Truck (each)" at bounding box center [425, 424] width 287 height 17
click at [551, 416] on div "Wing Trim with rear lights logo cut into side and fitted to Truck (each)" at bounding box center [425, 424] width 287 height 17
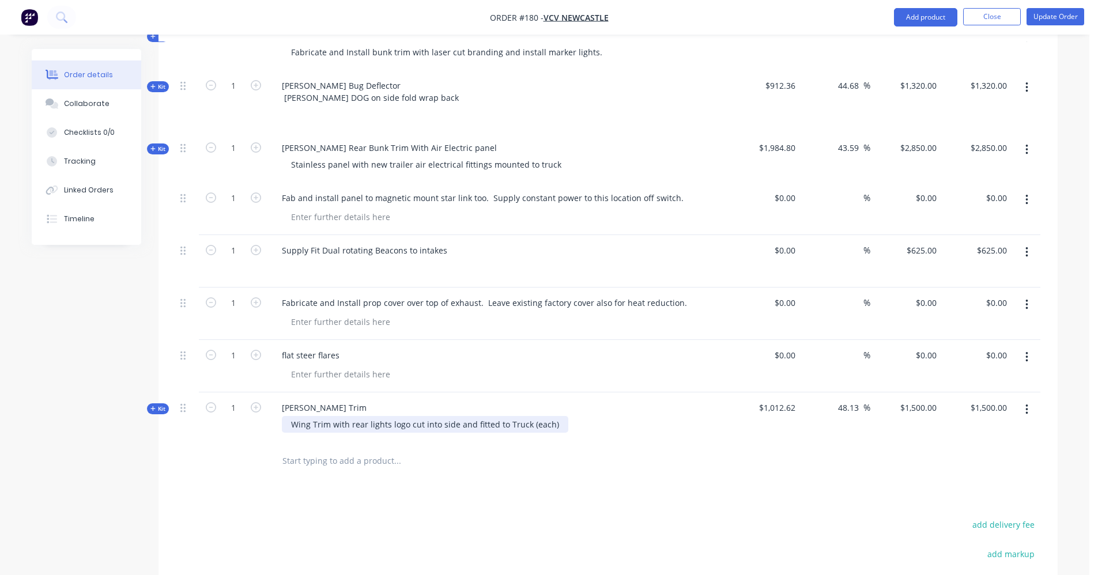
click at [551, 416] on div "Wing Trim with rear lights logo cut into side and fitted to Truck (each)" at bounding box center [425, 424] width 287 height 17
click at [338, 450] on input "text" at bounding box center [397, 461] width 231 height 23
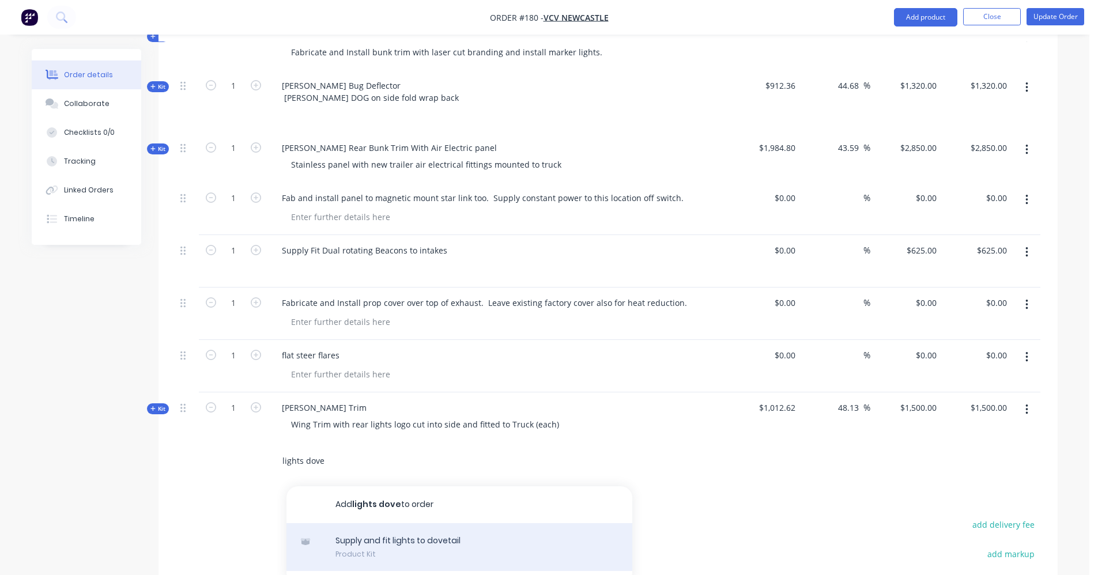
type input "lights dove"
click at [375, 524] on div "Supply and fit lights to dovetail Product Kit" at bounding box center [460, 548] width 346 height 48
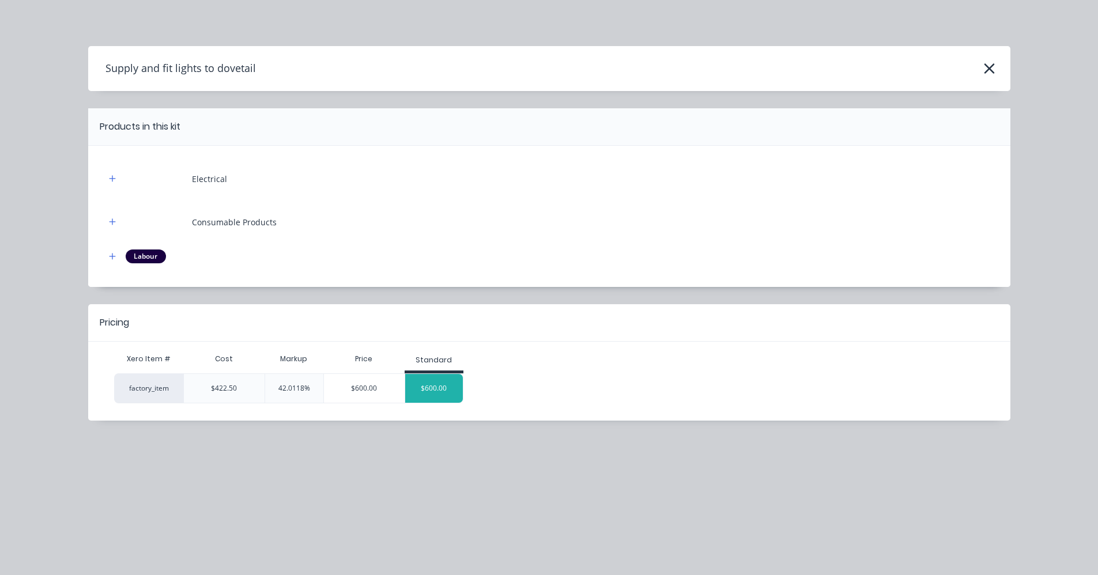
click at [427, 394] on div "$600.00" at bounding box center [434, 388] width 58 height 29
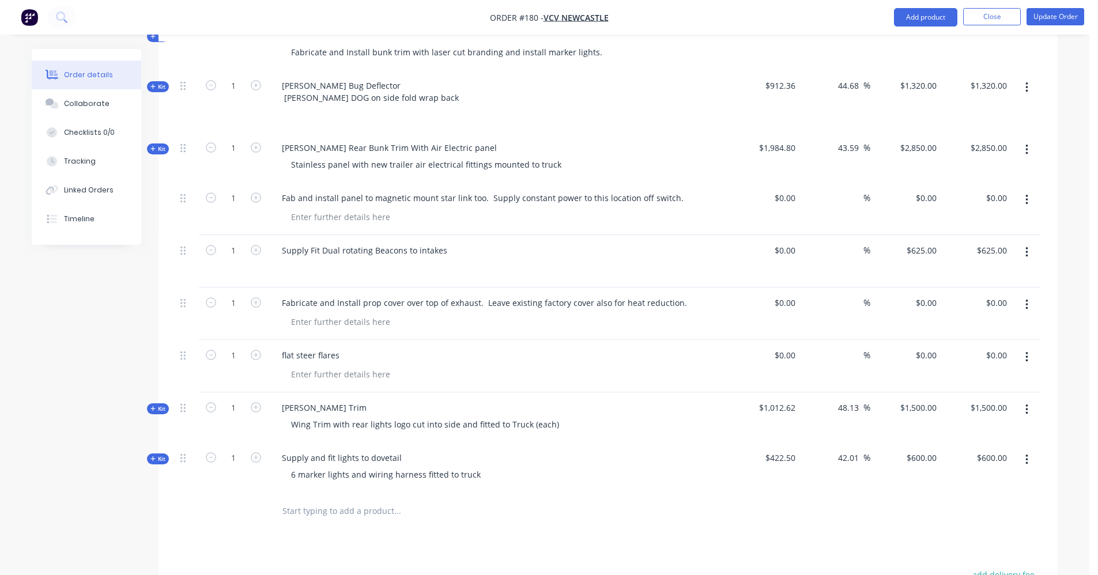
click at [1026, 454] on icon "button" at bounding box center [1027, 460] width 3 height 13
click at [961, 574] on div "Delete" at bounding box center [986, 582] width 89 height 17
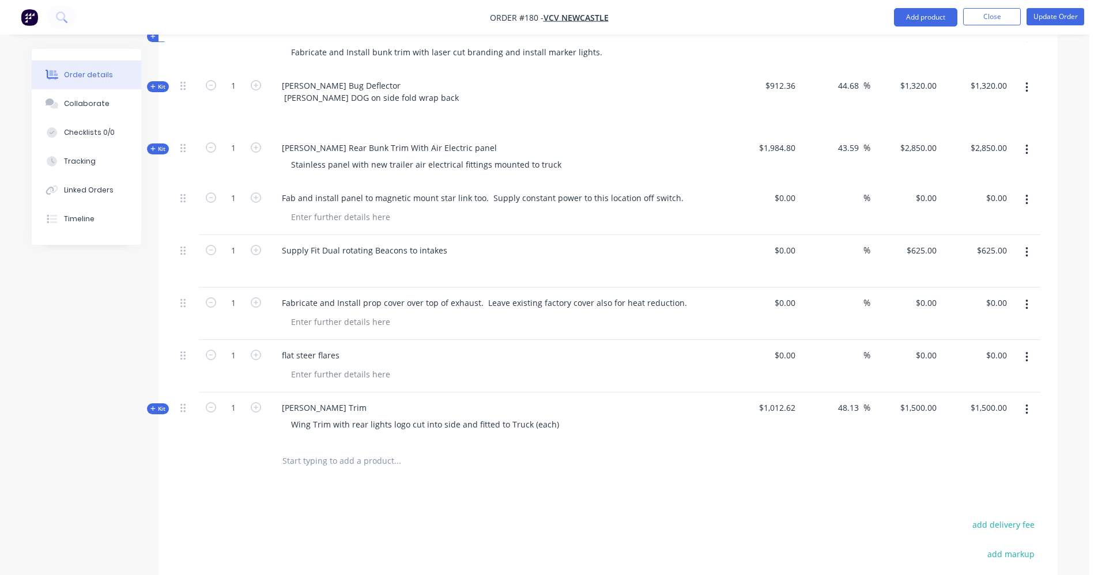
click at [333, 450] on input "text" at bounding box center [397, 461] width 231 height 23
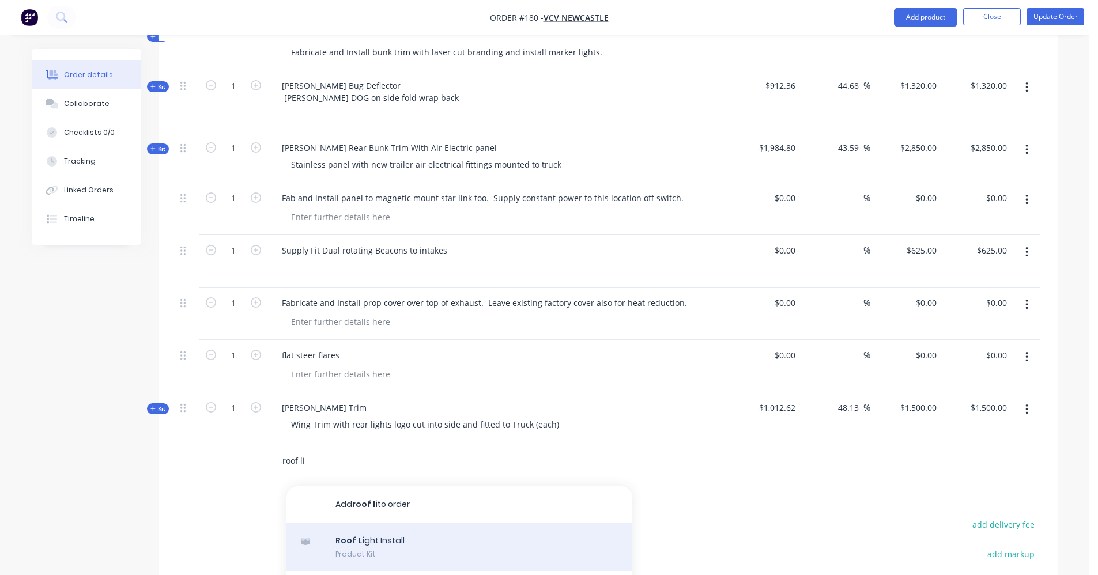
type input "roof li"
click at [360, 524] on div "Roof Li ght Install Product Kit" at bounding box center [460, 548] width 346 height 48
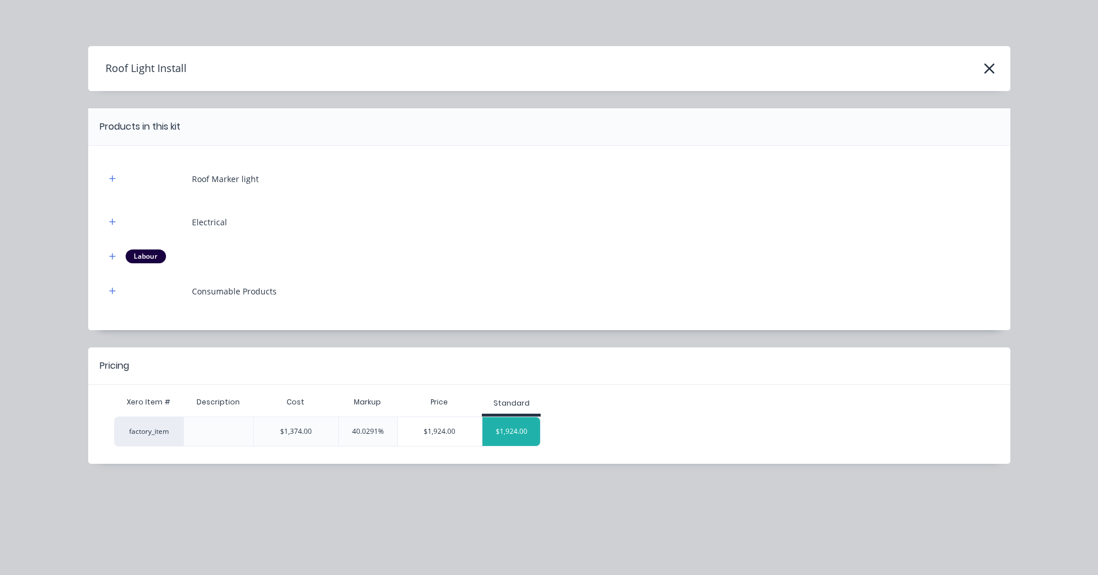
click at [504, 429] on div "$1,924.00" at bounding box center [512, 431] width 58 height 29
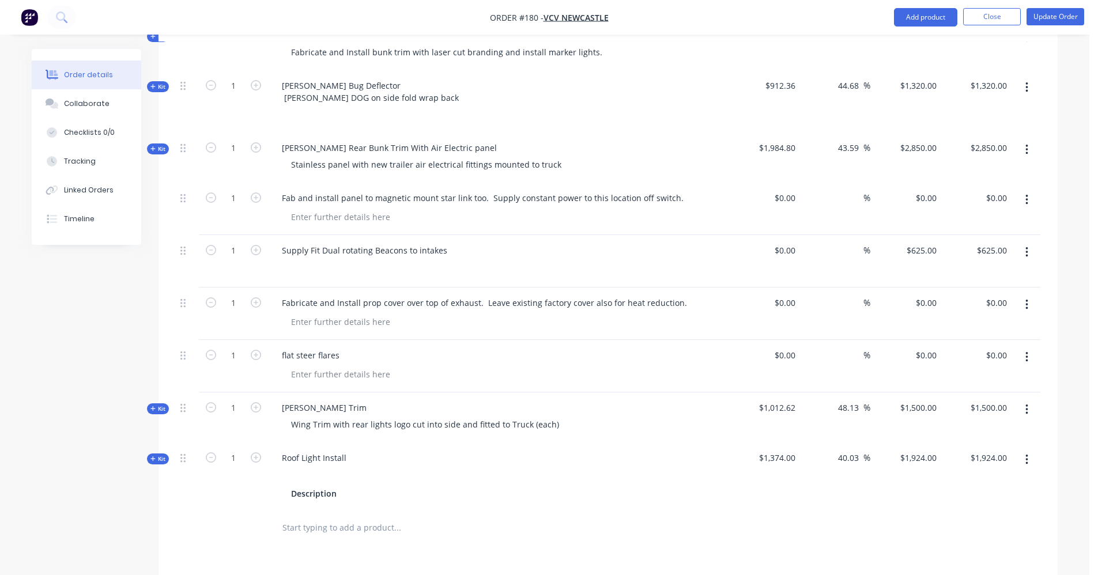
click at [329, 517] on input "text" at bounding box center [397, 528] width 231 height 23
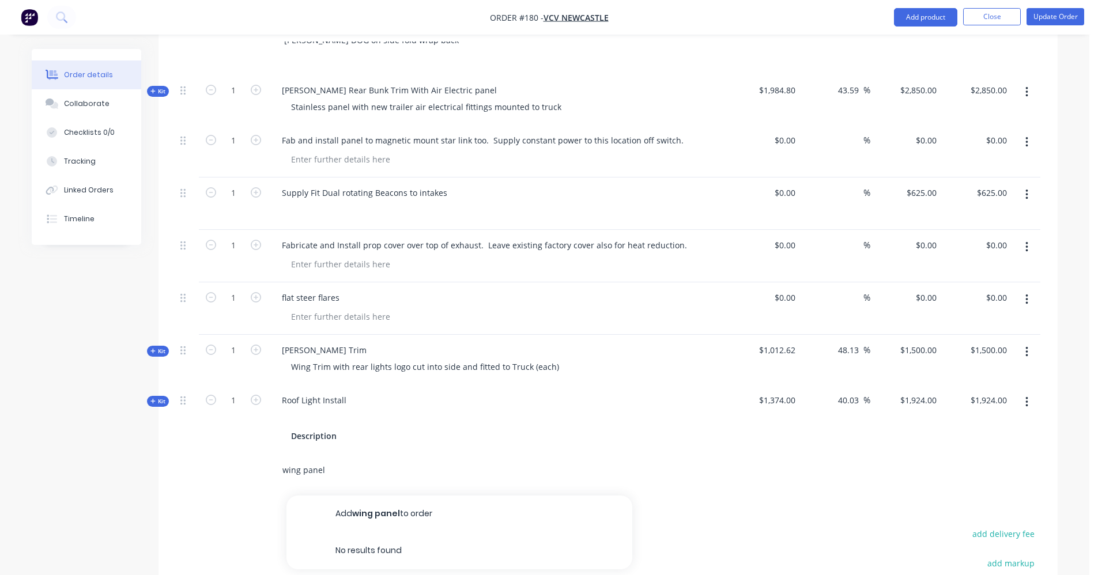
click at [303, 459] on input "wing panel" at bounding box center [397, 470] width 231 height 23
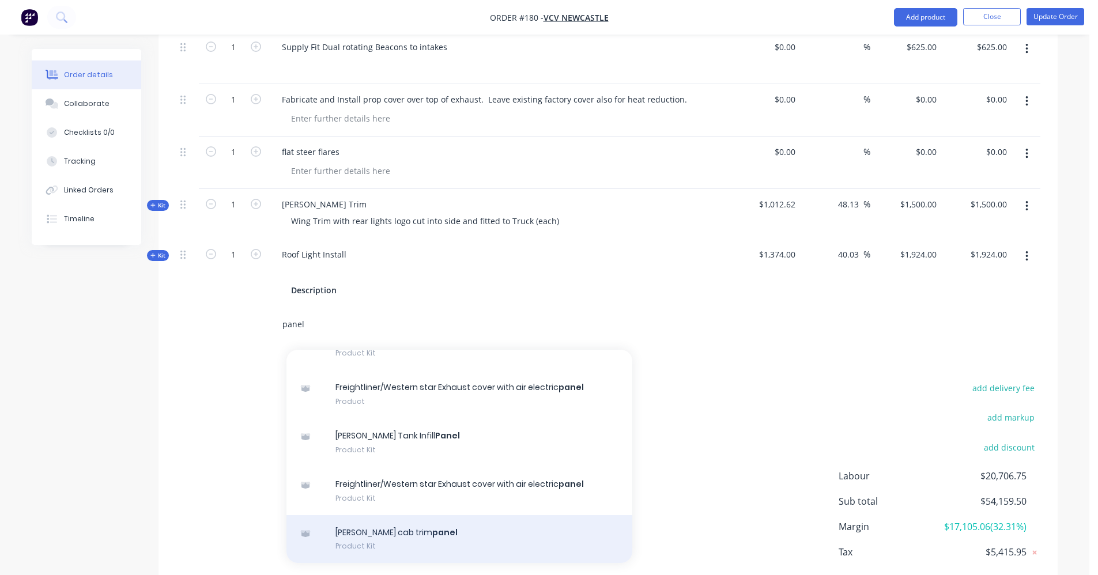
scroll to position [1496, 0]
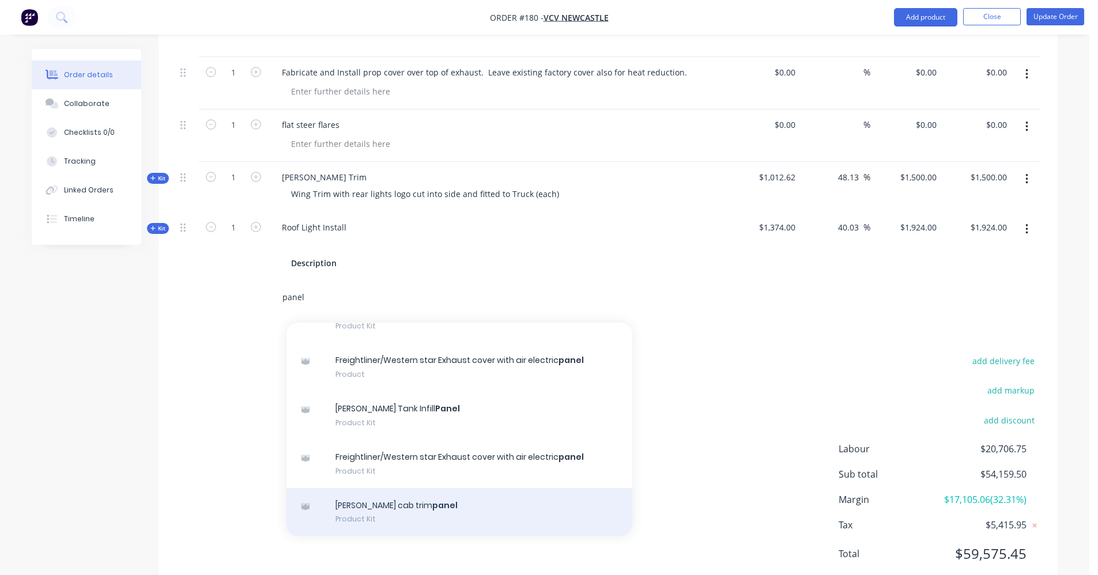
type input "panel"
click at [385, 488] on div "[PERSON_NAME] cab trim panel Product Kit" at bounding box center [460, 512] width 346 height 48
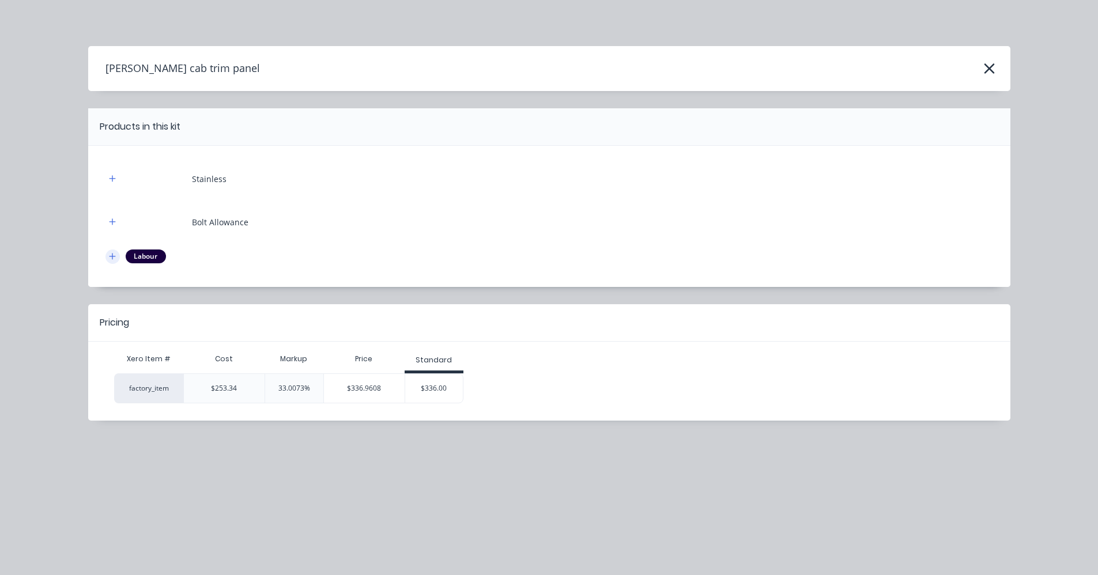
click at [110, 254] on icon "button" at bounding box center [112, 257] width 7 height 8
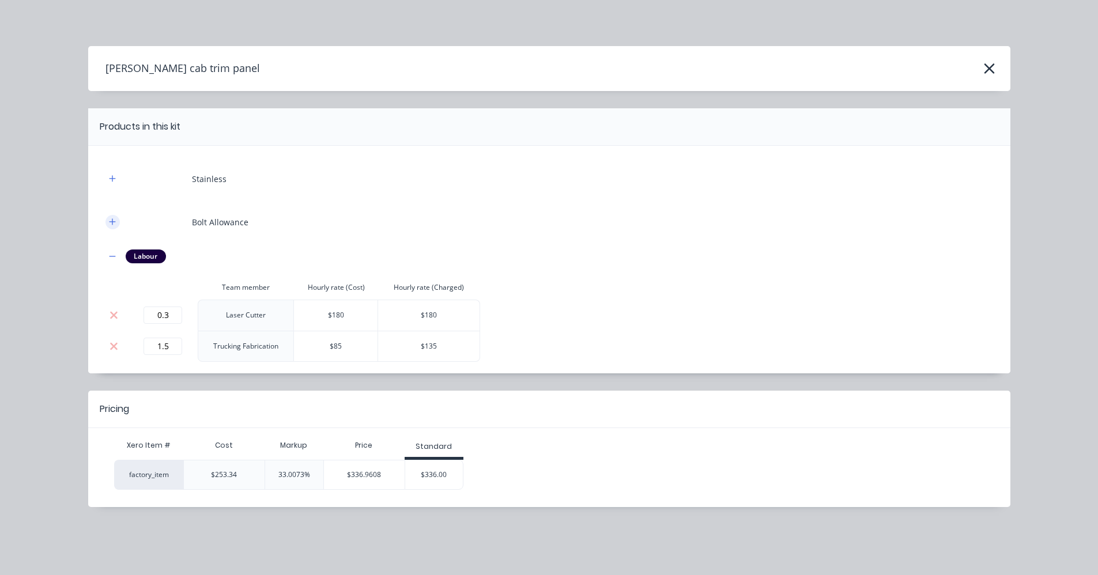
click at [110, 229] on button "button" at bounding box center [113, 222] width 14 height 14
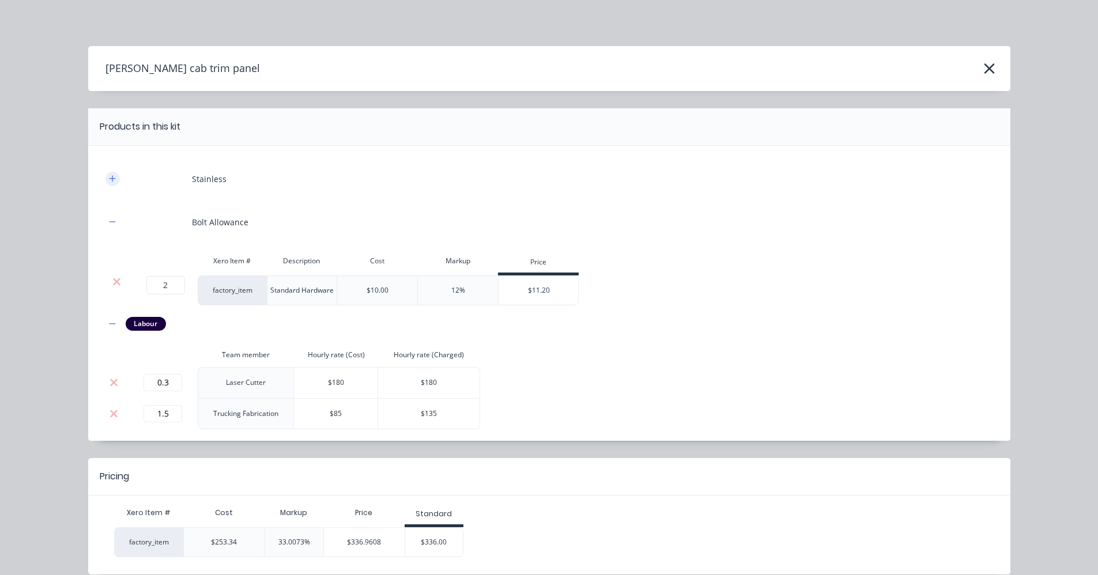
click at [109, 179] on icon "button" at bounding box center [112, 178] width 6 height 6
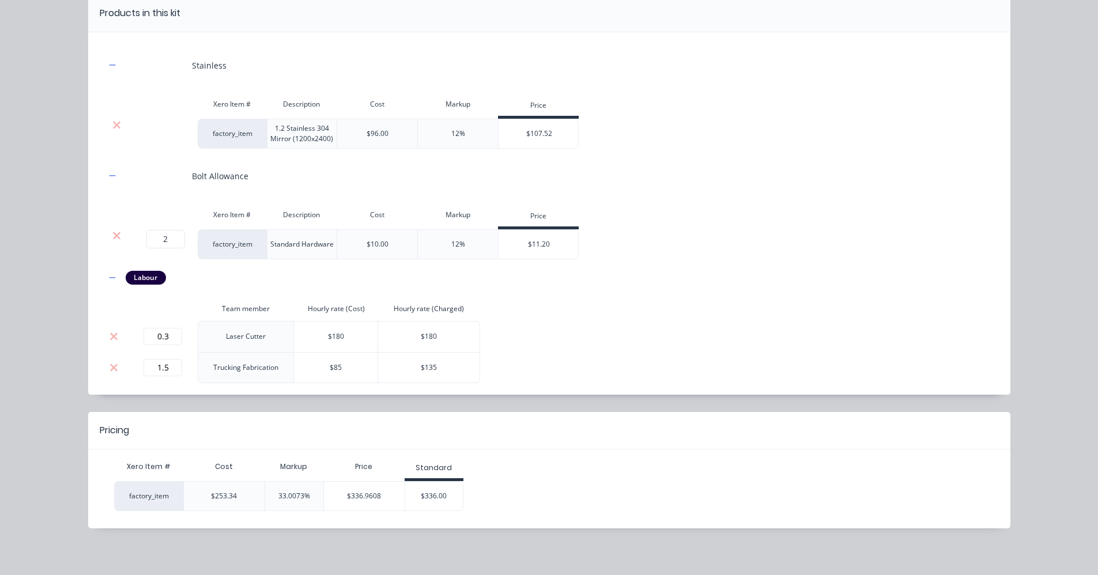
scroll to position [118, 0]
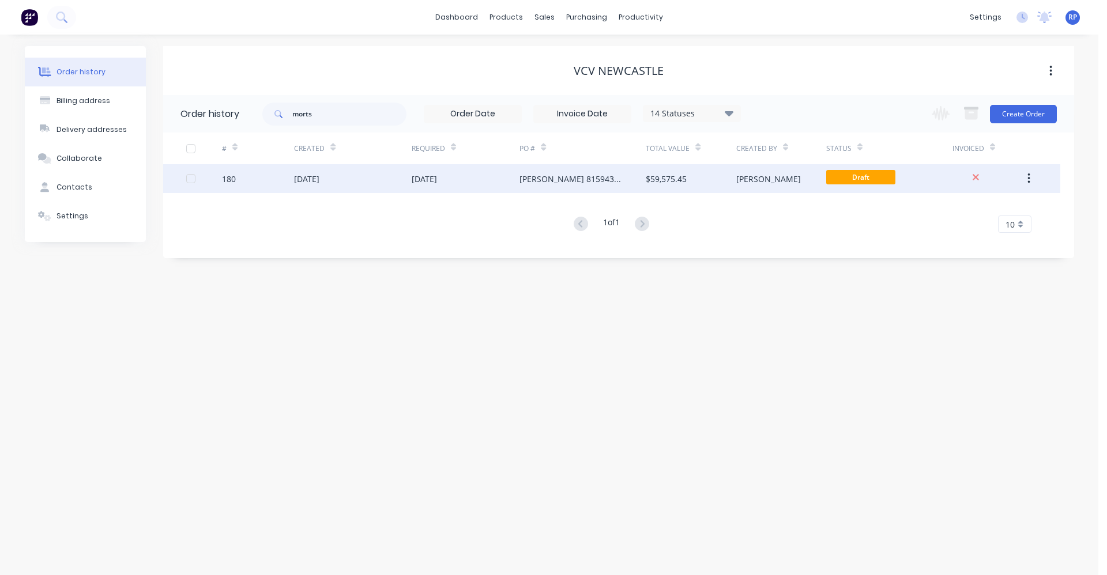
click at [520, 175] on div "[PERSON_NAME] 815943 - 366141255" at bounding box center [570, 179] width 103 height 12
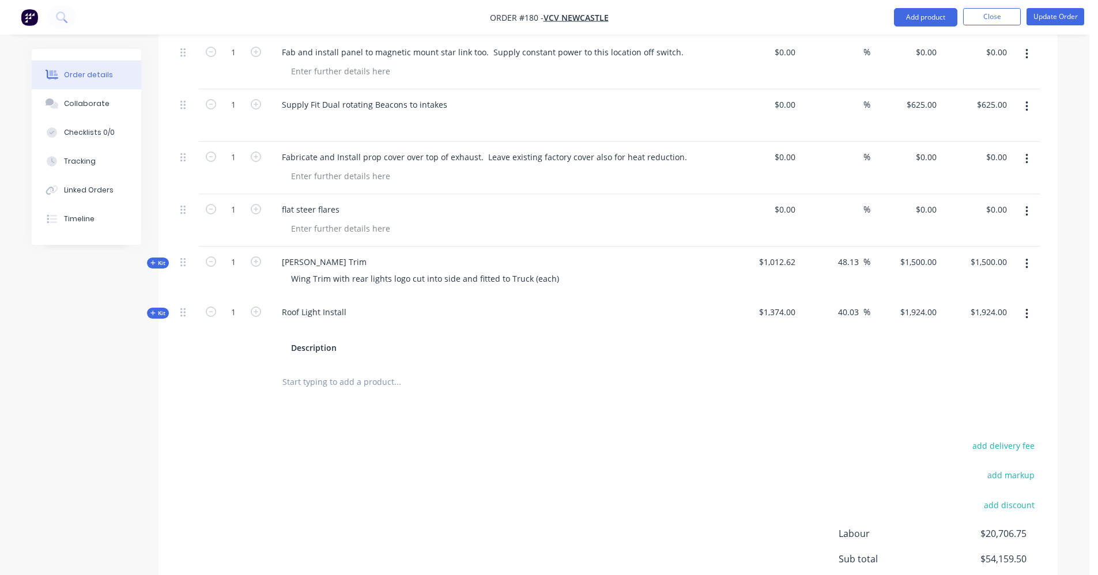
scroll to position [1517, 0]
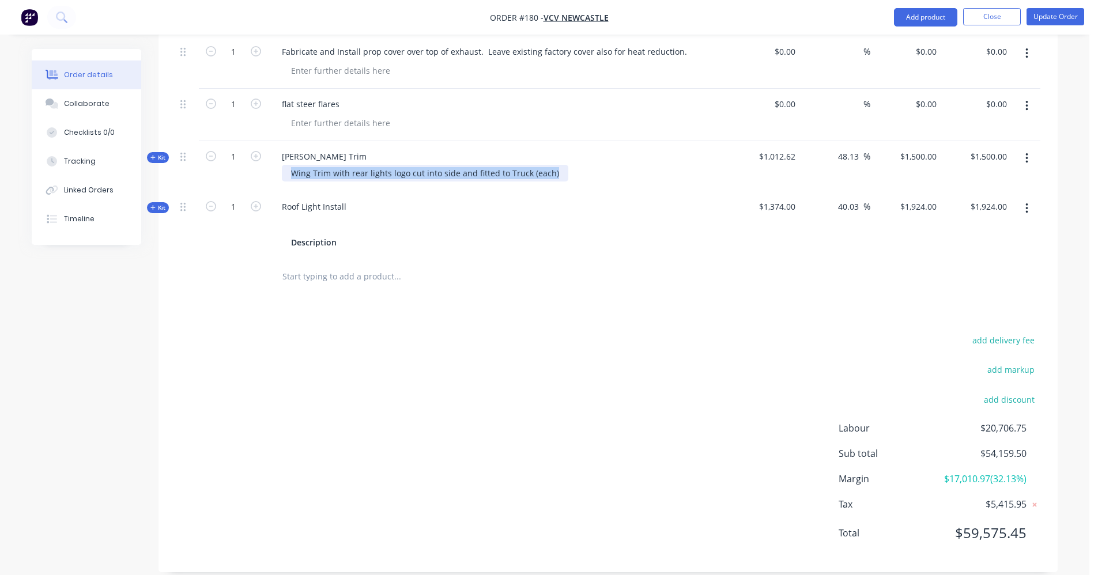
drag, startPoint x: 552, startPoint y: 146, endPoint x: 246, endPoint y: 158, distance: 306.4
click at [246, 158] on div "Kit 1 [PERSON_NAME] Trim Wing Trim with rear lights logo cut into side and fitt…" at bounding box center [608, 166] width 865 height 50
paste div
click at [341, 265] on input "text" at bounding box center [397, 276] width 231 height 23
click at [352, 265] on input "text" at bounding box center [397, 276] width 231 height 23
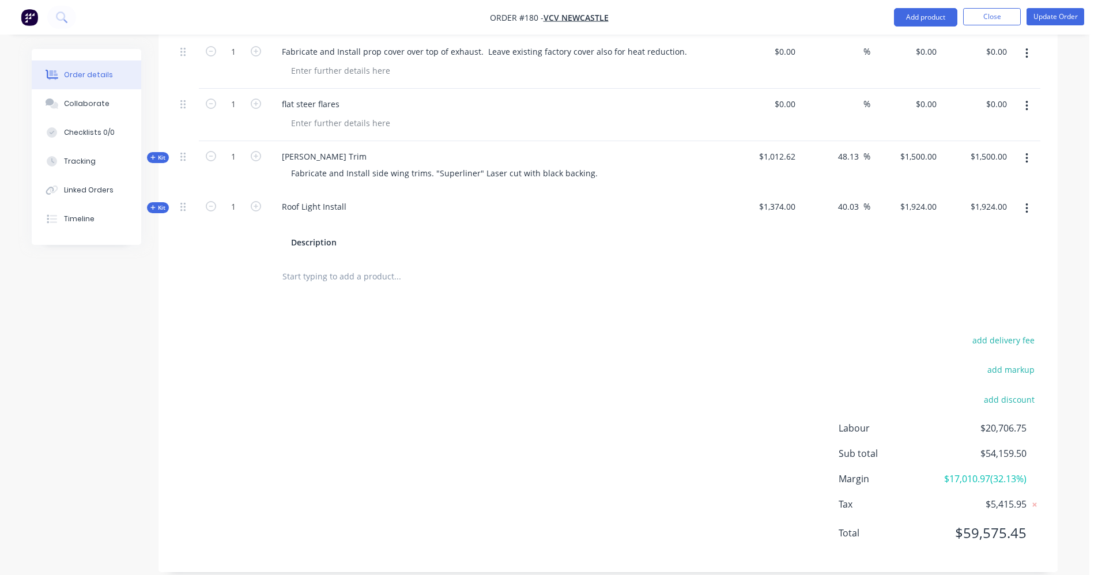
paste input "Fabricate and Install stainless covers on bunk vents. Laser cut [PERSON_NAME] D…"
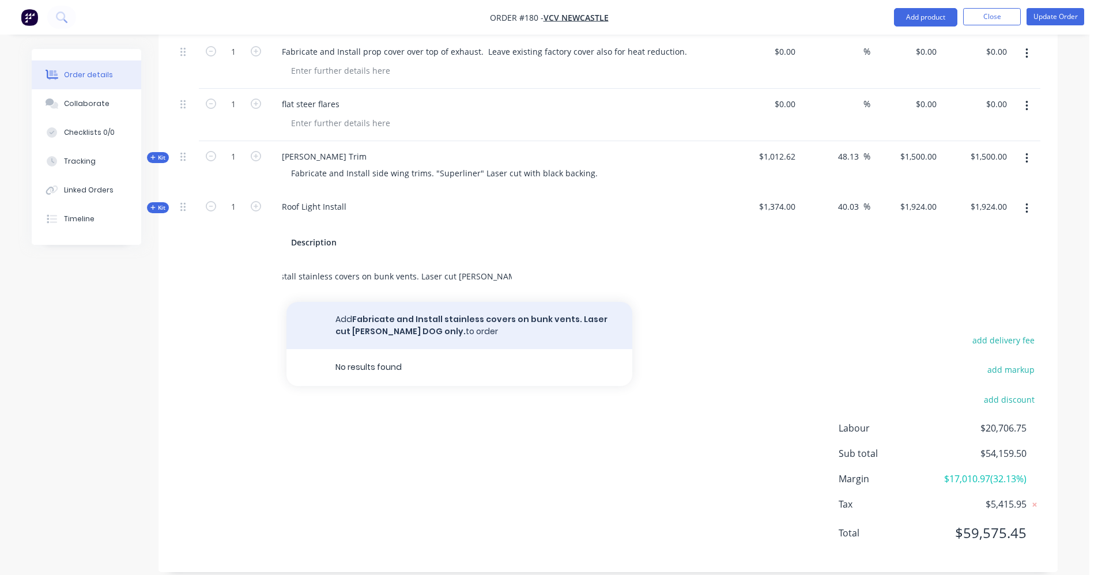
type input "Fabricate and Install stainless covers on bunk vents. Laser cut [PERSON_NAME] D…"
click at [468, 302] on button "Add Fabricate and Install stainless covers on bunk vents. Laser cut [PERSON_NAM…" at bounding box center [460, 325] width 346 height 47
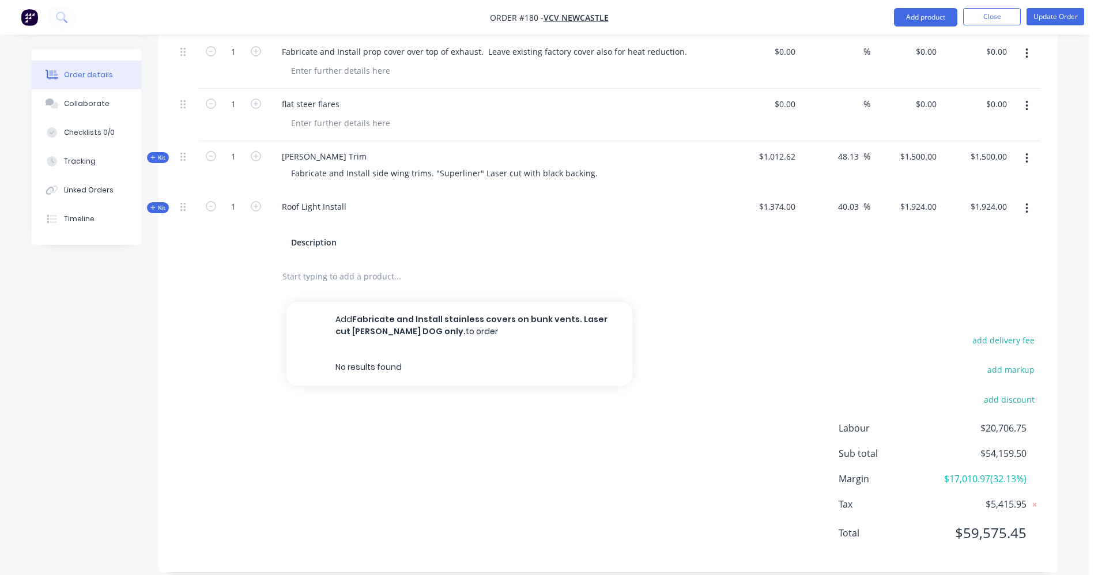
scroll to position [0, 0]
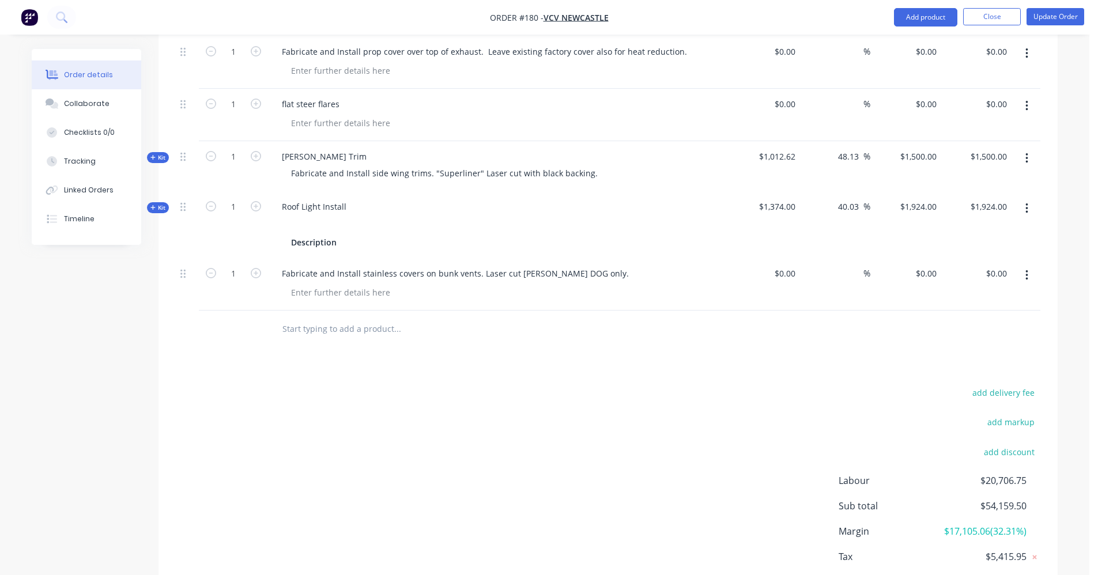
click at [299, 318] on input "text" at bounding box center [397, 329] width 231 height 23
paste input "Fabricate and Install stainless cupholder cover. Laser cut [PERSON_NAME] DOG on…"
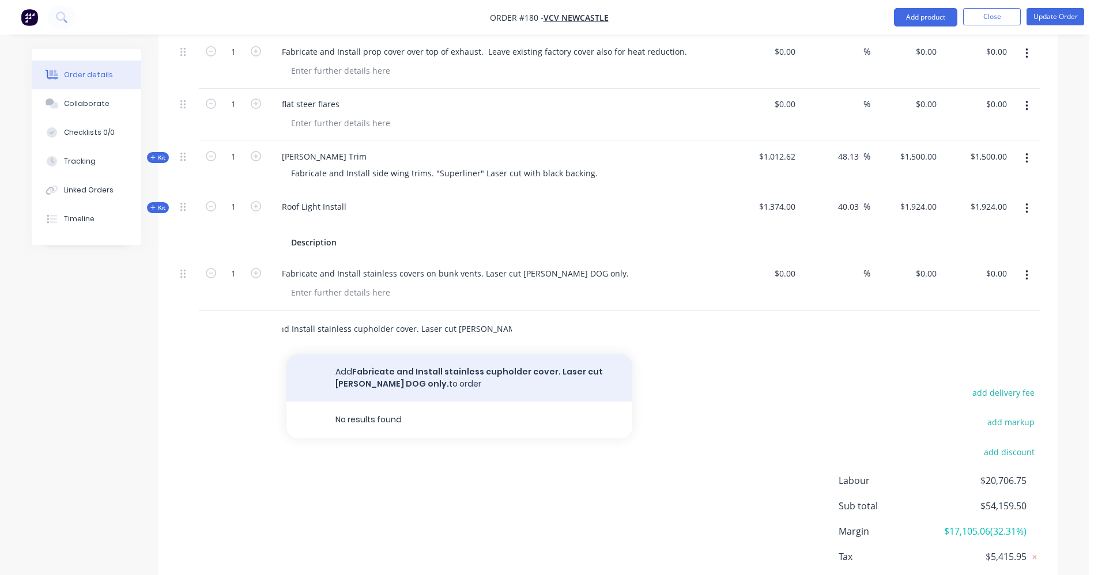
type input "Fabricate and Install stainless cupholder cover. Laser cut [PERSON_NAME] DOG on…"
click at [497, 355] on button "Add Fabricate and Install stainless cupholder cover. Laser cut [PERSON_NAME] DO…" at bounding box center [460, 378] width 346 height 47
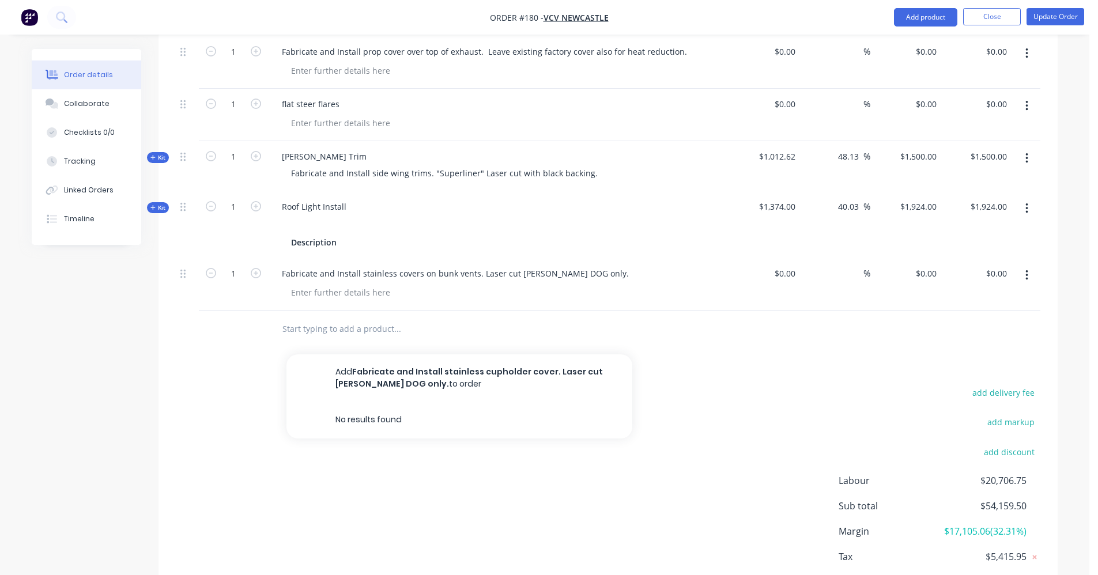
scroll to position [0, 0]
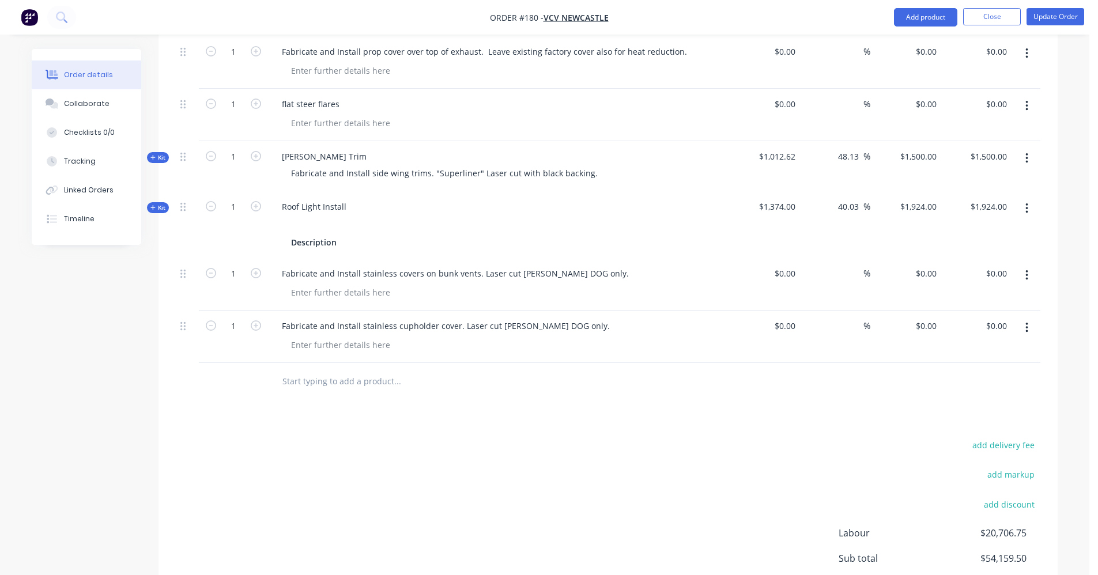
click at [334, 370] on input "text" at bounding box center [397, 381] width 231 height 23
paste input "Fabricate and Install quarter guard infills. No branding, plain mirror stainles…"
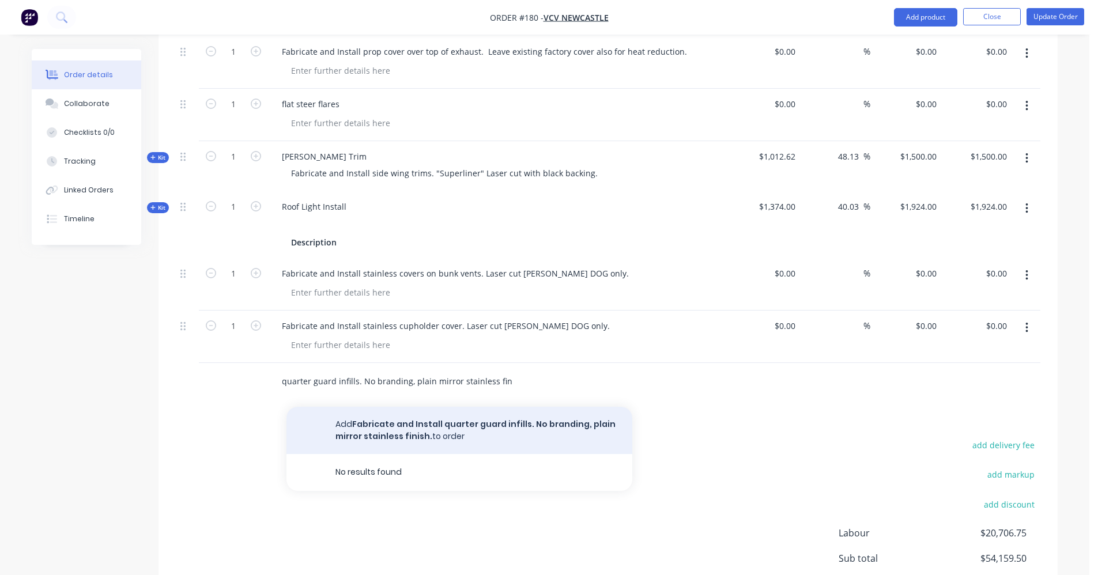
type input "Fabricate and Install quarter guard infills. No branding, plain mirror stainles…"
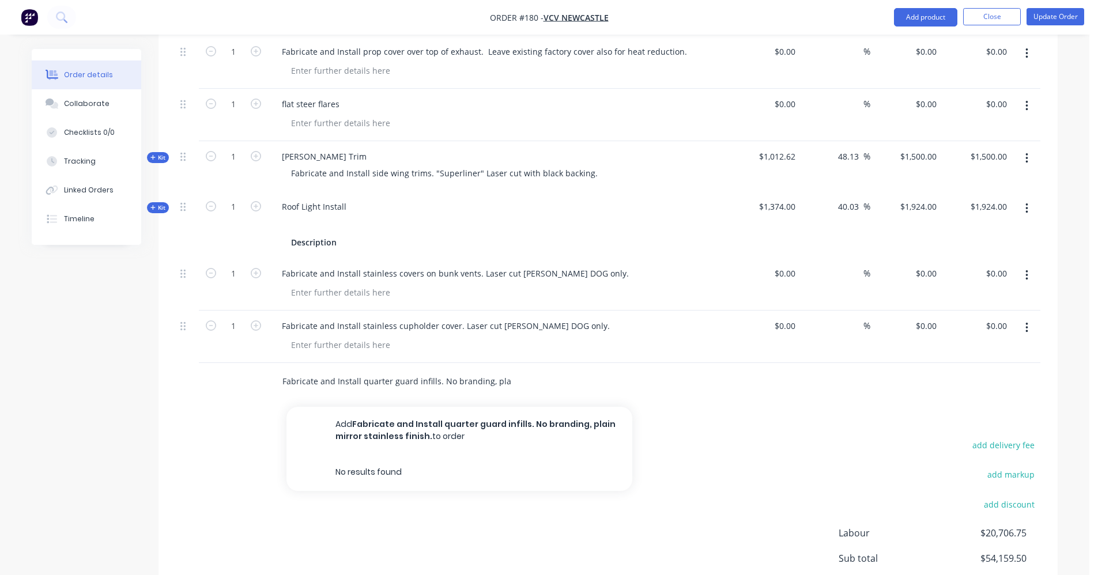
click at [483, 370] on input "Fabricate and Install quarter guard infills. No branding, plain mirror stainles…" at bounding box center [397, 381] width 231 height 23
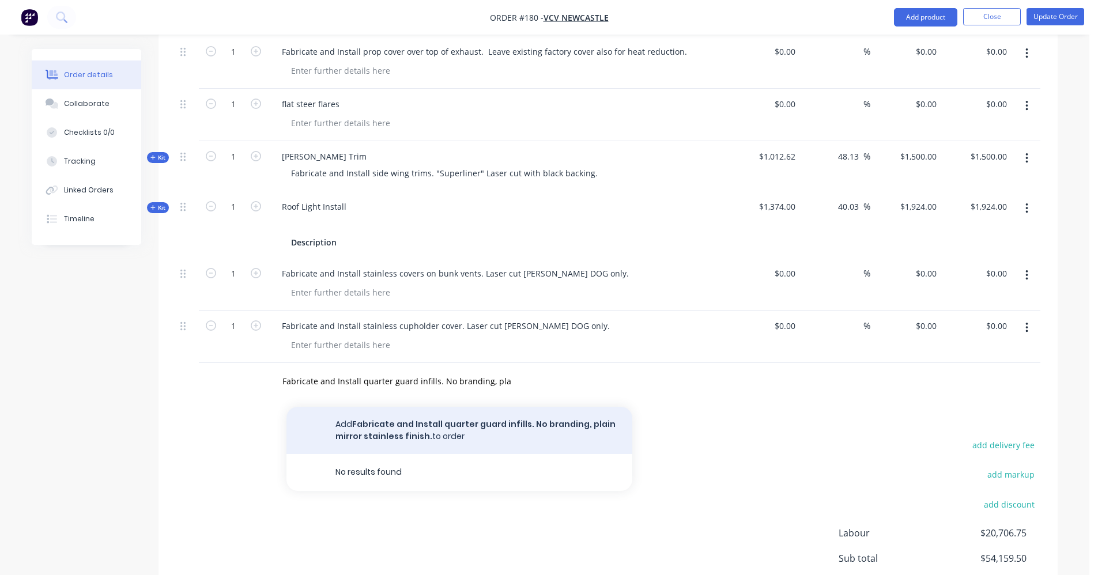
click at [454, 407] on button "Add Fabricate and Install quarter guard infills. No branding, plain mirror stai…" at bounding box center [460, 430] width 346 height 47
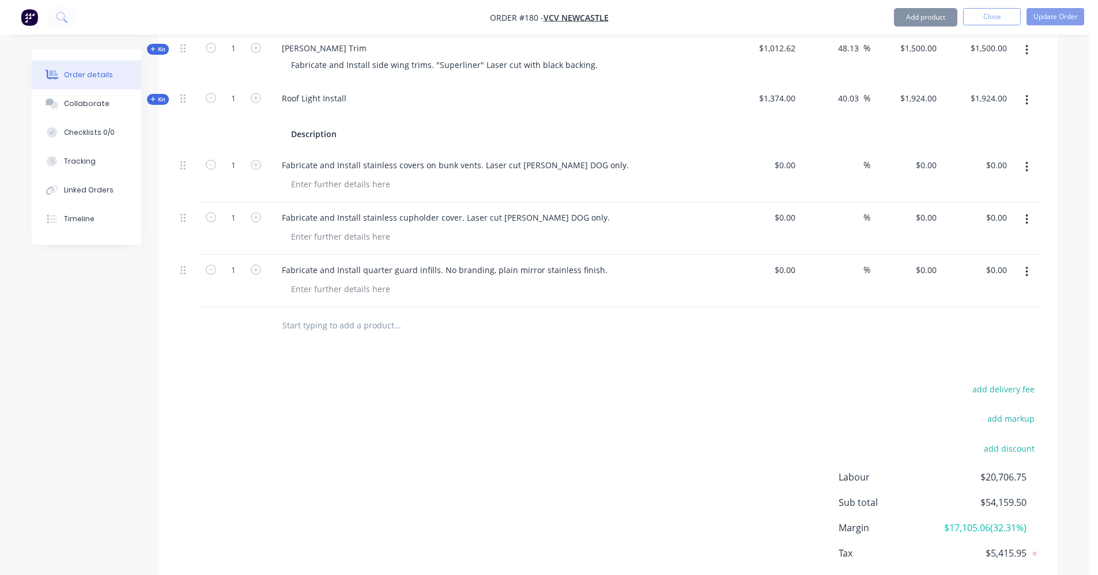
scroll to position [1632, 0]
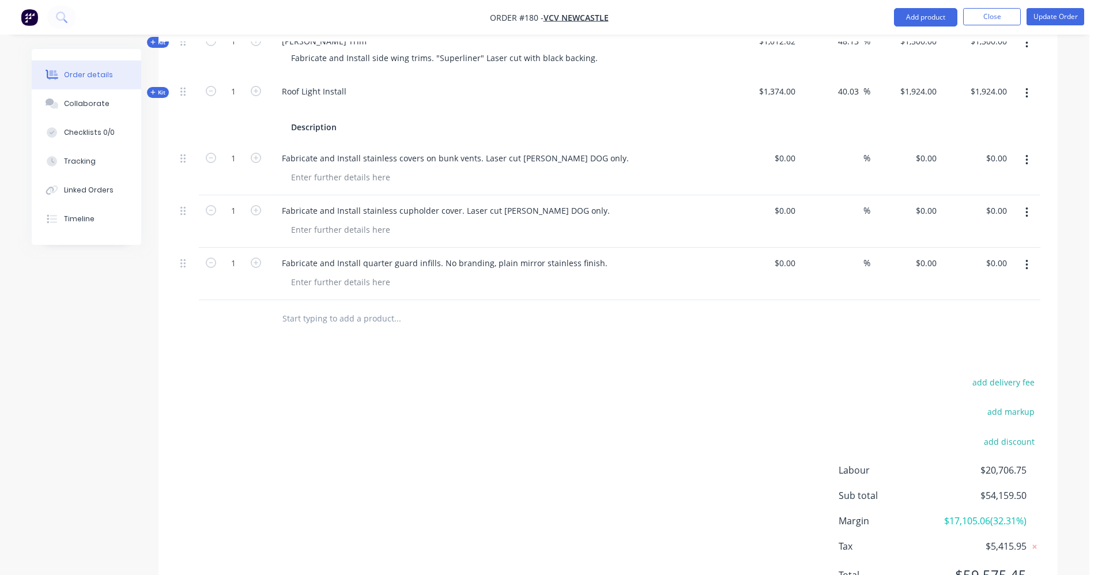
click at [383, 307] on input "text" at bounding box center [397, 318] width 231 height 23
paste input "Supply and install speaker for factory UHF. Location in [GEOGRAPHIC_DATA] panel…"
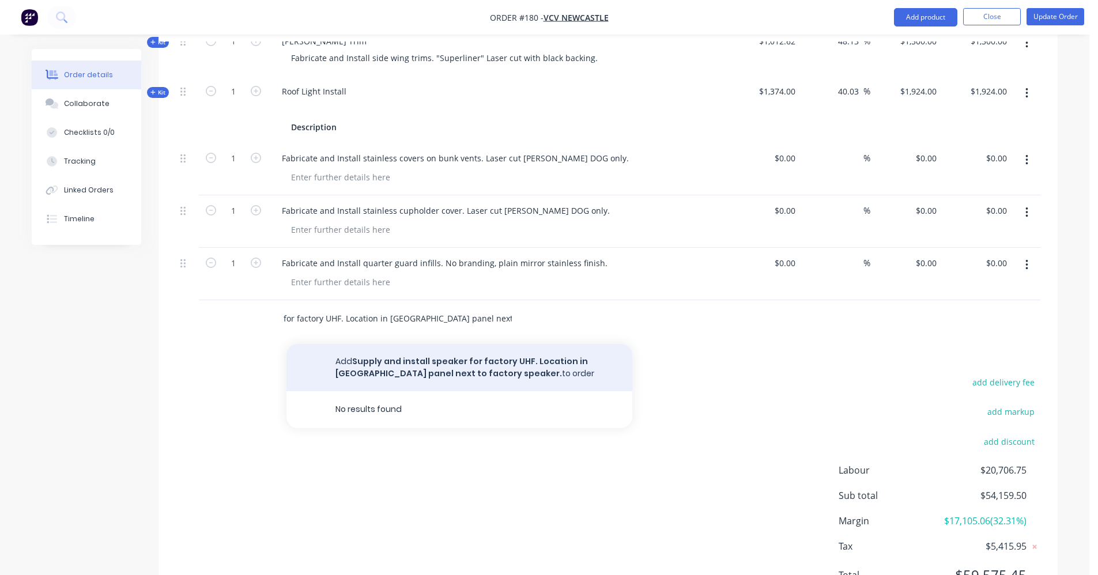
type input "Supply and install speaker for factory UHF. Location in [GEOGRAPHIC_DATA] panel…"
click at [463, 344] on button "Add Supply and install speaker for factory UHF. Location in [GEOGRAPHIC_DATA] p…" at bounding box center [460, 367] width 346 height 47
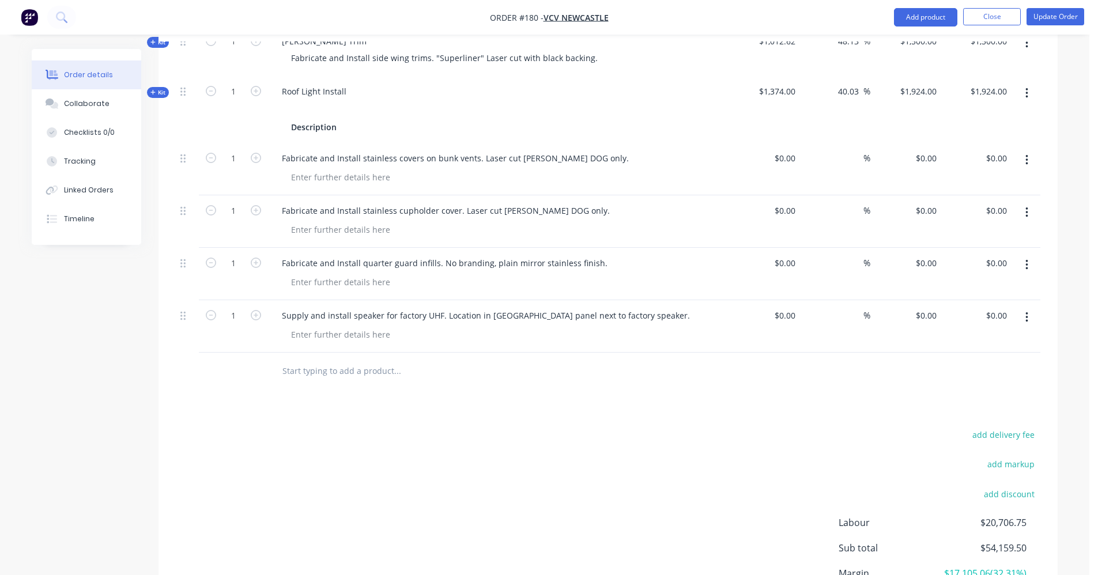
click at [345, 360] on input "text" at bounding box center [397, 371] width 231 height 23
paste input "Supply and Install XRS in over head console. See TB for hand piece location"
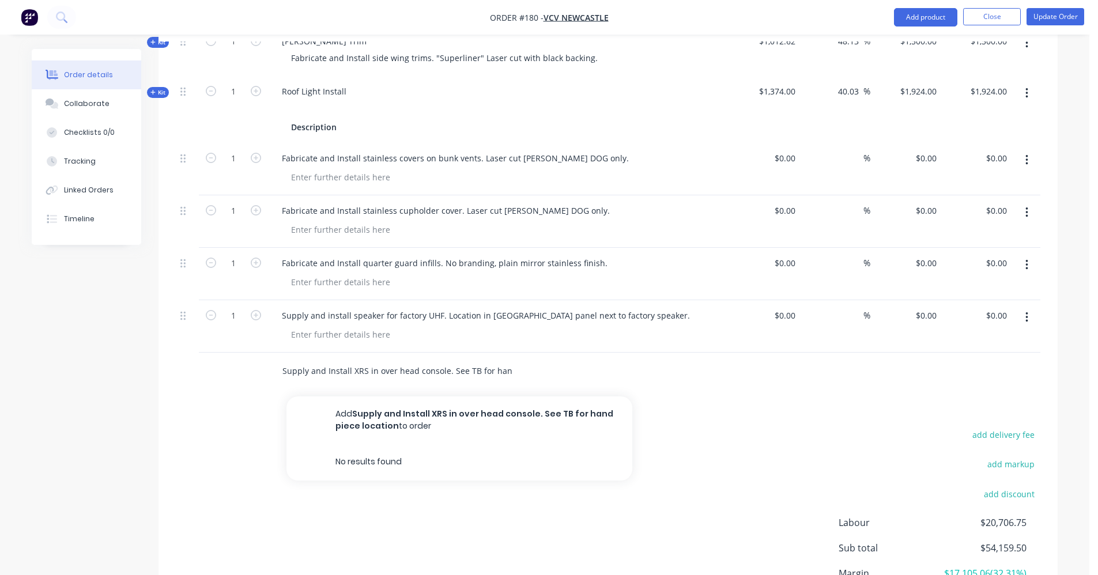
scroll to position [0, 51]
type input "Supply and Install XRS in over head console. See TB for hand piece location"
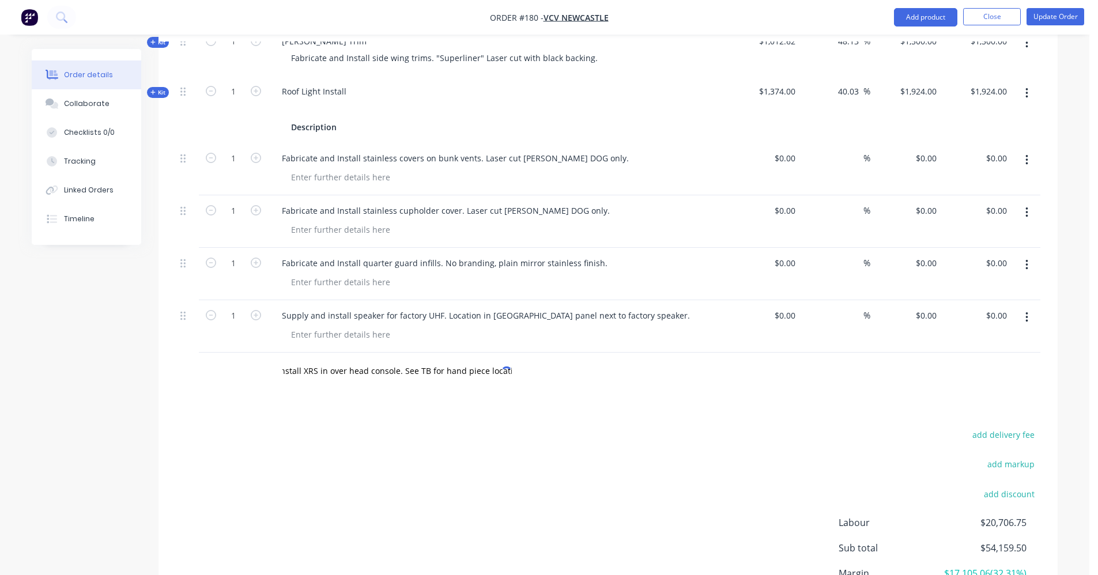
scroll to position [0, 0]
click at [407, 360] on input "Supply and Install XRS in over head console. See TB for hand piece location" at bounding box center [397, 371] width 231 height 23
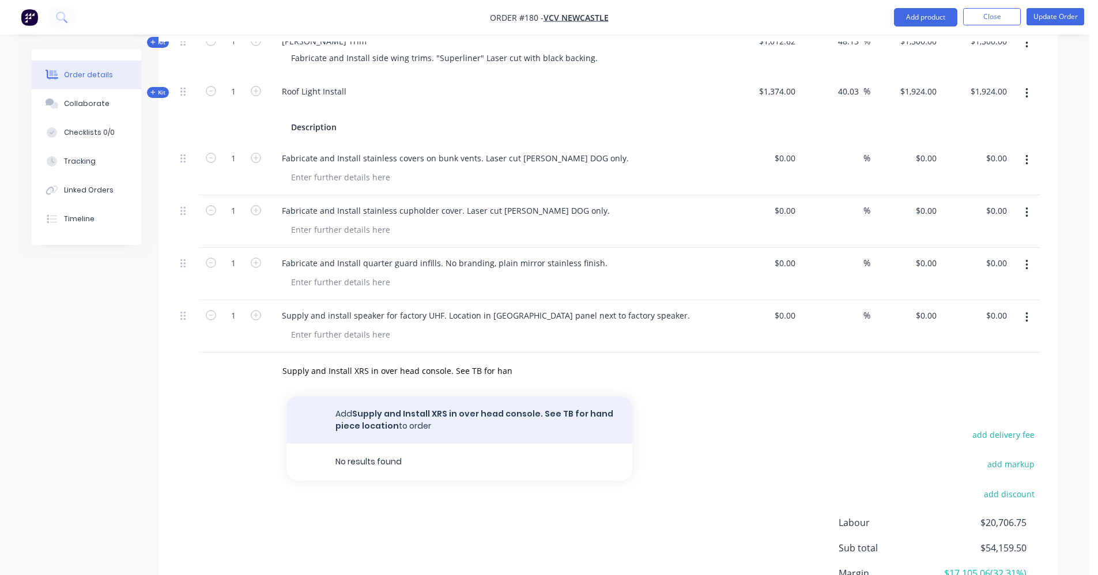
click at [421, 397] on button "Add Supply and Install XRS in over head console. See TB for hand piece location…" at bounding box center [460, 420] width 346 height 47
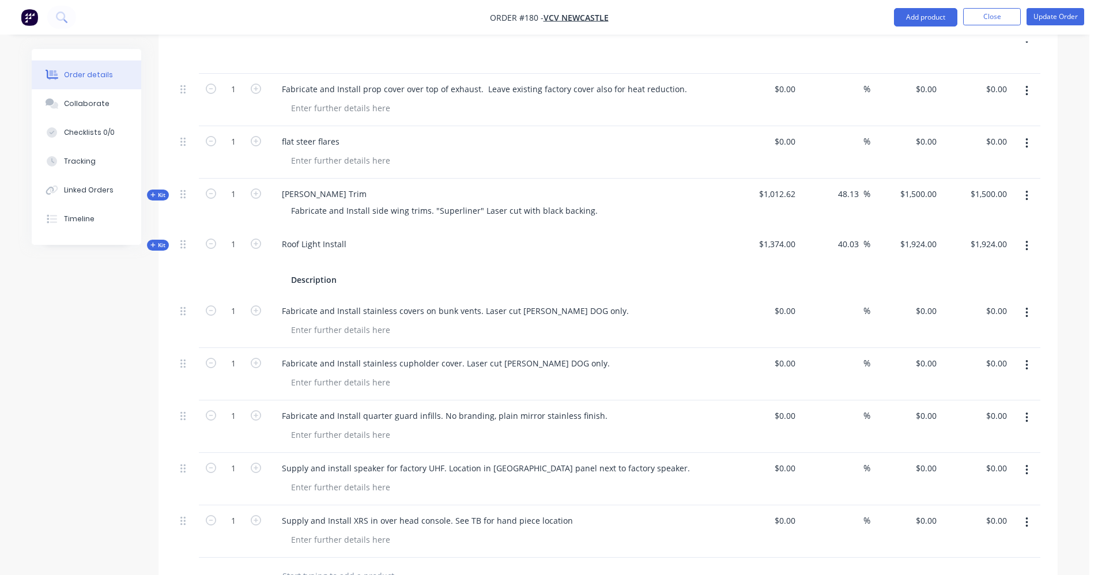
scroll to position [1459, 0]
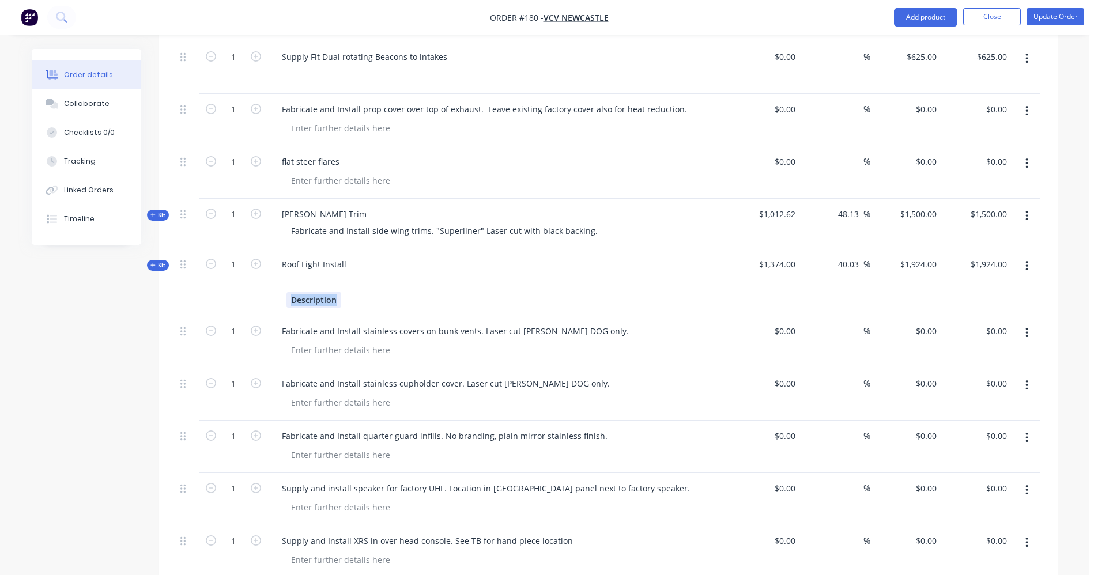
drag, startPoint x: 308, startPoint y: 273, endPoint x: 226, endPoint y: 267, distance: 82.6
click at [226, 267] on div "Kit 1 Roof Light Install Description $1,374.00 40.03 40.03 % $1,924.00 $1,924.0…" at bounding box center [608, 282] width 865 height 67
click at [367, 249] on div "Roof Light Install" at bounding box center [498, 282] width 461 height 67
